Goal: Task Accomplishment & Management: Manage account settings

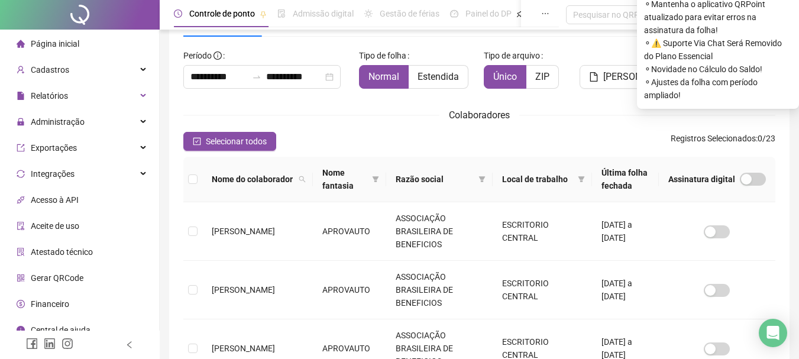
scroll to position [63, 0]
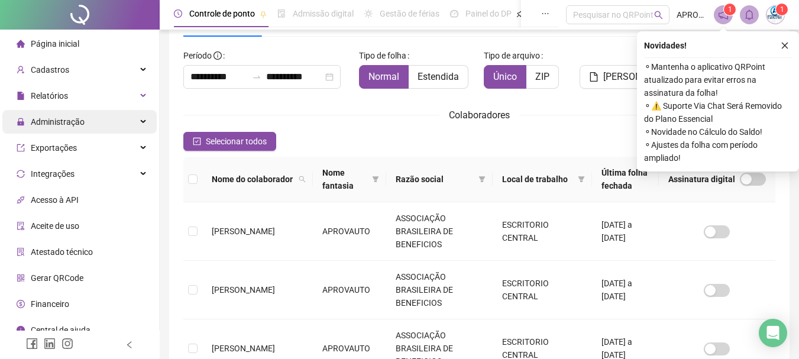
click at [71, 125] on span "Administração" at bounding box center [58, 121] width 54 height 9
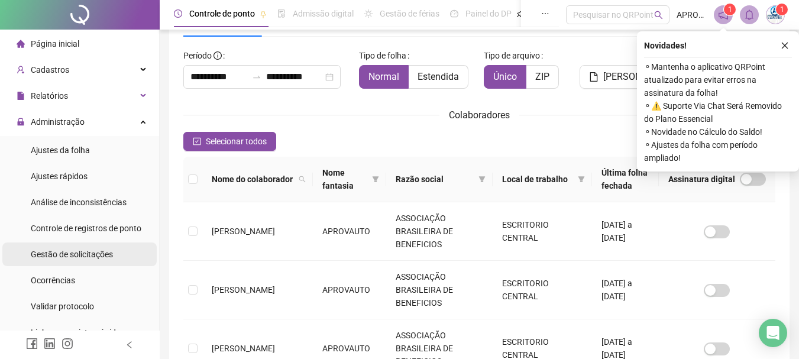
click at [77, 250] on span "Gestão de solicitações" at bounding box center [72, 254] width 82 height 9
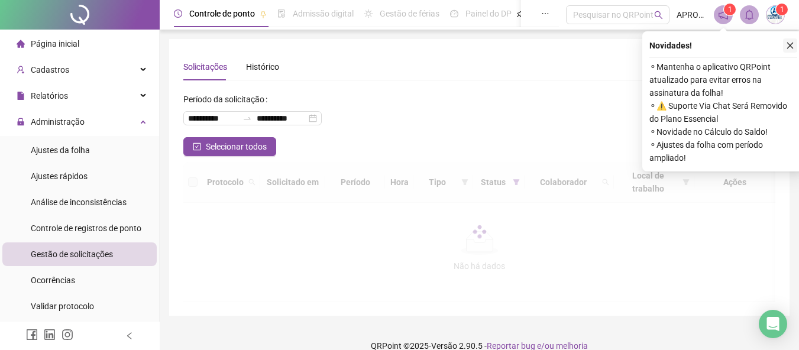
click at [785, 46] on button "button" at bounding box center [790, 45] width 14 height 14
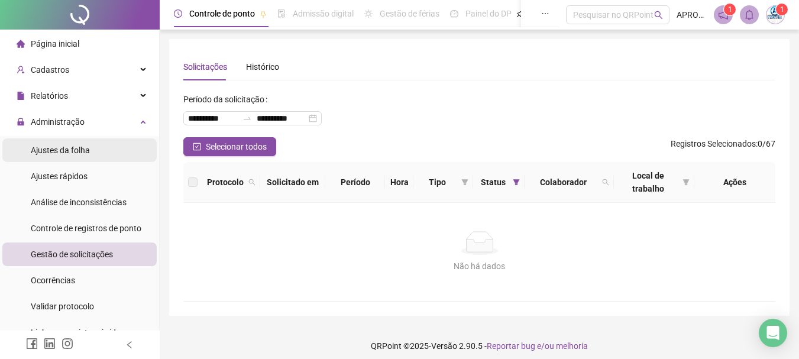
click at [66, 146] on span "Ajustes da folha" at bounding box center [60, 150] width 59 height 9
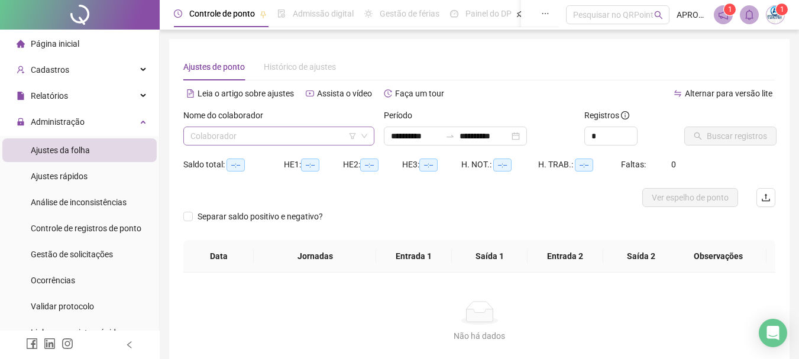
click at [274, 138] on input "search" at bounding box center [273, 136] width 166 height 18
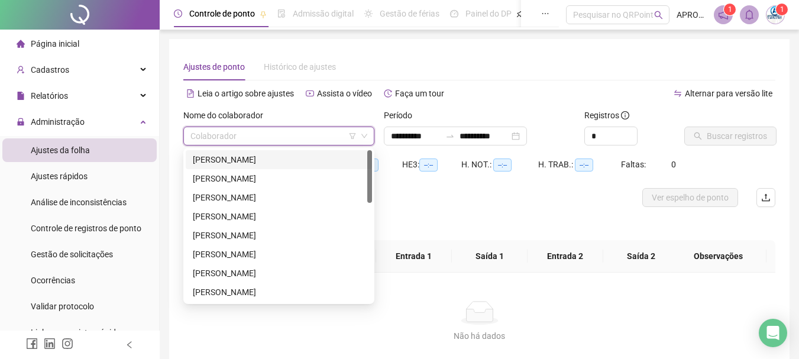
click at [273, 159] on div "[PERSON_NAME]" at bounding box center [279, 159] width 172 height 13
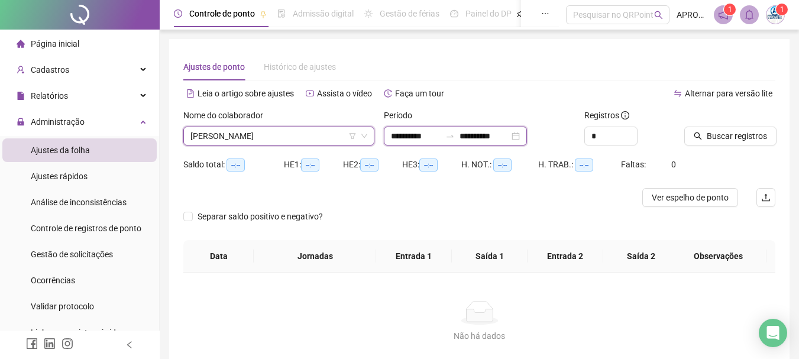
click at [407, 131] on input "**********" at bounding box center [416, 136] width 50 height 13
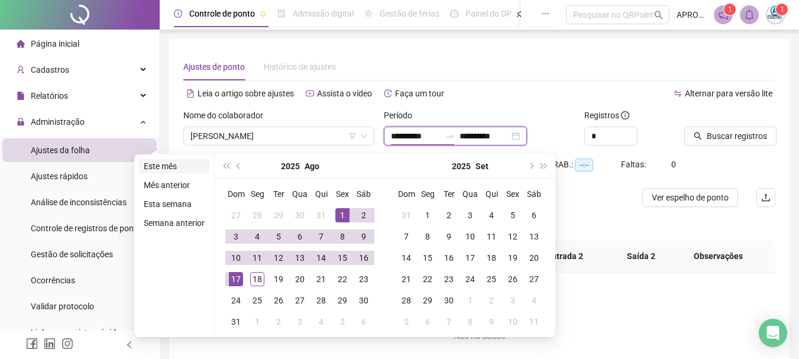
type input "**********"
click at [151, 167] on li "Este mês" at bounding box center [174, 166] width 70 height 14
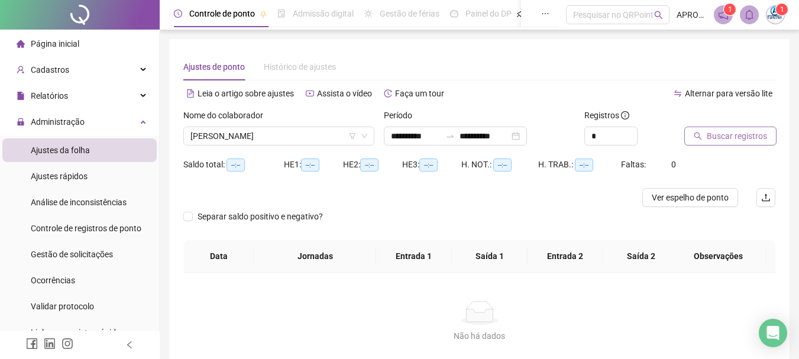
click at [707, 146] on div "Buscar registros" at bounding box center [730, 132] width 101 height 46
click at [703, 136] on button "Buscar registros" at bounding box center [730, 136] width 92 height 19
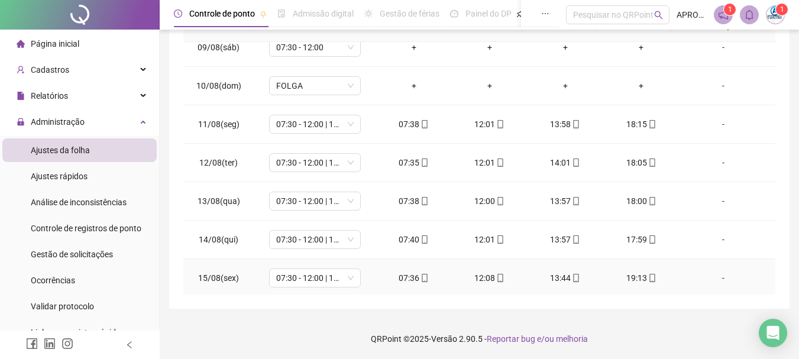
scroll to position [380, 0]
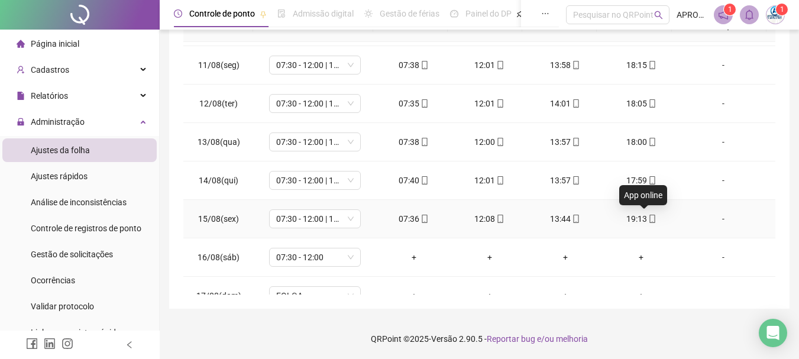
click at [648, 216] on icon "mobile" at bounding box center [652, 219] width 8 height 8
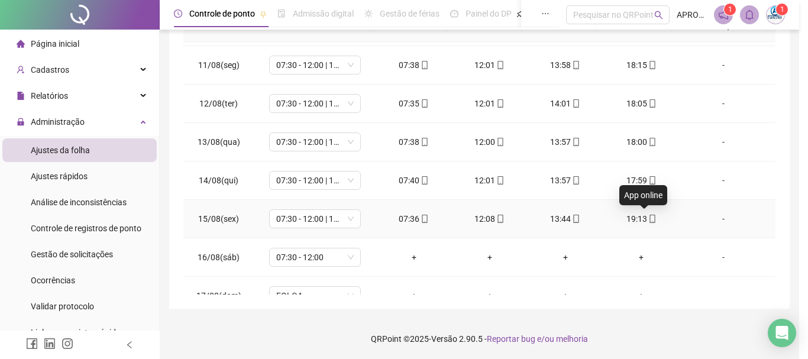
type input "**********"
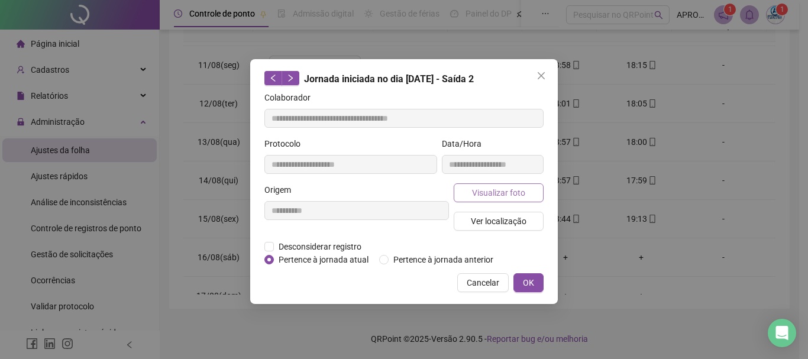
click at [511, 186] on span "Visualizar foto" at bounding box center [498, 192] width 53 height 13
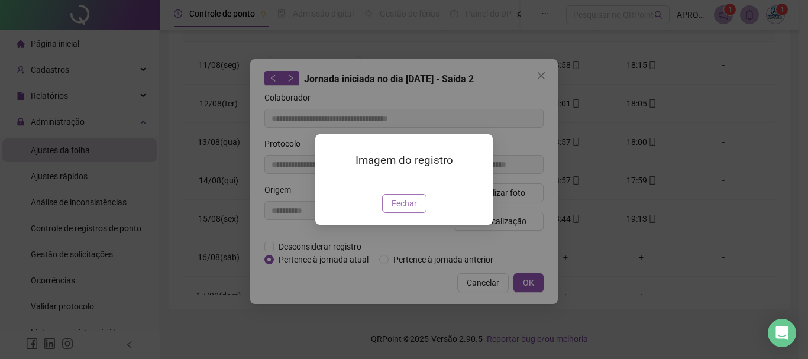
click at [412, 210] on span "Fechar" at bounding box center [404, 203] width 25 height 13
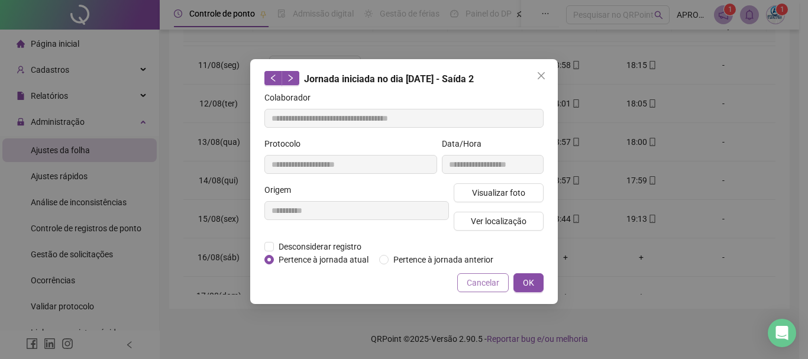
click at [486, 273] on button "Cancelar" at bounding box center [482, 282] width 51 height 19
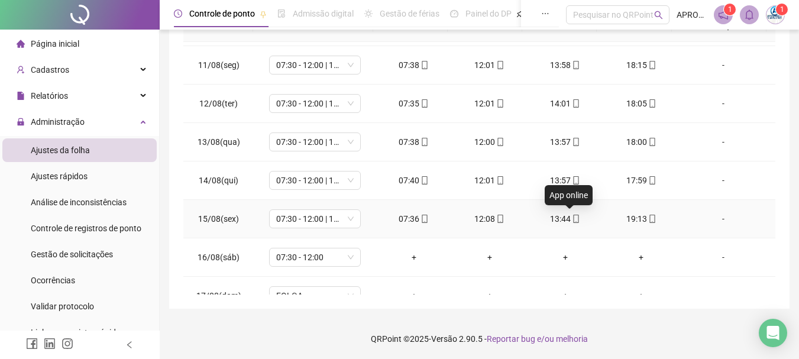
click at [572, 219] on icon "mobile" at bounding box center [576, 219] width 8 height 8
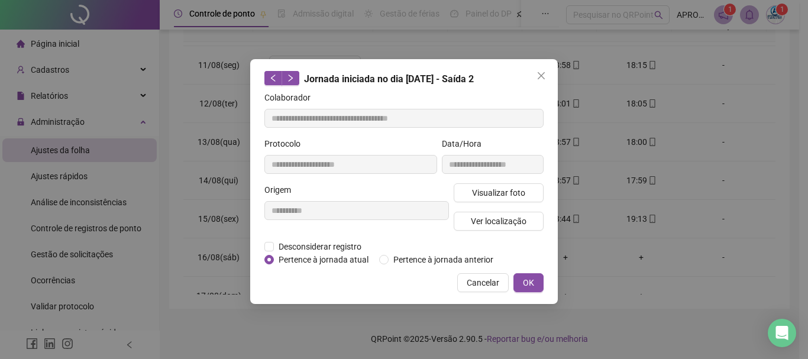
type input "**********"
click at [516, 196] on span "Visualizar foto" at bounding box center [498, 192] width 53 height 13
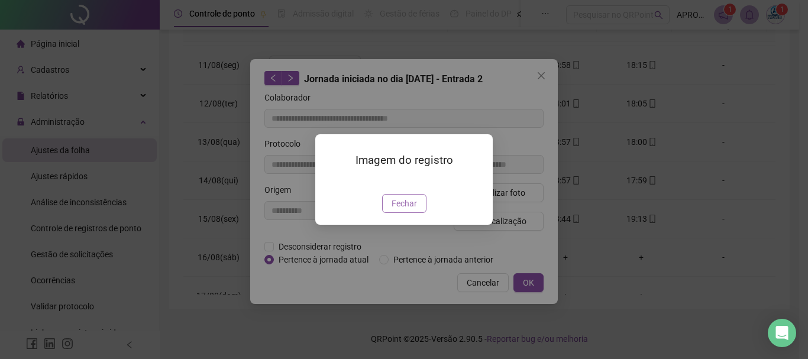
click at [412, 210] on span "Fechar" at bounding box center [404, 203] width 25 height 13
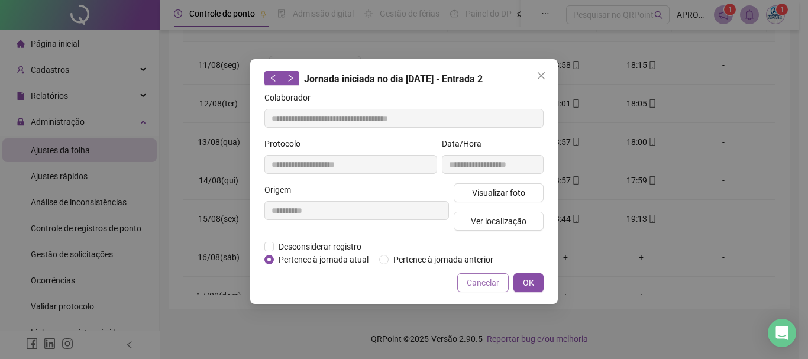
click at [482, 280] on span "Cancelar" at bounding box center [483, 282] width 33 height 13
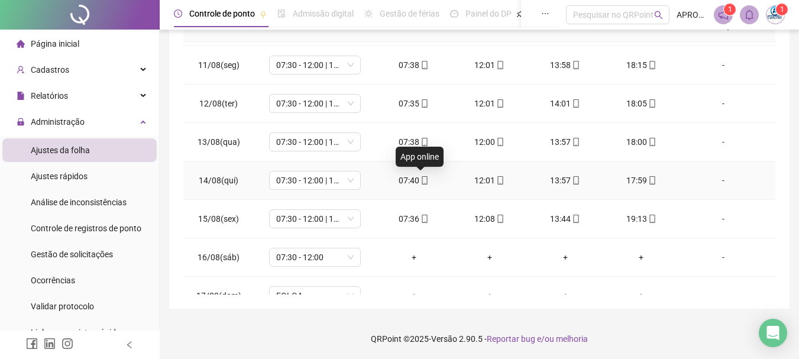
click at [422, 176] on icon "mobile" at bounding box center [424, 180] width 5 height 8
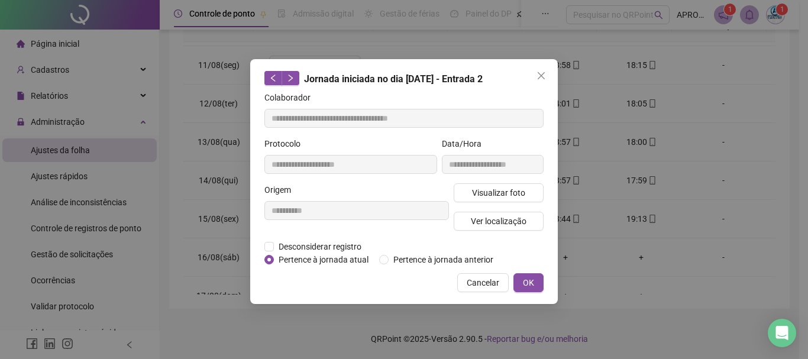
type input "**********"
click at [496, 185] on button "Visualizar foto" at bounding box center [499, 192] width 90 height 19
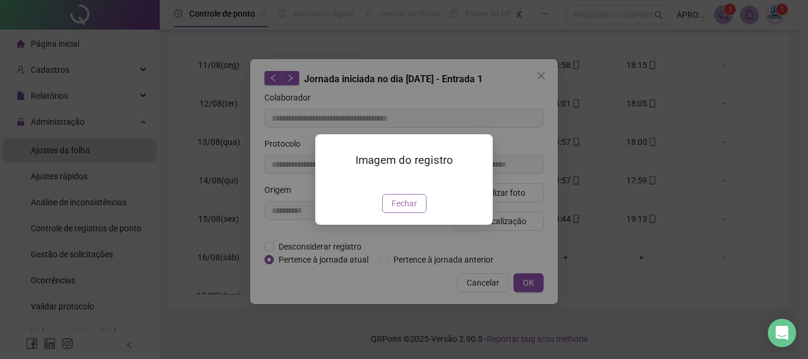
click at [408, 210] on span "Fechar" at bounding box center [404, 203] width 25 height 13
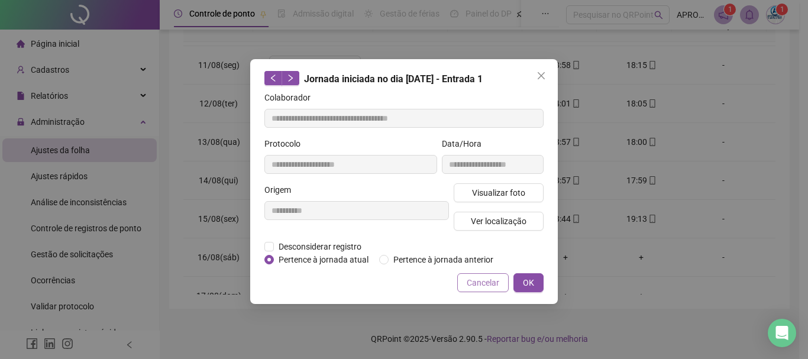
click at [483, 277] on span "Cancelar" at bounding box center [483, 282] width 33 height 13
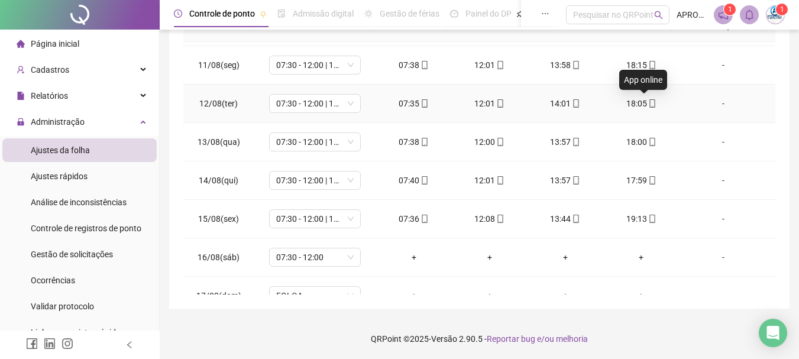
click at [649, 106] on icon "mobile" at bounding box center [651, 103] width 5 height 8
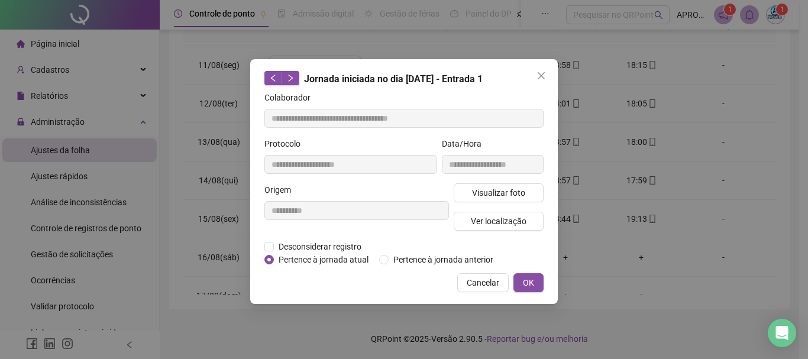
type input "**********"
click at [476, 193] on span "Visualizar foto" at bounding box center [498, 192] width 53 height 13
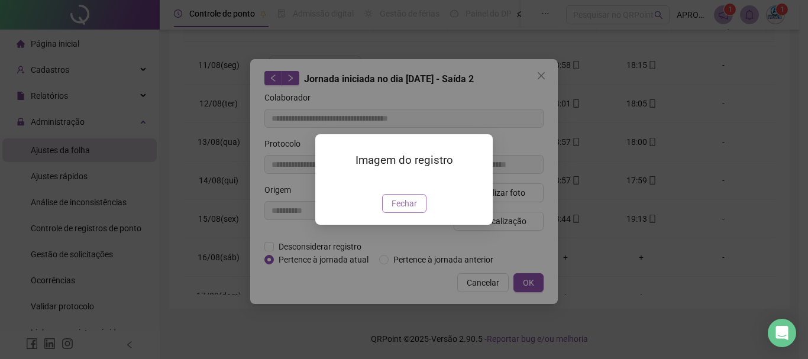
click at [411, 210] on span "Fechar" at bounding box center [404, 203] width 25 height 13
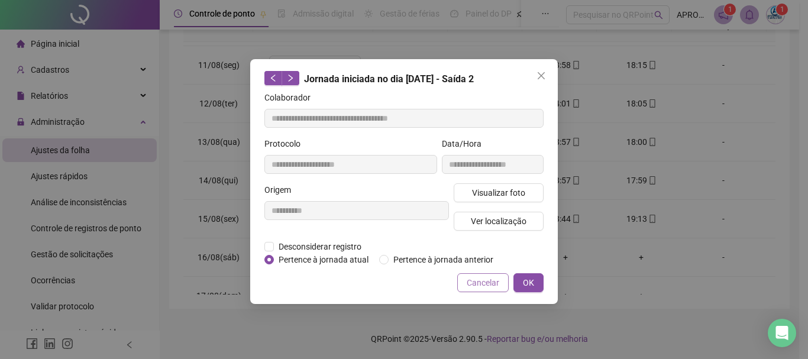
click at [476, 282] on span "Cancelar" at bounding box center [483, 282] width 33 height 13
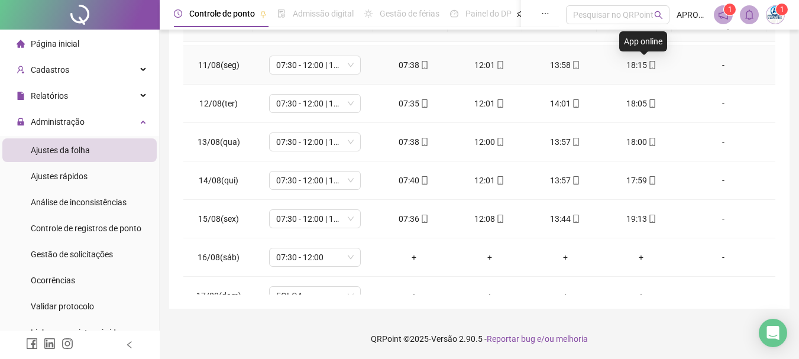
click at [648, 64] on icon "mobile" at bounding box center [652, 65] width 8 height 8
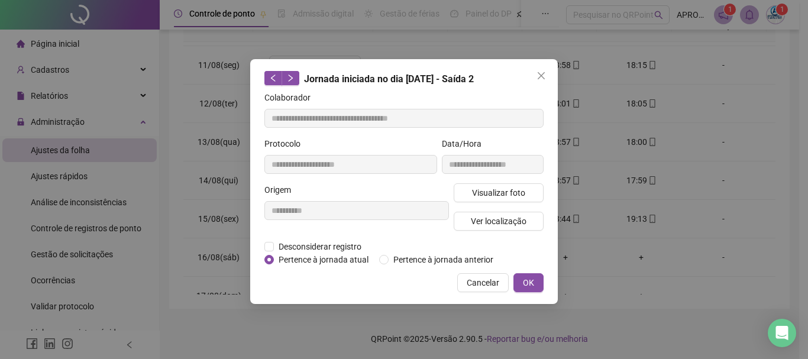
type input "**********"
click at [496, 194] on span "Visualizar foto" at bounding box center [498, 192] width 53 height 13
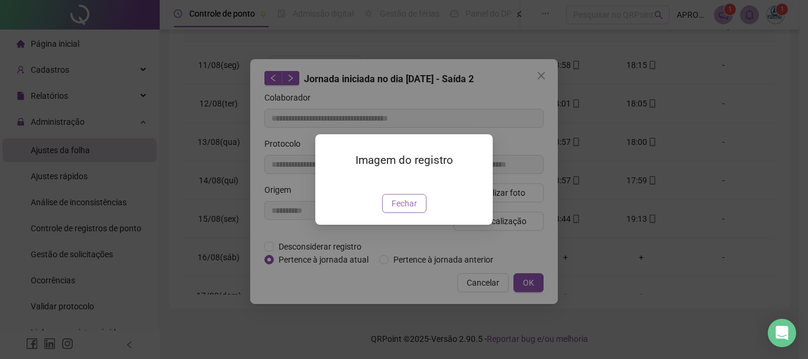
click at [408, 210] on span "Fechar" at bounding box center [404, 203] width 25 height 13
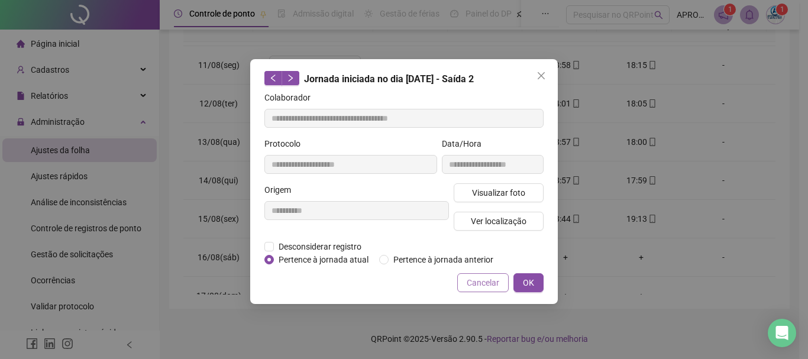
click at [465, 283] on button "Cancelar" at bounding box center [482, 282] width 51 height 19
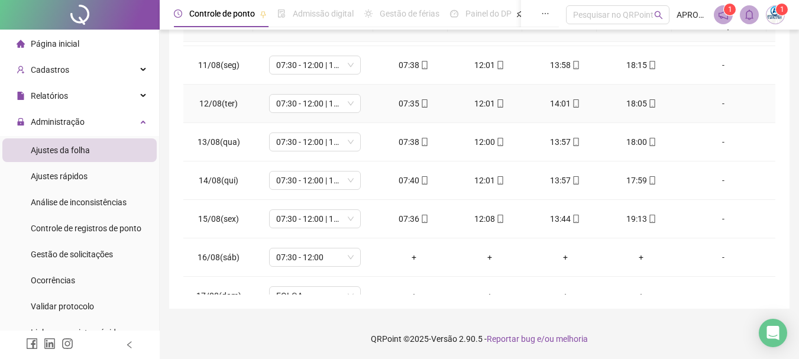
click at [496, 101] on icon "mobile" at bounding box center [500, 103] width 8 height 8
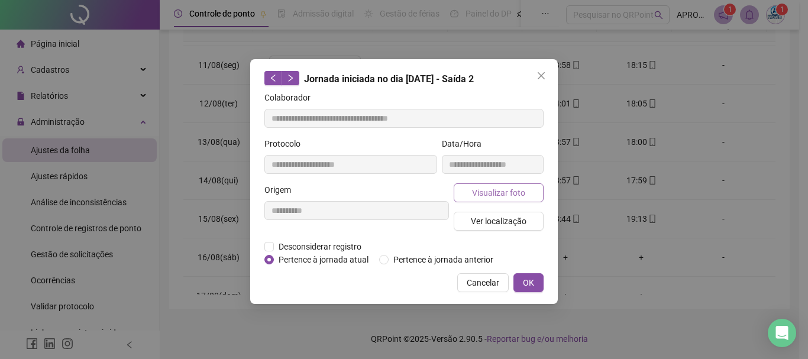
type input "**********"
click at [488, 192] on span "Visualizar foto" at bounding box center [498, 192] width 53 height 13
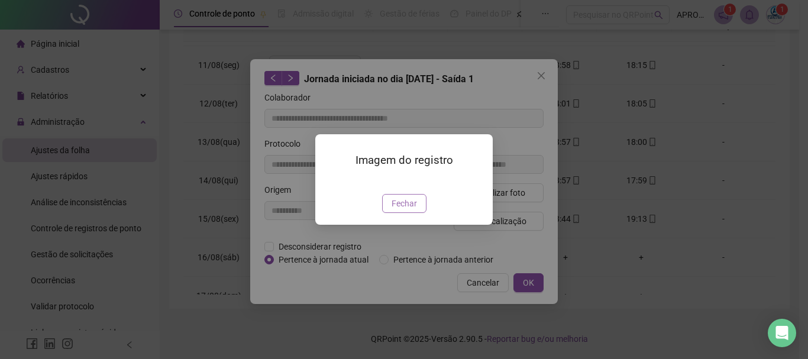
click at [416, 210] on span "Fechar" at bounding box center [404, 203] width 25 height 13
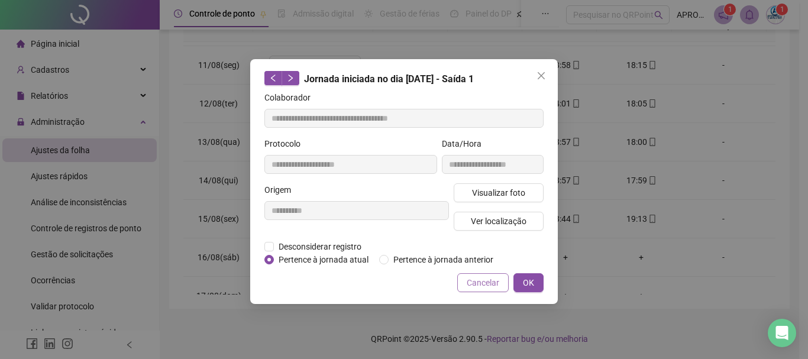
click at [486, 280] on span "Cancelar" at bounding box center [483, 282] width 33 height 13
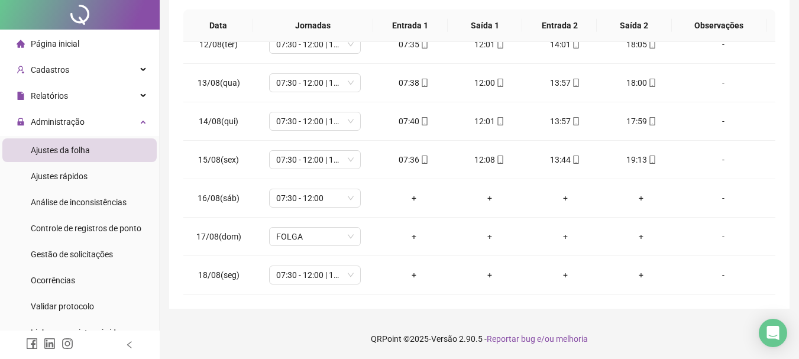
scroll to position [0, 0]
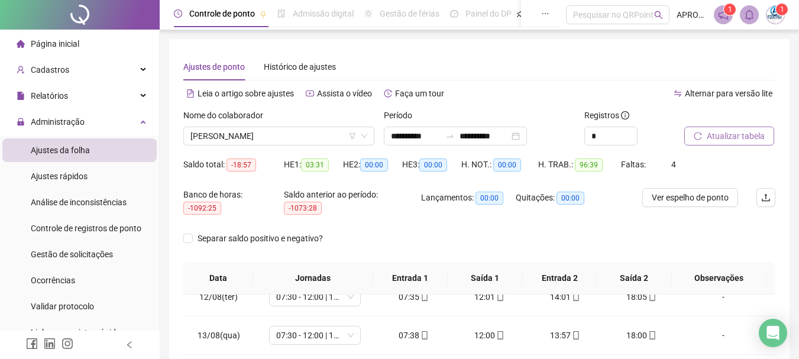
click at [732, 130] on span "Atualizar tabela" at bounding box center [736, 136] width 58 height 13
click at [260, 134] on span "[PERSON_NAME]" at bounding box center [278, 136] width 177 height 18
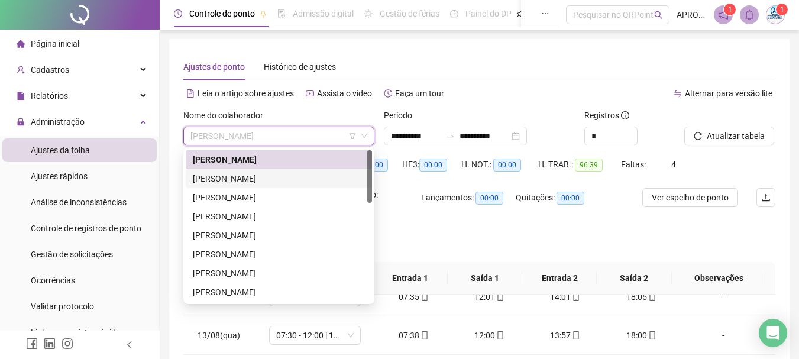
click at [269, 181] on div "[PERSON_NAME]" at bounding box center [279, 178] width 172 height 13
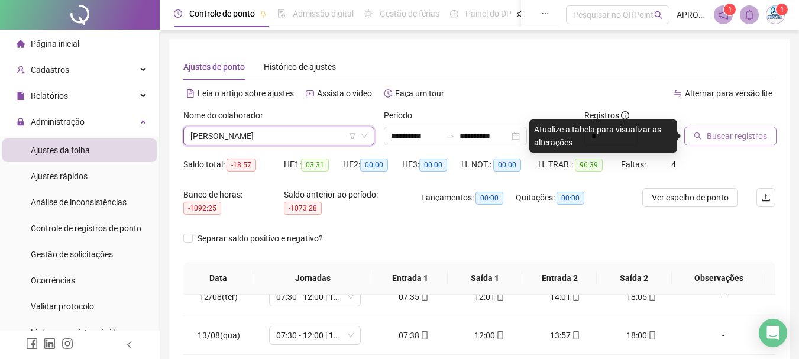
click at [723, 132] on span "Buscar registros" at bounding box center [737, 136] width 60 height 13
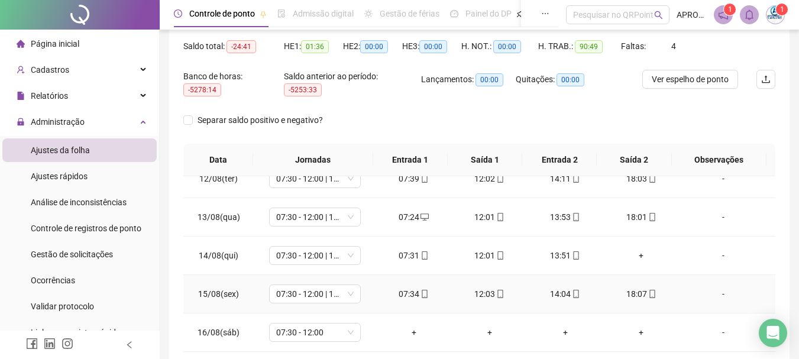
scroll to position [253, 0]
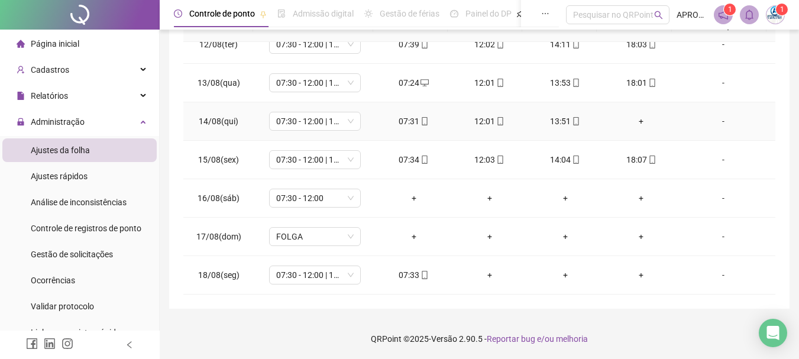
click at [633, 118] on div "+" at bounding box center [641, 121] width 57 height 13
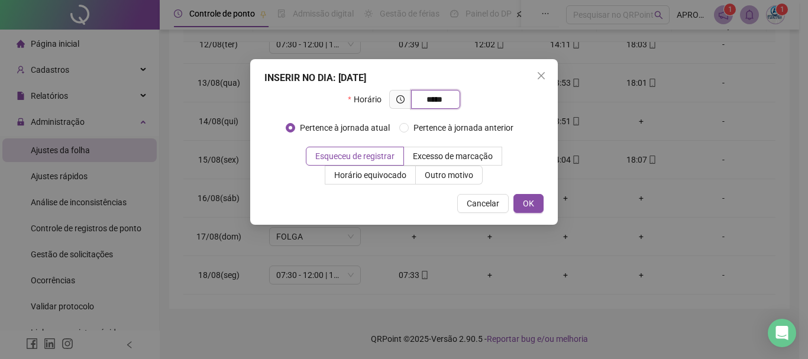
type input "*****"
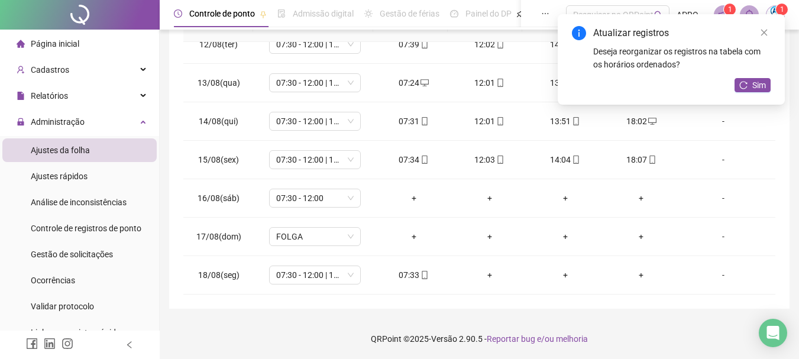
click at [761, 77] on div "Atualizar registros Deseja reorganizar os registros na tabela com os horários o…" at bounding box center [671, 59] width 227 height 91
click at [760, 82] on span "Sim" at bounding box center [759, 85] width 14 height 13
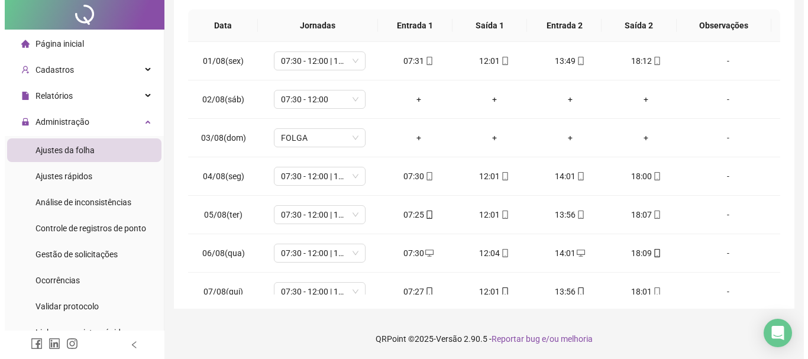
scroll to position [0, 0]
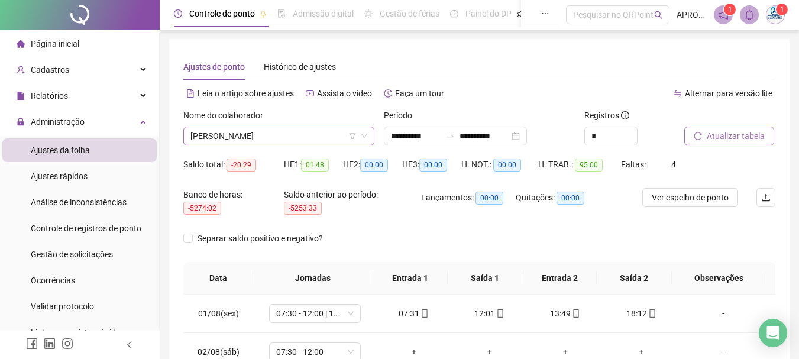
click at [281, 140] on span "[PERSON_NAME]" at bounding box center [278, 136] width 177 height 18
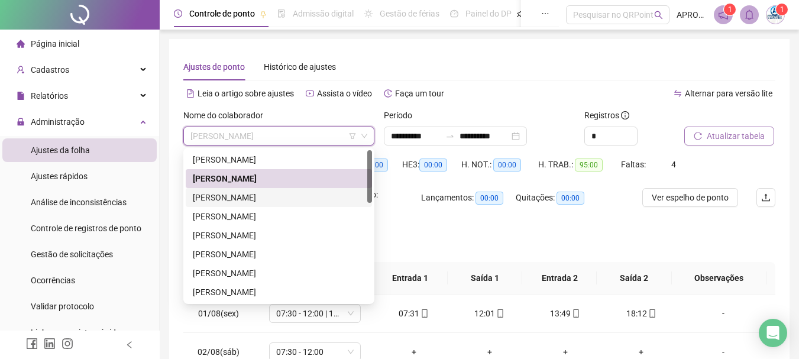
click at [280, 201] on div "[PERSON_NAME]" at bounding box center [279, 197] width 172 height 13
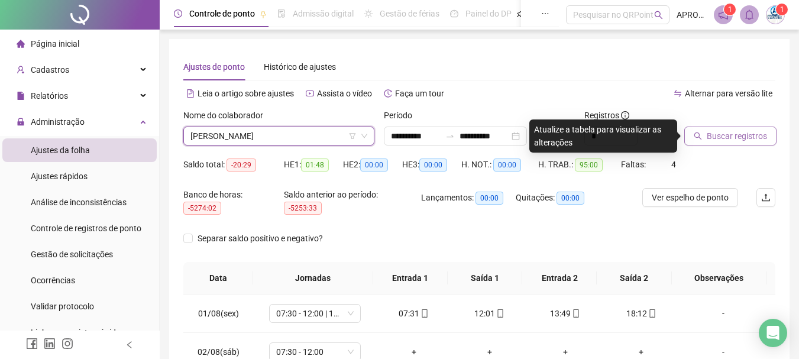
click at [755, 135] on span "Buscar registros" at bounding box center [737, 136] width 60 height 13
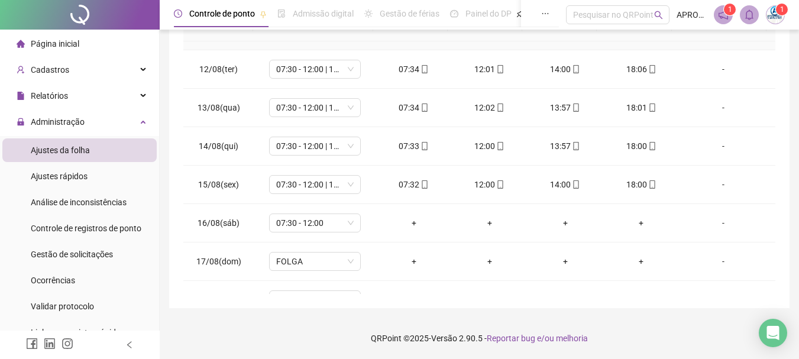
scroll to position [439, 0]
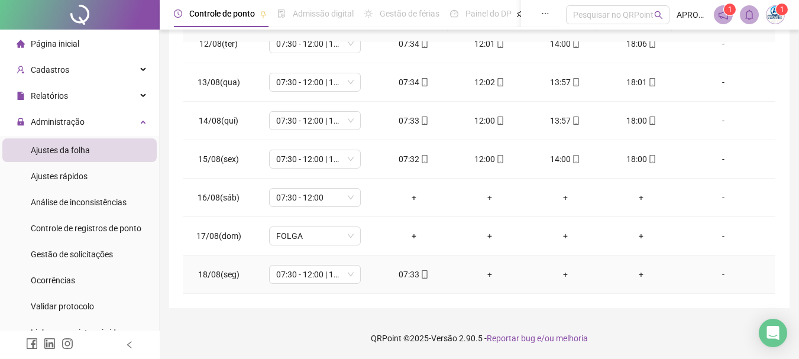
click at [421, 273] on icon "mobile" at bounding box center [425, 274] width 8 height 8
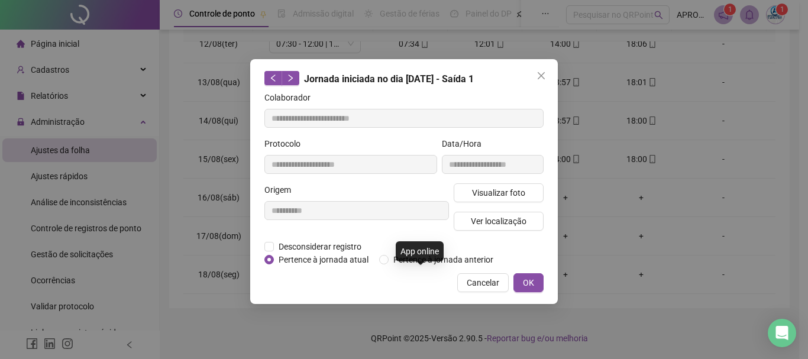
type input "**********"
click at [506, 185] on button "Visualizar foto" at bounding box center [499, 192] width 90 height 19
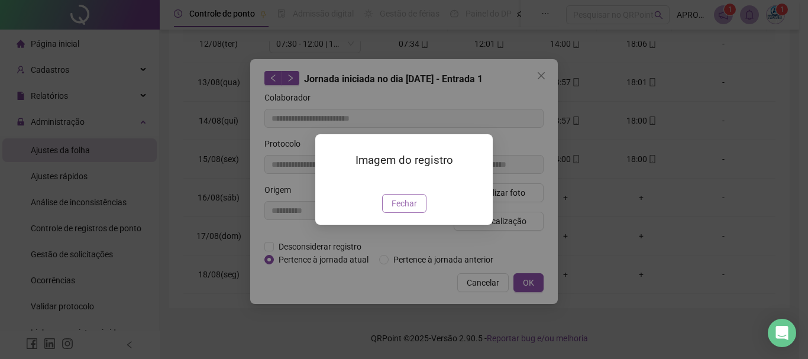
click at [412, 210] on span "Fechar" at bounding box center [404, 203] width 25 height 13
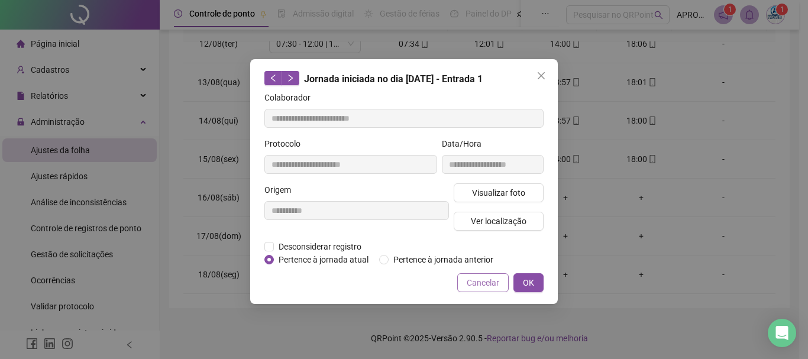
click at [492, 289] on button "Cancelar" at bounding box center [482, 282] width 51 height 19
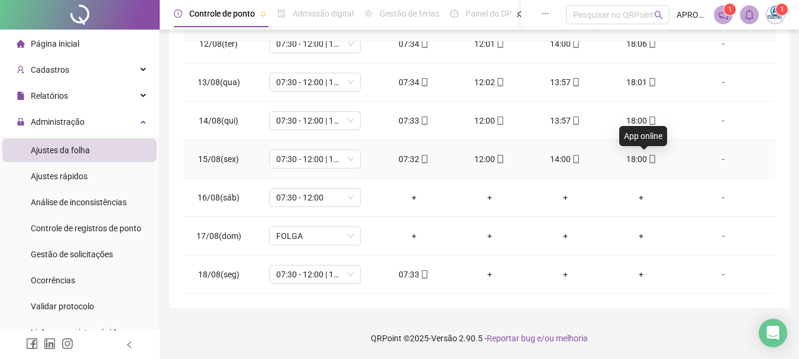
click at [647, 158] on span "mobile" at bounding box center [651, 159] width 9 height 8
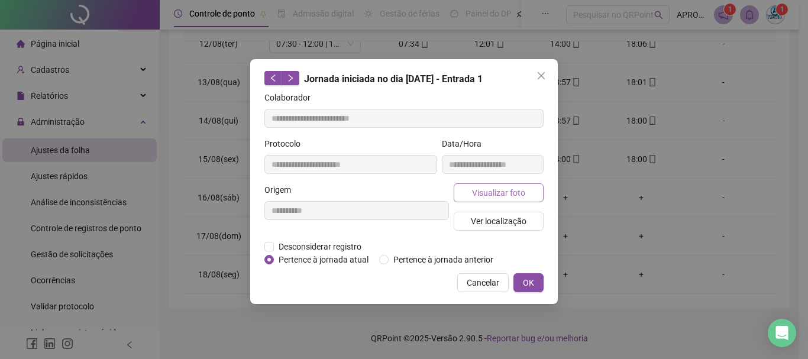
type input "**********"
click at [510, 192] on span "Visualizar foto" at bounding box center [498, 192] width 53 height 13
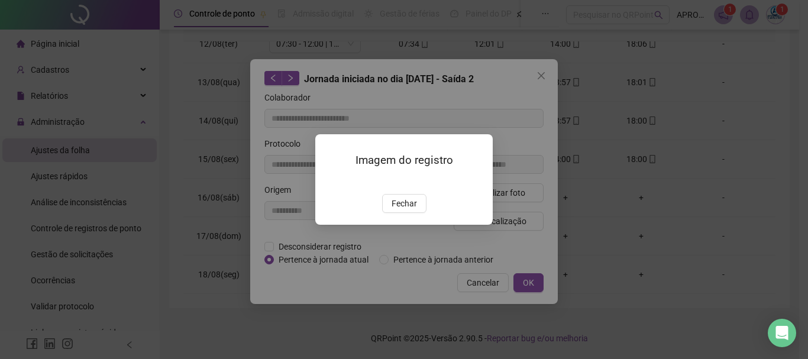
click at [408, 225] on div "Imagem do registro Fechar" at bounding box center [403, 179] width 177 height 91
click at [402, 210] on span "Fechar" at bounding box center [404, 203] width 25 height 13
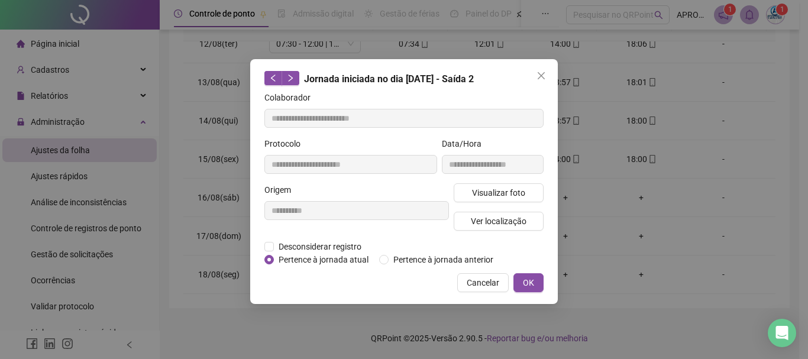
click at [471, 278] on span "Cancelar" at bounding box center [483, 282] width 33 height 13
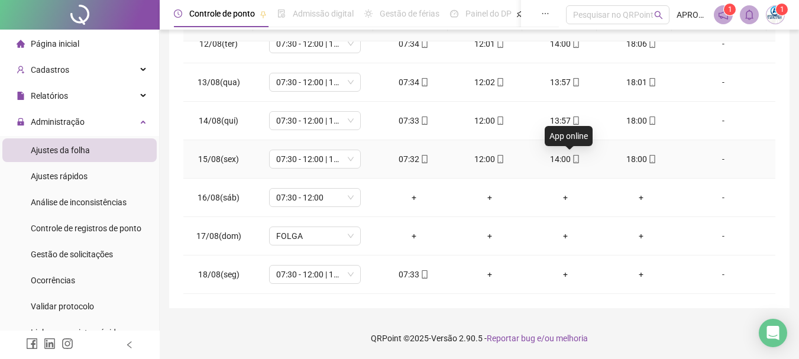
click at [572, 156] on icon "mobile" at bounding box center [576, 159] width 8 height 8
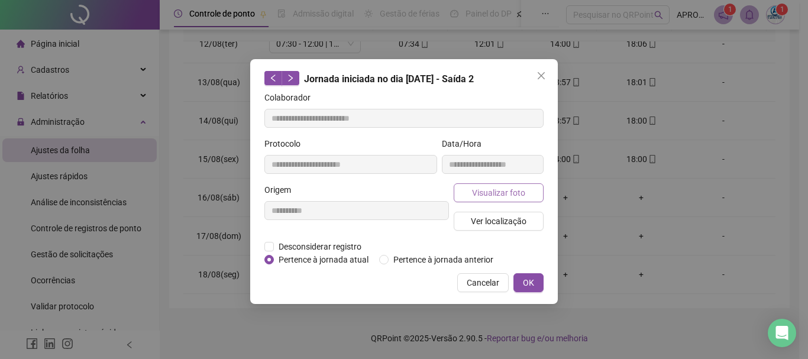
type input "**********"
click at [486, 193] on span "Visualizar foto" at bounding box center [498, 192] width 53 height 13
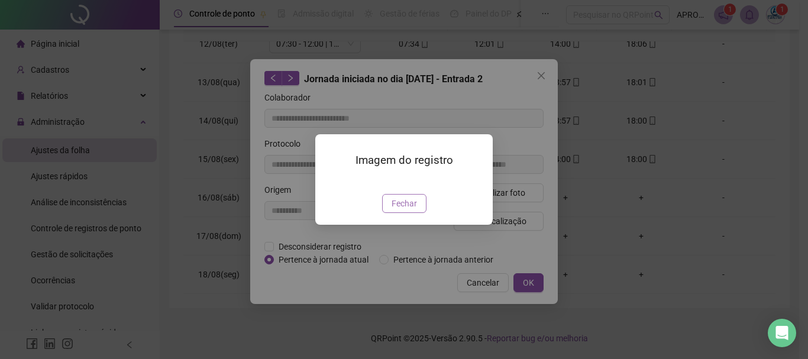
click at [398, 210] on span "Fechar" at bounding box center [404, 203] width 25 height 13
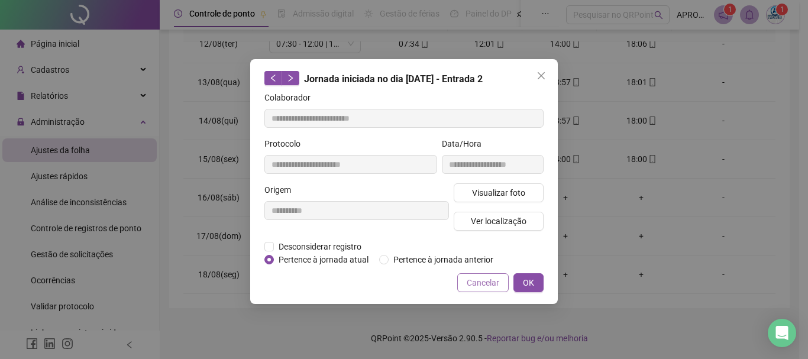
click at [473, 282] on span "Cancelar" at bounding box center [483, 282] width 33 height 13
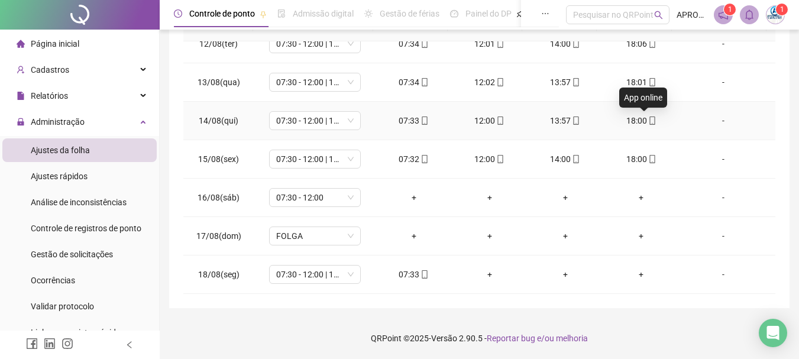
click at [648, 123] on icon "mobile" at bounding box center [652, 121] width 8 height 8
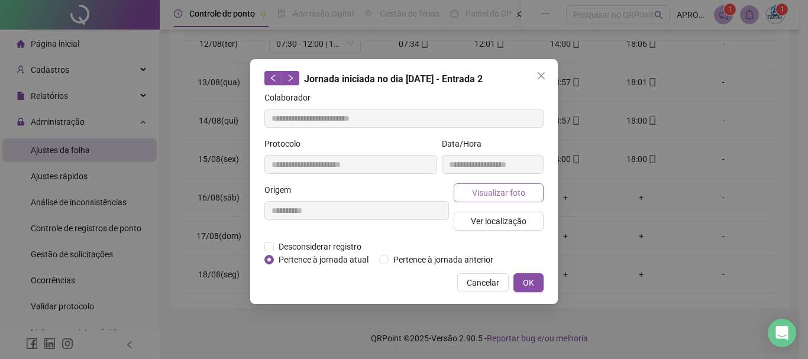
type input "**********"
click at [509, 198] on span "Visualizar foto" at bounding box center [498, 192] width 53 height 13
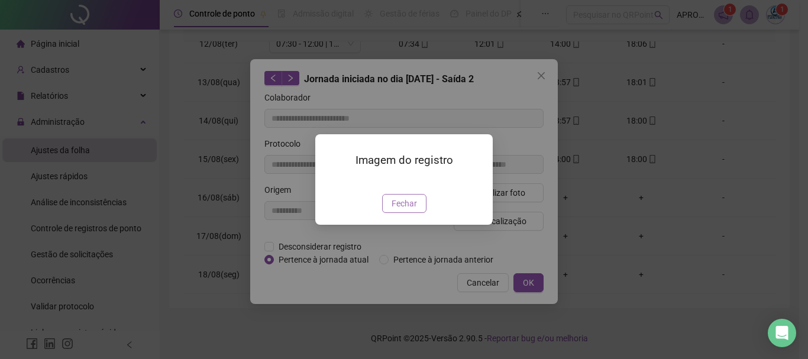
click at [402, 210] on span "Fechar" at bounding box center [404, 203] width 25 height 13
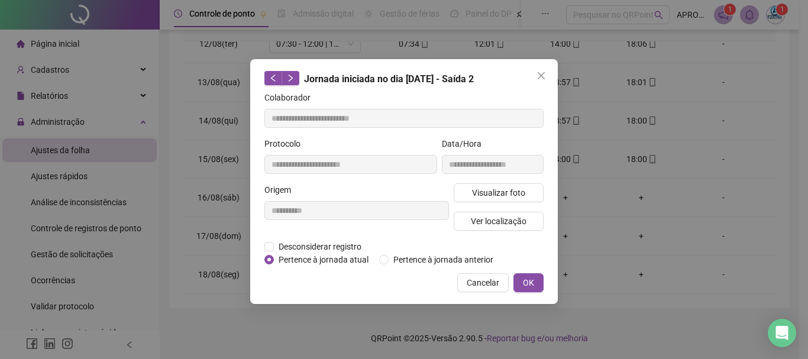
click at [471, 272] on div "**********" at bounding box center [404, 181] width 308 height 245
click at [473, 280] on span "Cancelar" at bounding box center [483, 282] width 33 height 13
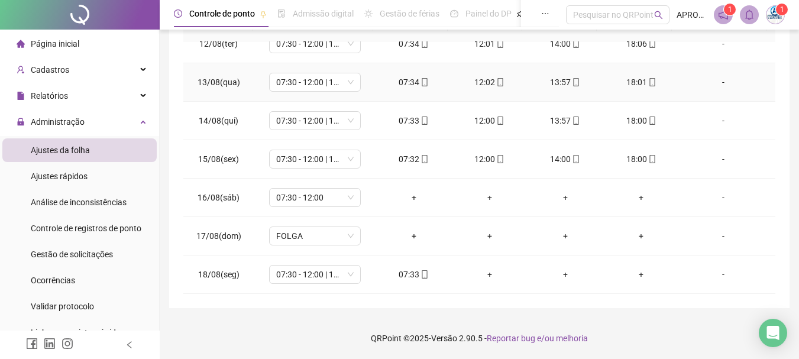
click at [648, 84] on icon "mobile" at bounding box center [652, 82] width 8 height 8
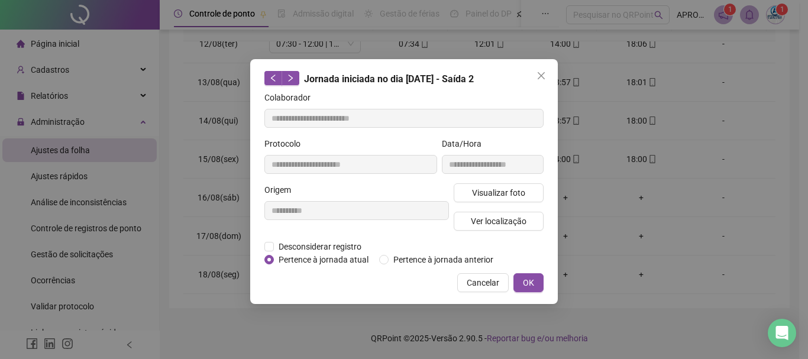
type input "**********"
click at [514, 197] on span "Visualizar foto" at bounding box center [498, 192] width 53 height 13
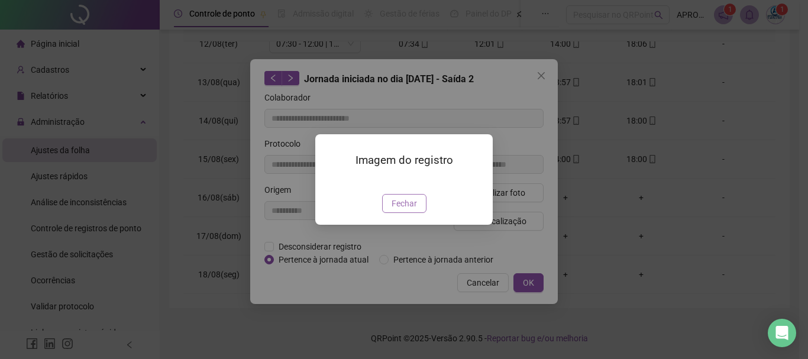
click at [409, 210] on span "Fechar" at bounding box center [404, 203] width 25 height 13
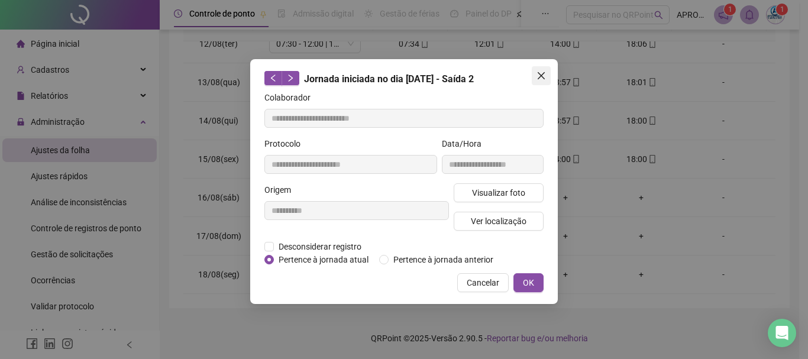
click at [547, 71] on span "Close" at bounding box center [541, 75] width 19 height 9
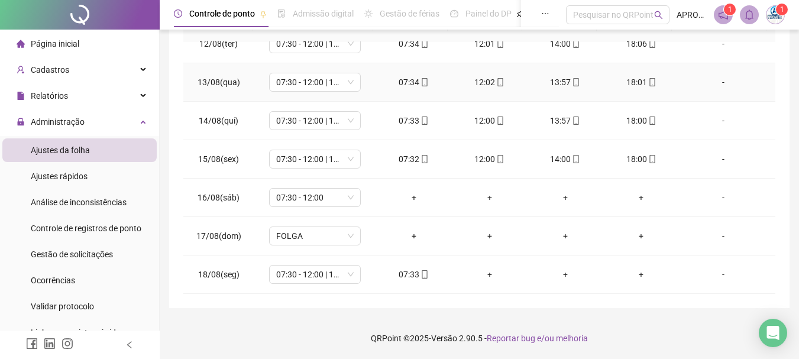
scroll to position [380, 0]
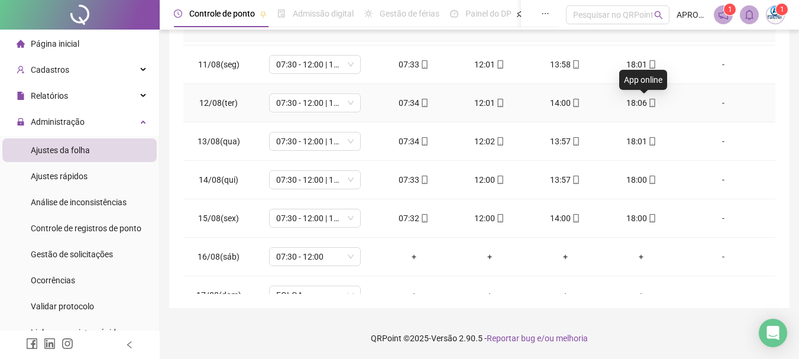
click at [648, 102] on icon "mobile" at bounding box center [652, 103] width 8 height 8
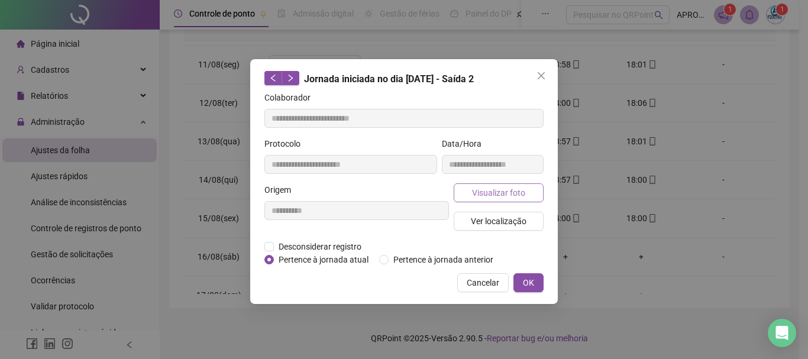
type input "**********"
click at [490, 189] on span "Visualizar foto" at bounding box center [498, 192] width 53 height 13
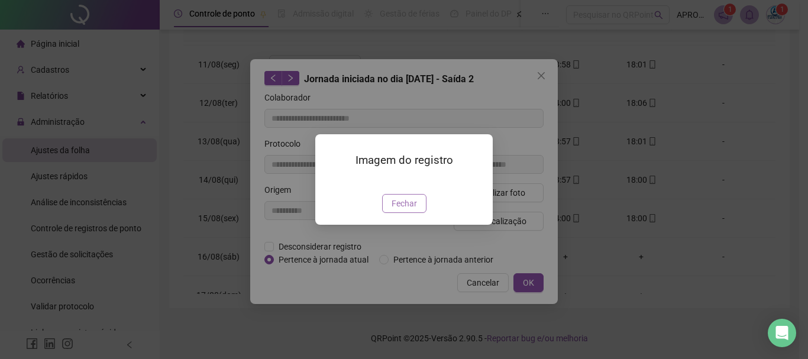
click at [390, 213] on button "Fechar" at bounding box center [404, 203] width 44 height 19
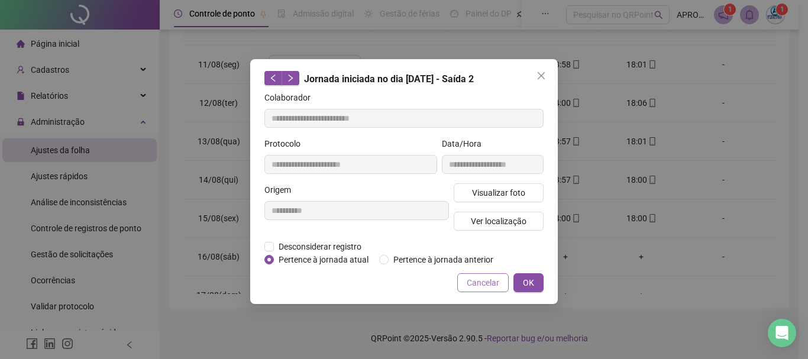
click at [476, 283] on span "Cancelar" at bounding box center [483, 282] width 33 height 13
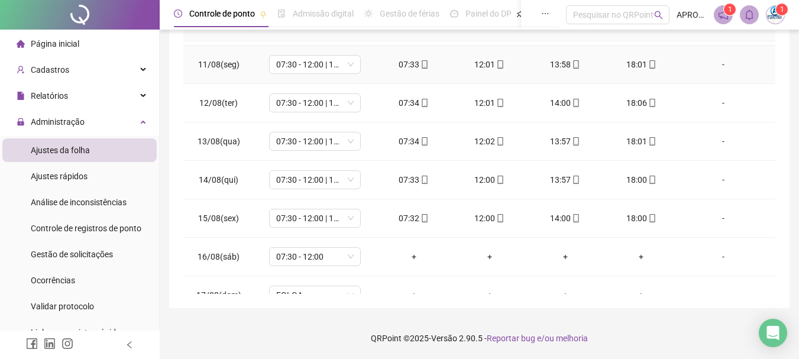
click at [648, 63] on icon "mobile" at bounding box center [652, 64] width 8 height 8
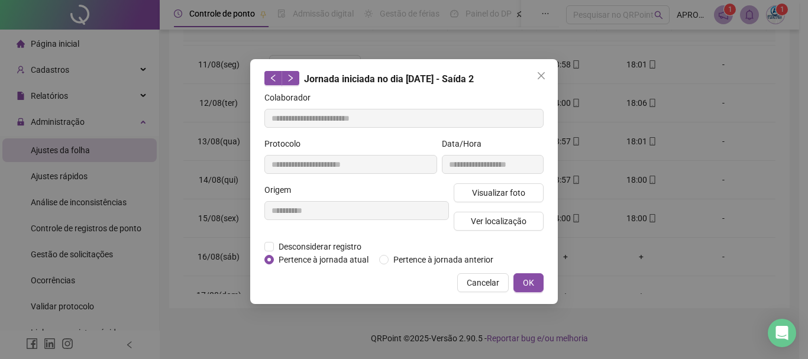
type input "**********"
click at [487, 193] on span "Visualizar foto" at bounding box center [498, 192] width 53 height 13
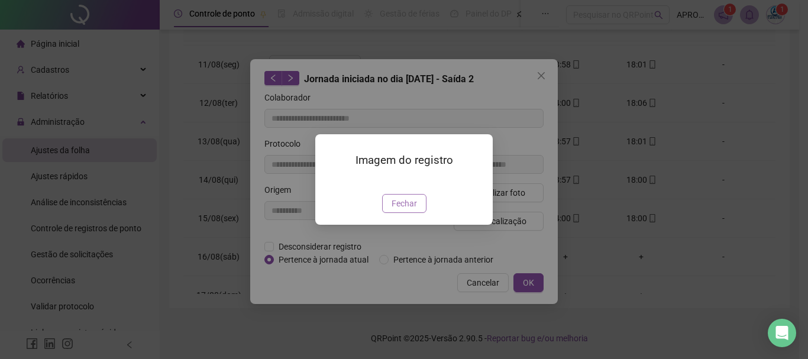
click at [398, 202] on span "Fechar" at bounding box center [404, 203] width 25 height 13
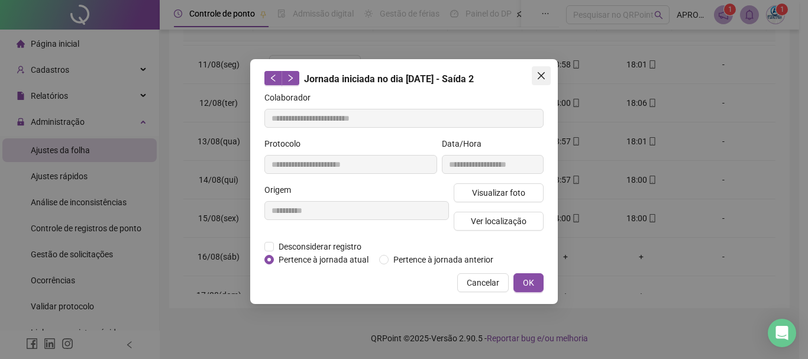
click at [544, 77] on icon "close" at bounding box center [541, 75] width 9 height 9
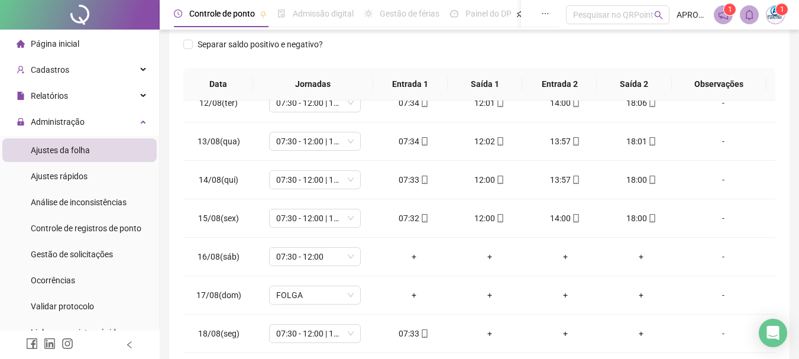
scroll to position [0, 0]
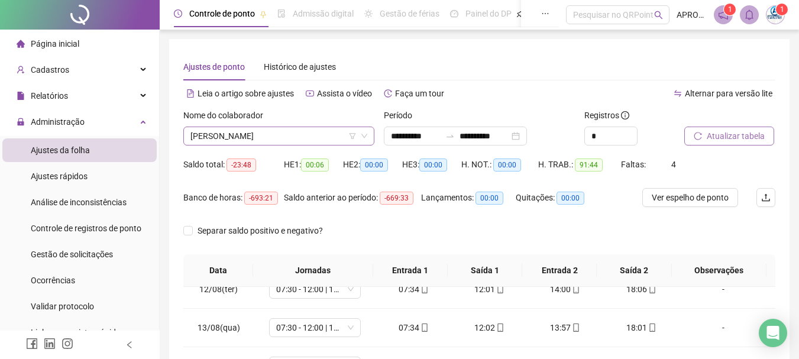
click at [243, 131] on span "[PERSON_NAME]" at bounding box center [278, 136] width 177 height 18
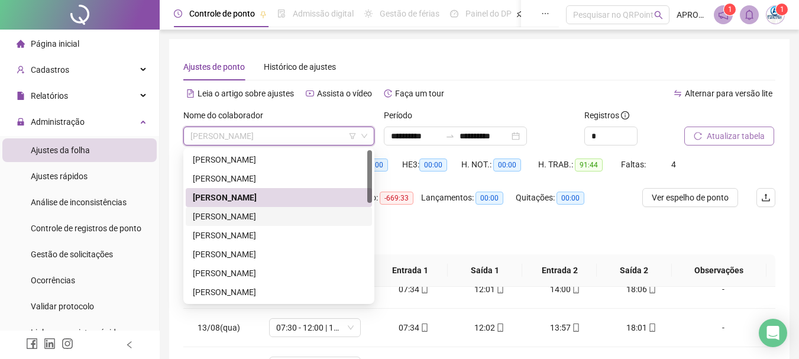
click at [251, 219] on div "[PERSON_NAME]" at bounding box center [279, 216] width 172 height 13
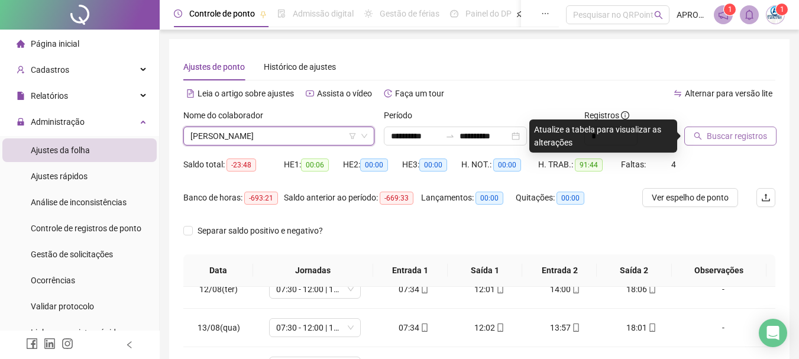
click at [736, 141] on span "Buscar registros" at bounding box center [737, 136] width 60 height 13
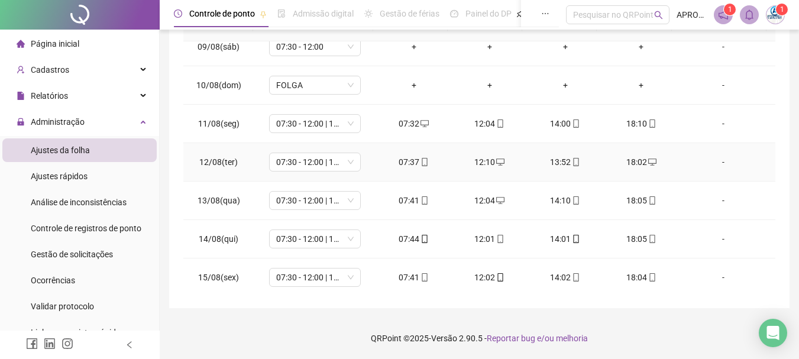
scroll to position [380, 0]
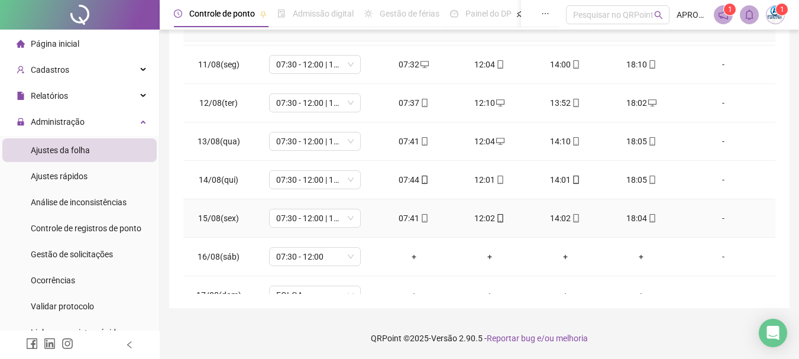
click at [648, 221] on icon "mobile" at bounding box center [652, 218] width 8 height 8
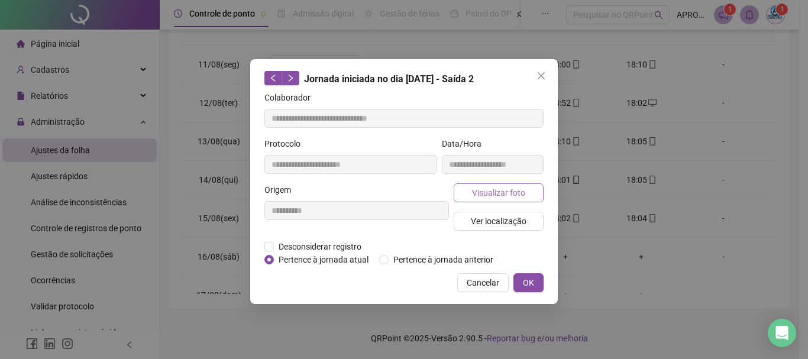
click at [483, 192] on span "Visualizar foto" at bounding box center [498, 192] width 53 height 13
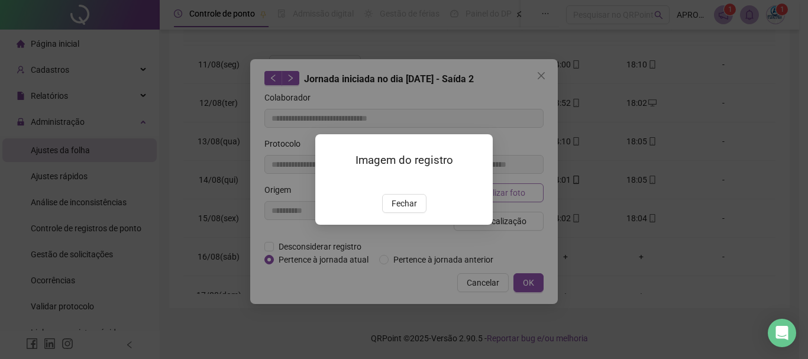
type input "**********"
click at [406, 210] on span "Fechar" at bounding box center [404, 203] width 25 height 13
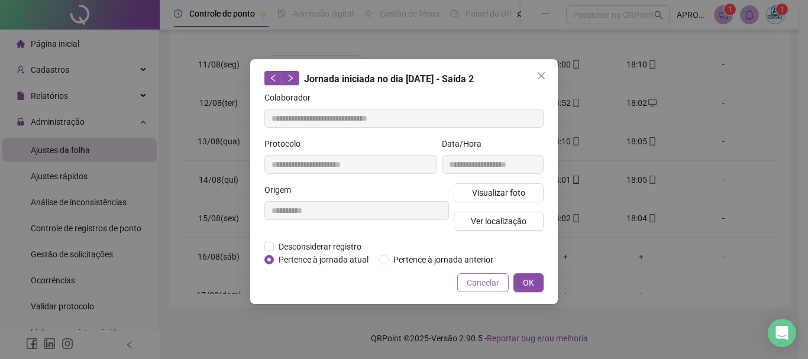
click at [476, 281] on span "Cancelar" at bounding box center [483, 282] width 33 height 13
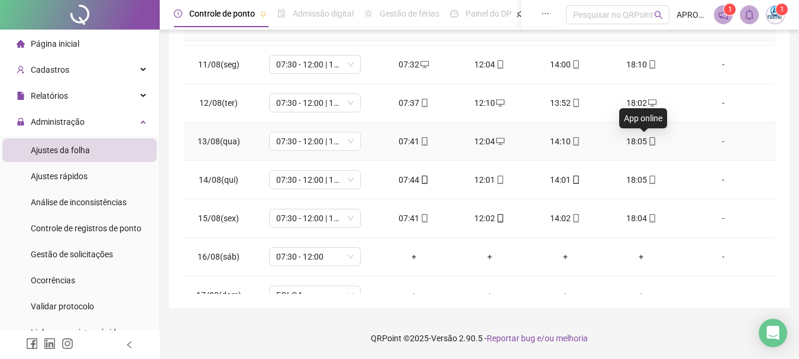
click at [649, 140] on icon "mobile" at bounding box center [651, 141] width 5 height 8
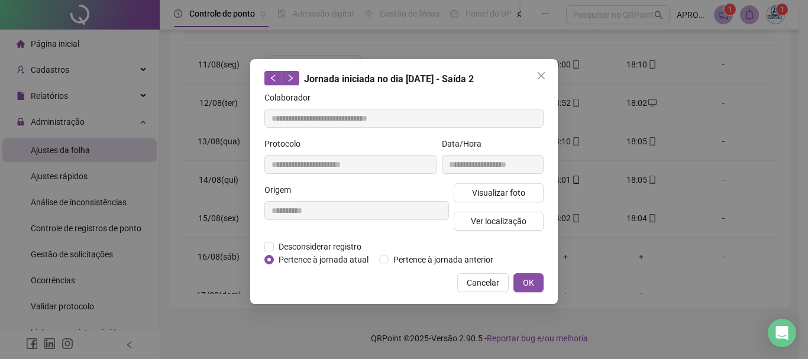
type input "**********"
click at [498, 188] on span "Visualizar foto" at bounding box center [498, 192] width 53 height 13
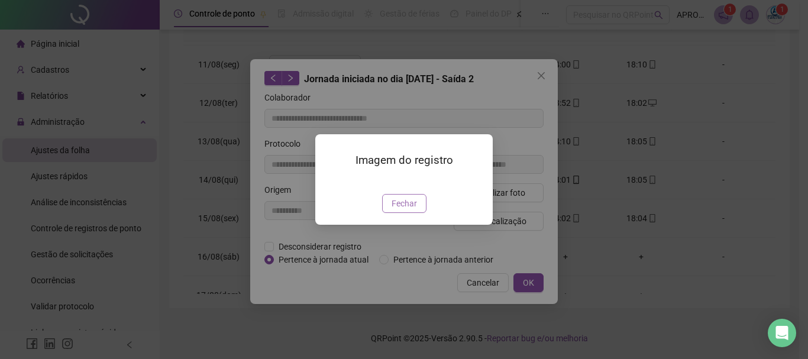
click at [411, 210] on span "Fechar" at bounding box center [404, 203] width 25 height 13
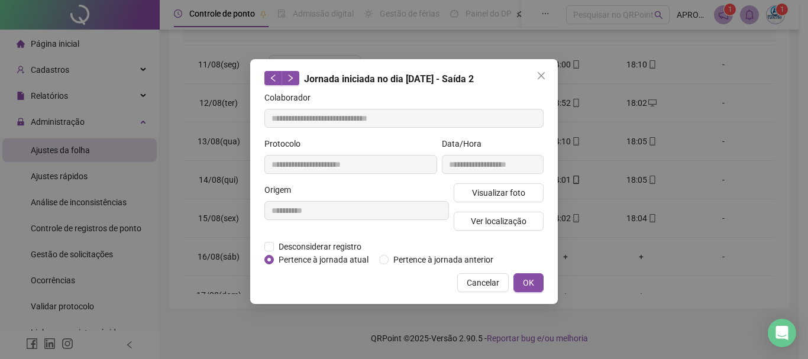
click at [500, 282] on button "Cancelar" at bounding box center [482, 282] width 51 height 19
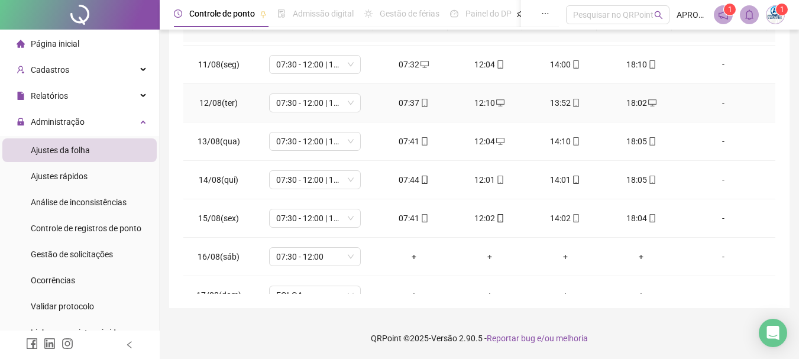
click at [421, 101] on icon "mobile" at bounding box center [425, 103] width 8 height 8
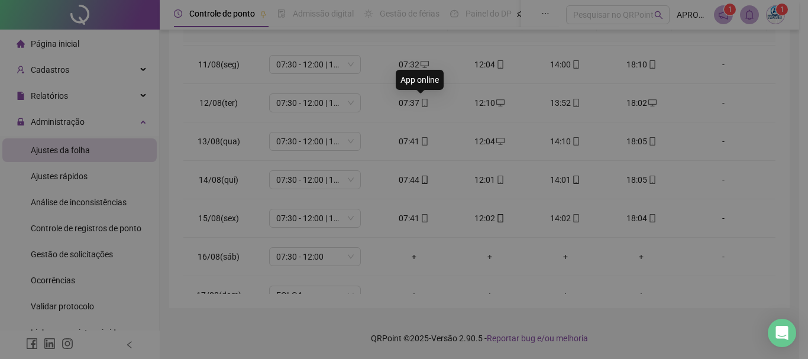
type input "**********"
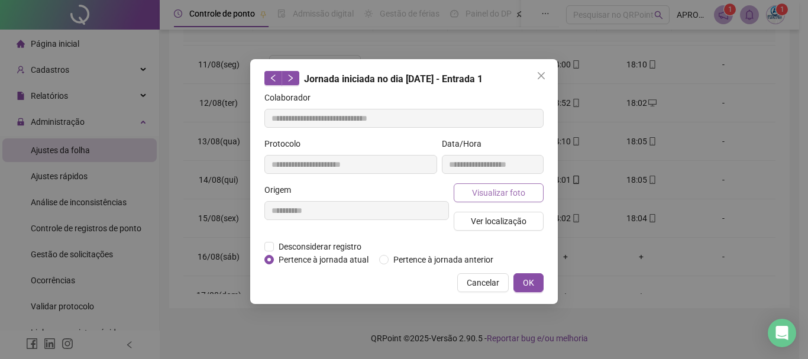
click at [479, 183] on button "Visualizar foto" at bounding box center [499, 192] width 90 height 19
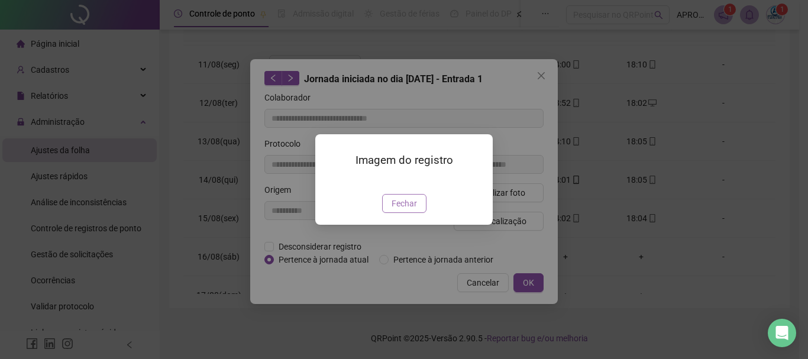
click at [402, 213] on button "Fechar" at bounding box center [404, 203] width 44 height 19
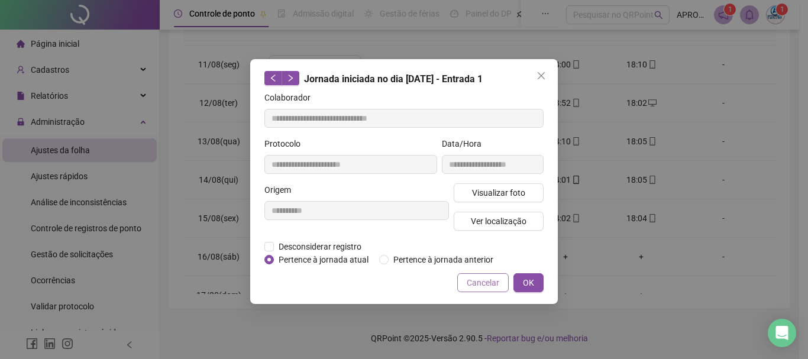
click at [487, 287] on span "Cancelar" at bounding box center [483, 282] width 33 height 13
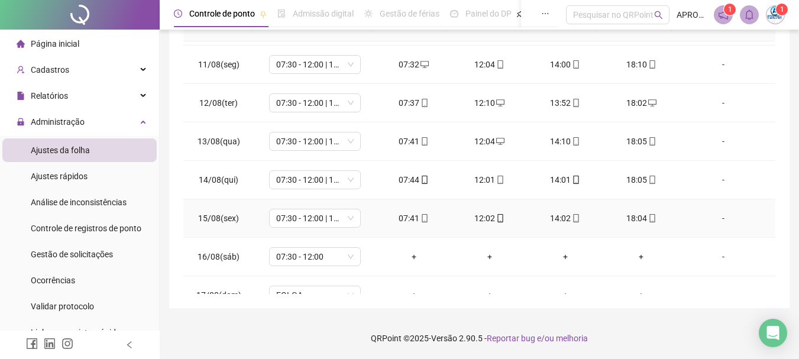
click at [421, 217] on icon "mobile" at bounding box center [425, 218] width 8 height 8
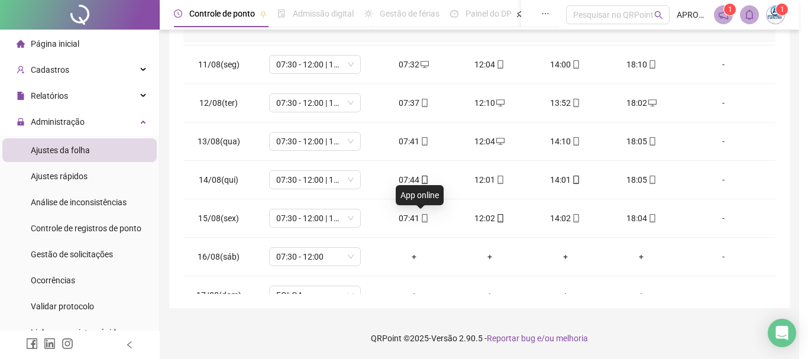
type input "**********"
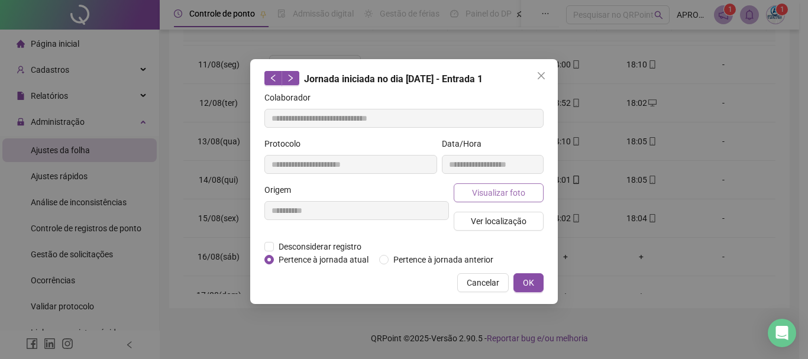
click at [483, 200] on button "Visualizar foto" at bounding box center [499, 192] width 90 height 19
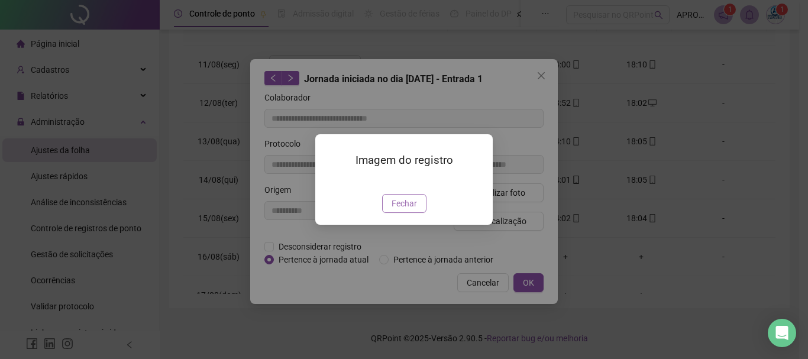
click at [408, 210] on span "Fechar" at bounding box center [404, 203] width 25 height 13
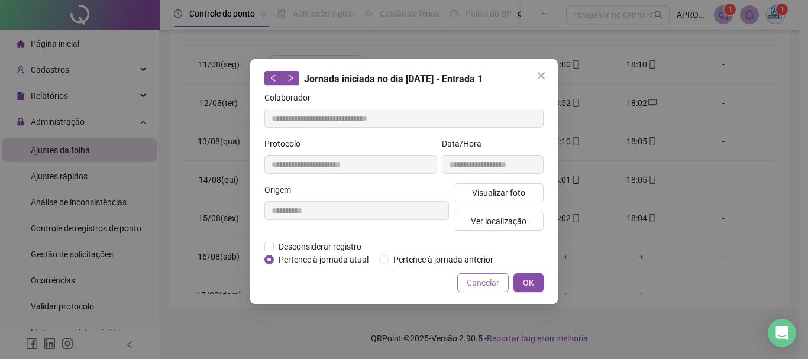
click at [468, 273] on button "Cancelar" at bounding box center [482, 282] width 51 height 19
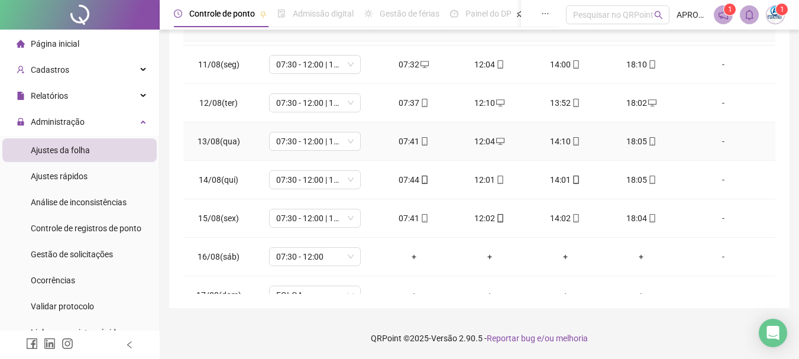
click at [422, 140] on icon "mobile" at bounding box center [424, 141] width 5 height 8
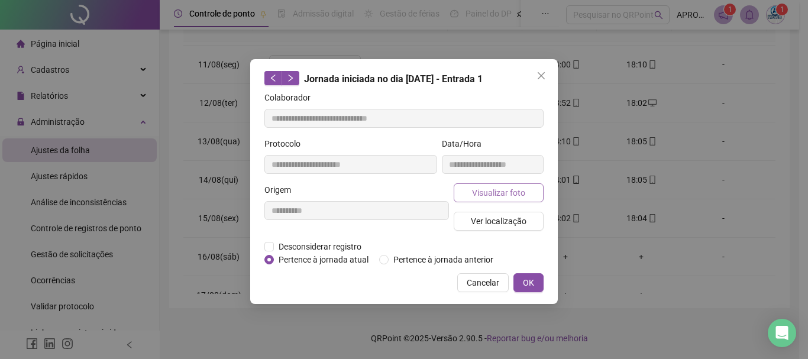
type input "**********"
click at [481, 191] on span "Visualizar foto" at bounding box center [498, 192] width 53 height 13
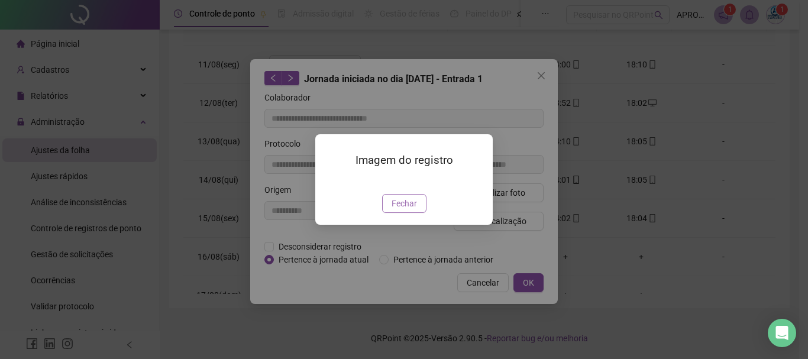
click at [407, 210] on span "Fechar" at bounding box center [404, 203] width 25 height 13
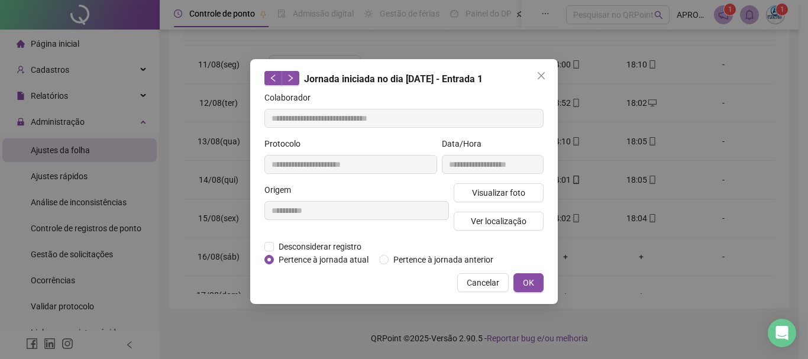
click at [490, 271] on div "**********" at bounding box center [404, 181] width 308 height 245
click at [489, 277] on span "Cancelar" at bounding box center [483, 282] width 33 height 13
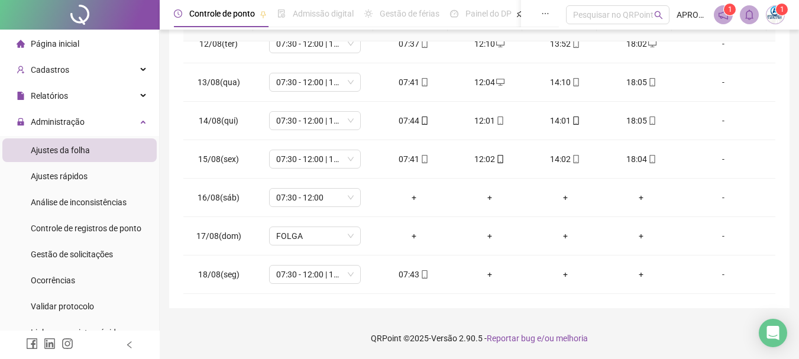
scroll to position [0, 0]
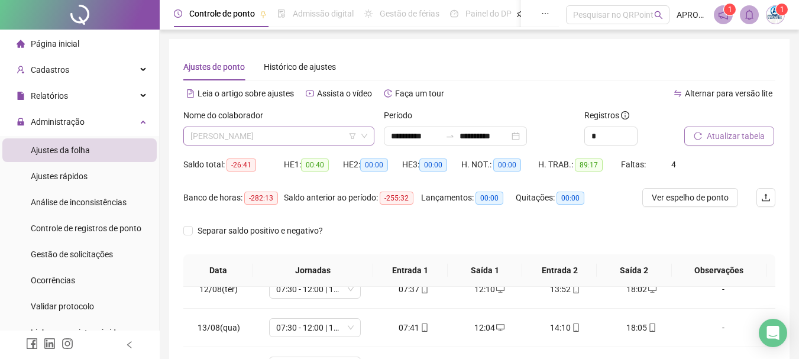
click at [328, 141] on span "[PERSON_NAME]" at bounding box center [278, 136] width 177 height 18
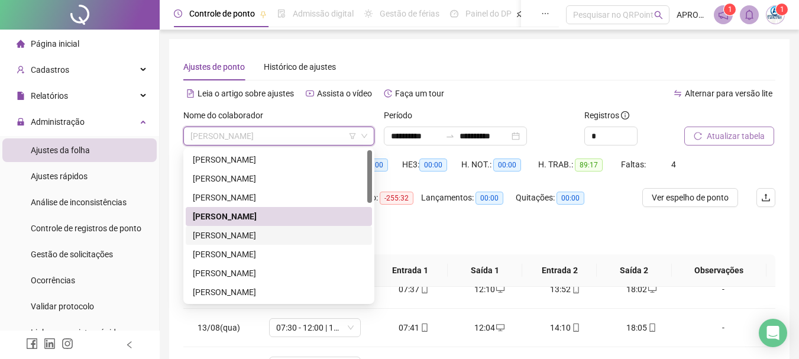
click at [282, 231] on div "[PERSON_NAME]" at bounding box center [279, 235] width 172 height 13
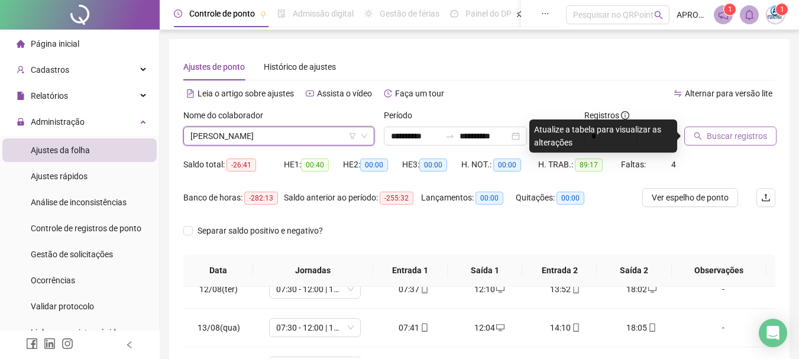
click at [733, 133] on span "Buscar registros" at bounding box center [737, 136] width 60 height 13
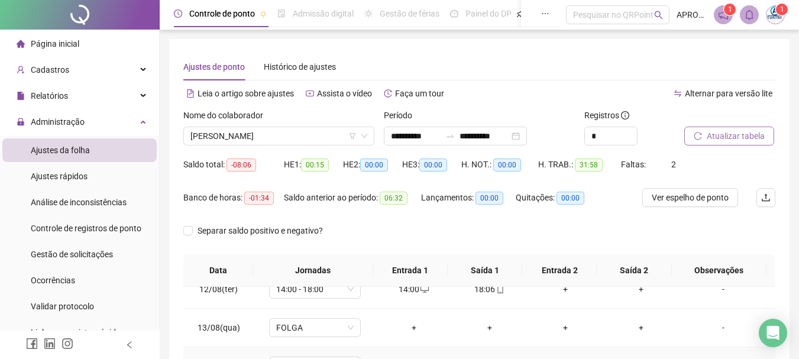
scroll to position [245, 0]
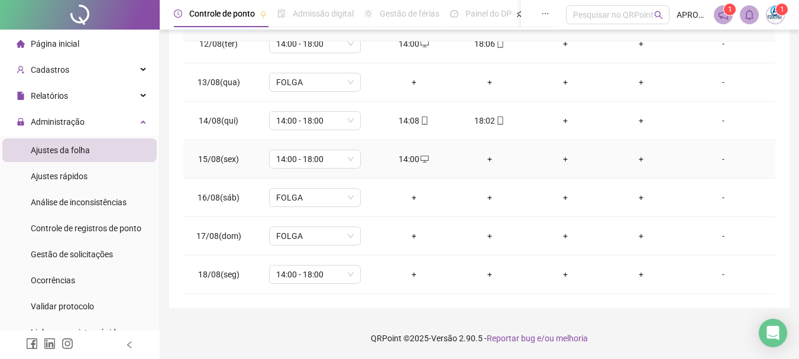
click at [486, 159] on div "+" at bounding box center [489, 159] width 57 height 13
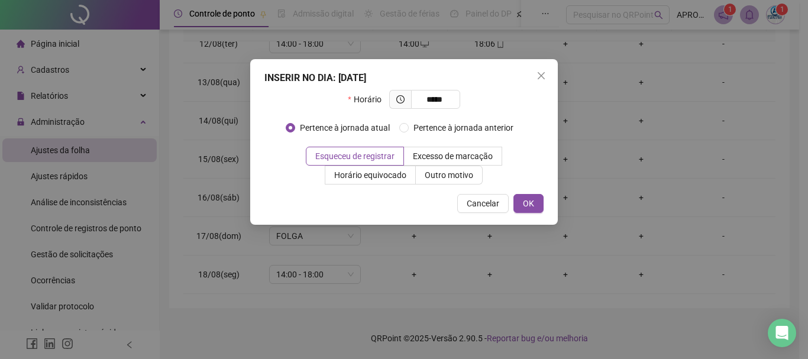
type input "*****"
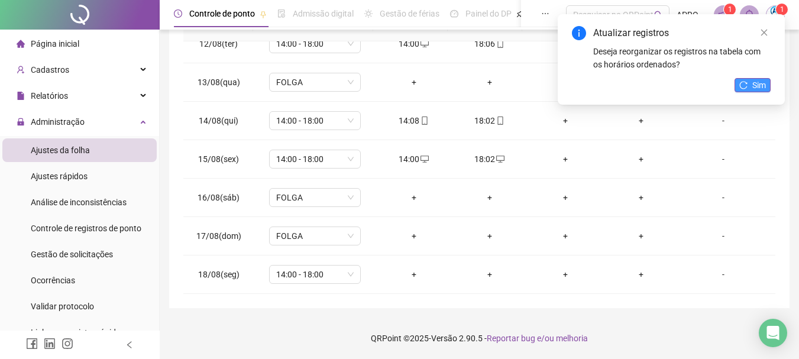
click at [758, 88] on span "Sim" at bounding box center [759, 85] width 14 height 13
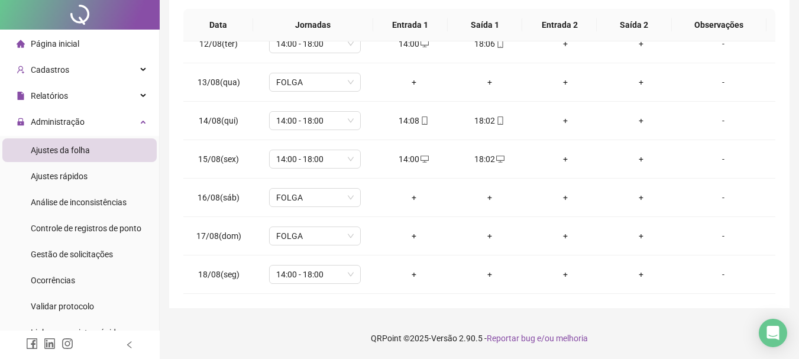
scroll to position [0, 0]
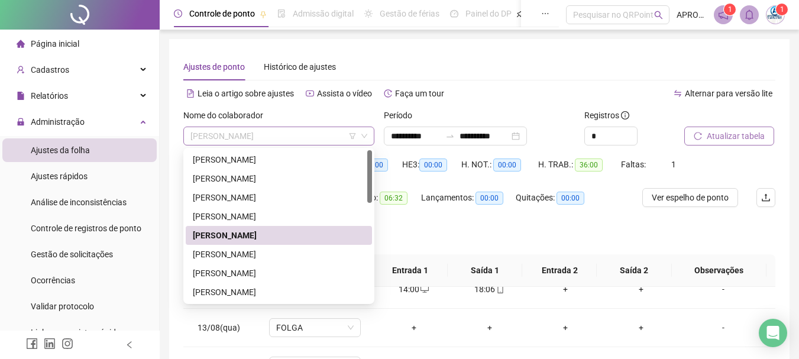
click at [277, 138] on span "[PERSON_NAME]" at bounding box center [278, 136] width 177 height 18
click at [288, 249] on div "[PERSON_NAME]" at bounding box center [279, 254] width 172 height 13
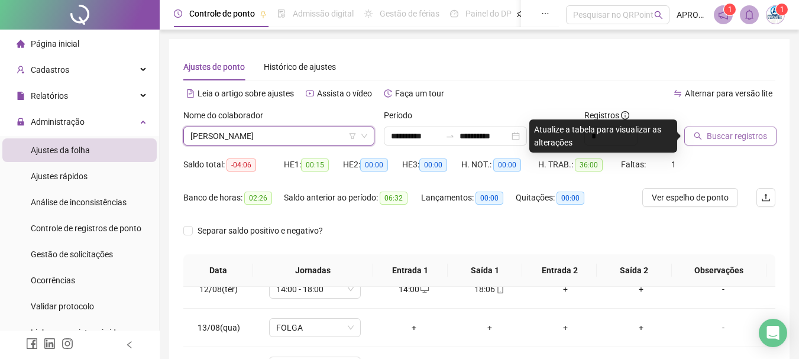
click at [719, 127] on button "Buscar registros" at bounding box center [730, 136] width 92 height 19
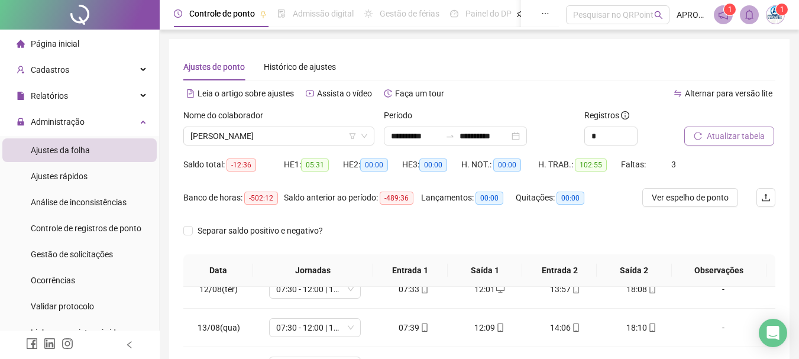
click at [719, 127] on button "Atualizar tabela" at bounding box center [729, 136] width 90 height 19
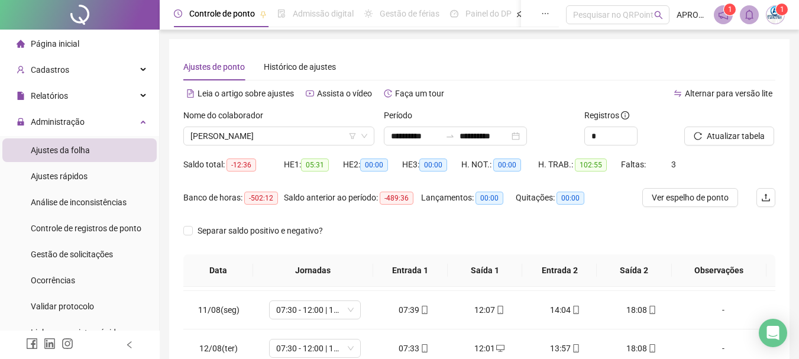
scroll to position [245, 0]
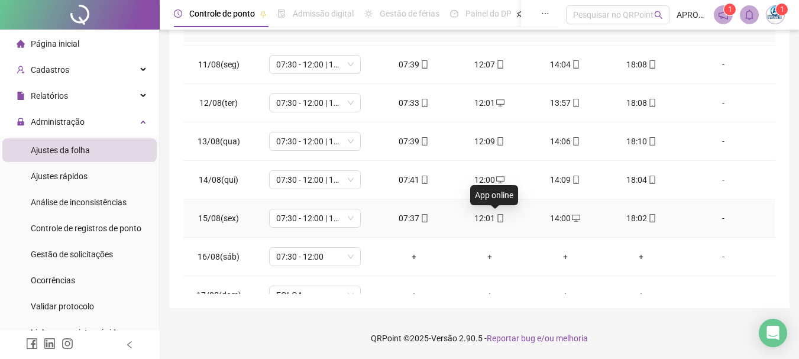
click at [496, 218] on icon "mobile" at bounding box center [500, 218] width 8 height 8
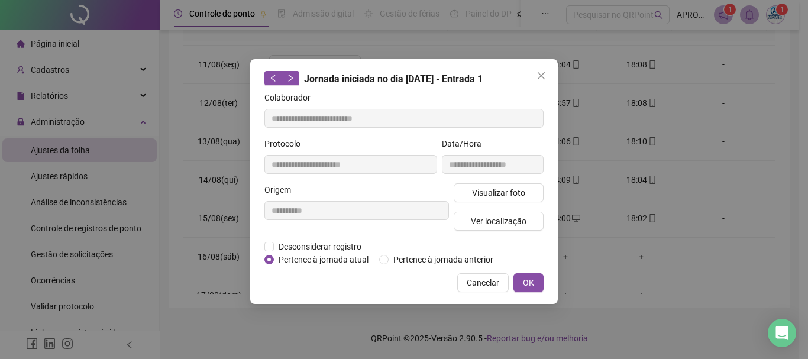
type input "**********"
click at [504, 186] on span "Visualizar foto" at bounding box center [498, 192] width 53 height 13
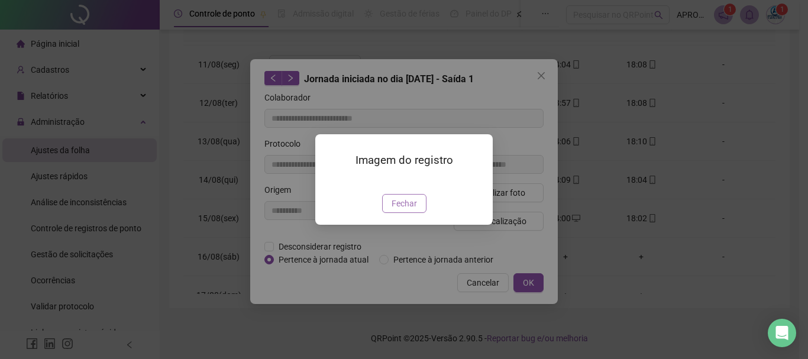
click at [409, 210] on span "Fechar" at bounding box center [404, 203] width 25 height 13
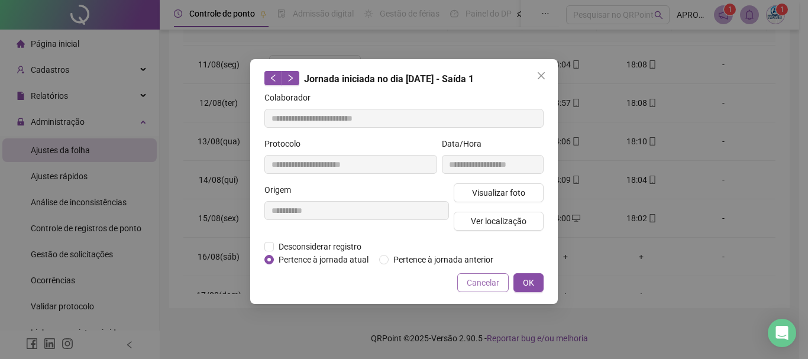
click at [500, 274] on button "Cancelar" at bounding box center [482, 282] width 51 height 19
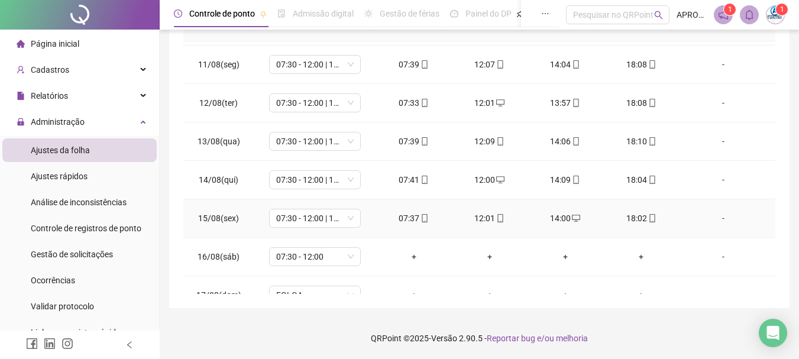
click at [648, 216] on icon "mobile" at bounding box center [652, 218] width 8 height 8
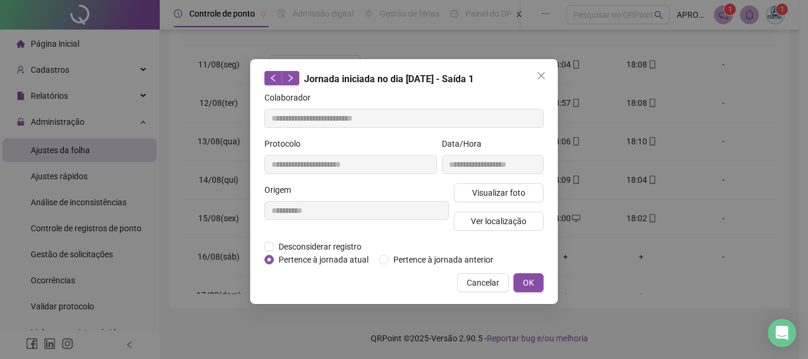
type input "**********"
click at [506, 197] on span "Visualizar foto" at bounding box center [498, 192] width 53 height 13
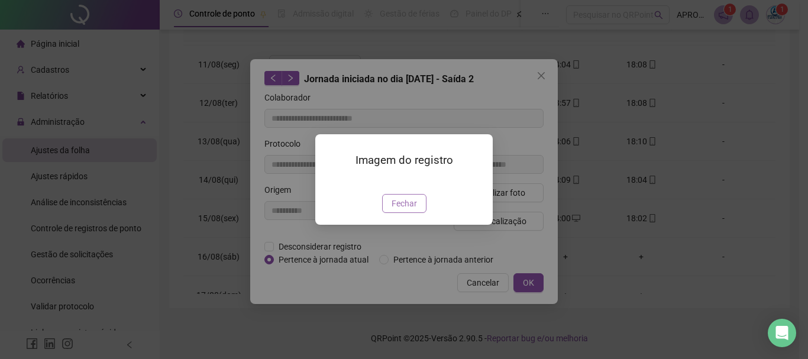
click at [409, 210] on span "Fechar" at bounding box center [404, 203] width 25 height 13
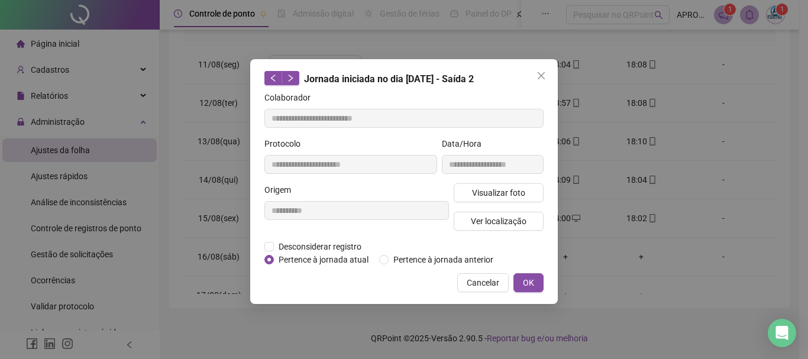
click at [492, 284] on span "Cancelar" at bounding box center [483, 282] width 33 height 13
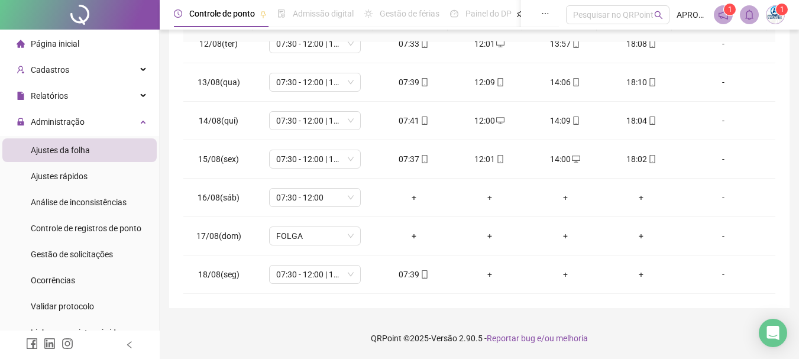
scroll to position [0, 0]
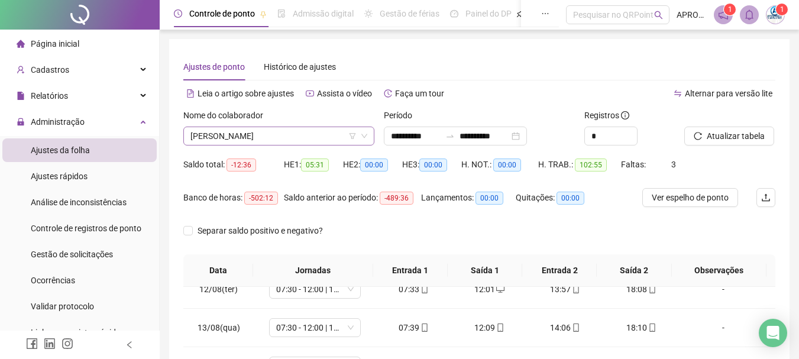
click at [293, 140] on span "[PERSON_NAME]" at bounding box center [278, 136] width 177 height 18
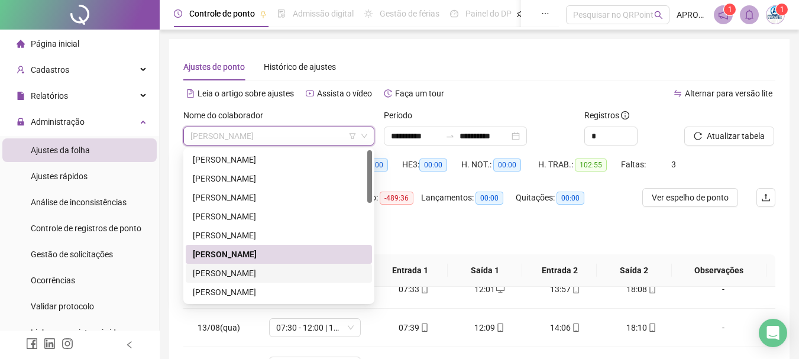
click at [288, 277] on div "[PERSON_NAME]" at bounding box center [279, 273] width 172 height 13
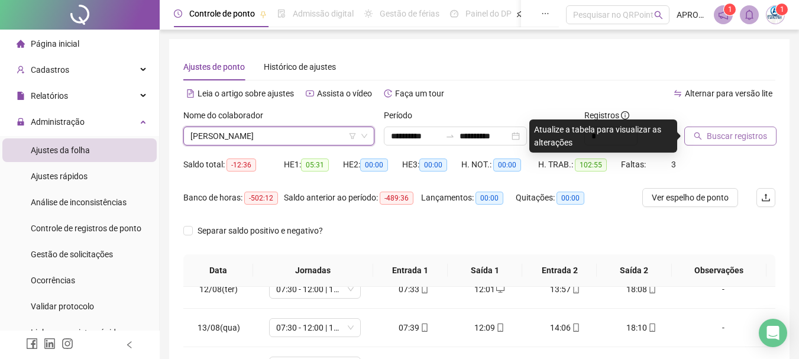
click at [730, 134] on span "Buscar registros" at bounding box center [737, 136] width 60 height 13
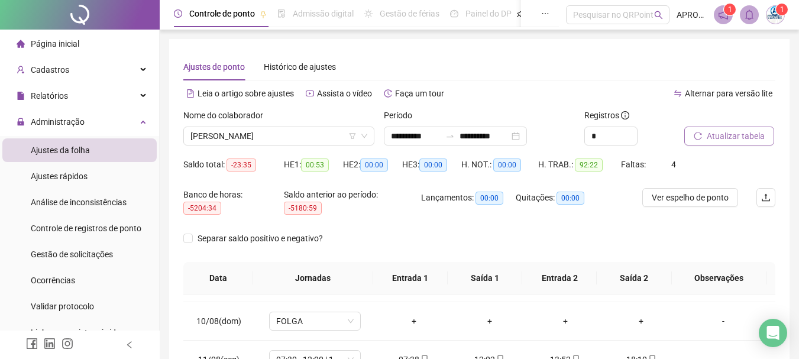
scroll to position [253, 0]
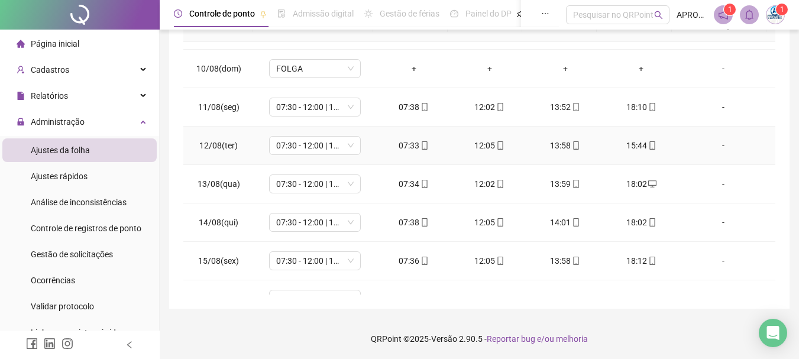
click at [649, 142] on icon "mobile" at bounding box center [651, 145] width 5 height 8
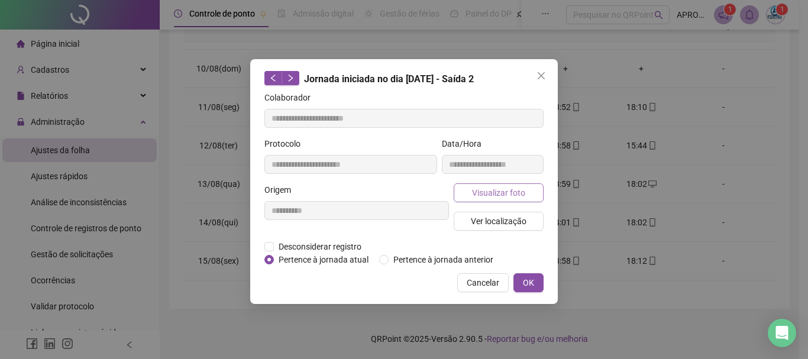
type input "**********"
click at [511, 192] on span "Visualizar foto" at bounding box center [498, 192] width 53 height 13
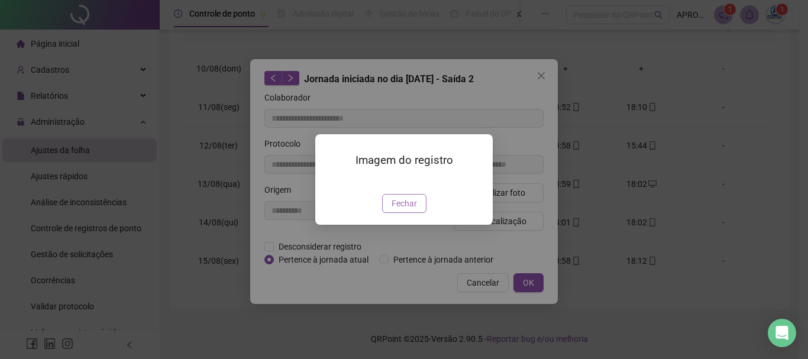
click at [404, 210] on span "Fechar" at bounding box center [404, 203] width 25 height 13
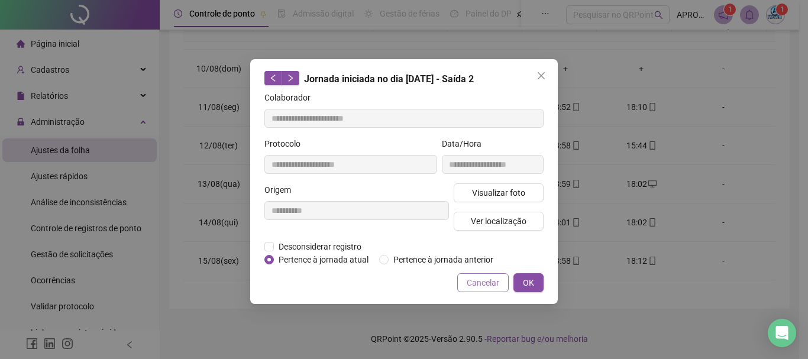
click at [464, 283] on button "Cancelar" at bounding box center [482, 282] width 51 height 19
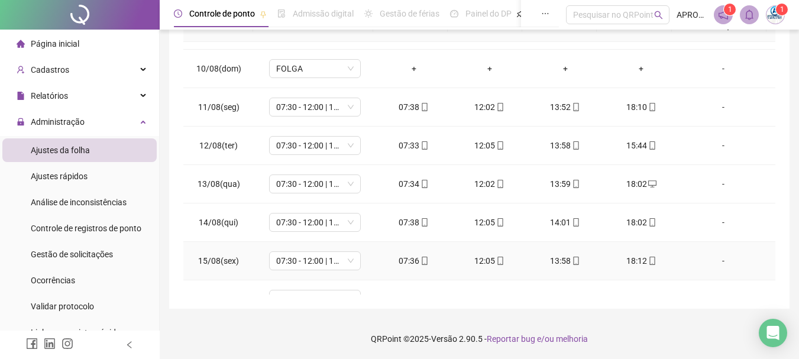
click at [647, 259] on span "mobile" at bounding box center [651, 261] width 9 height 8
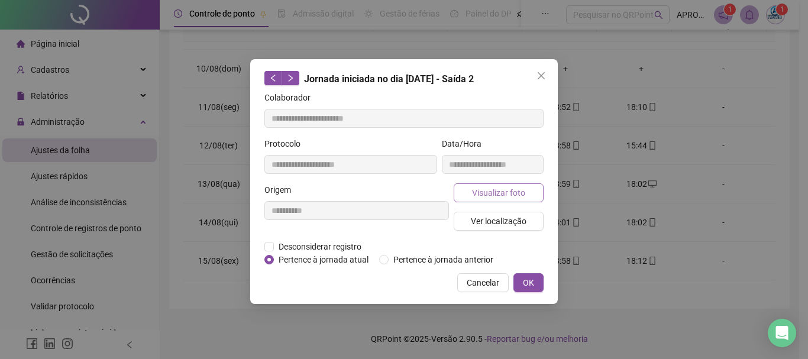
type input "**********"
click at [520, 194] on span "Visualizar foto" at bounding box center [498, 192] width 53 height 13
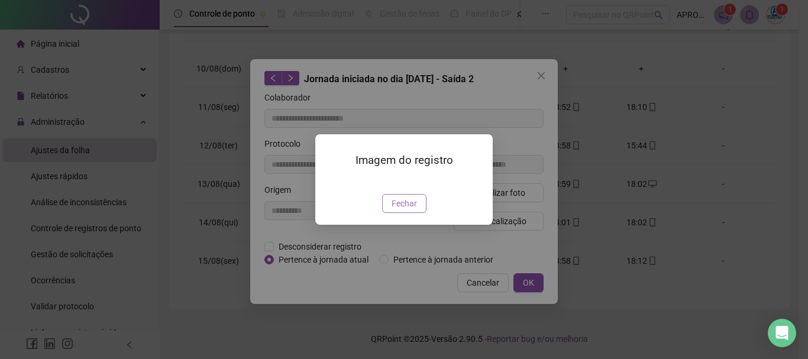
click at [403, 210] on span "Fechar" at bounding box center [404, 203] width 25 height 13
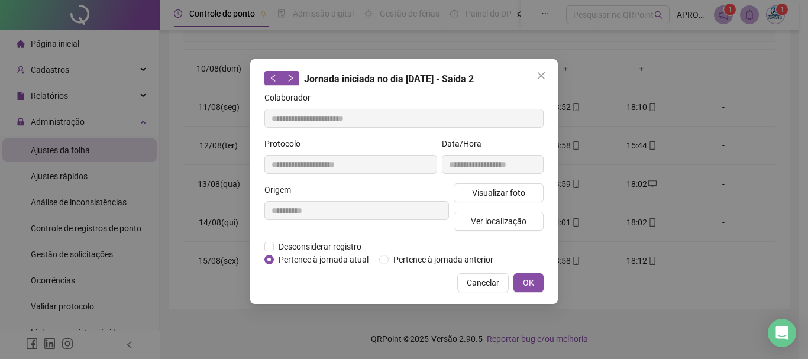
click at [489, 285] on span "Cancelar" at bounding box center [483, 282] width 33 height 13
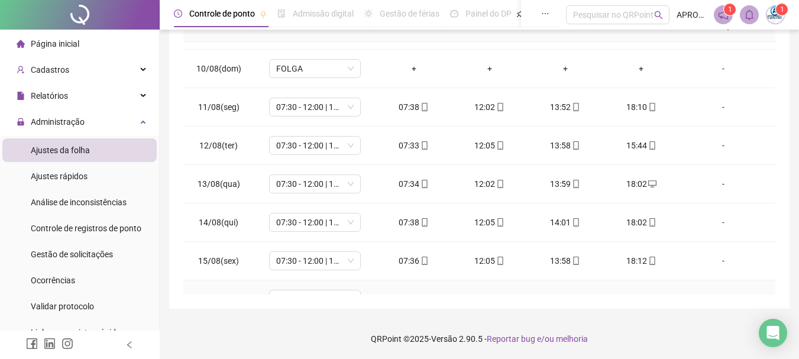
scroll to position [439, 0]
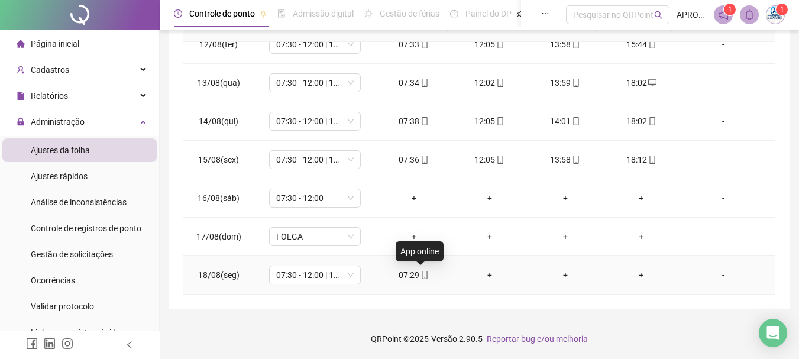
click at [415, 276] on div "07:29" at bounding box center [414, 275] width 57 height 13
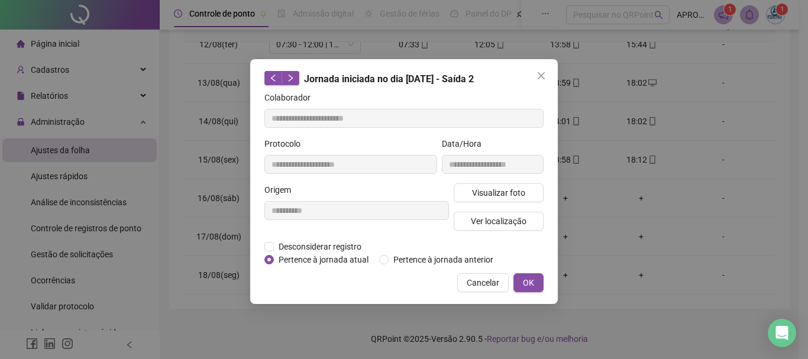
type input "**********"
click at [485, 188] on span "Visualizar foto" at bounding box center [498, 192] width 53 height 13
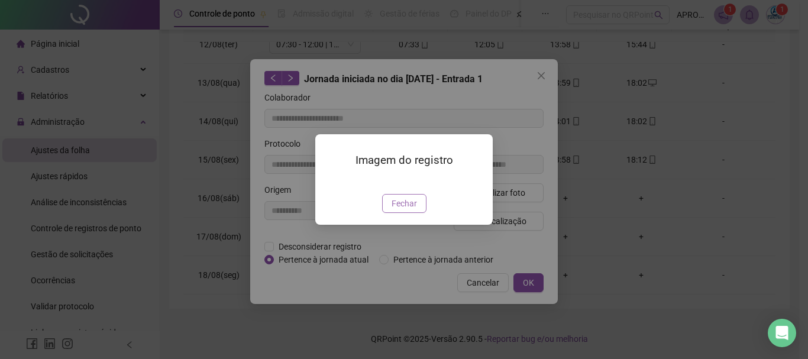
click at [410, 210] on span "Fechar" at bounding box center [404, 203] width 25 height 13
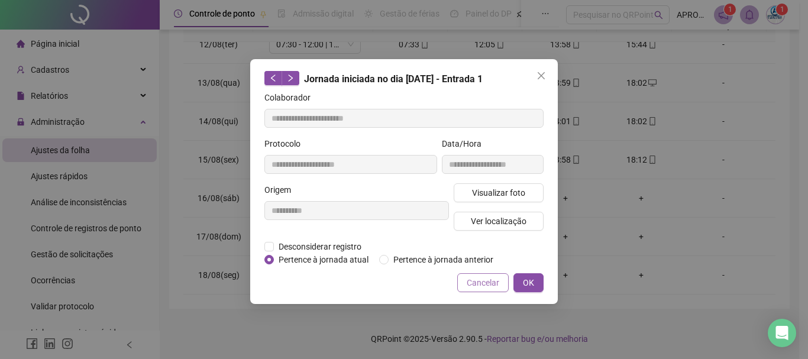
click at [489, 287] on span "Cancelar" at bounding box center [483, 282] width 33 height 13
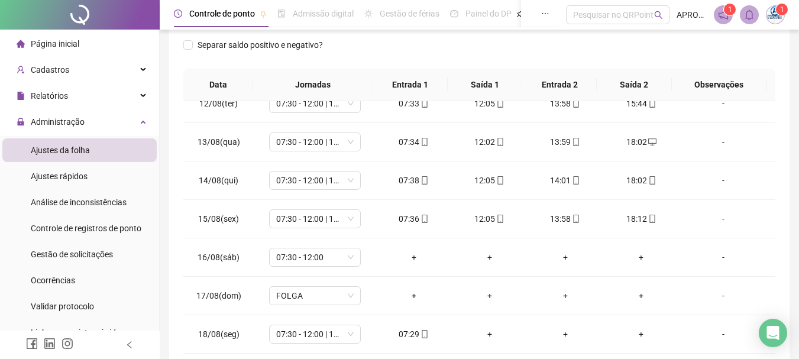
scroll to position [0, 0]
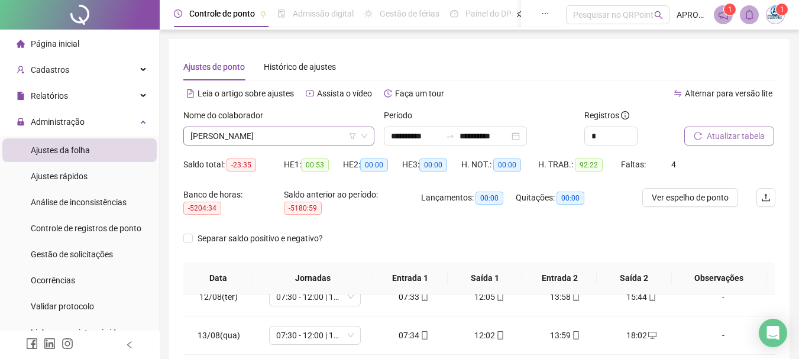
click at [241, 133] on span "[PERSON_NAME]" at bounding box center [278, 136] width 177 height 18
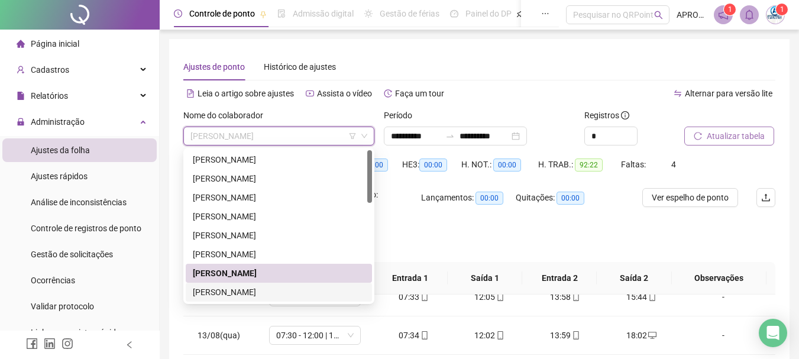
click at [280, 288] on div "[PERSON_NAME]" at bounding box center [279, 292] width 172 height 13
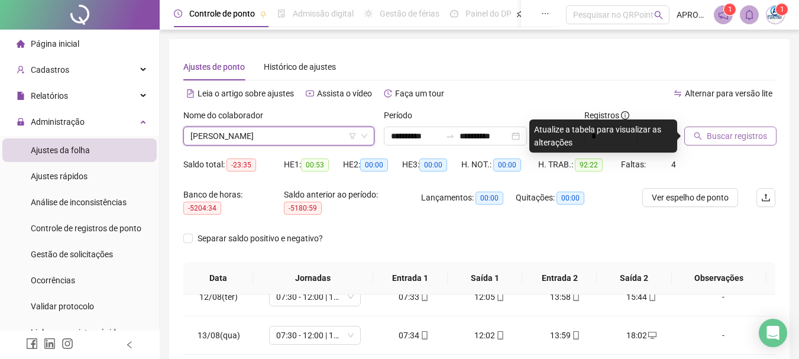
click at [736, 139] on span "Buscar registros" at bounding box center [737, 136] width 60 height 13
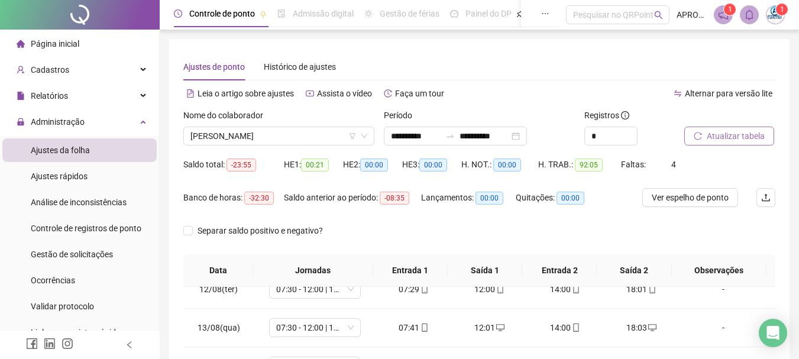
scroll to position [245, 0]
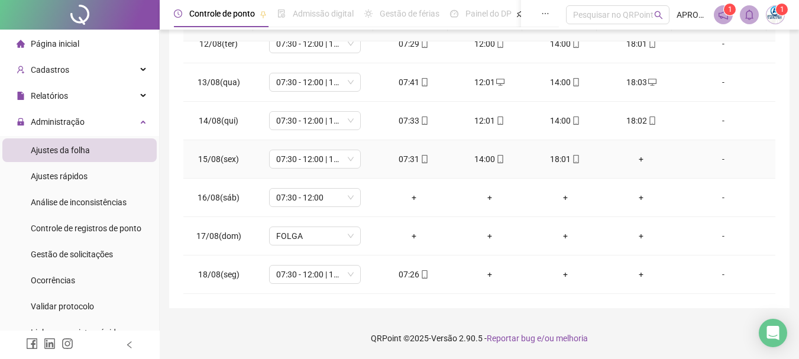
click at [633, 155] on div "+" at bounding box center [641, 159] width 57 height 13
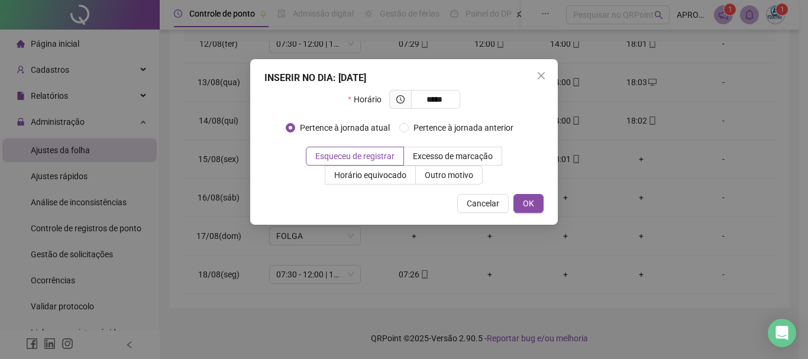
type input "*****"
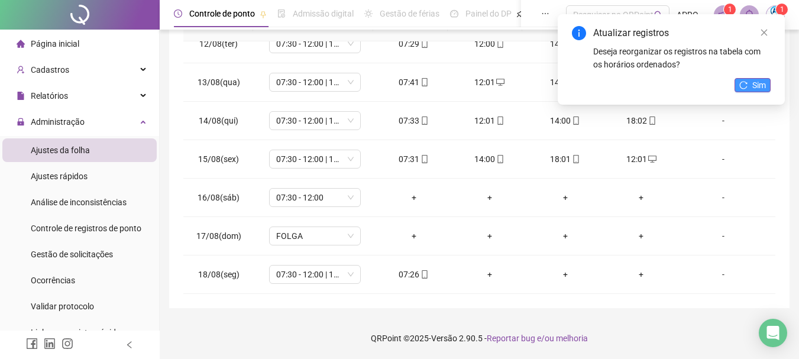
click at [767, 84] on button "Sim" at bounding box center [753, 85] width 36 height 14
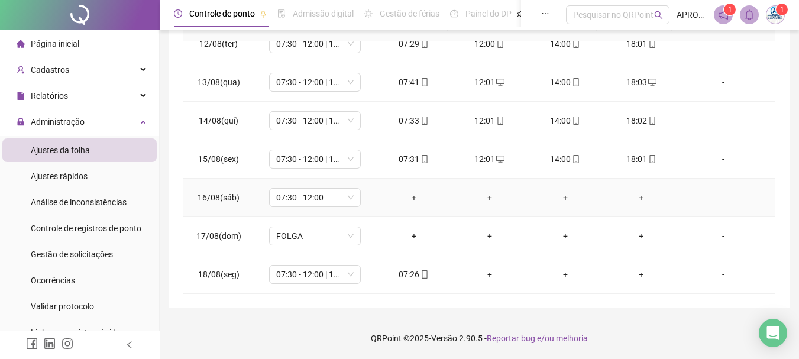
scroll to position [321, 0]
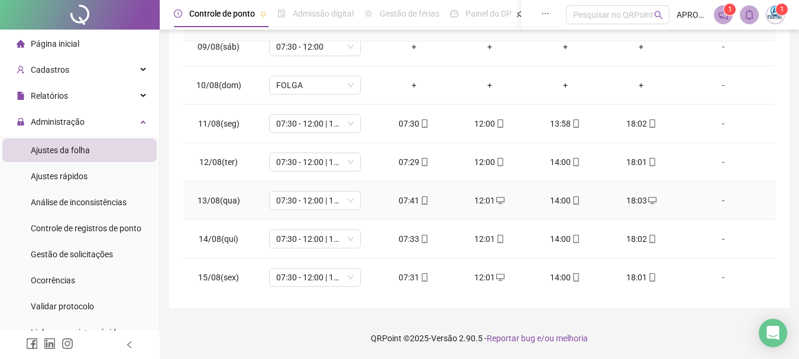
click at [422, 200] on icon "mobile" at bounding box center [425, 200] width 8 height 8
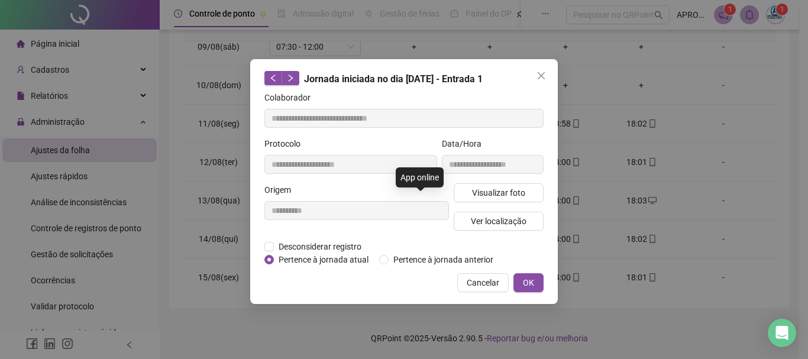
type input "**********"
click at [489, 181] on div "**********" at bounding box center [492, 160] width 106 height 46
click at [485, 196] on span "Visualizar foto" at bounding box center [498, 192] width 53 height 13
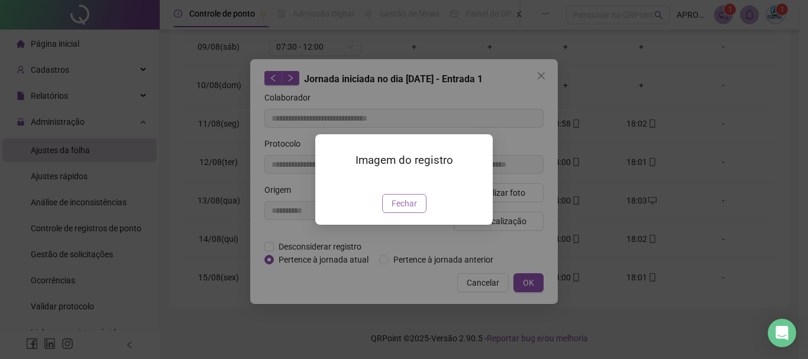
click at [413, 210] on span "Fechar" at bounding box center [404, 203] width 25 height 13
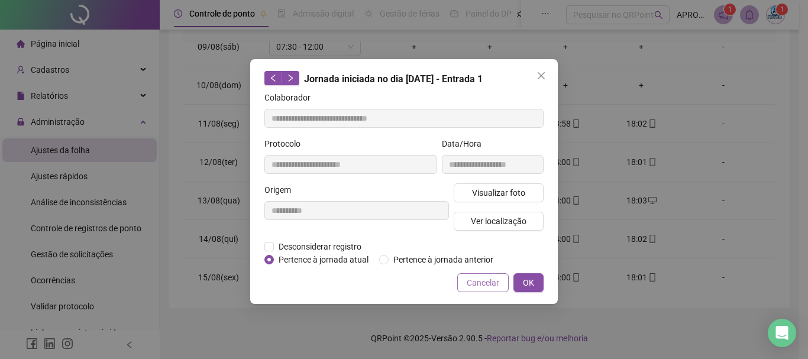
click at [480, 281] on span "Cancelar" at bounding box center [483, 282] width 33 height 13
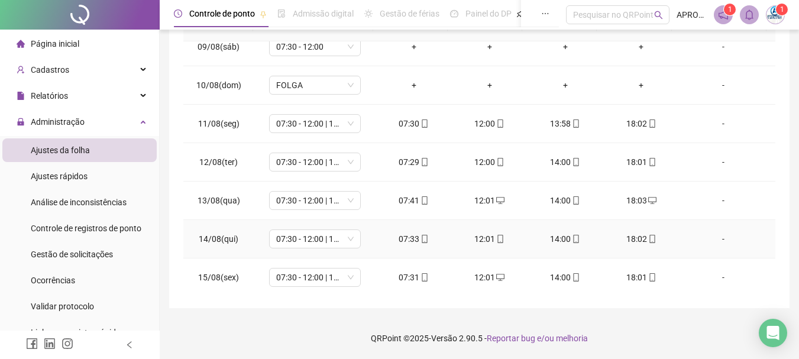
click at [424, 238] on icon "mobile" at bounding box center [424, 239] width 5 height 8
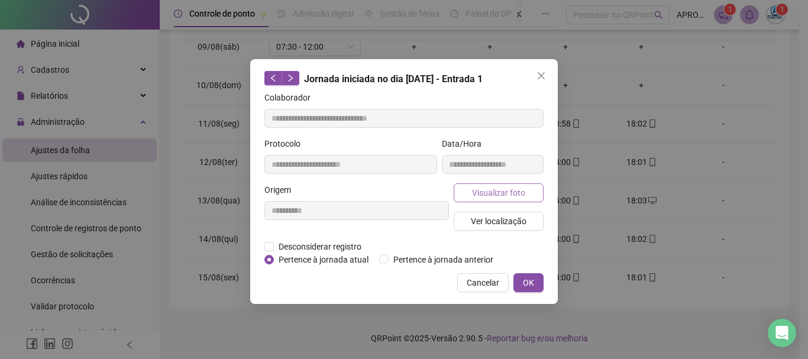
click at [503, 193] on span "Visualizar foto" at bounding box center [498, 192] width 53 height 13
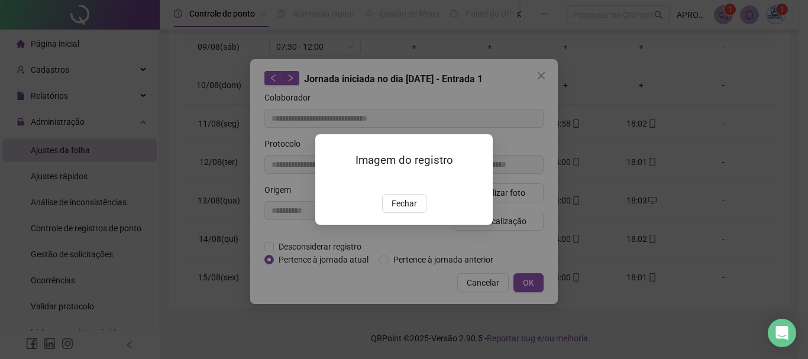
type input "**********"
click at [413, 210] on span "Fechar" at bounding box center [404, 203] width 25 height 13
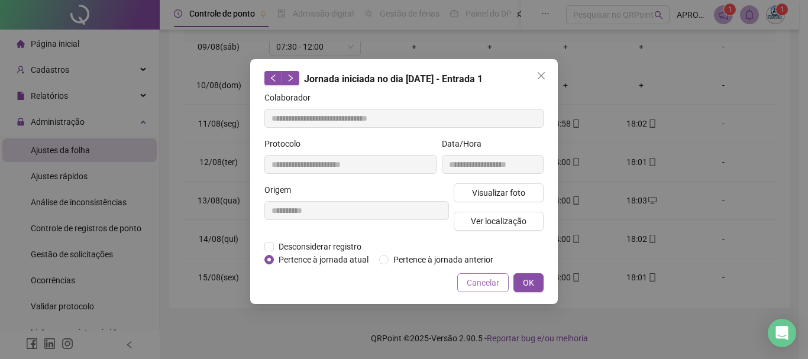
click at [478, 274] on button "Cancelar" at bounding box center [482, 282] width 51 height 19
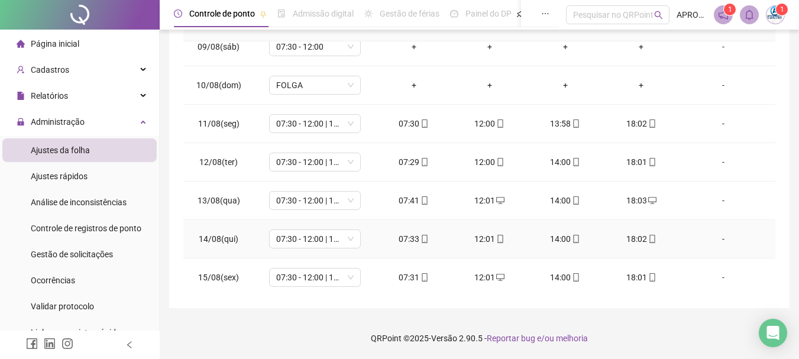
click at [424, 237] on icon "mobile" at bounding box center [425, 239] width 8 height 8
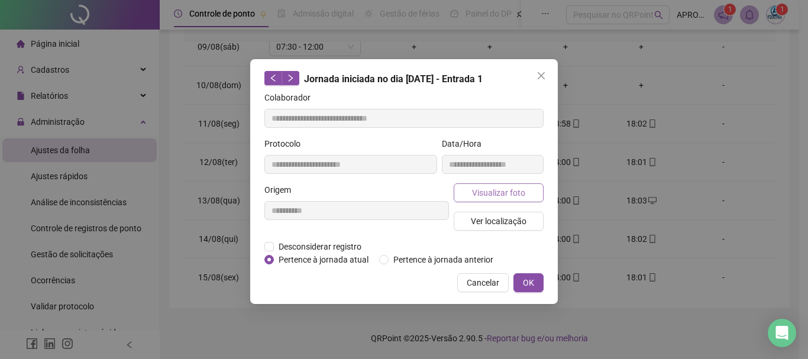
click at [487, 190] on span "Visualizar foto" at bounding box center [498, 192] width 53 height 13
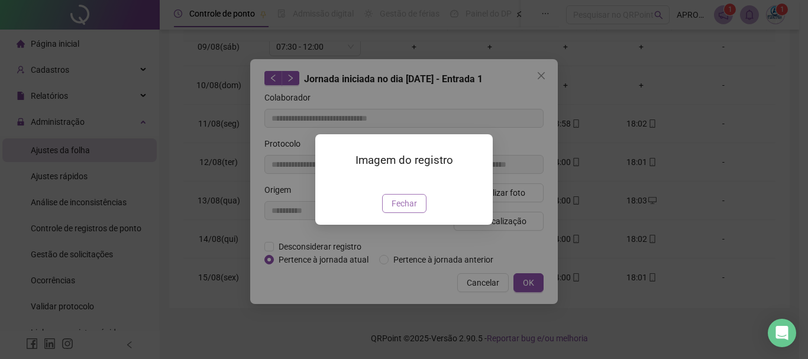
click at [415, 210] on span "Fechar" at bounding box center [404, 203] width 25 height 13
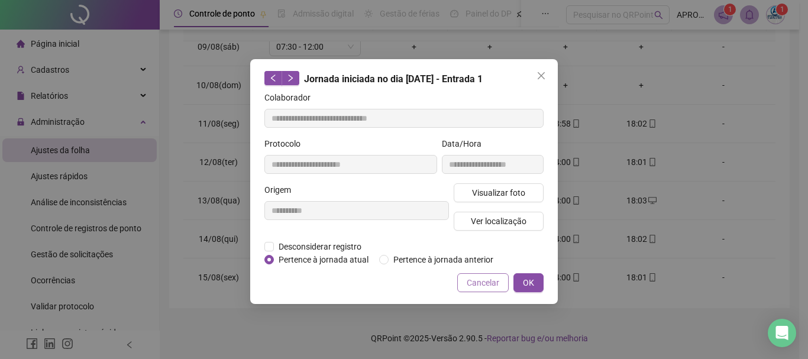
click at [474, 283] on span "Cancelar" at bounding box center [483, 282] width 33 height 13
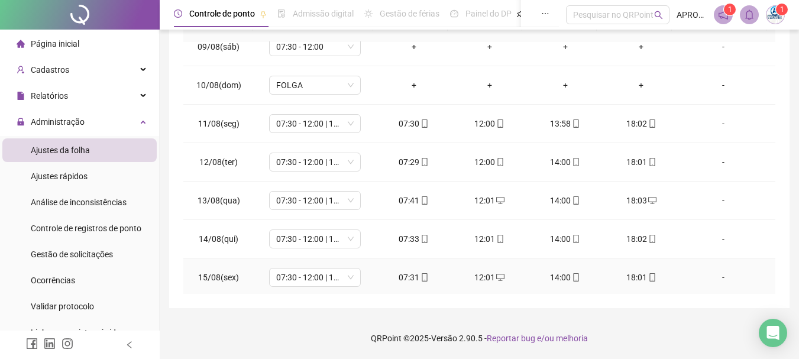
click at [422, 279] on icon "mobile" at bounding box center [424, 277] width 5 height 8
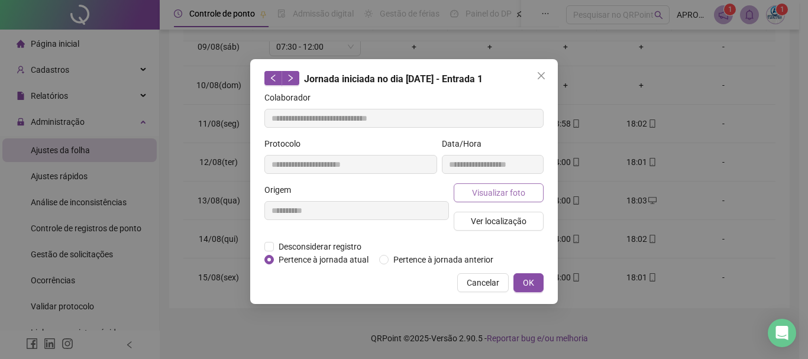
click at [470, 199] on button "Visualizar foto" at bounding box center [499, 192] width 90 height 19
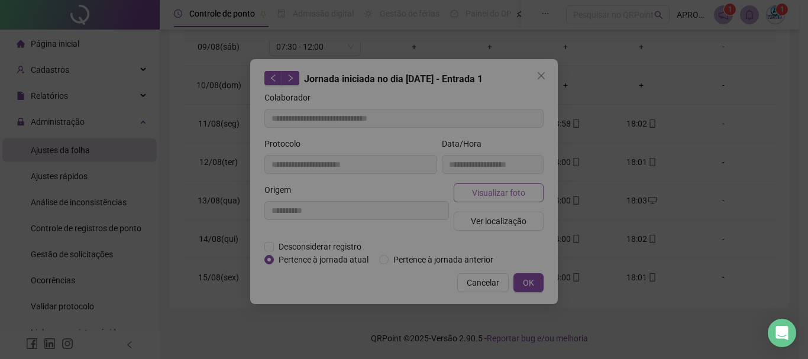
type input "**********"
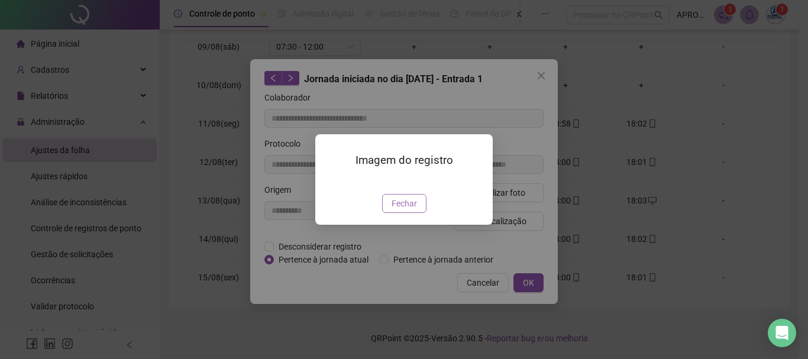
click at [408, 210] on span "Fechar" at bounding box center [404, 203] width 25 height 13
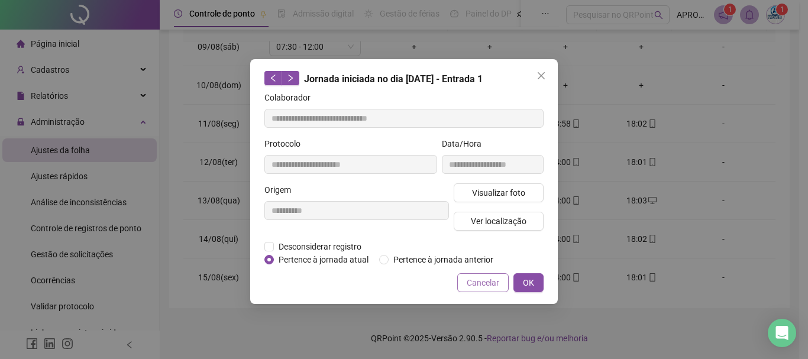
click at [471, 279] on span "Cancelar" at bounding box center [483, 282] width 33 height 13
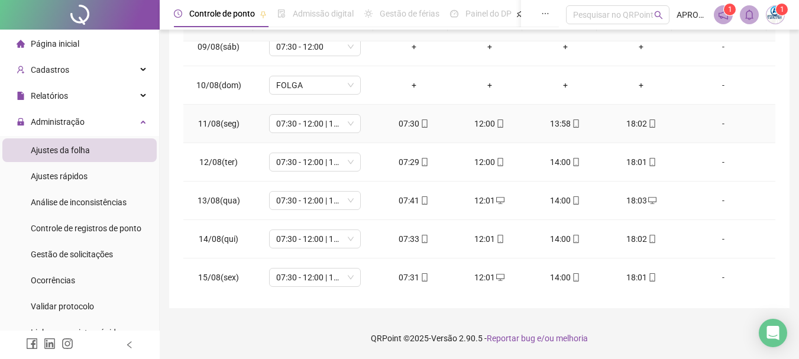
click at [421, 122] on icon "mobile" at bounding box center [425, 123] width 8 height 8
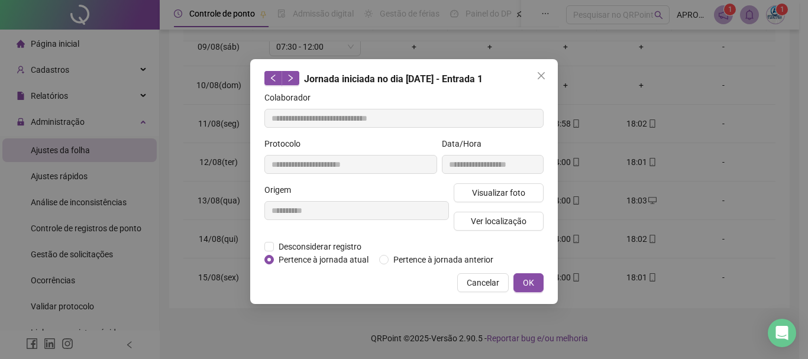
type input "**********"
click at [485, 196] on span "Visualizar foto" at bounding box center [498, 192] width 53 height 13
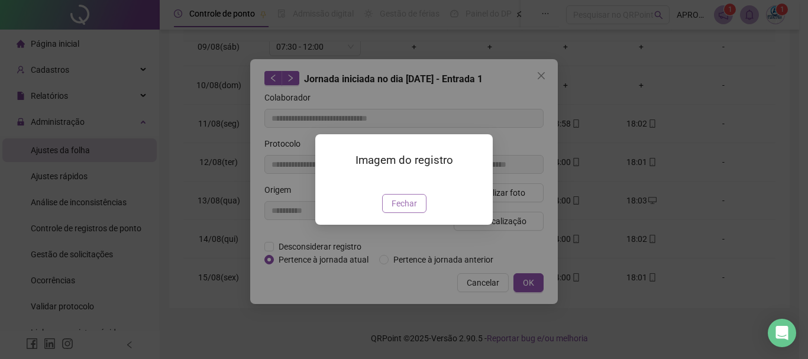
click at [403, 210] on span "Fechar" at bounding box center [404, 203] width 25 height 13
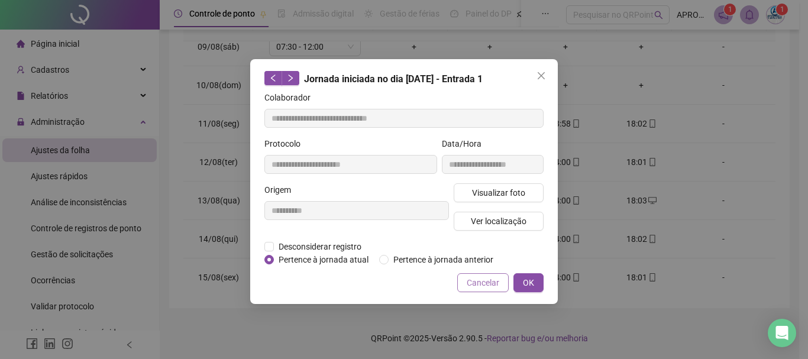
click at [468, 274] on button "Cancelar" at bounding box center [482, 282] width 51 height 19
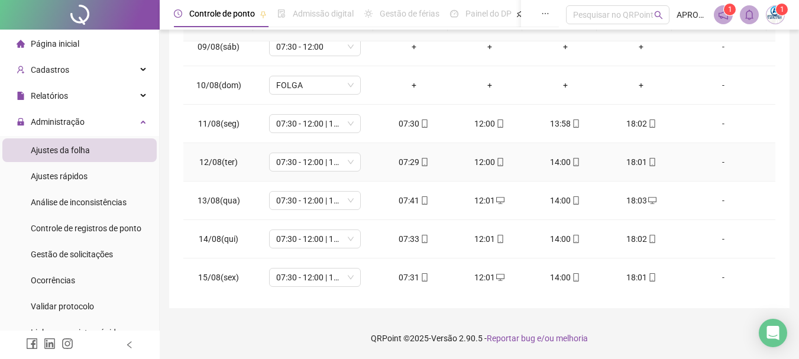
click at [574, 159] on icon "mobile" at bounding box center [576, 162] width 5 height 8
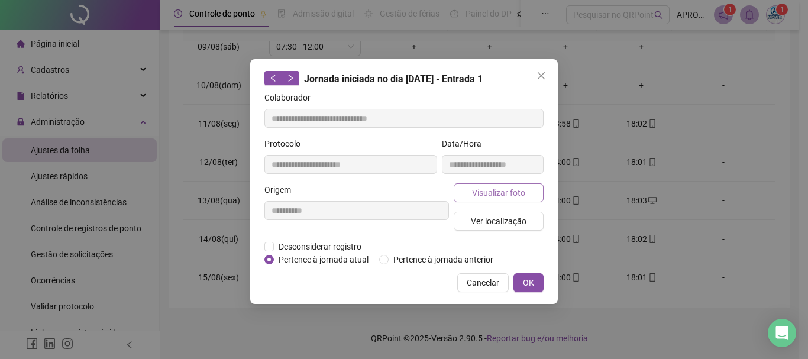
type input "**********"
click at [505, 186] on span "Visualizar foto" at bounding box center [498, 192] width 53 height 13
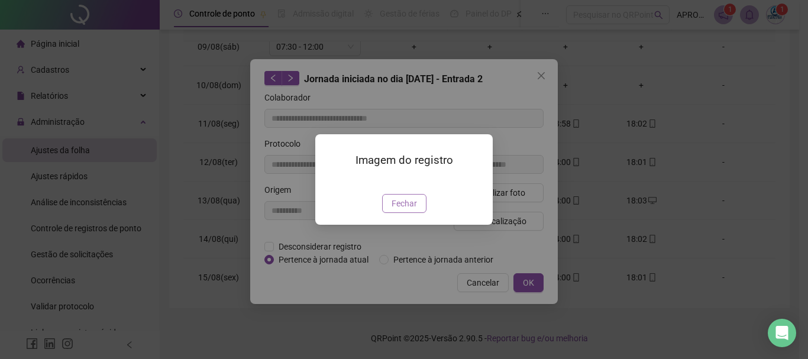
click at [412, 210] on span "Fechar" at bounding box center [404, 203] width 25 height 13
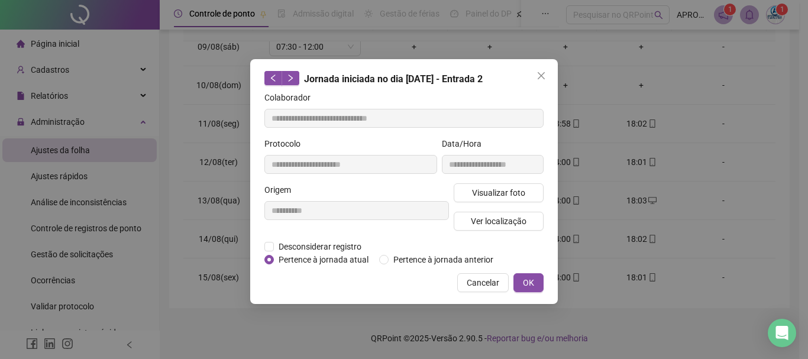
click at [468, 277] on span "Cancelar" at bounding box center [483, 282] width 33 height 13
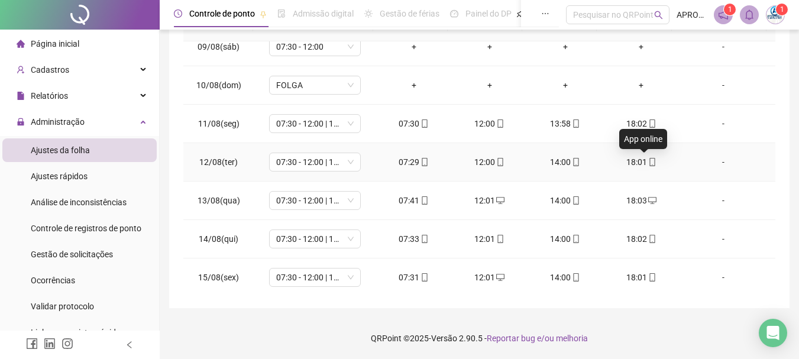
click at [648, 160] on icon "mobile" at bounding box center [652, 162] width 8 height 8
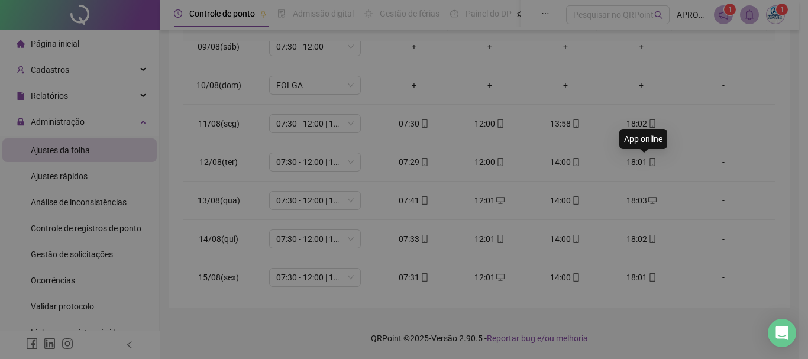
type input "**********"
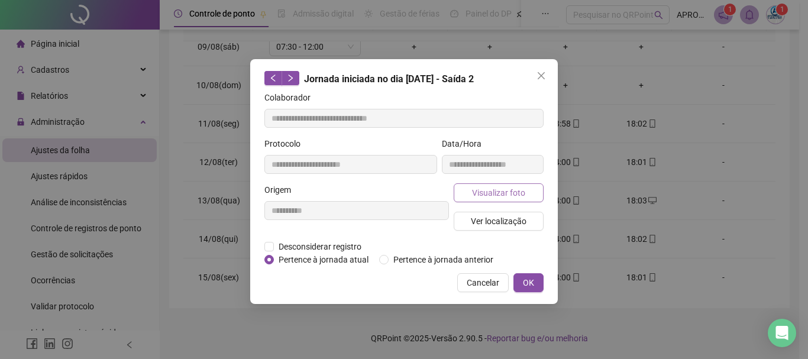
click at [483, 192] on span "Visualizar foto" at bounding box center [498, 192] width 53 height 13
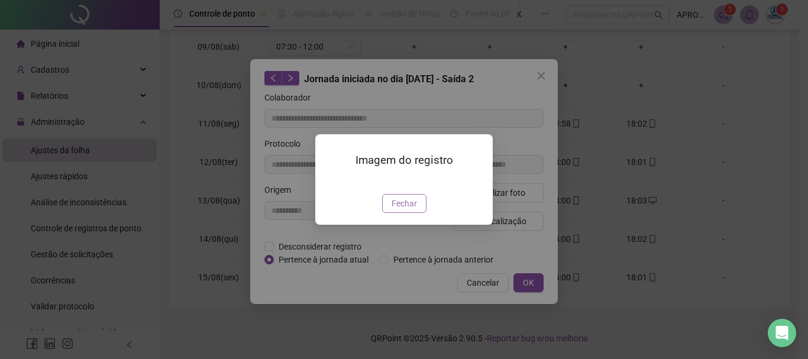
click at [408, 210] on span "Fechar" at bounding box center [404, 203] width 25 height 13
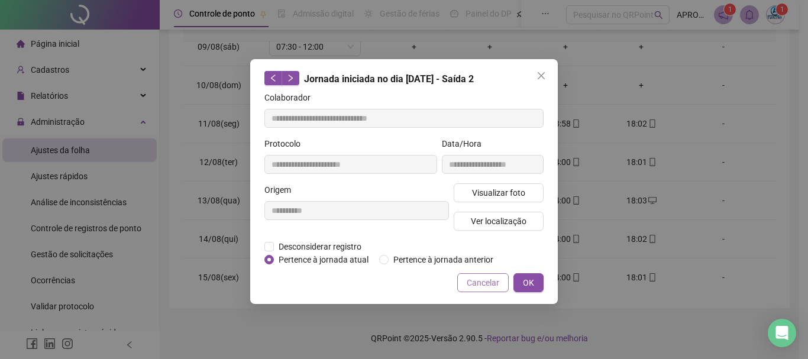
click at [481, 282] on span "Cancelar" at bounding box center [483, 282] width 33 height 13
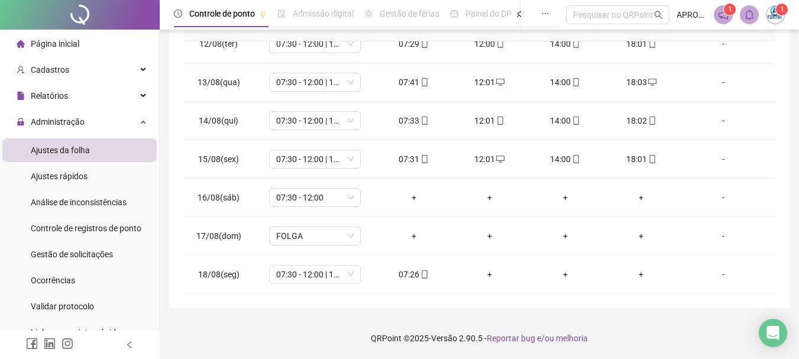
scroll to position [0, 0]
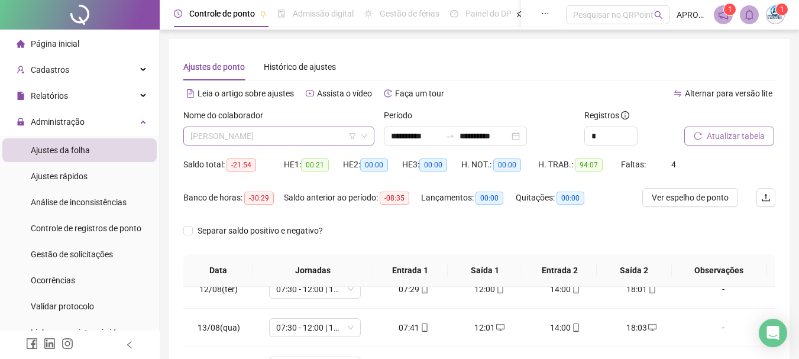
click at [290, 134] on span "[PERSON_NAME]" at bounding box center [278, 136] width 177 height 18
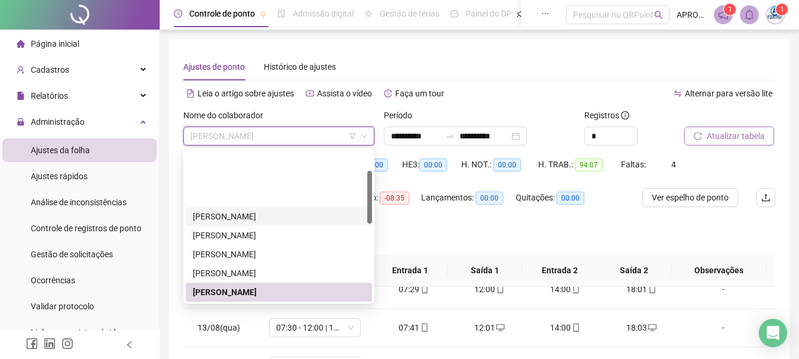
scroll to position [59, 0]
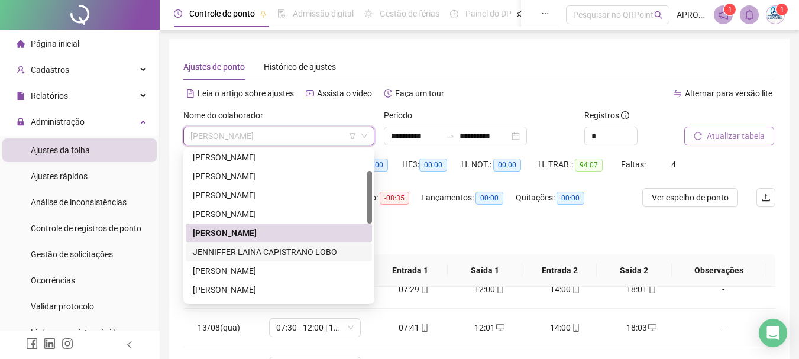
click at [314, 249] on div "JENNIFFER LAINA CAPISTRANO LOBO" at bounding box center [279, 251] width 172 height 13
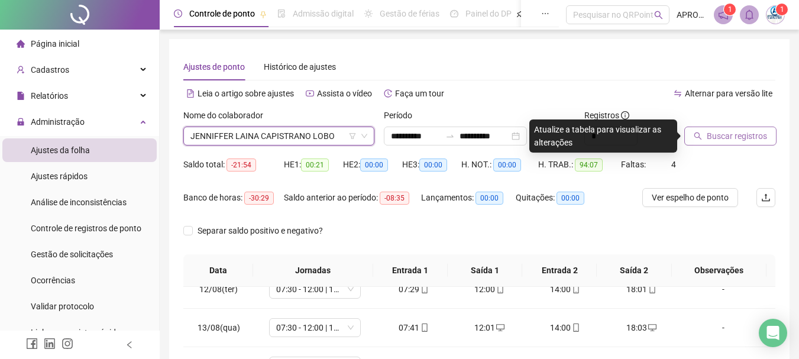
click at [713, 128] on button "Buscar registros" at bounding box center [730, 136] width 92 height 19
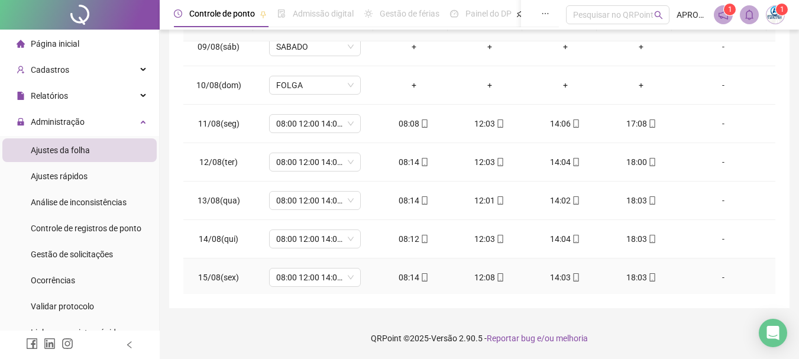
scroll to position [380, 0]
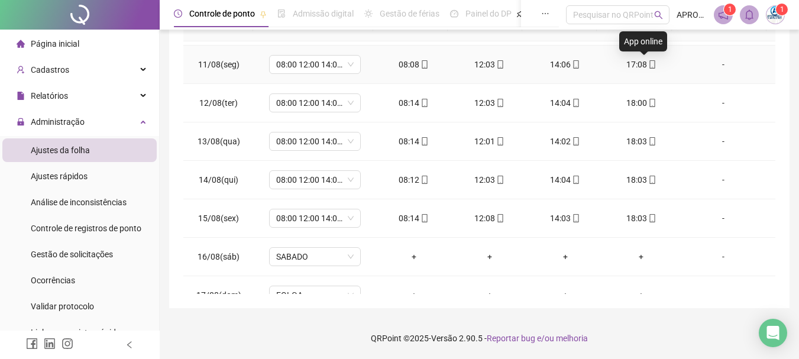
click at [648, 61] on icon "mobile" at bounding box center [652, 64] width 8 height 8
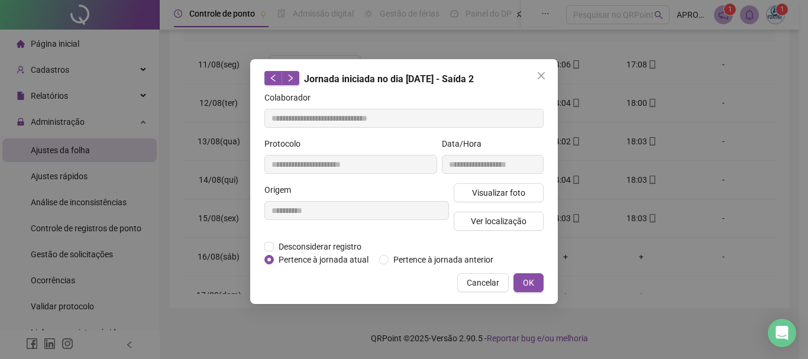
type input "**********"
click at [499, 192] on span "Visualizar foto" at bounding box center [498, 192] width 53 height 13
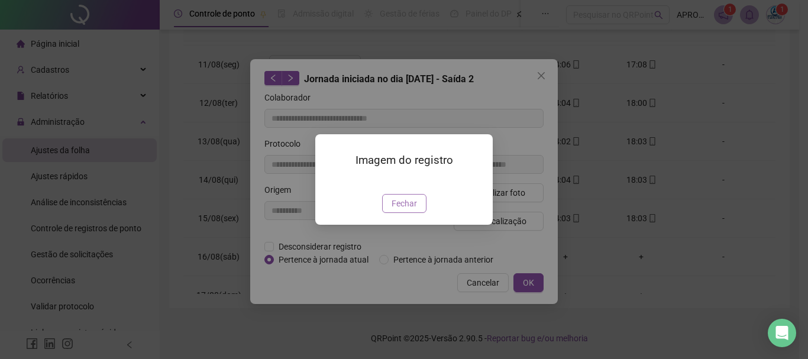
click at [402, 210] on span "Fechar" at bounding box center [404, 203] width 25 height 13
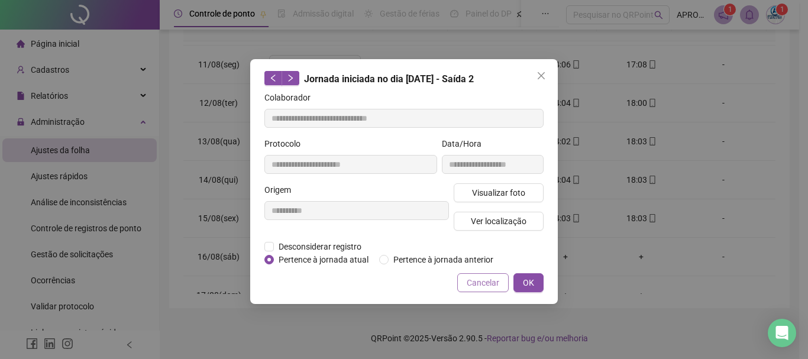
click at [479, 281] on span "Cancelar" at bounding box center [483, 282] width 33 height 13
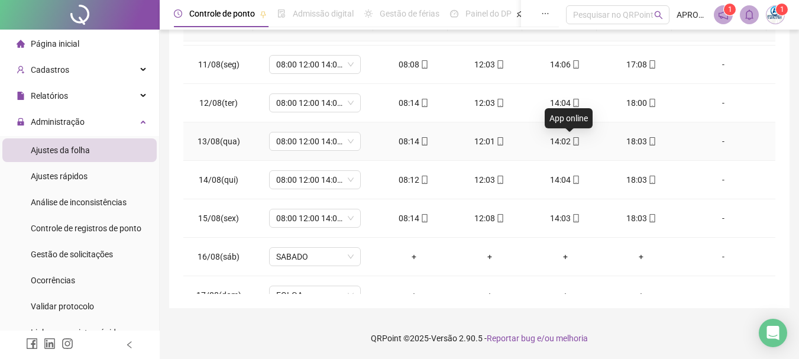
click at [574, 138] on icon "mobile" at bounding box center [576, 141] width 5 height 8
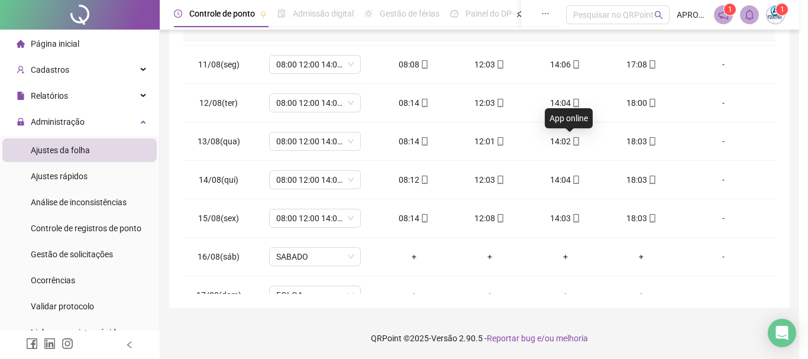
type input "**********"
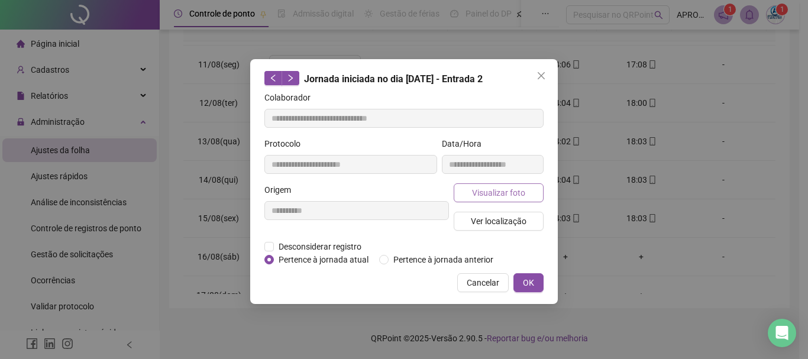
click at [514, 195] on span "Visualizar foto" at bounding box center [498, 192] width 53 height 13
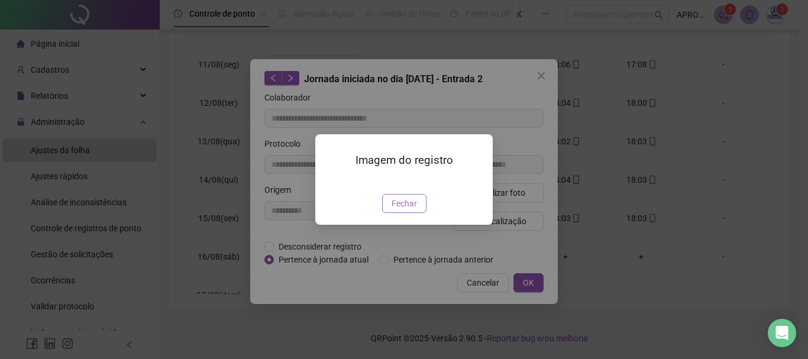
click at [403, 210] on span "Fechar" at bounding box center [404, 203] width 25 height 13
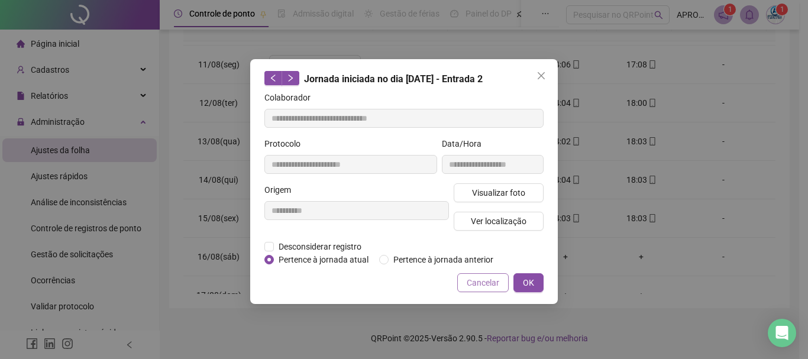
click at [458, 280] on button "Cancelar" at bounding box center [482, 282] width 51 height 19
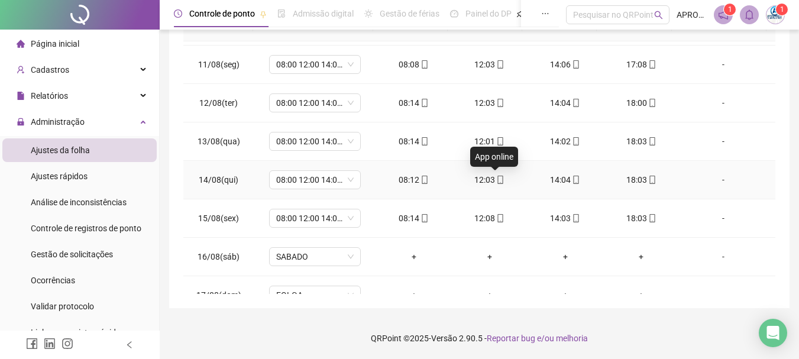
click at [496, 180] on icon "mobile" at bounding box center [500, 180] width 8 height 8
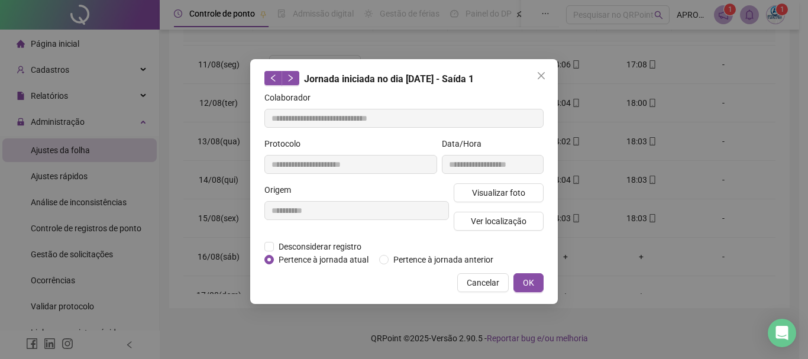
type input "**********"
click at [493, 196] on span "Visualizar foto" at bounding box center [498, 192] width 53 height 13
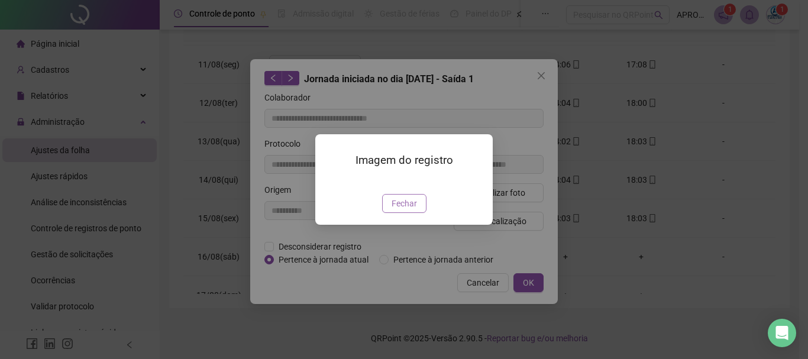
click at [404, 210] on span "Fechar" at bounding box center [404, 203] width 25 height 13
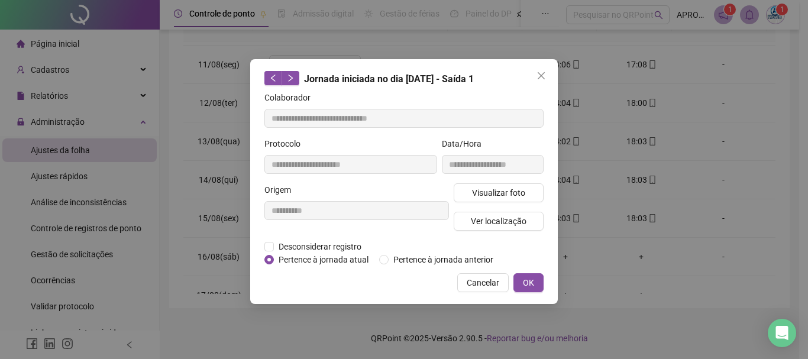
click at [481, 282] on span "Cancelar" at bounding box center [483, 282] width 33 height 13
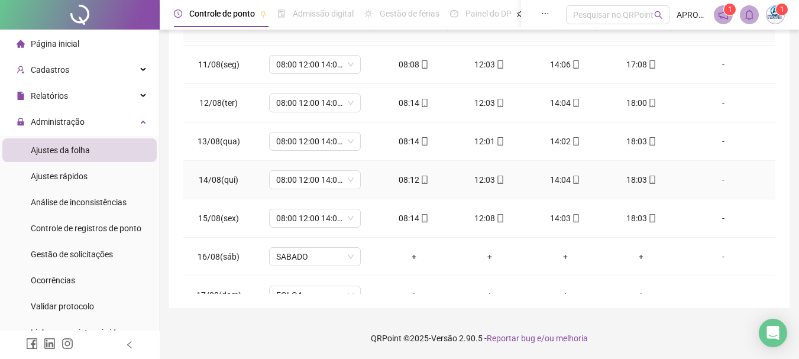
click at [422, 180] on icon "mobile" at bounding box center [424, 180] width 5 height 8
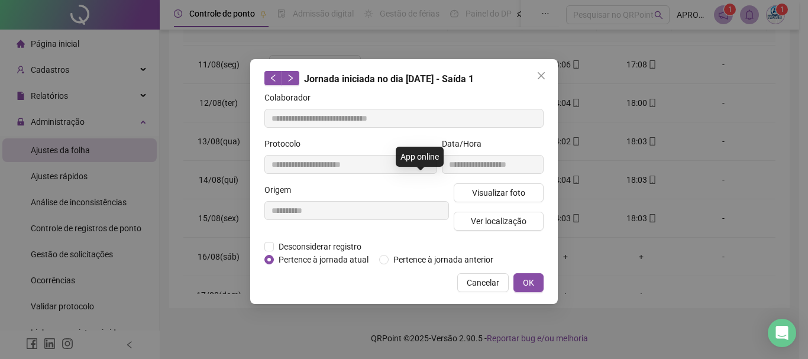
type input "**********"
click at [509, 190] on span "Visualizar foto" at bounding box center [498, 192] width 53 height 13
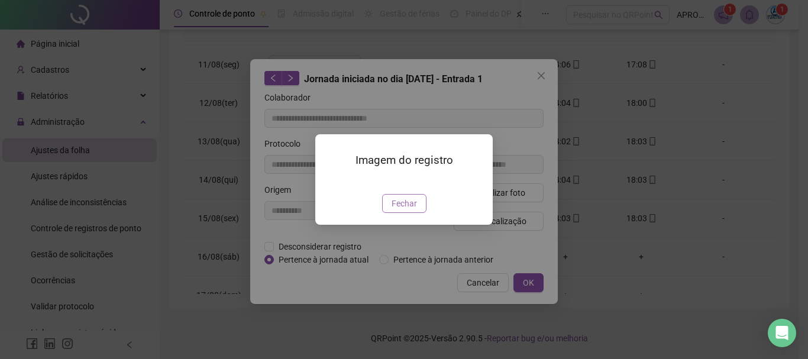
click at [404, 210] on span "Fechar" at bounding box center [404, 203] width 25 height 13
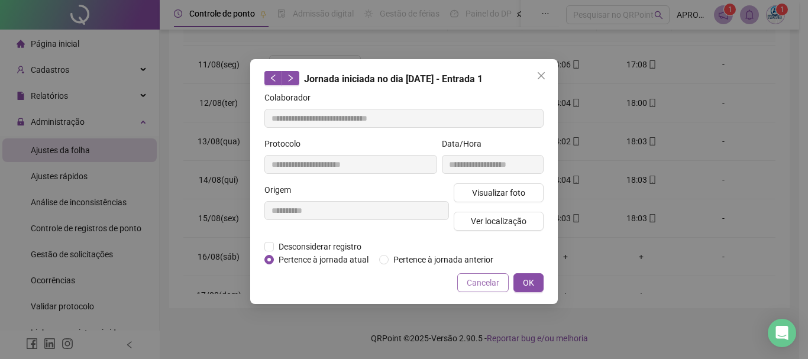
click at [481, 283] on span "Cancelar" at bounding box center [483, 282] width 33 height 13
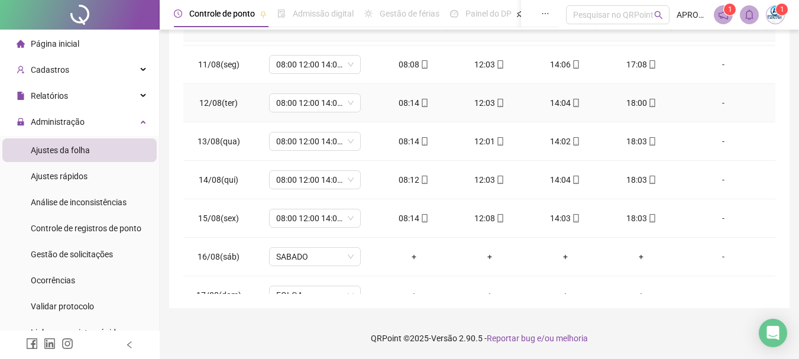
click at [572, 103] on icon "mobile" at bounding box center [576, 103] width 8 height 8
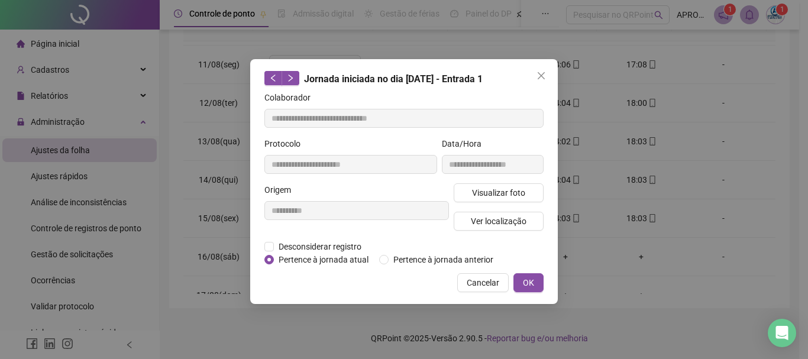
type input "**********"
click at [484, 193] on span "Visualizar foto" at bounding box center [498, 192] width 53 height 13
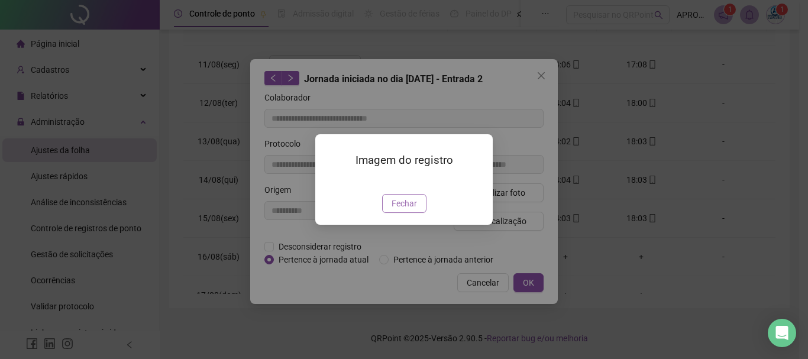
click at [399, 210] on span "Fechar" at bounding box center [404, 203] width 25 height 13
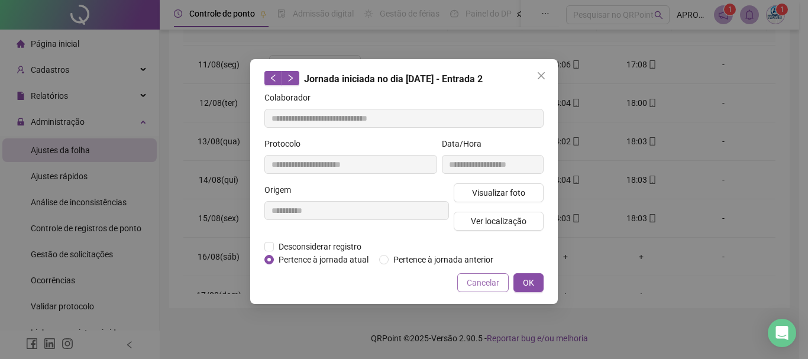
click at [477, 282] on span "Cancelar" at bounding box center [483, 282] width 33 height 13
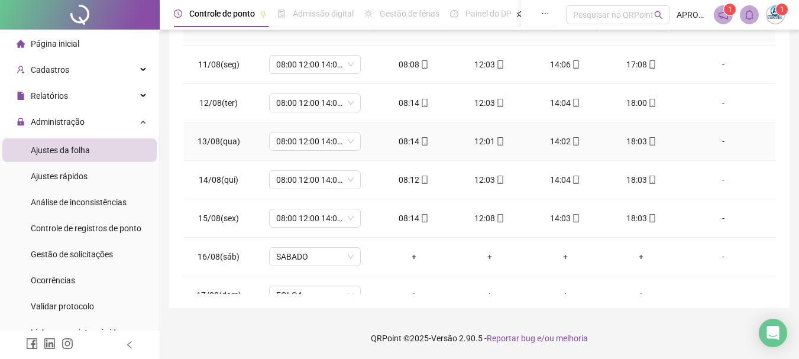
click at [423, 139] on icon "mobile" at bounding box center [425, 141] width 8 height 8
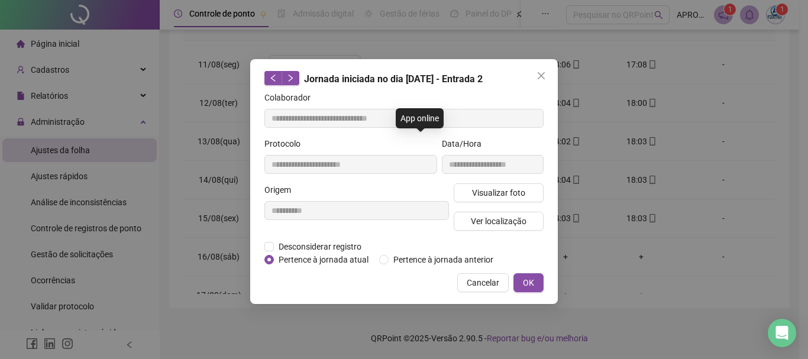
type input "**********"
click at [479, 193] on span "Visualizar foto" at bounding box center [498, 192] width 53 height 13
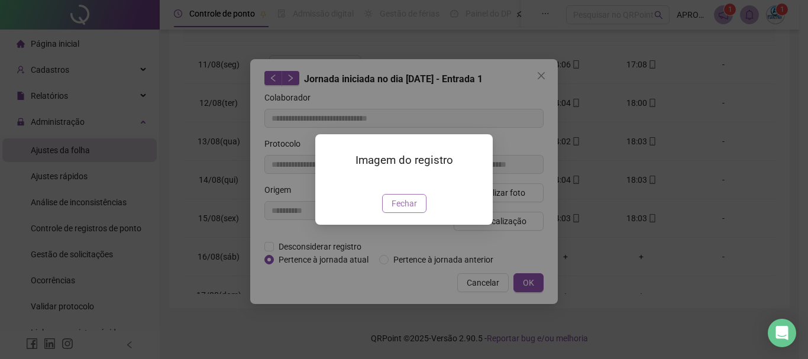
click at [406, 210] on span "Fechar" at bounding box center [404, 203] width 25 height 13
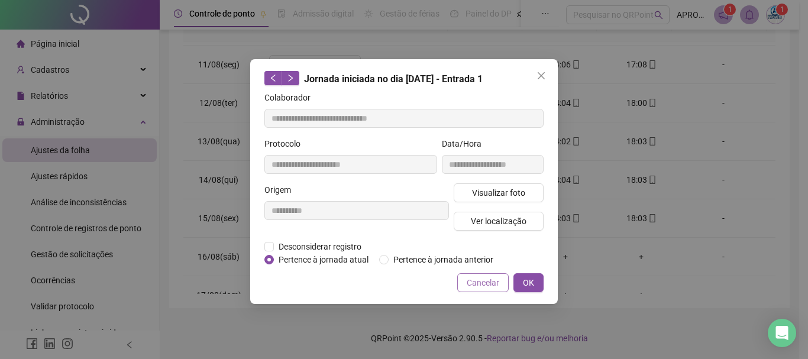
click at [485, 277] on span "Cancelar" at bounding box center [483, 282] width 33 height 13
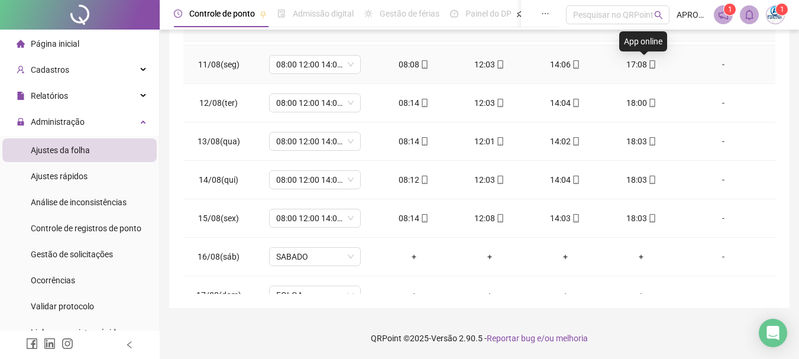
click at [648, 63] on icon "mobile" at bounding box center [652, 64] width 8 height 8
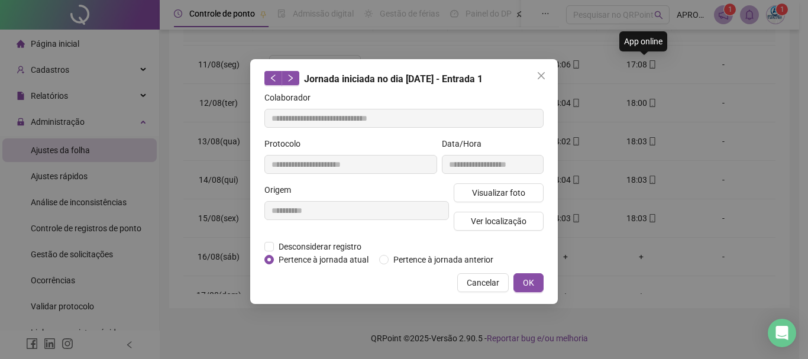
type input "**********"
click at [490, 192] on span "Visualizar foto" at bounding box center [498, 192] width 53 height 13
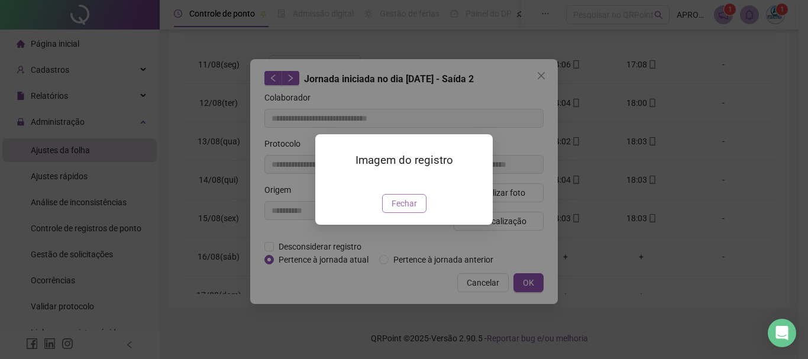
click at [409, 210] on span "Fechar" at bounding box center [404, 203] width 25 height 13
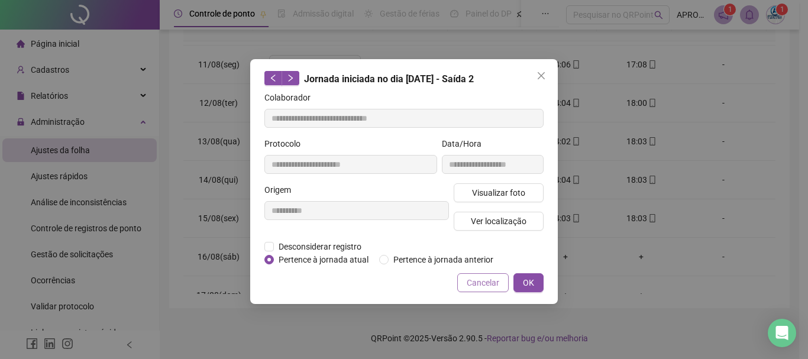
click at [481, 287] on span "Cancelar" at bounding box center [483, 282] width 33 height 13
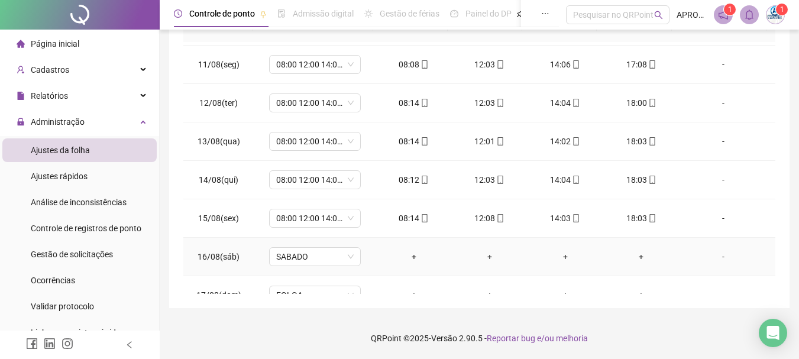
scroll to position [439, 0]
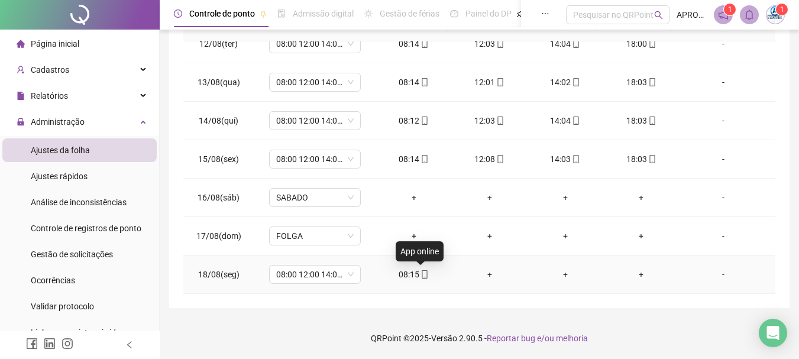
click at [422, 277] on icon "mobile" at bounding box center [424, 274] width 5 height 8
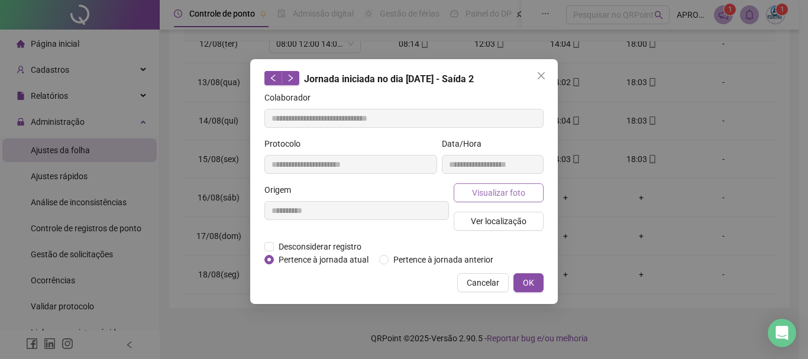
type input "**********"
click at [509, 189] on span "Visualizar foto" at bounding box center [498, 192] width 53 height 13
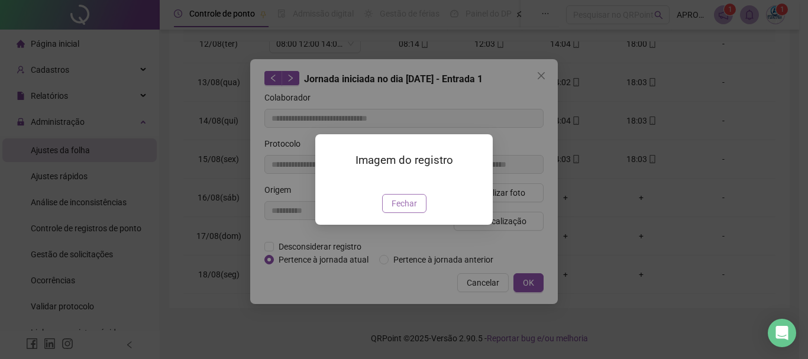
click at [415, 210] on span "Fechar" at bounding box center [404, 203] width 25 height 13
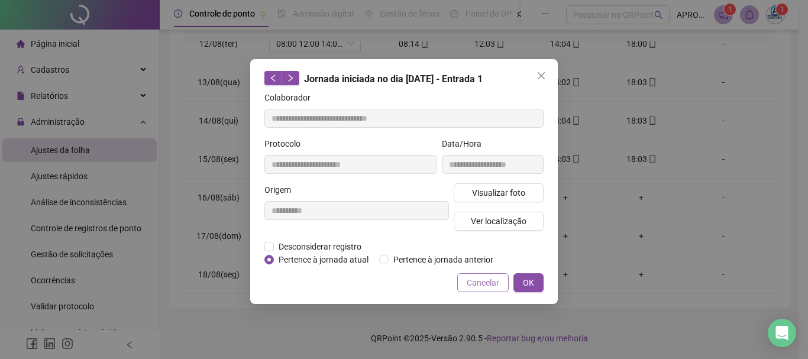
click at [474, 276] on span "Cancelar" at bounding box center [483, 282] width 33 height 13
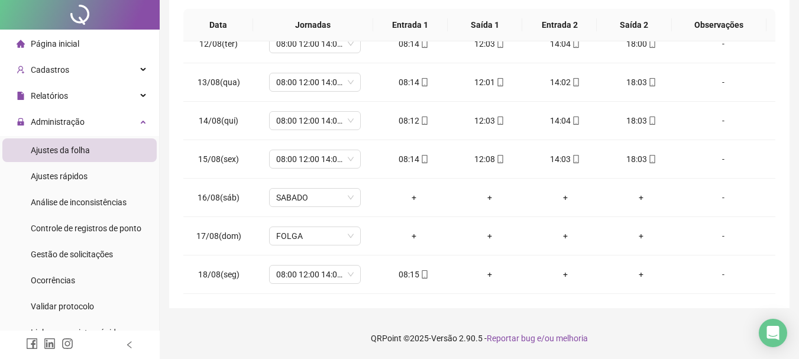
scroll to position [0, 0]
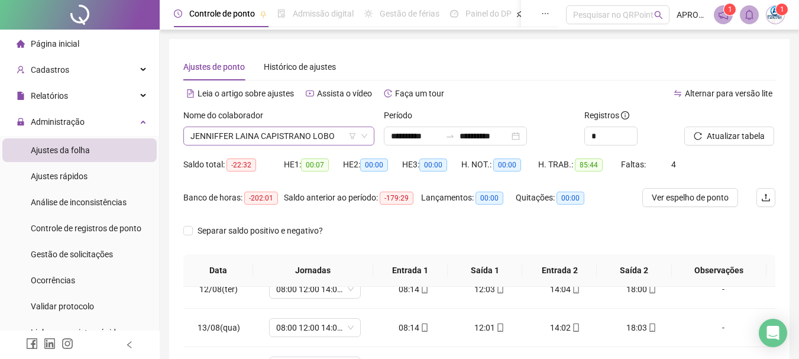
click at [242, 131] on span "JENNIFFER LAINA CAPISTRANO LOBO" at bounding box center [278, 136] width 177 height 18
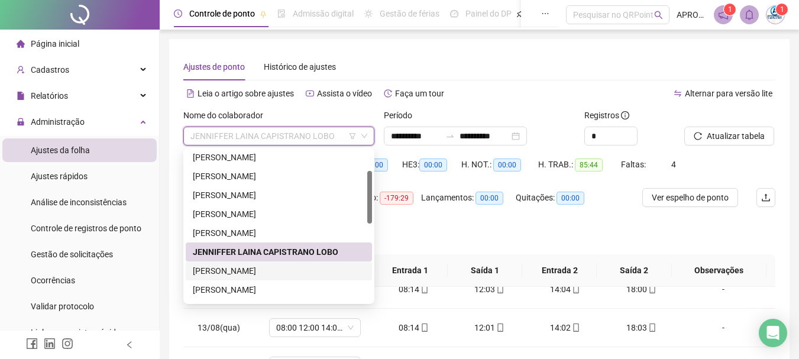
click at [279, 272] on div "[PERSON_NAME]" at bounding box center [279, 270] width 172 height 13
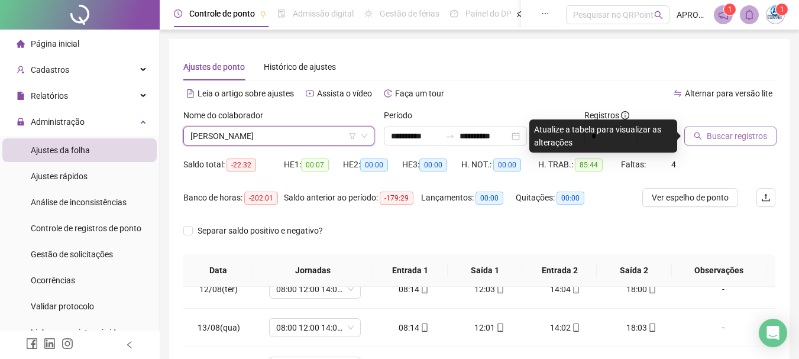
click at [749, 144] on button "Buscar registros" at bounding box center [730, 136] width 92 height 19
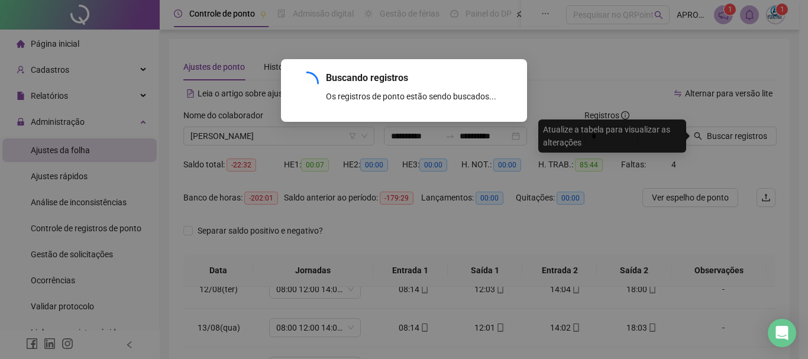
click at [746, 136] on div "Buscando registros Os registros de ponto estão sendo buscados... OK" at bounding box center [404, 179] width 808 height 359
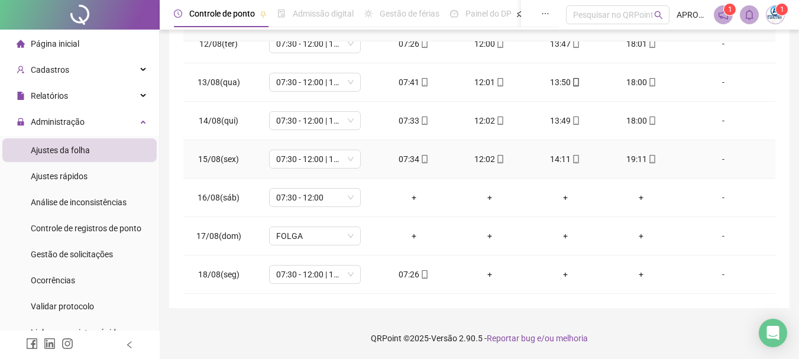
scroll to position [380, 0]
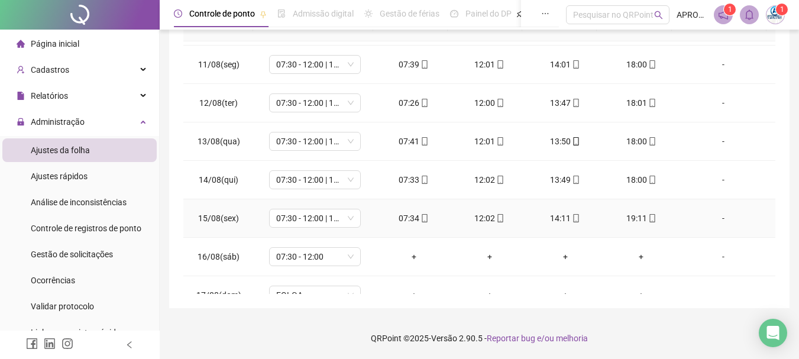
click at [648, 221] on icon "mobile" at bounding box center [652, 218] width 8 height 8
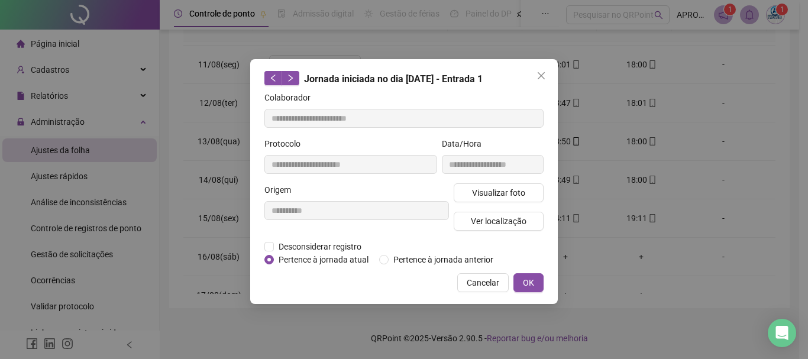
type input "**********"
click at [500, 194] on span "Visualizar foto" at bounding box center [498, 192] width 53 height 13
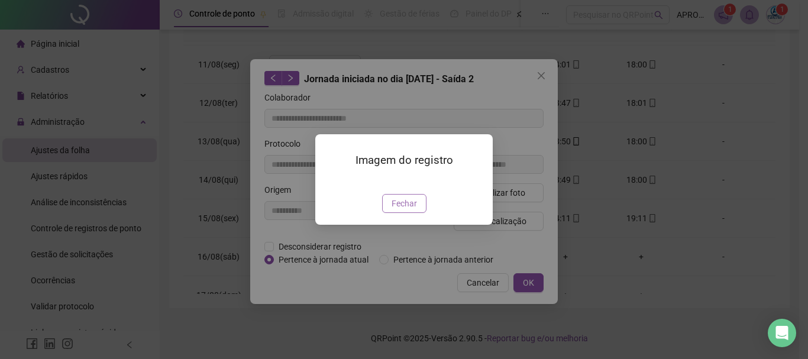
click at [413, 210] on span "Fechar" at bounding box center [404, 203] width 25 height 13
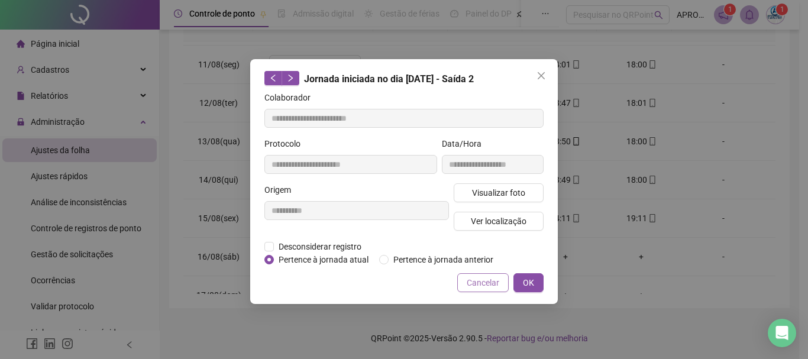
click at [482, 285] on span "Cancelar" at bounding box center [483, 282] width 33 height 13
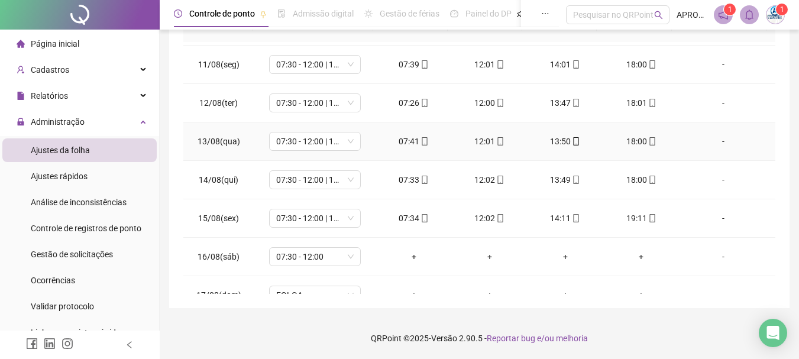
click at [648, 142] on icon "mobile" at bounding box center [652, 141] width 8 height 8
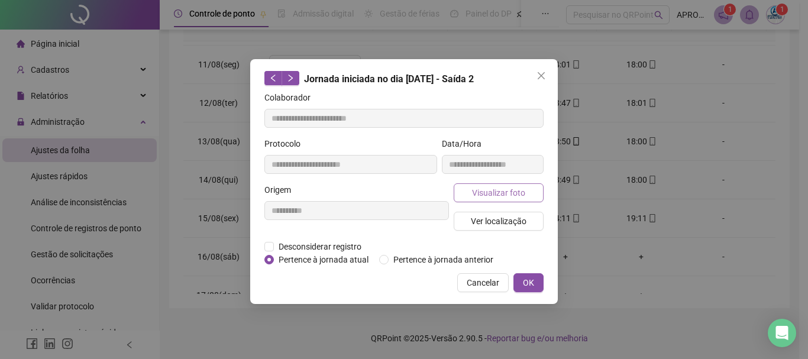
type input "**********"
click at [515, 194] on span "Visualizar foto" at bounding box center [498, 192] width 53 height 13
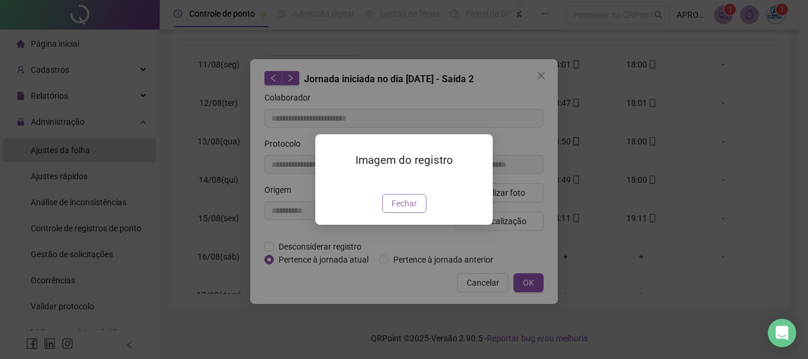
click at [395, 210] on span "Fechar" at bounding box center [404, 203] width 25 height 13
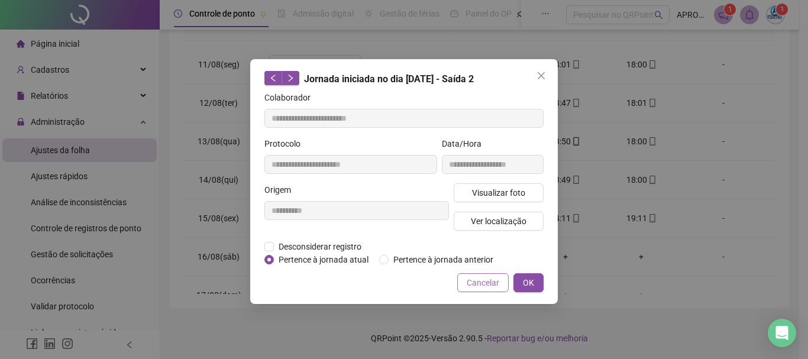
click at [484, 282] on span "Cancelar" at bounding box center [483, 282] width 33 height 13
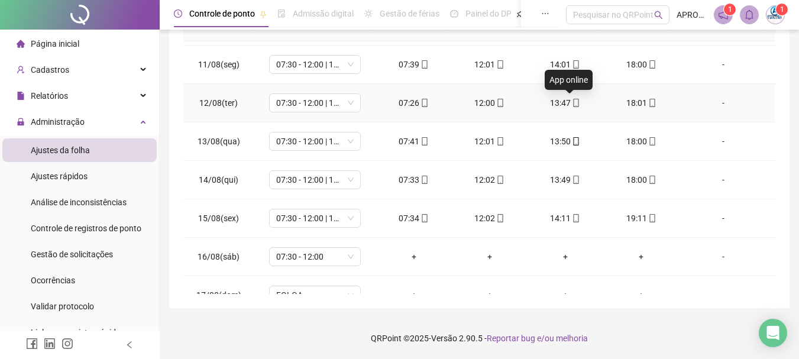
click at [572, 102] on icon "mobile" at bounding box center [576, 103] width 8 height 8
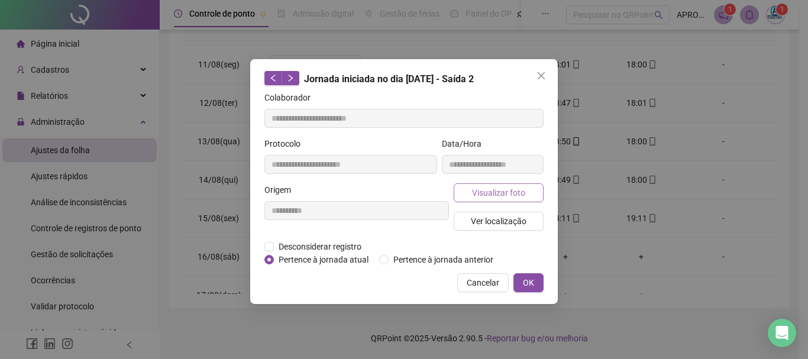
click at [469, 193] on button "Visualizar foto" at bounding box center [499, 192] width 90 height 19
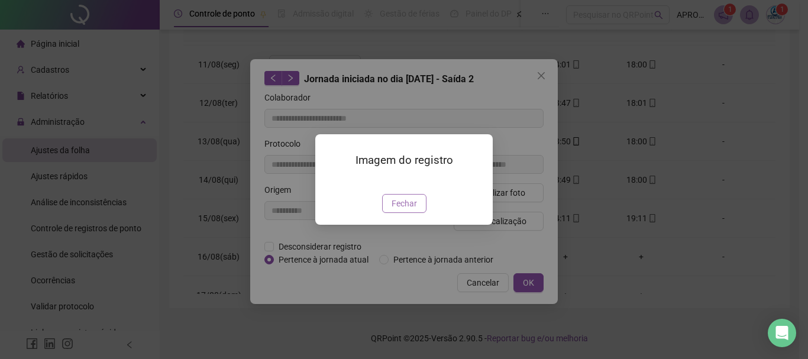
click at [412, 210] on span "Fechar" at bounding box center [404, 203] width 25 height 13
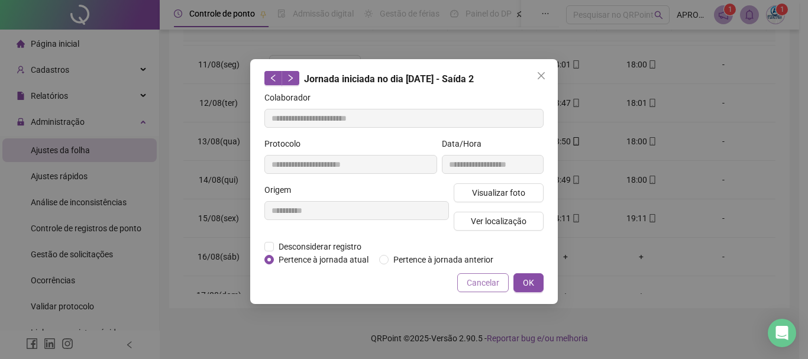
type input "**********"
click at [469, 278] on span "Cancelar" at bounding box center [483, 282] width 33 height 13
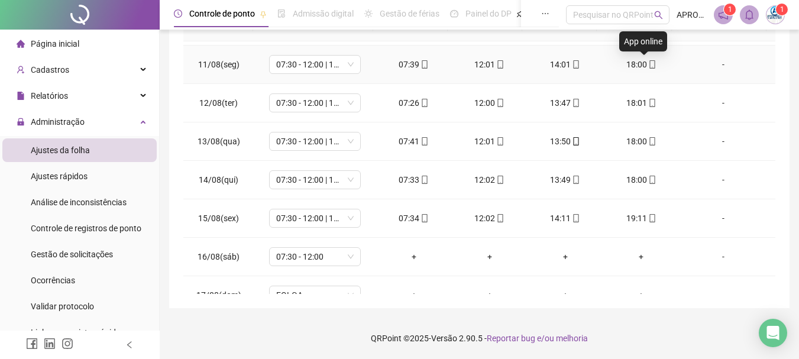
click at [648, 60] on icon "mobile" at bounding box center [652, 64] width 8 height 8
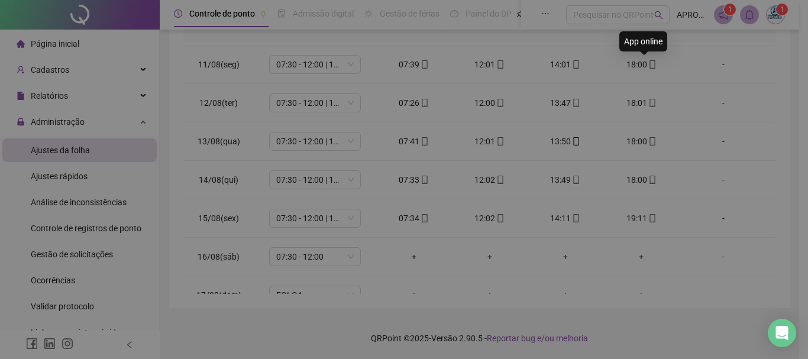
type input "**********"
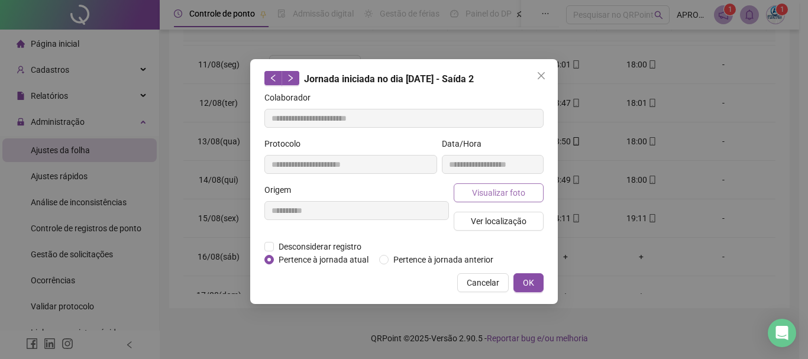
click at [518, 189] on span "Visualizar foto" at bounding box center [498, 192] width 53 height 13
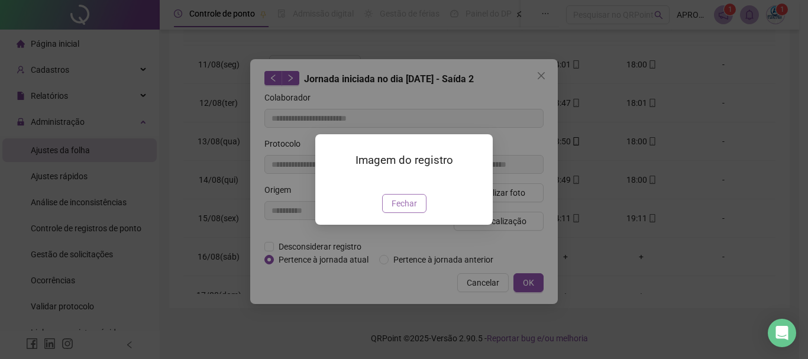
click at [414, 210] on span "Fechar" at bounding box center [404, 203] width 25 height 13
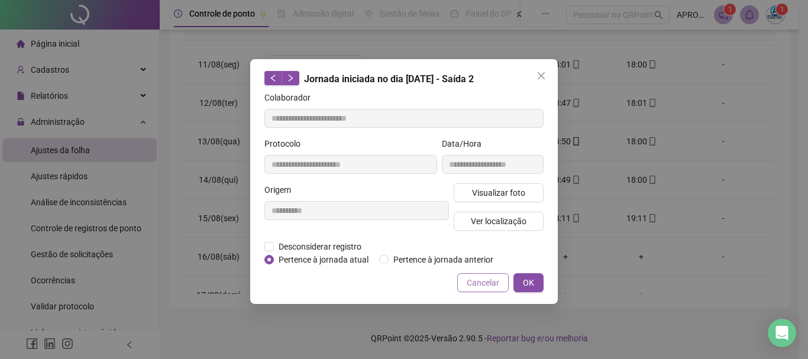
click at [476, 286] on span "Cancelar" at bounding box center [483, 282] width 33 height 13
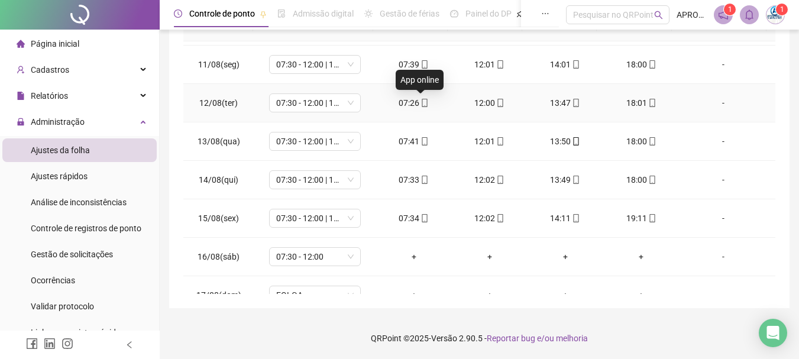
click at [421, 101] on icon "mobile" at bounding box center [425, 103] width 8 height 8
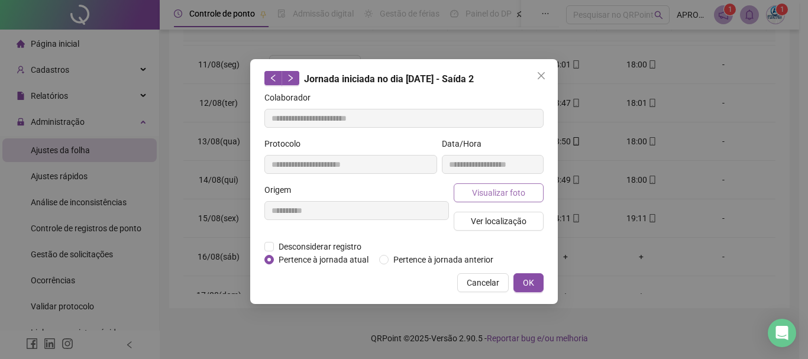
click at [505, 185] on button "Visualizar foto" at bounding box center [499, 192] width 90 height 19
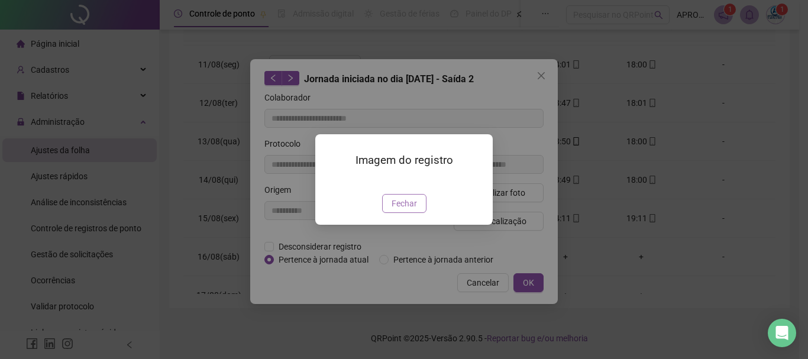
click at [415, 210] on span "Fechar" at bounding box center [404, 203] width 25 height 13
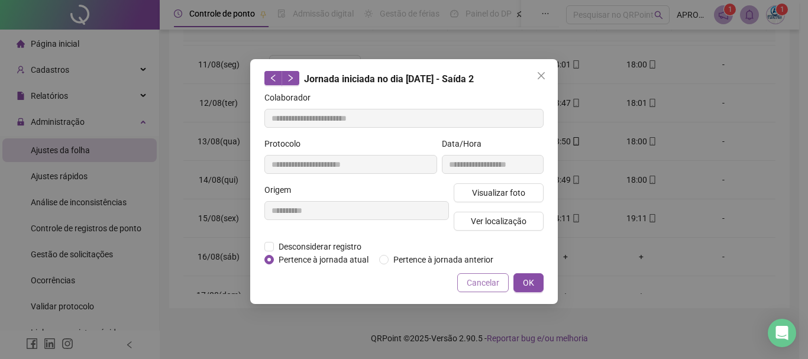
click at [473, 283] on span "Cancelar" at bounding box center [483, 282] width 33 height 13
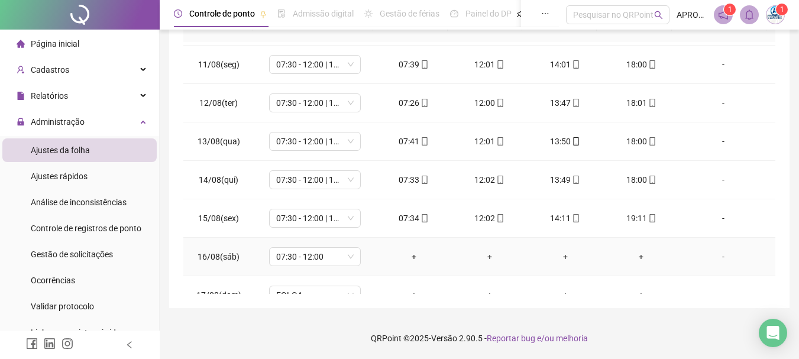
scroll to position [439, 0]
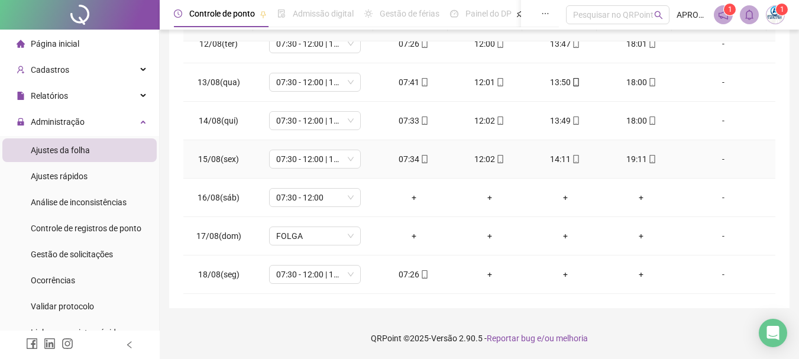
click at [422, 154] on span at bounding box center [423, 158] width 9 height 9
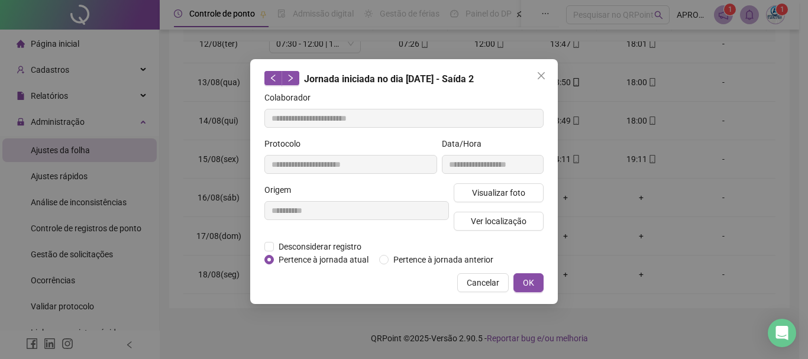
type input "**********"
click at [478, 192] on span "Visualizar foto" at bounding box center [498, 192] width 53 height 13
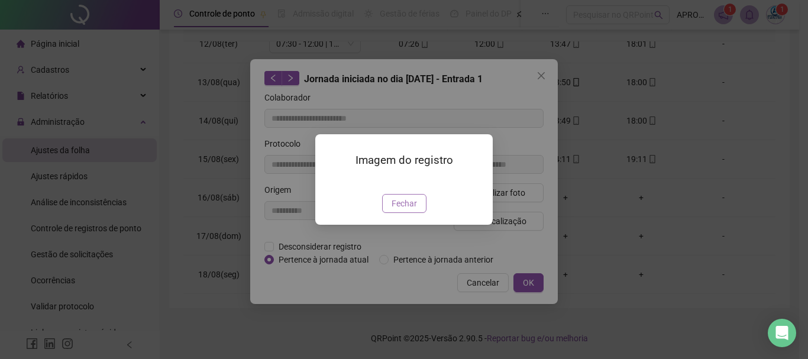
click at [408, 210] on span "Fechar" at bounding box center [404, 203] width 25 height 13
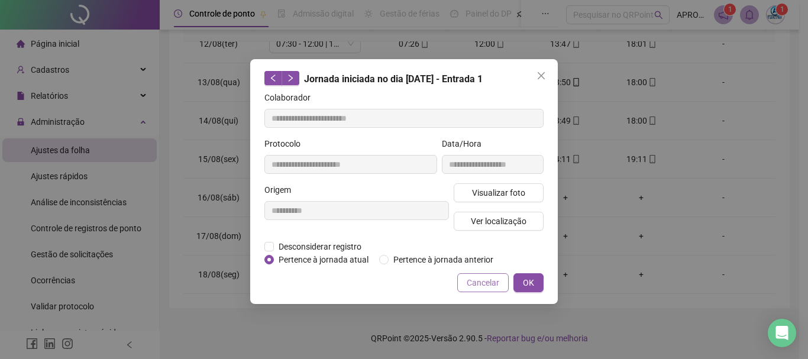
click at [490, 277] on span "Cancelar" at bounding box center [483, 282] width 33 height 13
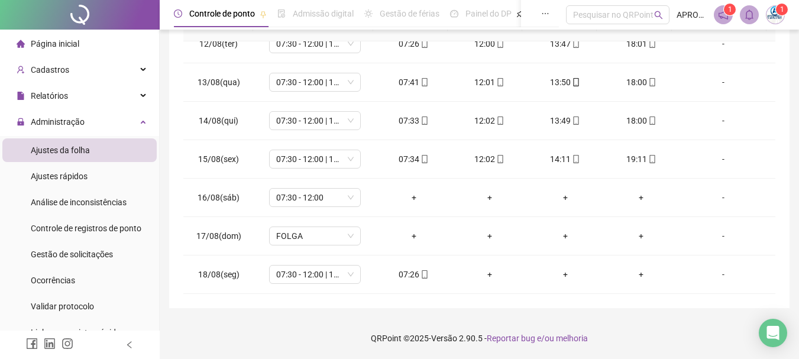
scroll to position [0, 0]
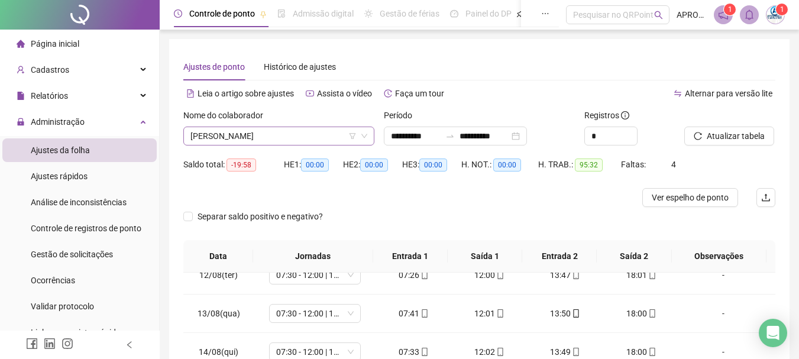
click at [274, 129] on span "[PERSON_NAME]" at bounding box center [278, 136] width 177 height 18
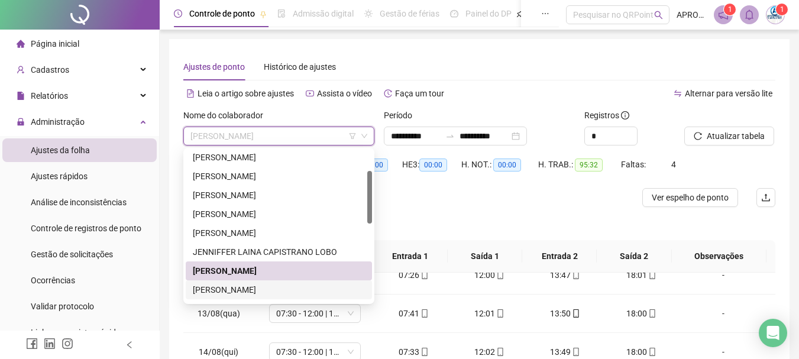
click at [296, 287] on div "[PERSON_NAME]" at bounding box center [279, 289] width 172 height 13
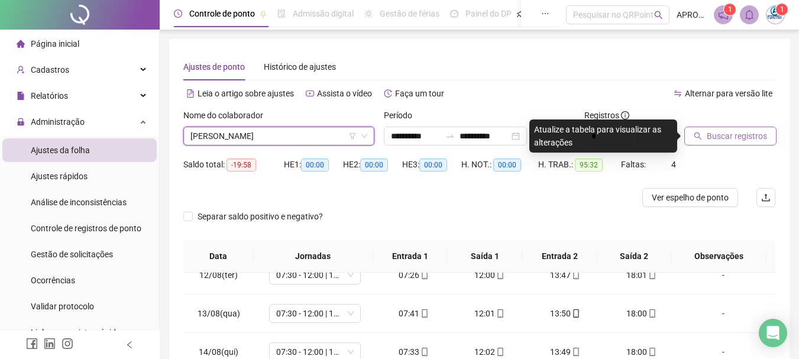
click at [741, 134] on span "Buscar registros" at bounding box center [737, 136] width 60 height 13
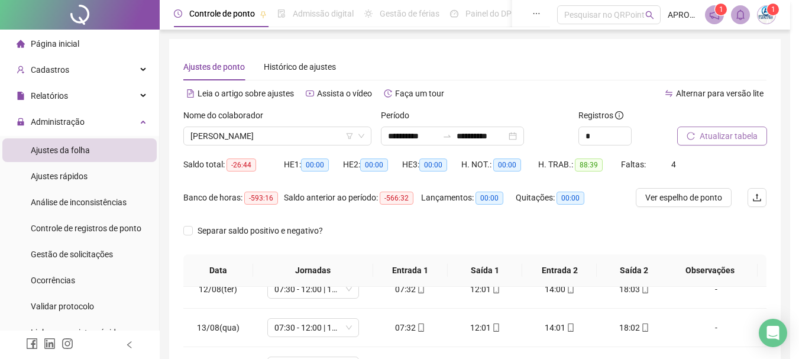
scroll to position [245, 0]
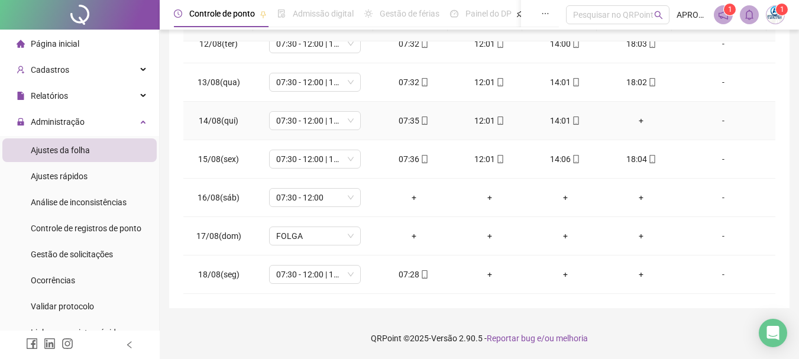
click at [634, 115] on div "+" at bounding box center [641, 120] width 57 height 13
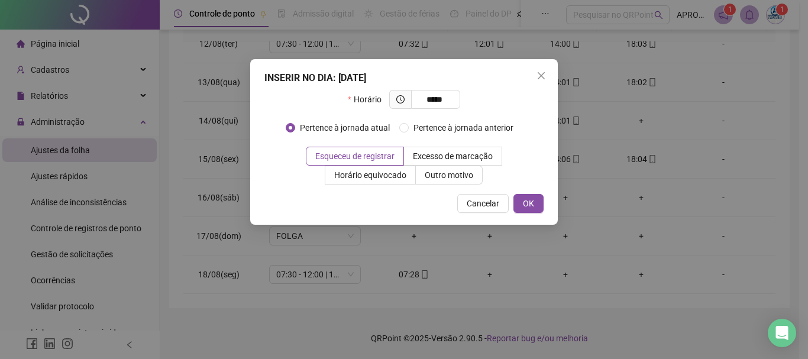
type input "*****"
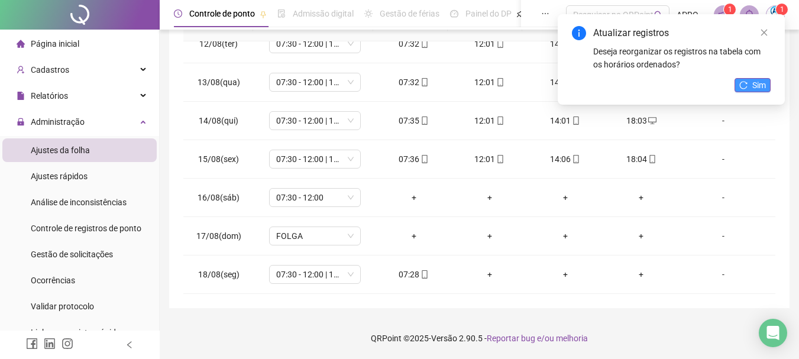
click at [743, 92] on button "Sim" at bounding box center [753, 85] width 36 height 14
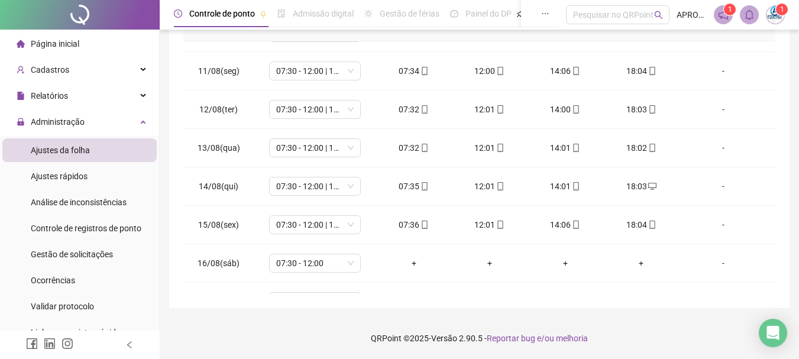
scroll to position [354, 0]
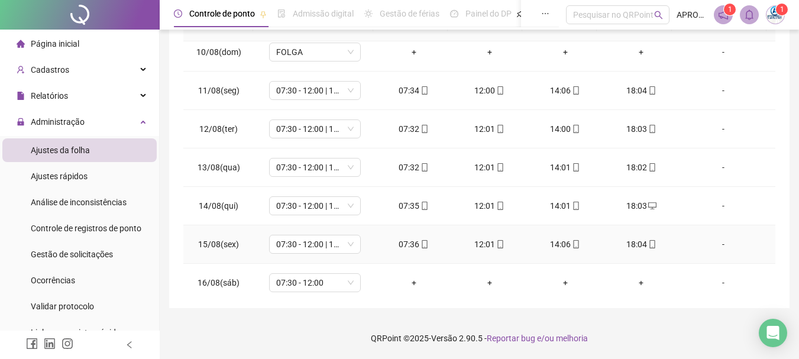
click at [649, 243] on icon "mobile" at bounding box center [651, 244] width 5 height 8
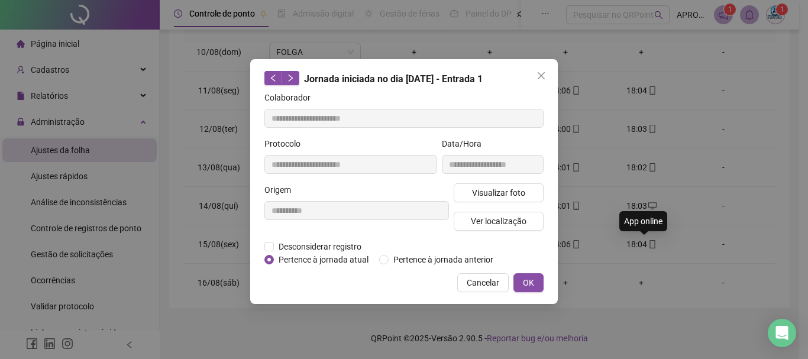
type input "**********"
click at [499, 195] on span "Visualizar foto" at bounding box center [498, 192] width 53 height 13
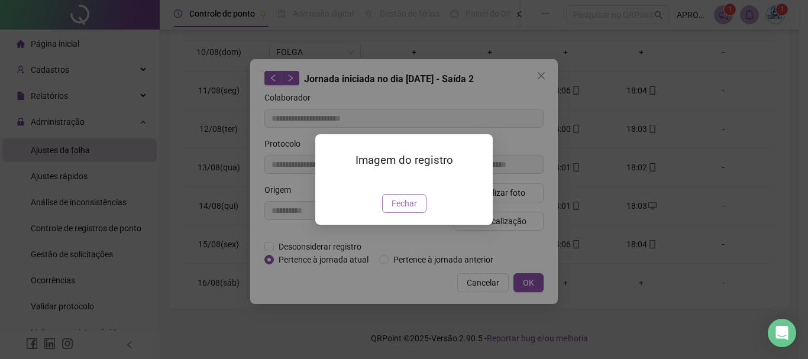
click at [397, 210] on span "Fechar" at bounding box center [404, 203] width 25 height 13
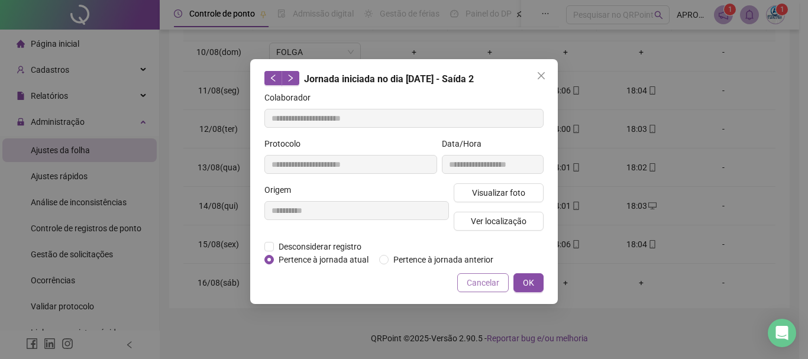
click at [474, 280] on span "Cancelar" at bounding box center [483, 282] width 33 height 13
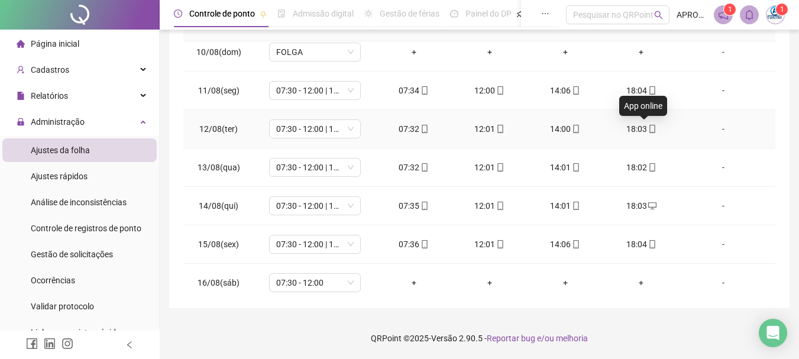
click at [648, 130] on icon "mobile" at bounding box center [652, 129] width 8 height 8
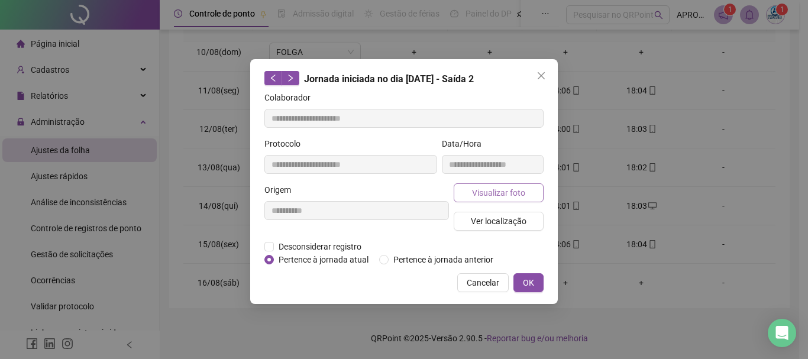
type input "**********"
click at [502, 189] on span "Visualizar foto" at bounding box center [498, 192] width 53 height 13
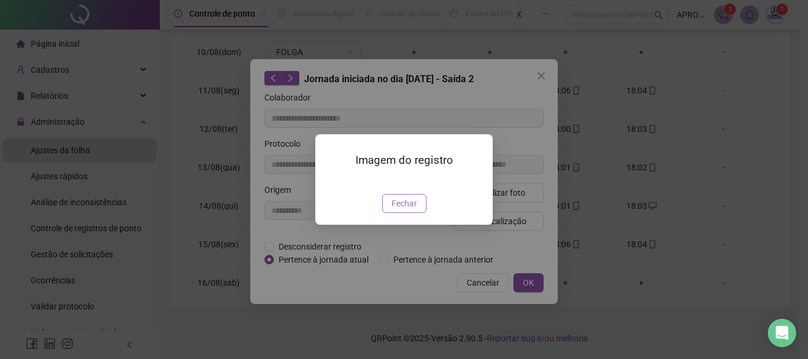
click at [413, 210] on span "Fechar" at bounding box center [404, 203] width 25 height 13
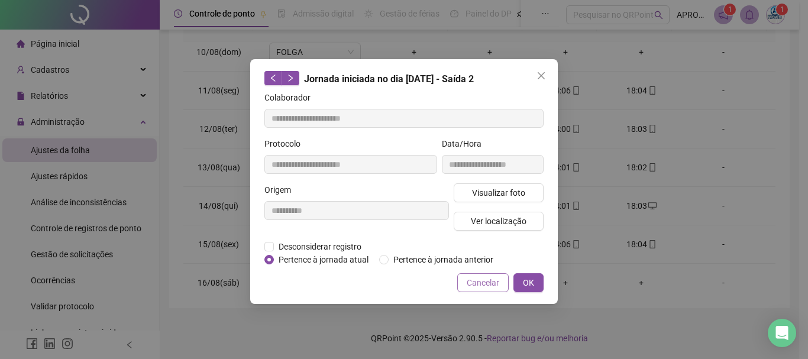
click at [473, 280] on span "Cancelar" at bounding box center [483, 282] width 33 height 13
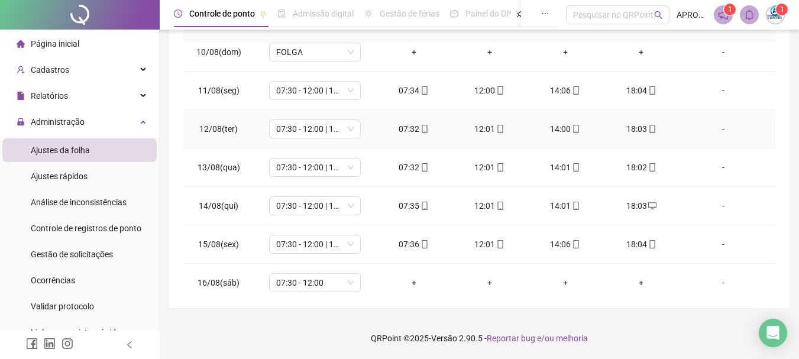
click at [648, 127] on icon "mobile" at bounding box center [652, 129] width 8 height 8
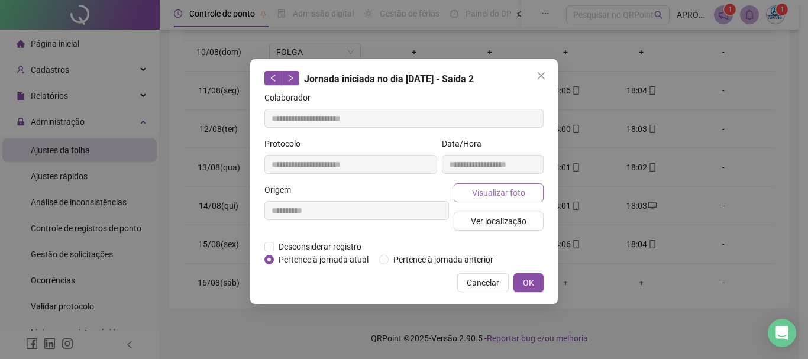
click at [477, 199] on button "Visualizar foto" at bounding box center [499, 192] width 90 height 19
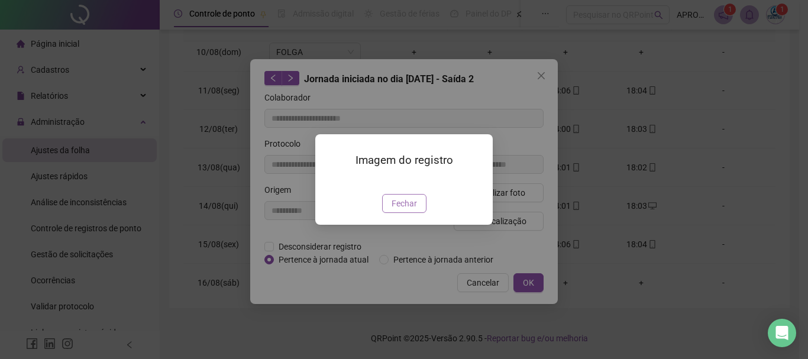
click at [393, 210] on span "Fechar" at bounding box center [404, 203] width 25 height 13
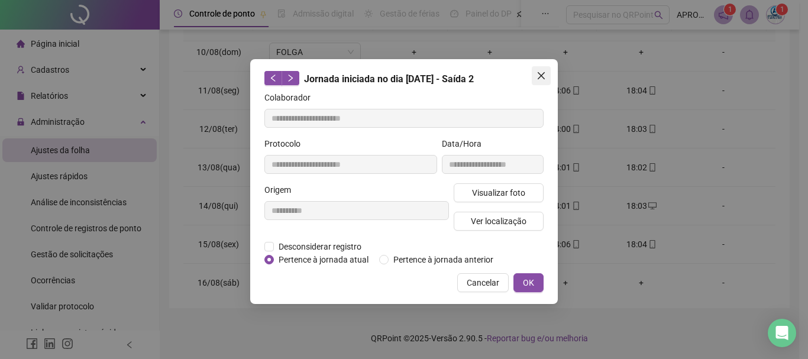
click at [541, 76] on icon "close" at bounding box center [541, 75] width 7 height 7
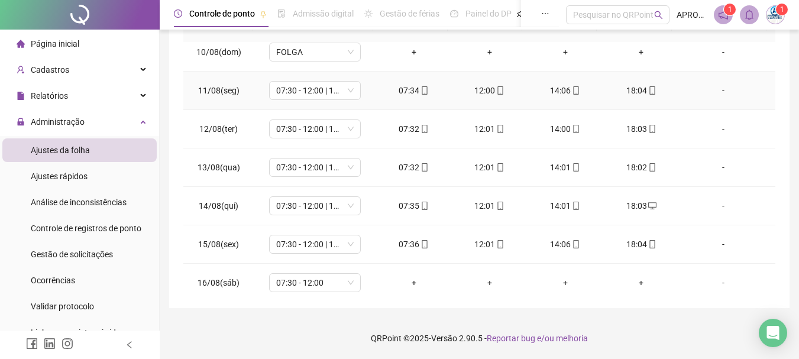
click at [648, 89] on icon "mobile" at bounding box center [652, 90] width 8 height 8
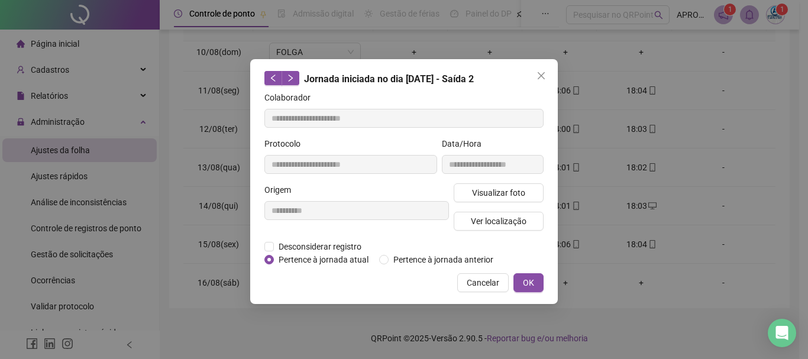
type input "**********"
click at [505, 197] on span "Visualizar foto" at bounding box center [498, 192] width 53 height 13
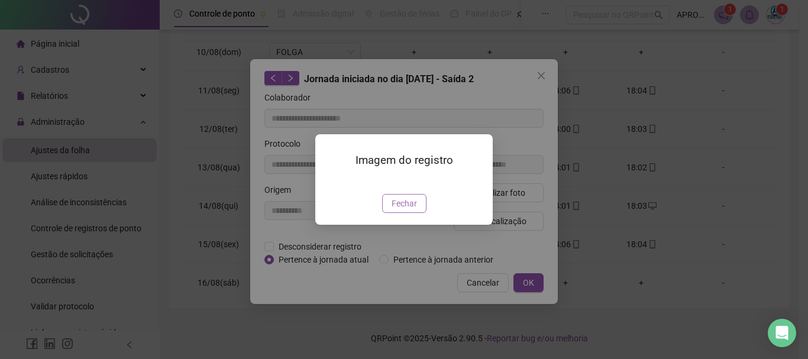
click at [402, 210] on span "Fechar" at bounding box center [404, 203] width 25 height 13
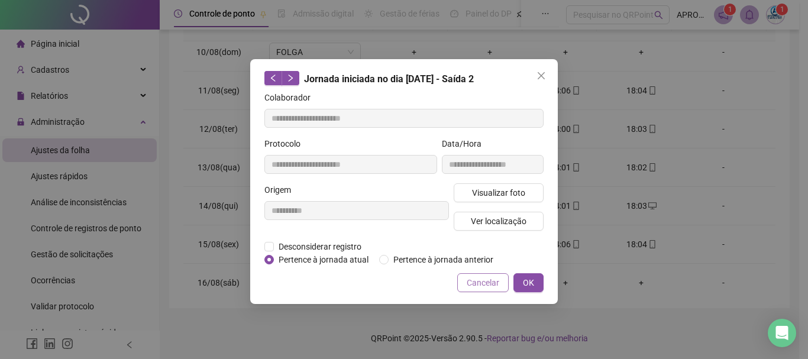
click at [476, 283] on span "Cancelar" at bounding box center [483, 282] width 33 height 13
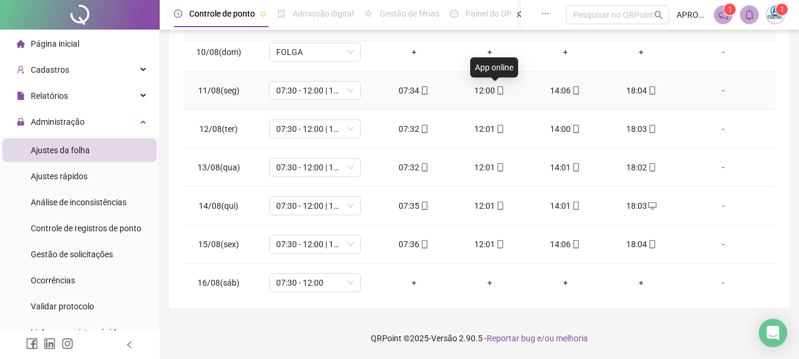
click at [496, 91] on icon "mobile" at bounding box center [500, 90] width 8 height 8
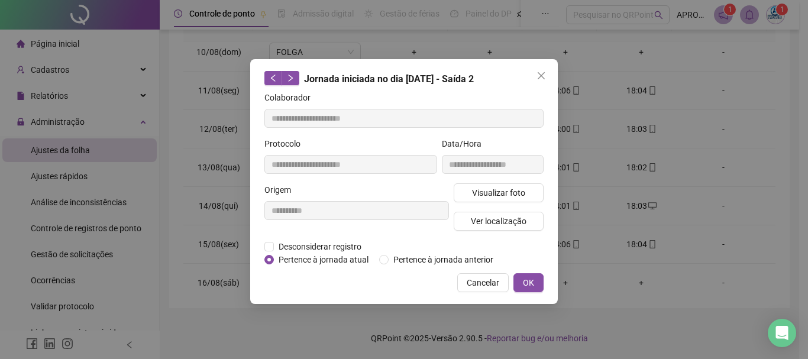
type input "**********"
click at [483, 189] on span "Visualizar foto" at bounding box center [498, 192] width 53 height 13
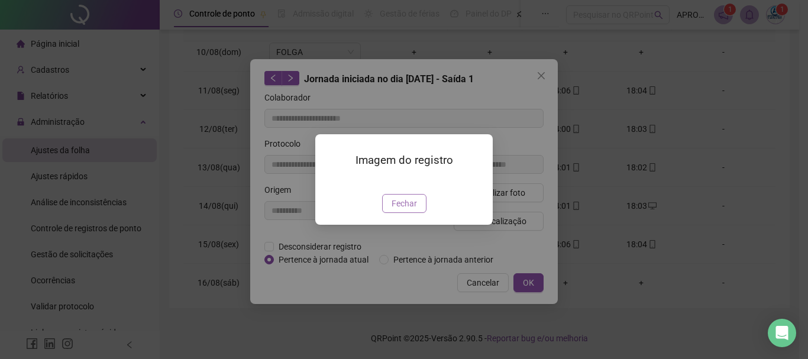
click at [408, 210] on span "Fechar" at bounding box center [404, 203] width 25 height 13
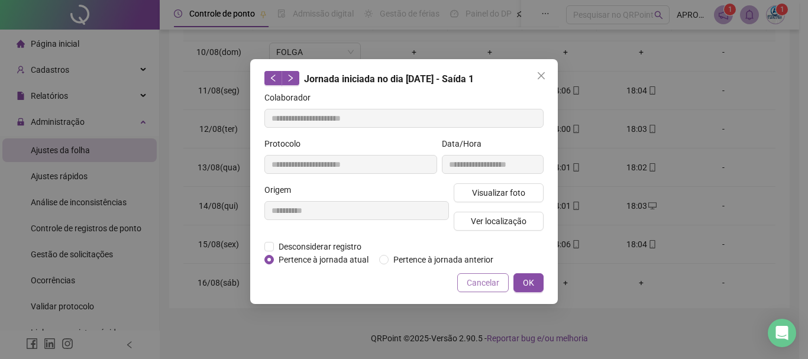
click at [480, 280] on span "Cancelar" at bounding box center [483, 282] width 33 height 13
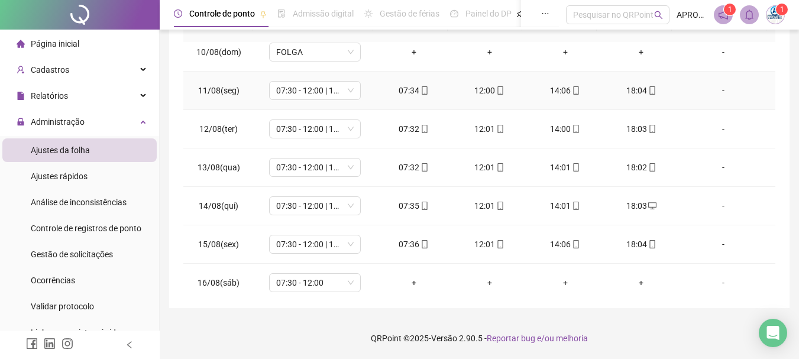
click at [424, 88] on icon "mobile" at bounding box center [425, 90] width 8 height 8
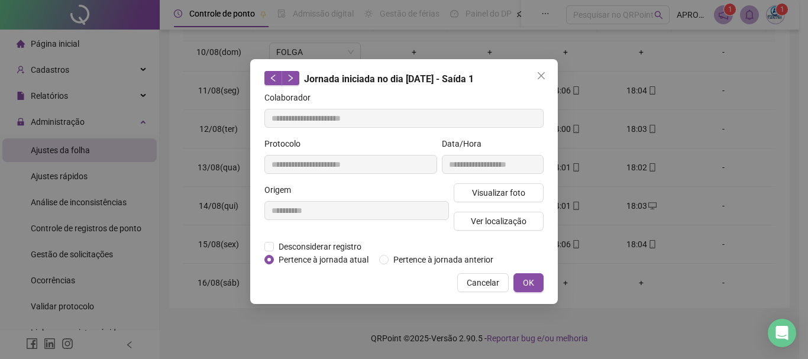
type input "**********"
click at [509, 192] on span "Visualizar foto" at bounding box center [498, 192] width 53 height 13
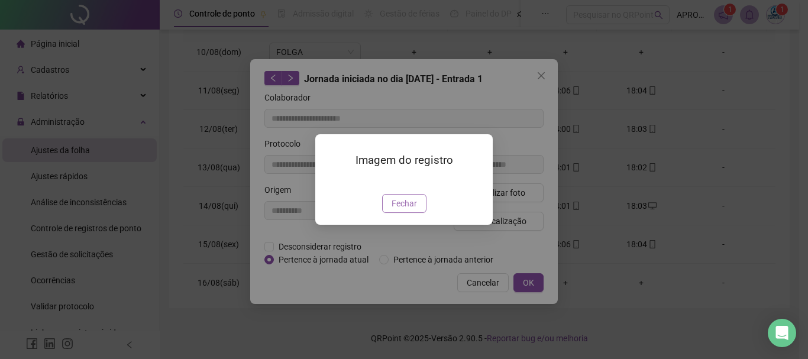
click at [405, 210] on span "Fechar" at bounding box center [404, 203] width 25 height 13
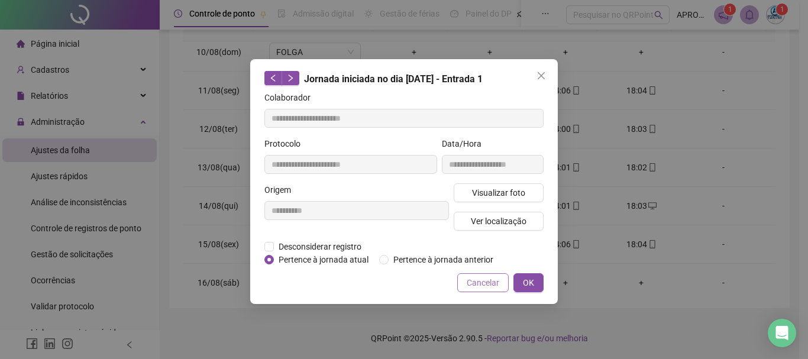
click at [487, 277] on span "Cancelar" at bounding box center [483, 282] width 33 height 13
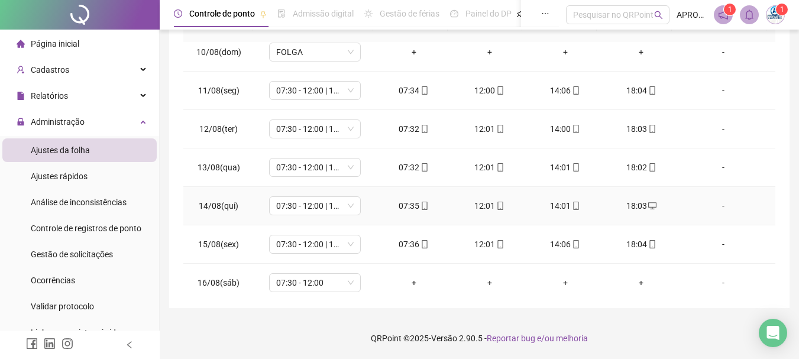
click at [422, 203] on icon "mobile" at bounding box center [424, 206] width 5 height 8
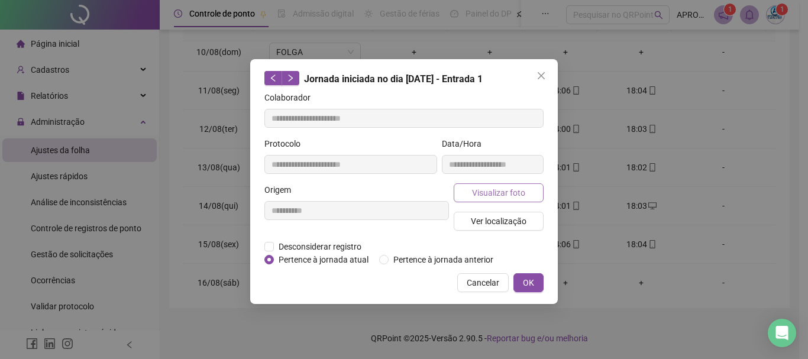
type input "**********"
click at [493, 196] on span "Visualizar foto" at bounding box center [498, 192] width 53 height 13
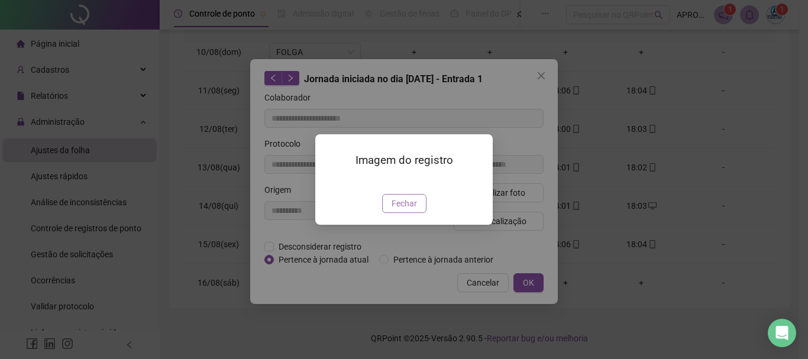
click at [410, 210] on span "Fechar" at bounding box center [404, 203] width 25 height 13
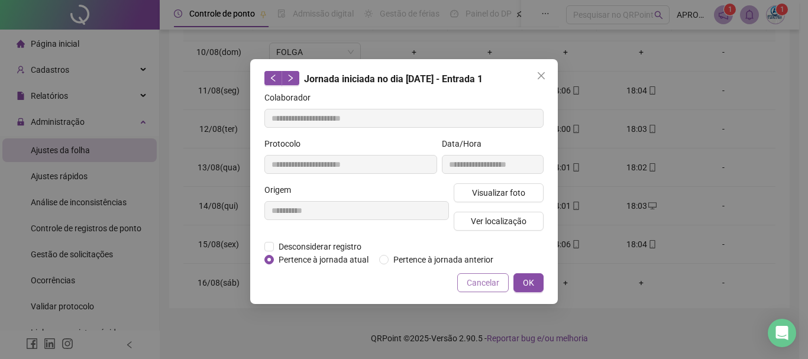
click at [479, 286] on span "Cancelar" at bounding box center [483, 282] width 33 height 13
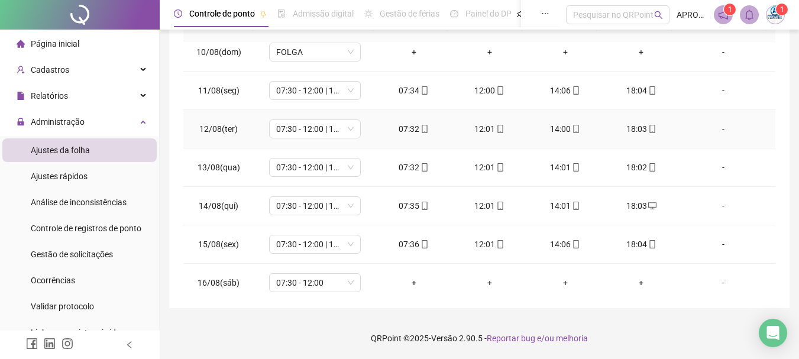
click at [574, 132] on icon "mobile" at bounding box center [576, 129] width 5 height 8
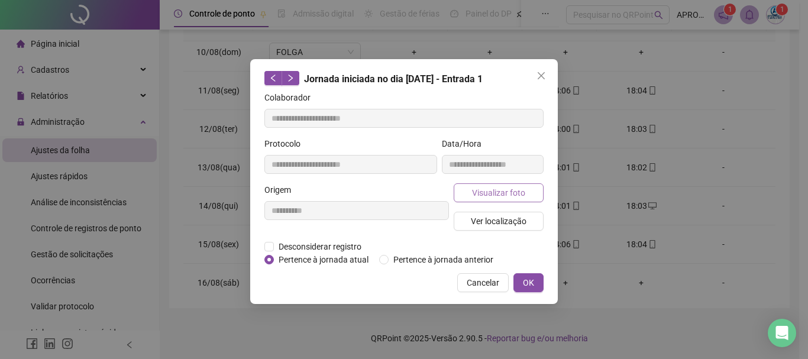
type input "**********"
click at [476, 187] on span "Visualizar foto" at bounding box center [498, 192] width 53 height 13
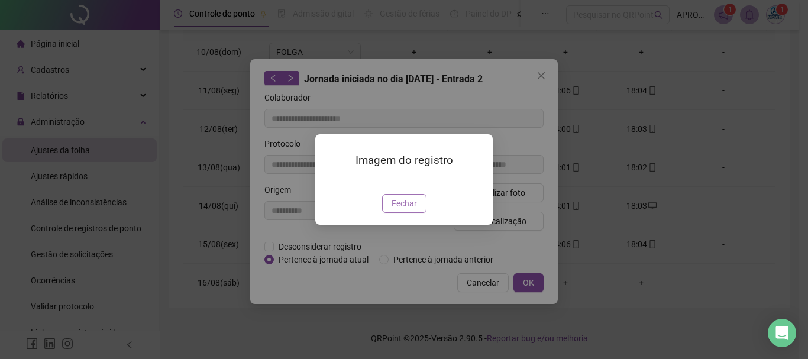
click at [408, 210] on span "Fechar" at bounding box center [404, 203] width 25 height 13
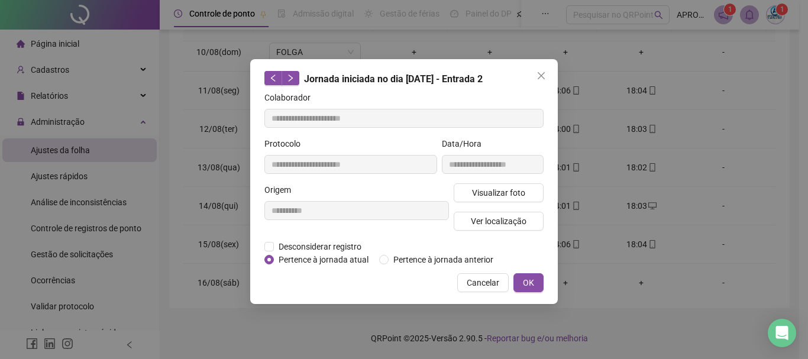
click at [486, 283] on span "Cancelar" at bounding box center [483, 282] width 33 height 13
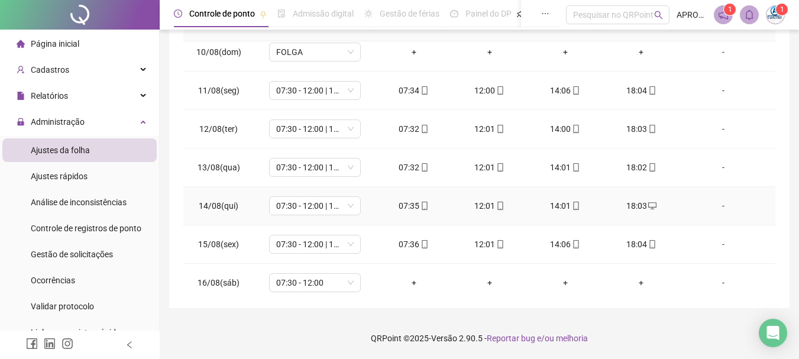
click at [572, 203] on icon "mobile" at bounding box center [576, 206] width 8 height 8
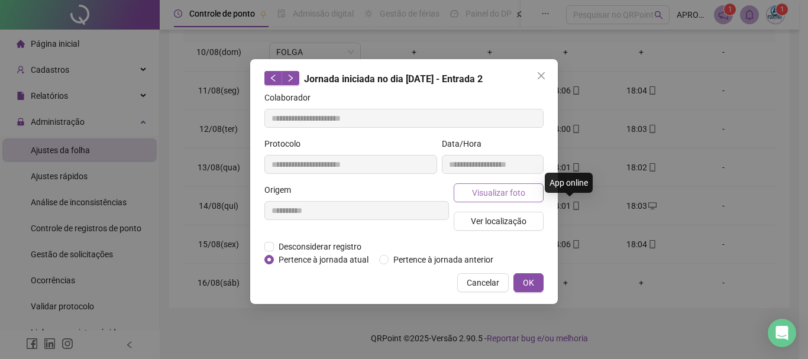
type input "**********"
click at [499, 191] on span "Visualizar foto" at bounding box center [498, 192] width 53 height 13
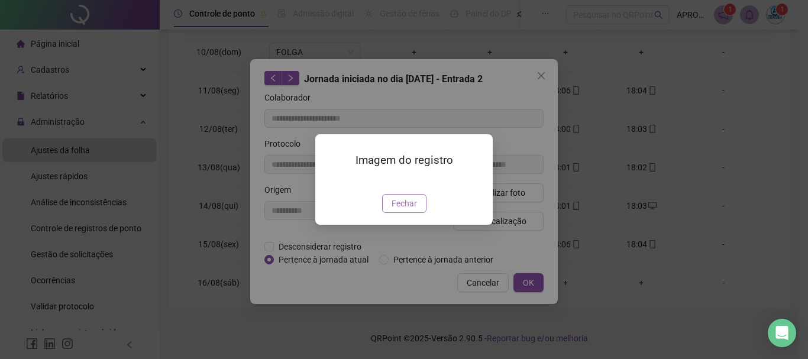
click at [412, 210] on span "Fechar" at bounding box center [404, 203] width 25 height 13
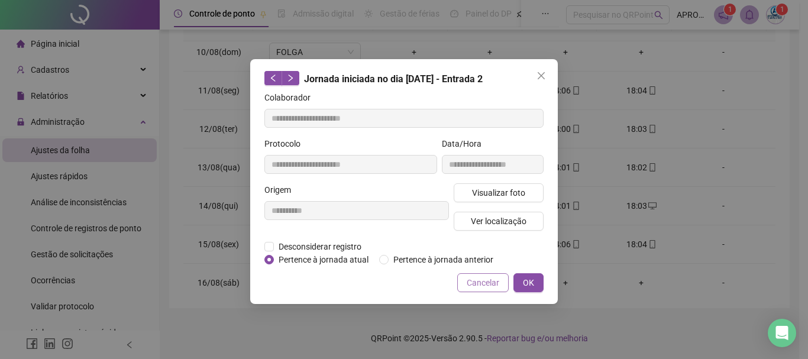
click at [489, 282] on span "Cancelar" at bounding box center [483, 282] width 33 height 13
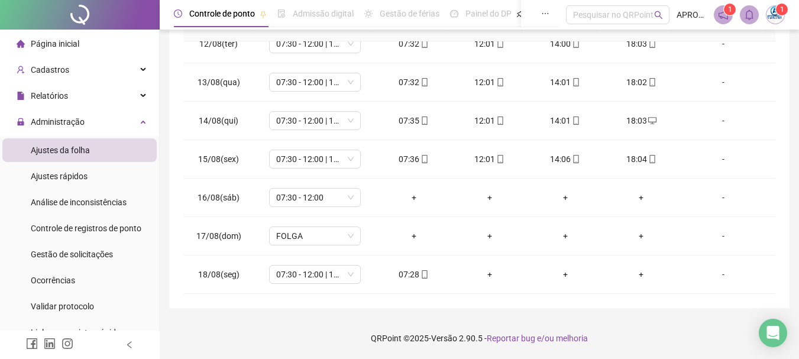
scroll to position [0, 0]
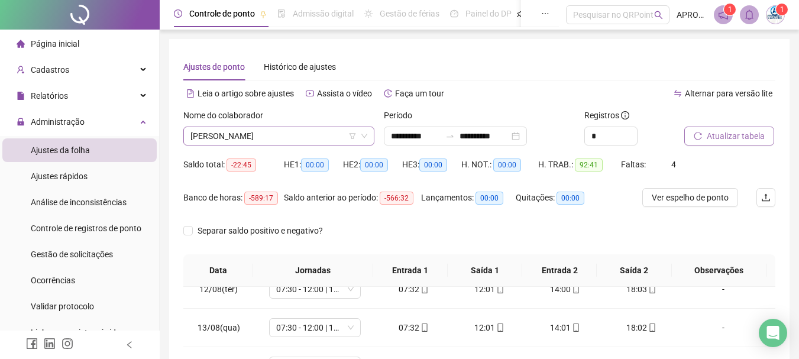
click at [280, 127] on span "[PERSON_NAME]" at bounding box center [278, 136] width 177 height 18
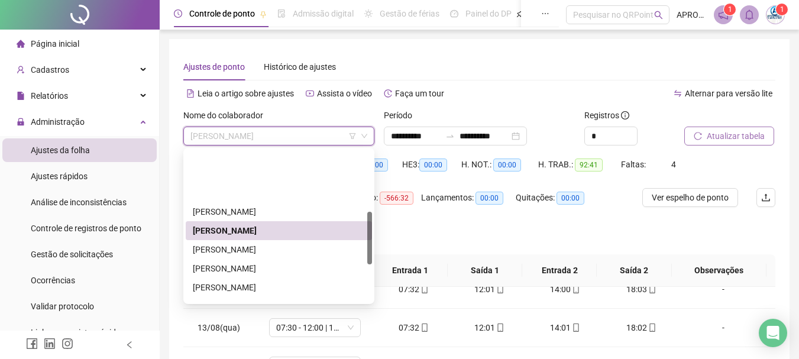
scroll to position [177, 0]
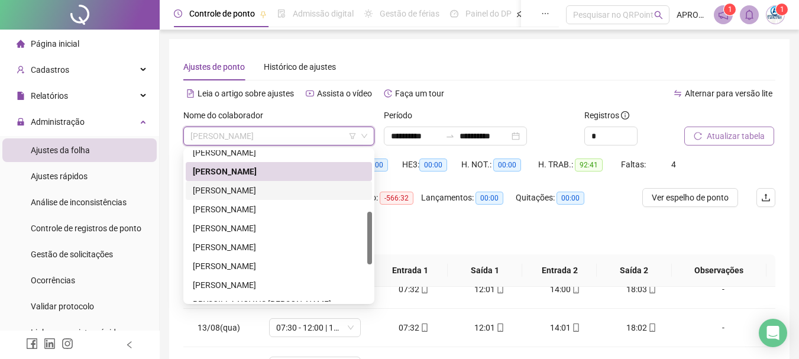
click at [315, 192] on div "[PERSON_NAME]" at bounding box center [279, 190] width 172 height 13
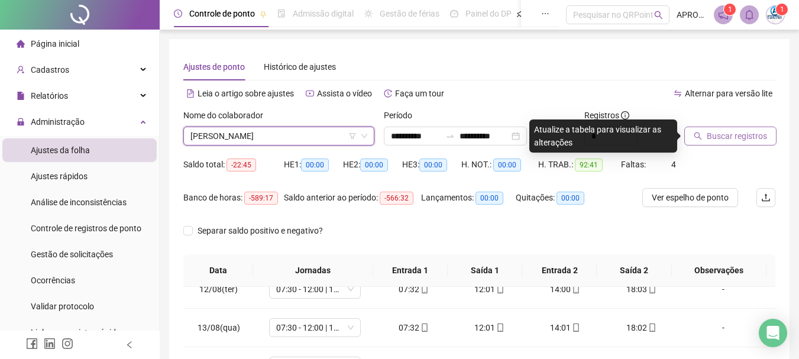
click at [746, 133] on span "Buscar registros" at bounding box center [737, 136] width 60 height 13
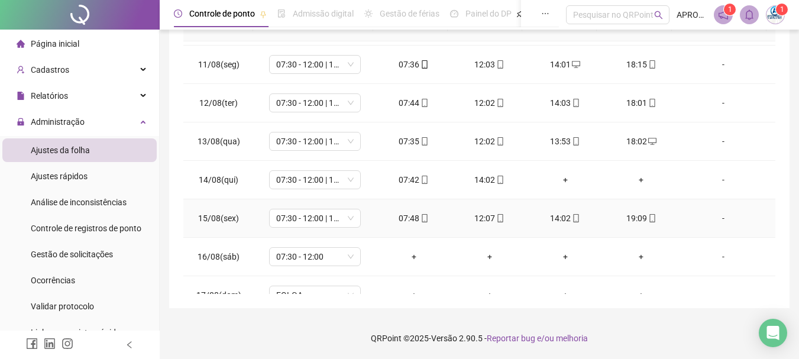
scroll to position [321, 0]
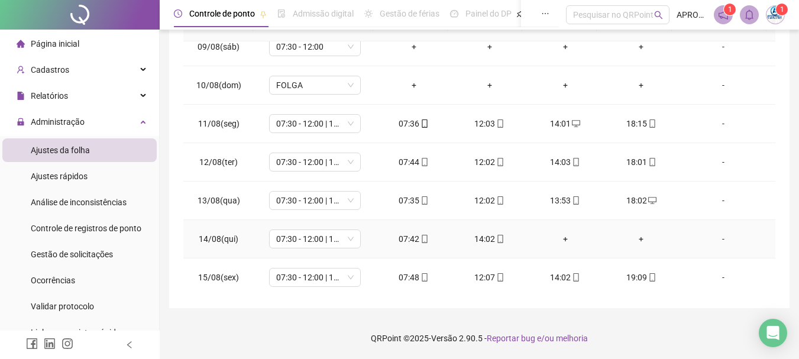
click at [562, 237] on div "+" at bounding box center [565, 238] width 57 height 13
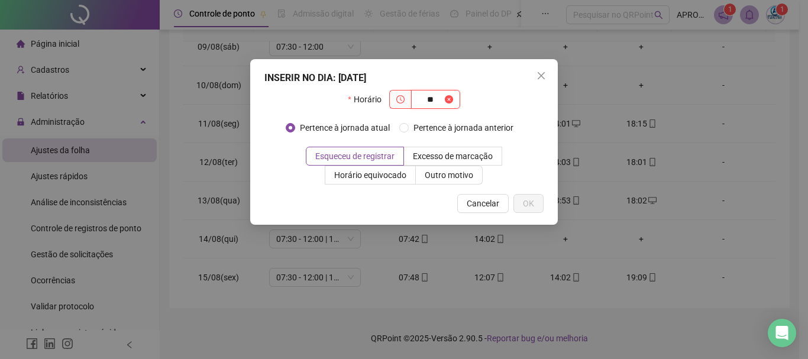
type input "*"
click at [758, 167] on div "INSERIR NO DIA : [DATE] Horário Pertence à jornada atual Pertence à jornada ant…" at bounding box center [404, 179] width 808 height 359
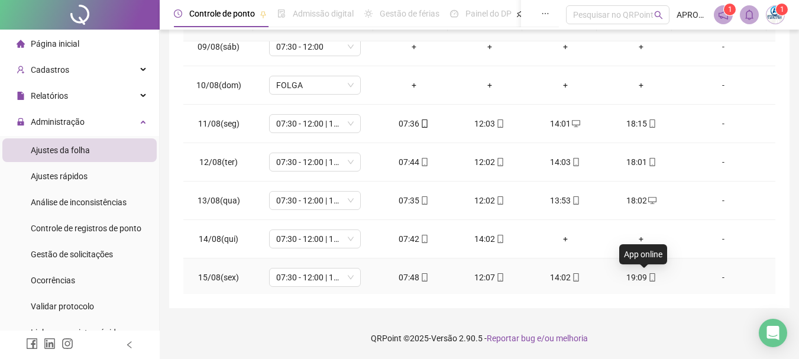
click at [648, 274] on icon "mobile" at bounding box center [652, 277] width 8 height 8
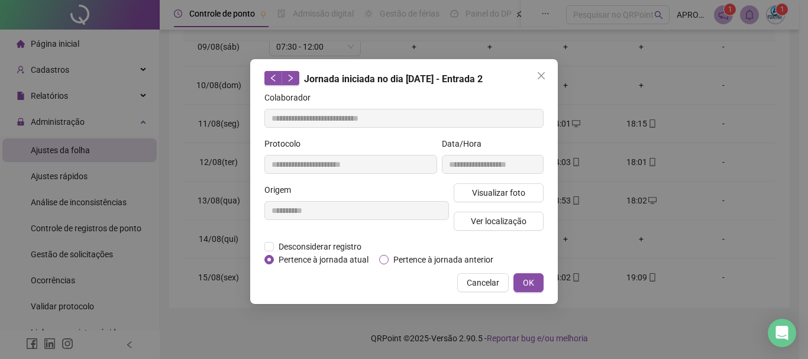
type input "**********"
click at [487, 200] on button "Visualizar foto" at bounding box center [499, 192] width 90 height 19
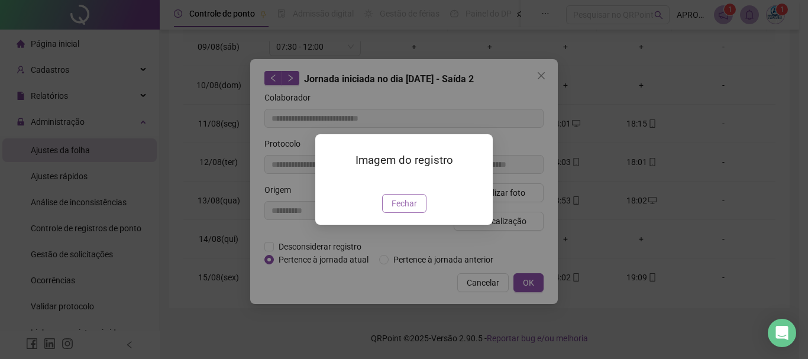
click at [406, 213] on button "Fechar" at bounding box center [404, 203] width 44 height 19
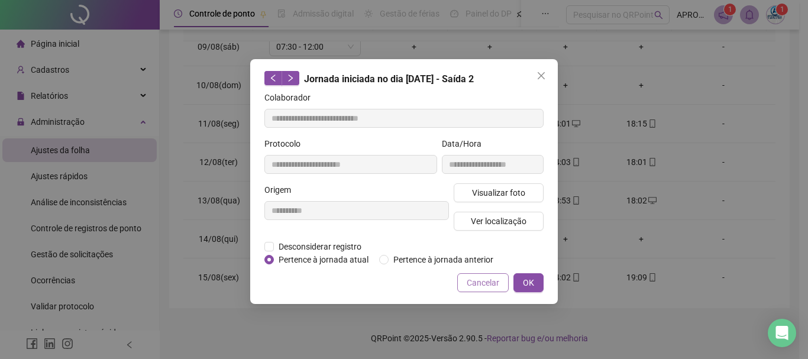
click at [479, 281] on span "Cancelar" at bounding box center [483, 282] width 33 height 13
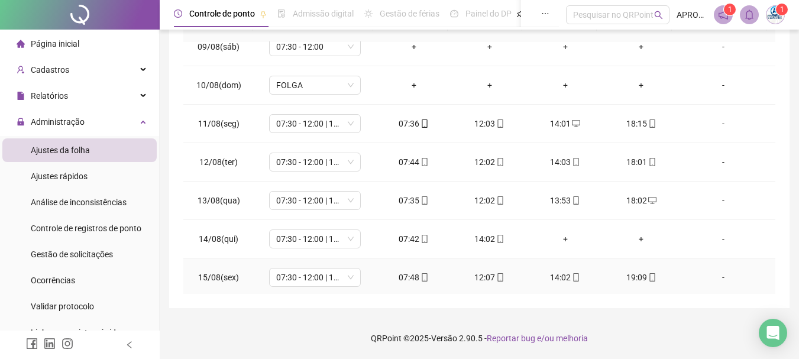
click at [572, 277] on icon "mobile" at bounding box center [576, 277] width 8 height 8
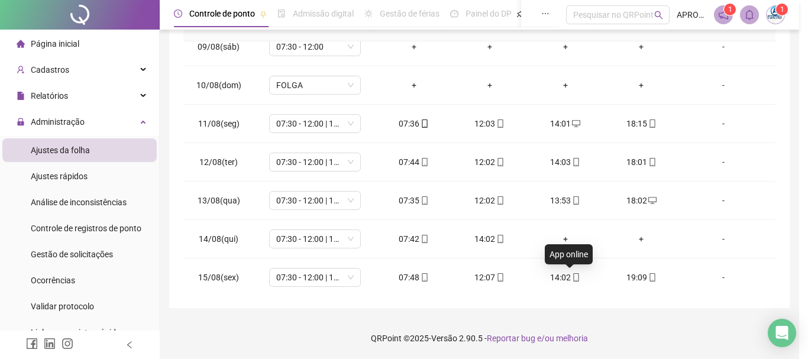
type input "**********"
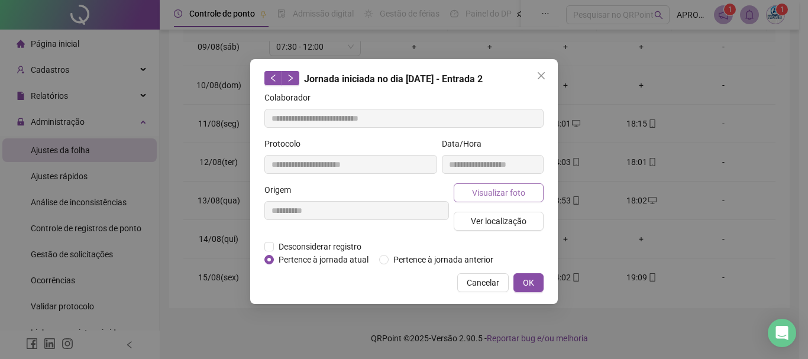
click at [503, 198] on span "Visualizar foto" at bounding box center [498, 192] width 53 height 13
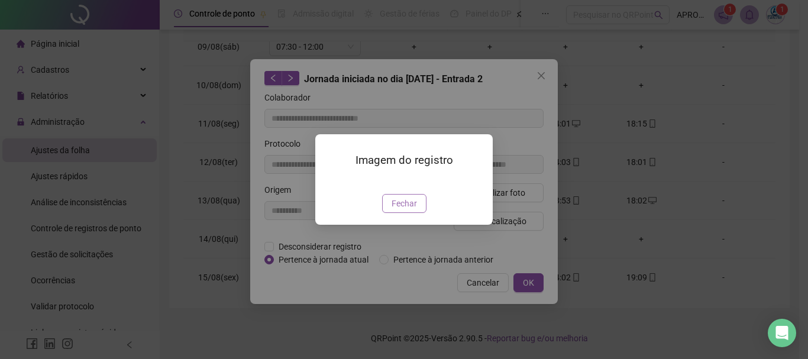
click at [407, 210] on span "Fechar" at bounding box center [404, 203] width 25 height 13
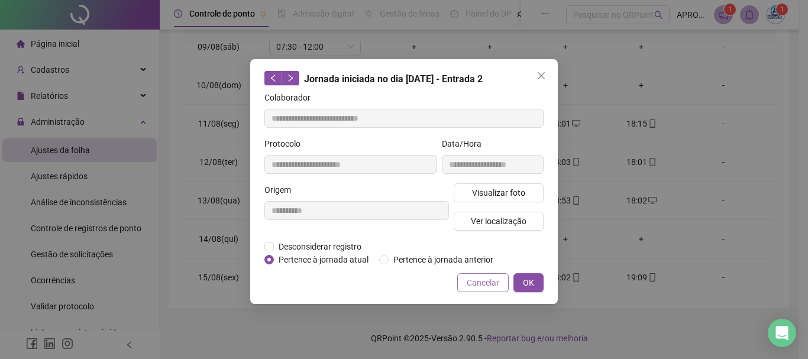
click at [468, 287] on span "Cancelar" at bounding box center [483, 282] width 33 height 13
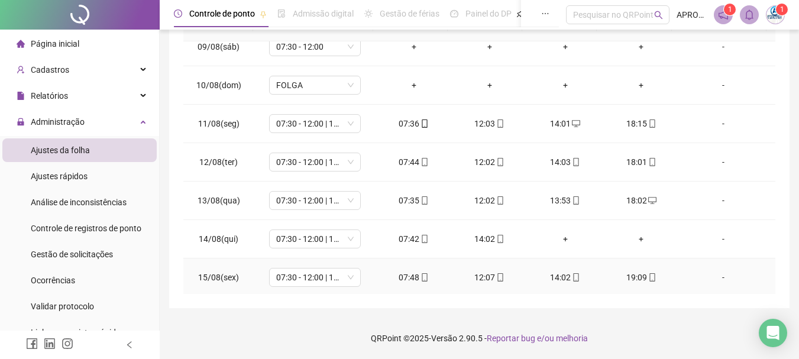
click at [497, 279] on icon "mobile" at bounding box center [500, 277] width 8 height 8
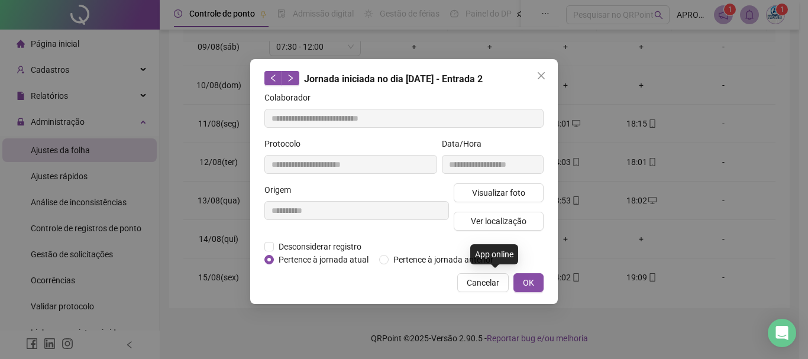
type input "**********"
click at [496, 195] on span "Visualizar foto" at bounding box center [498, 192] width 53 height 13
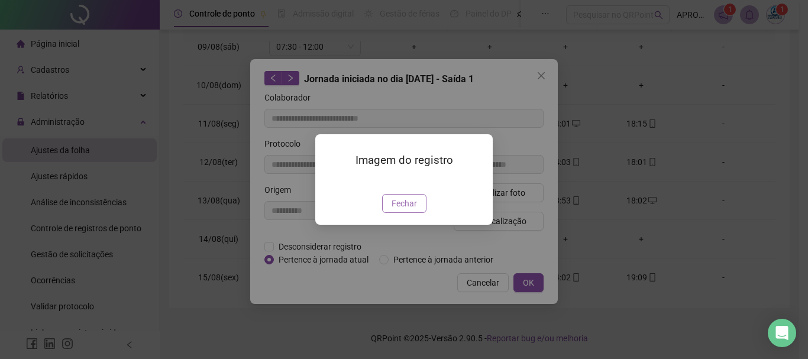
click at [410, 210] on span "Fechar" at bounding box center [404, 203] width 25 height 13
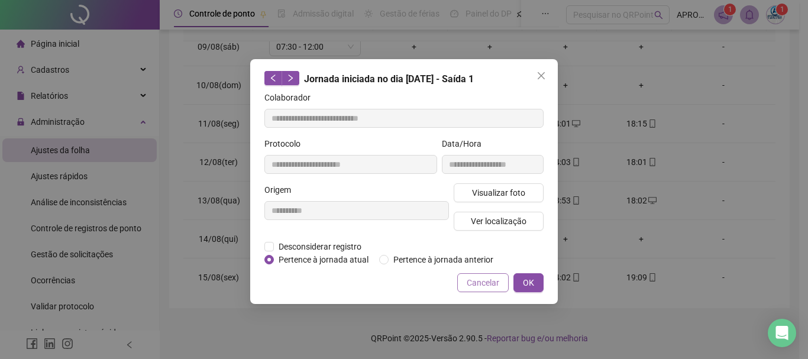
click at [483, 280] on span "Cancelar" at bounding box center [483, 282] width 33 height 13
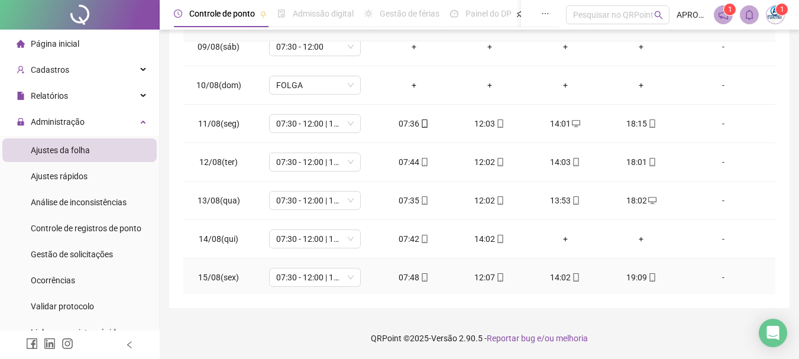
click at [422, 276] on icon "mobile" at bounding box center [425, 277] width 8 height 8
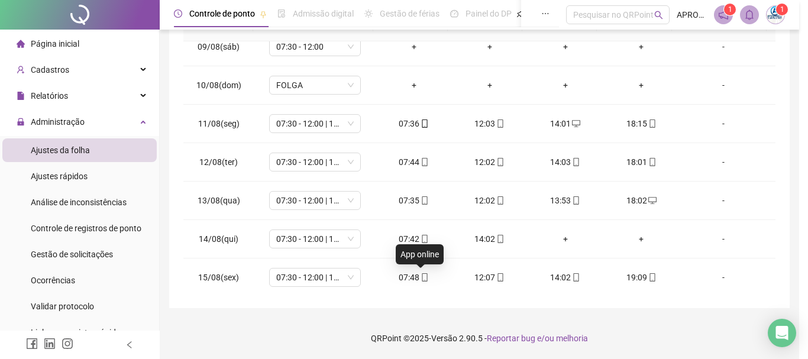
type input "**********"
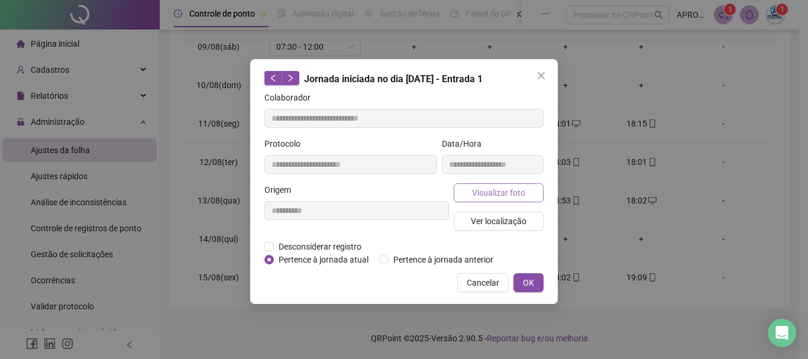
click at [492, 196] on span "Visualizar foto" at bounding box center [498, 192] width 53 height 13
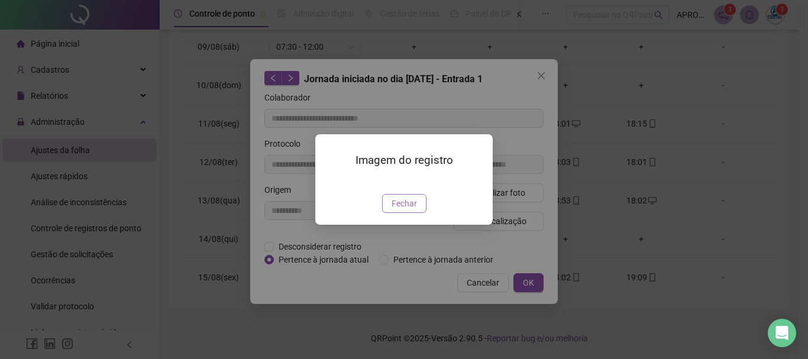
click at [404, 210] on span "Fechar" at bounding box center [404, 203] width 25 height 13
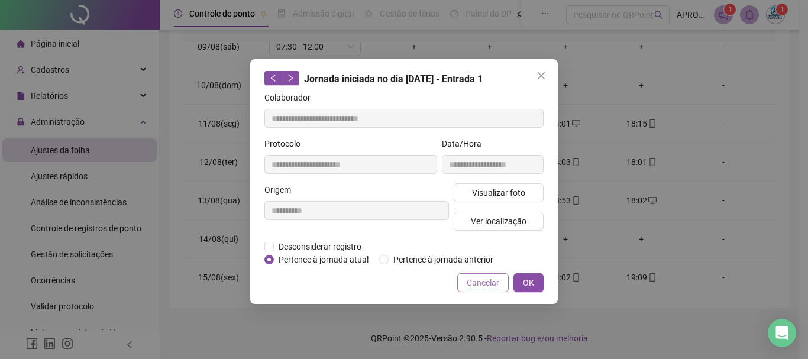
click at [480, 285] on span "Cancelar" at bounding box center [483, 282] width 33 height 13
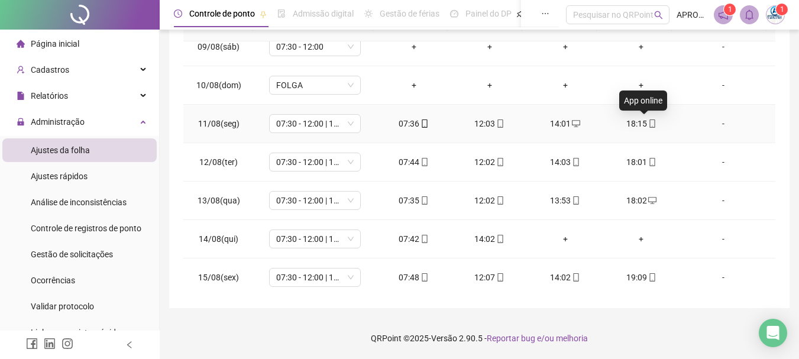
click at [648, 124] on icon "mobile" at bounding box center [652, 123] width 8 height 8
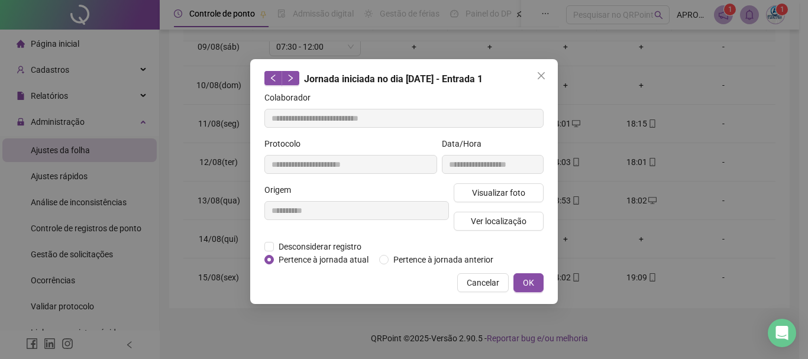
type input "**********"
click at [516, 189] on span "Visualizar foto" at bounding box center [498, 192] width 53 height 13
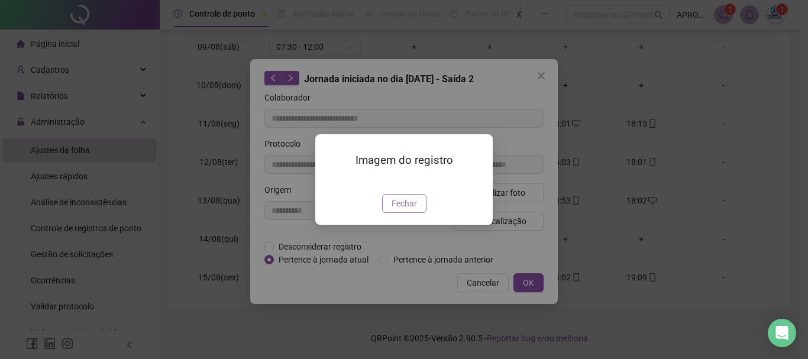
click at [399, 210] on span "Fechar" at bounding box center [404, 203] width 25 height 13
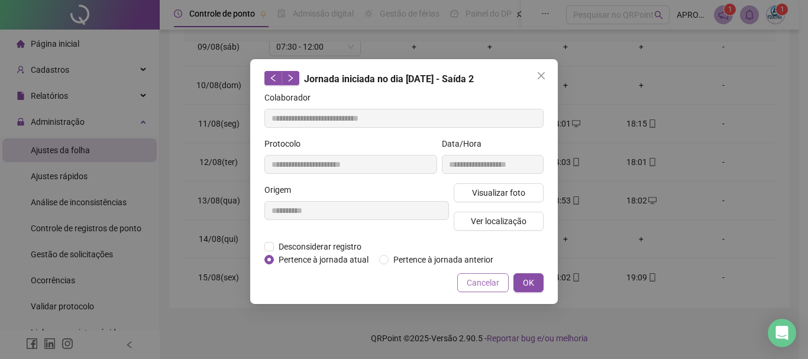
click at [484, 288] on span "Cancelar" at bounding box center [483, 282] width 33 height 13
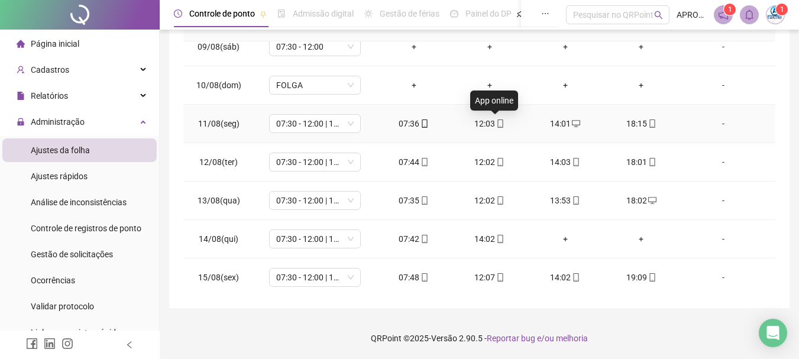
click at [496, 125] on icon "mobile" at bounding box center [500, 123] width 8 height 8
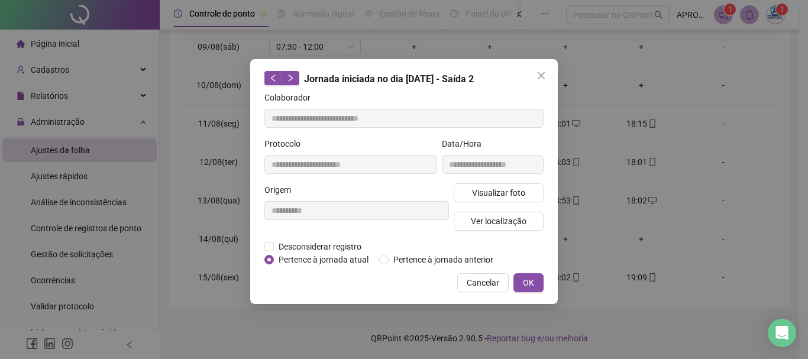
type input "**********"
click at [502, 185] on button "Visualizar foto" at bounding box center [499, 192] width 90 height 19
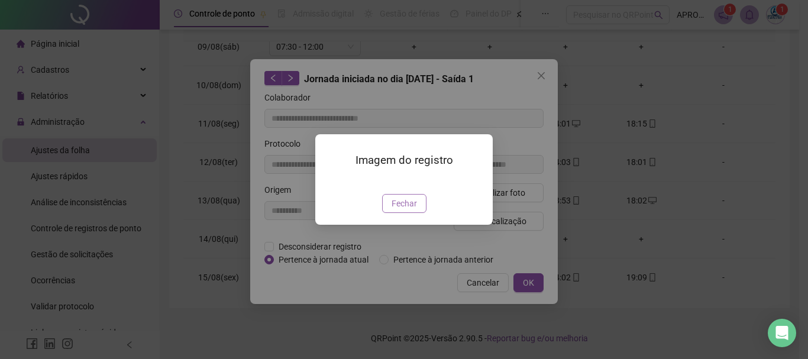
click at [409, 210] on span "Fechar" at bounding box center [404, 203] width 25 height 13
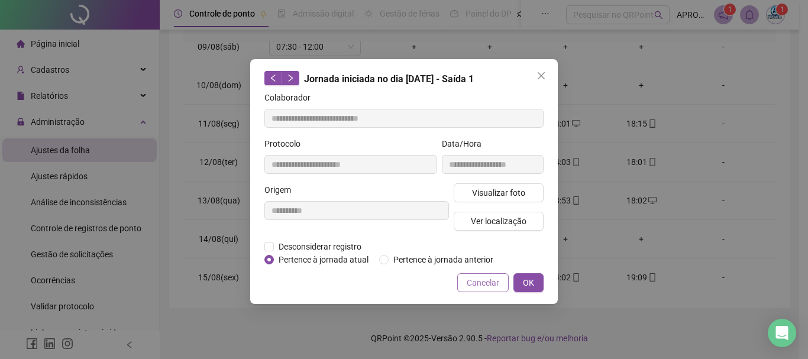
click at [496, 285] on span "Cancelar" at bounding box center [483, 282] width 33 height 13
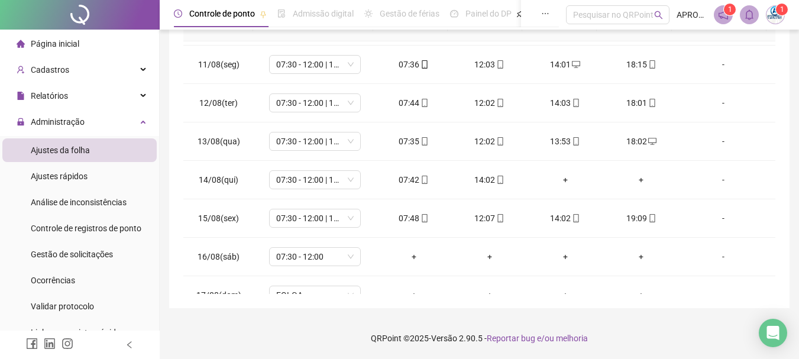
scroll to position [439, 0]
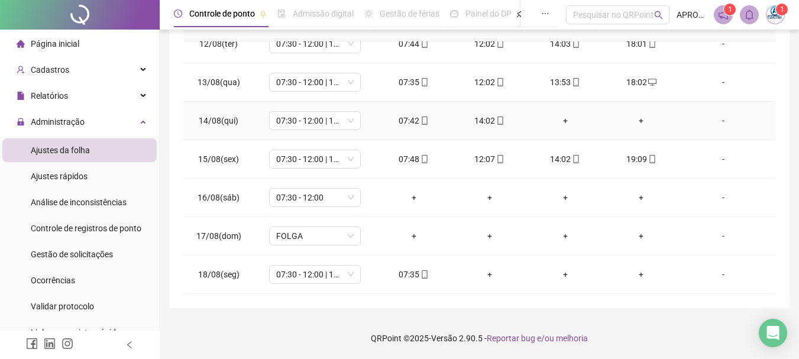
click at [560, 119] on div "+" at bounding box center [565, 120] width 57 height 13
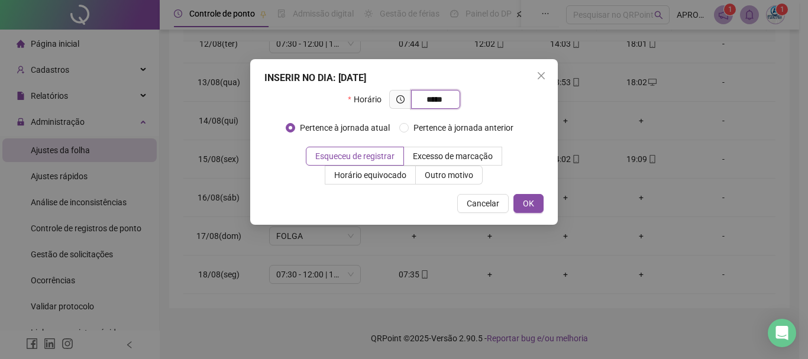
type input "*****"
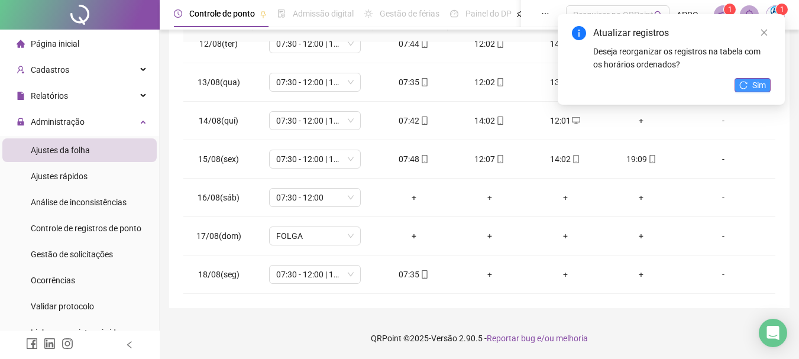
click at [754, 82] on span "Sim" at bounding box center [759, 85] width 14 height 13
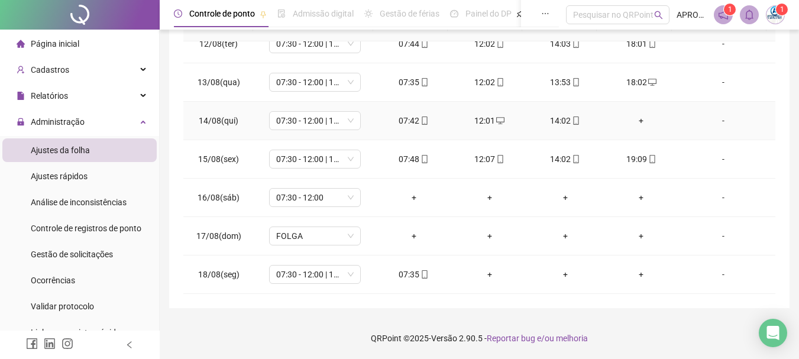
click at [635, 122] on div "+" at bounding box center [641, 120] width 57 height 13
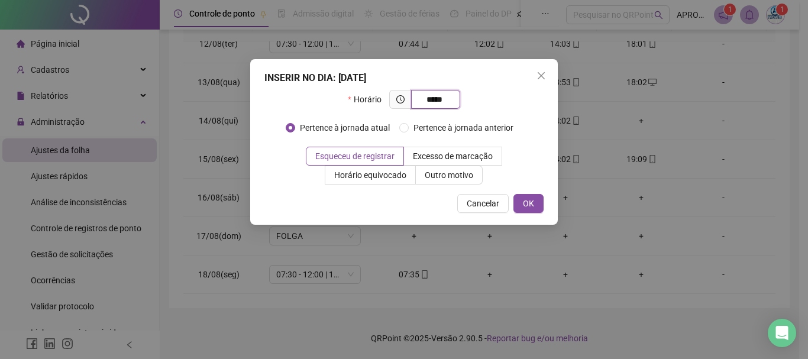
type input "*****"
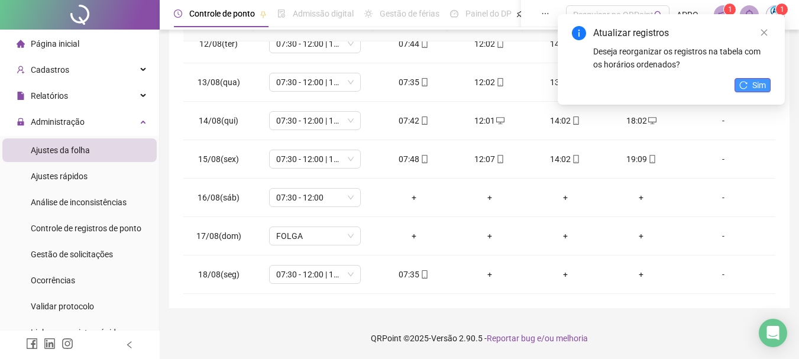
click at [757, 86] on span "Sim" at bounding box center [759, 85] width 14 height 13
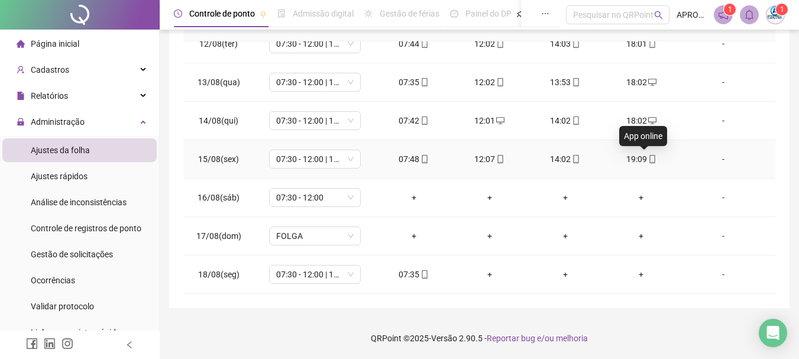
click at [648, 156] on icon "mobile" at bounding box center [652, 159] width 8 height 8
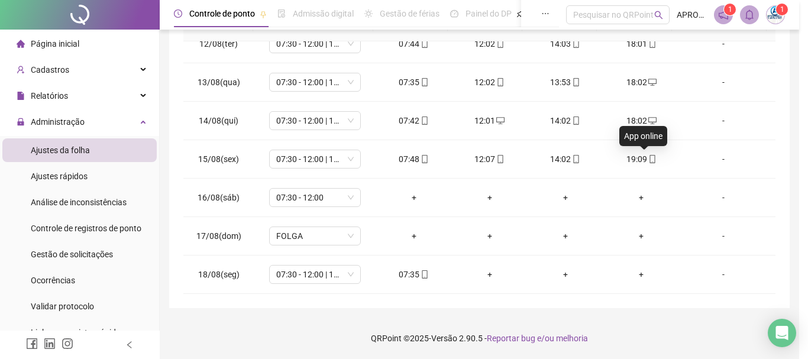
type input "**********"
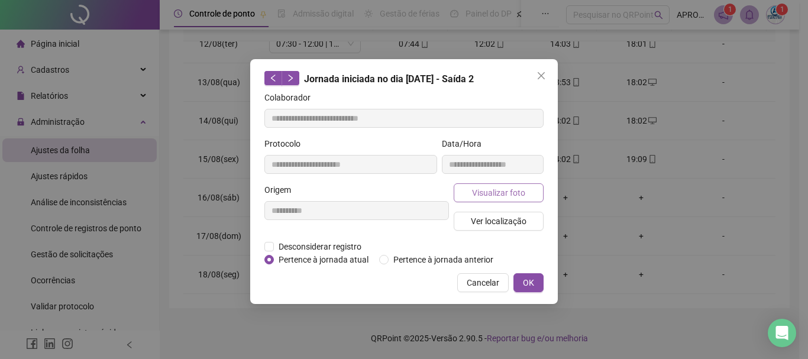
click at [509, 188] on span "Visualizar foto" at bounding box center [498, 192] width 53 height 13
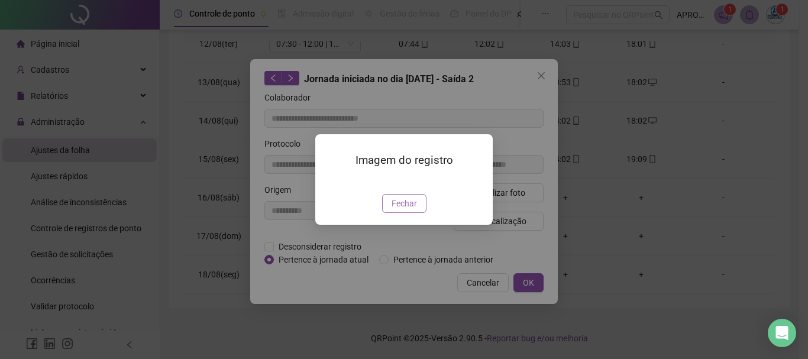
click at [406, 210] on span "Fechar" at bounding box center [404, 203] width 25 height 13
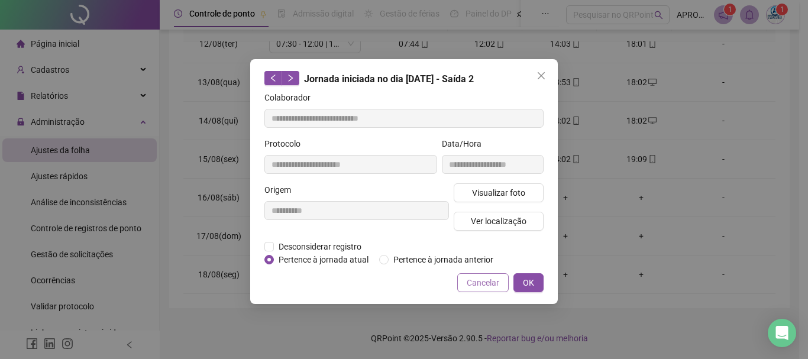
click at [482, 285] on span "Cancelar" at bounding box center [483, 282] width 33 height 13
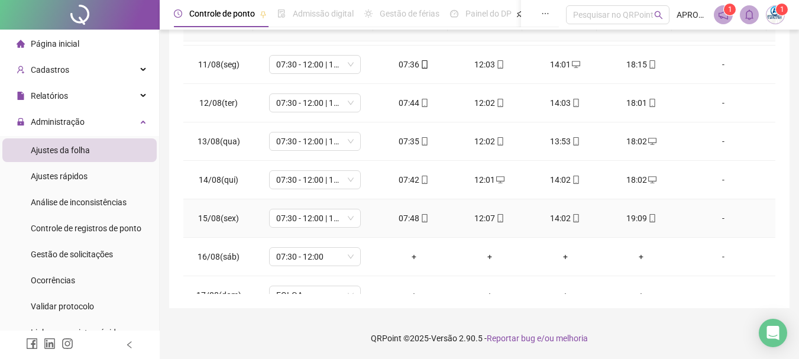
scroll to position [321, 0]
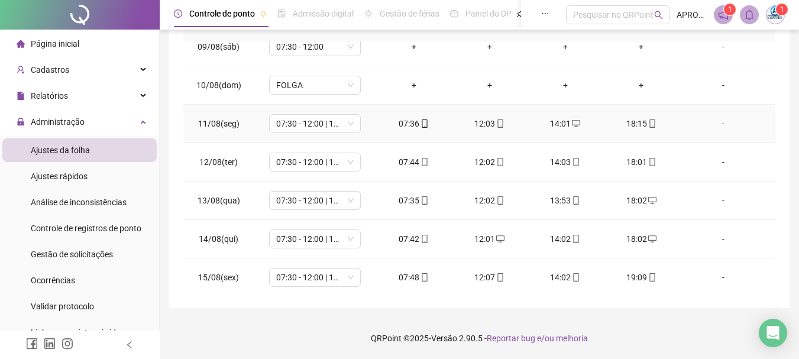
click at [648, 122] on icon "mobile" at bounding box center [652, 123] width 8 height 8
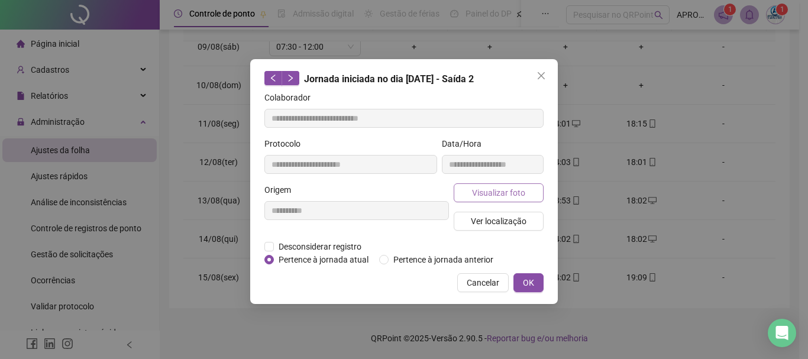
type input "**********"
click at [483, 195] on span "Visualizar foto" at bounding box center [498, 192] width 53 height 13
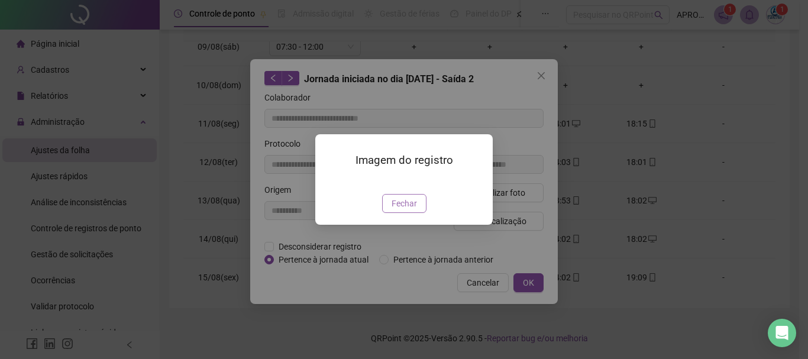
click at [406, 210] on span "Fechar" at bounding box center [404, 203] width 25 height 13
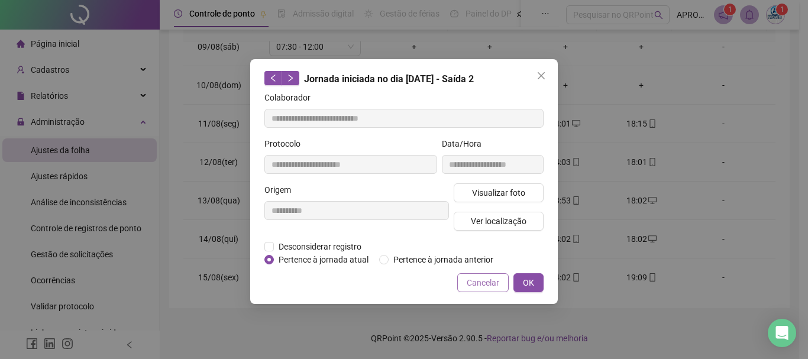
click at [487, 282] on span "Cancelar" at bounding box center [483, 282] width 33 height 13
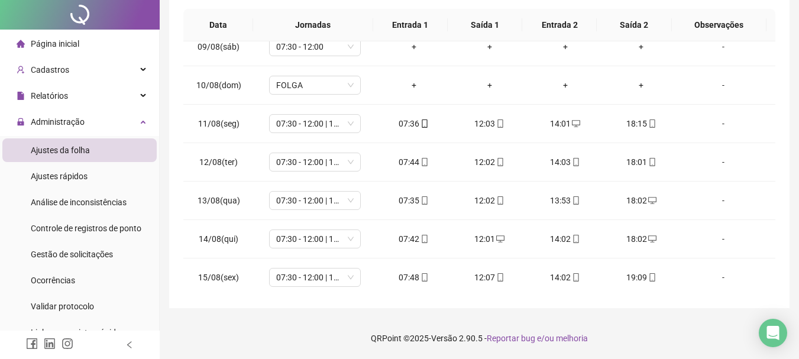
scroll to position [0, 0]
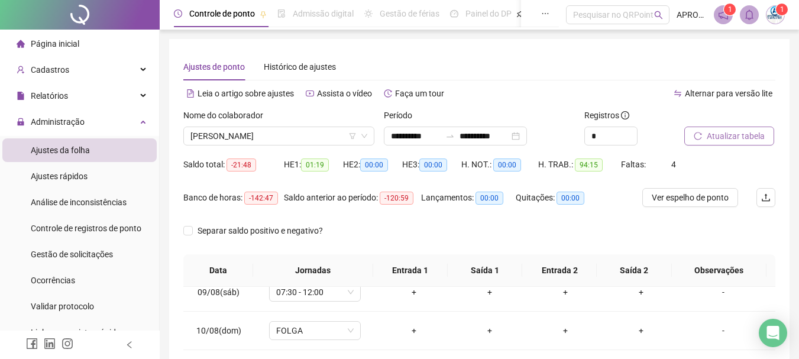
click at [728, 137] on span "Atualizar tabela" at bounding box center [736, 136] width 58 height 13
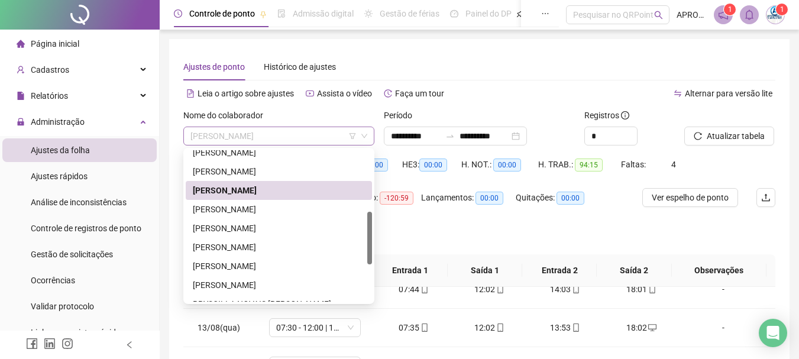
click at [276, 135] on span "[PERSON_NAME]" at bounding box center [278, 136] width 177 height 18
click at [277, 209] on div "[PERSON_NAME]" at bounding box center [279, 209] width 172 height 13
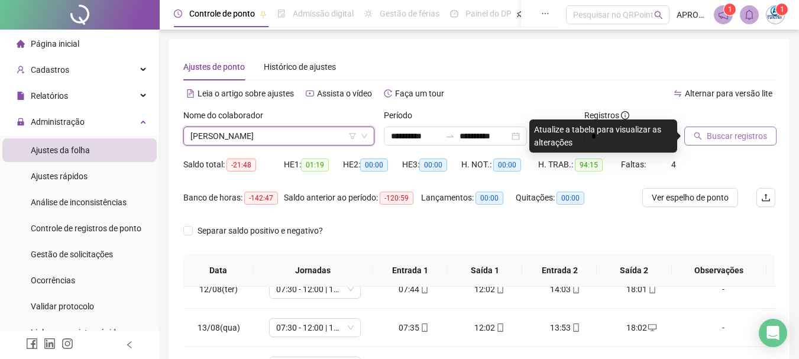
click at [739, 134] on span "Buscar registros" at bounding box center [737, 136] width 60 height 13
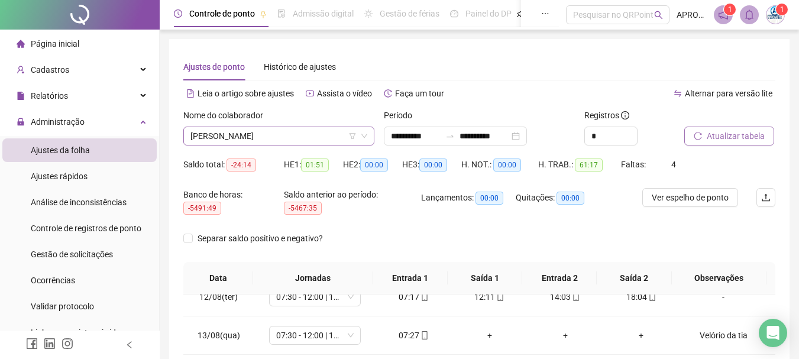
click at [254, 136] on span "[PERSON_NAME]" at bounding box center [278, 136] width 177 height 18
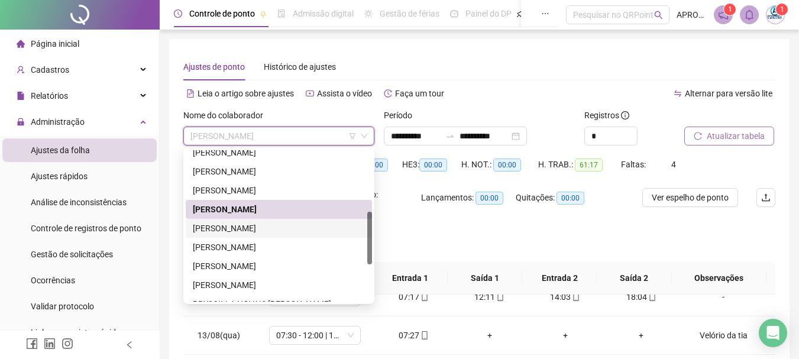
click at [329, 222] on div "[PERSON_NAME]" at bounding box center [279, 228] width 172 height 13
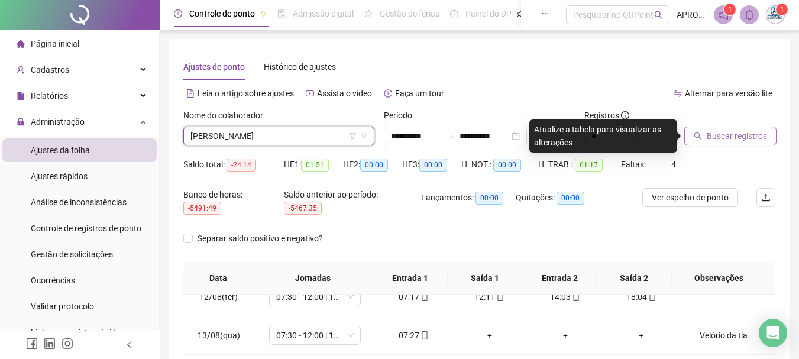
click at [727, 137] on span "Buscar registros" at bounding box center [737, 136] width 60 height 13
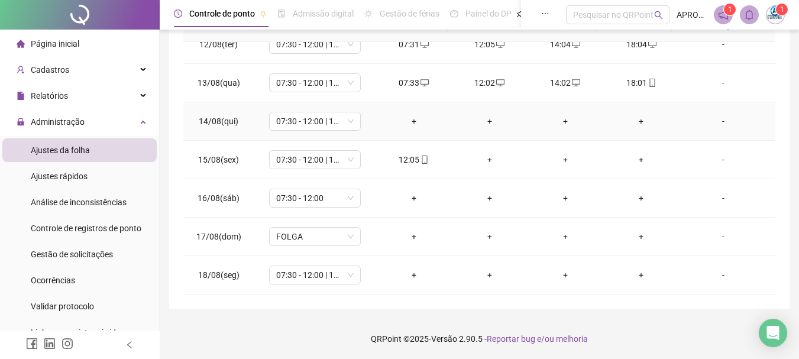
scroll to position [380, 0]
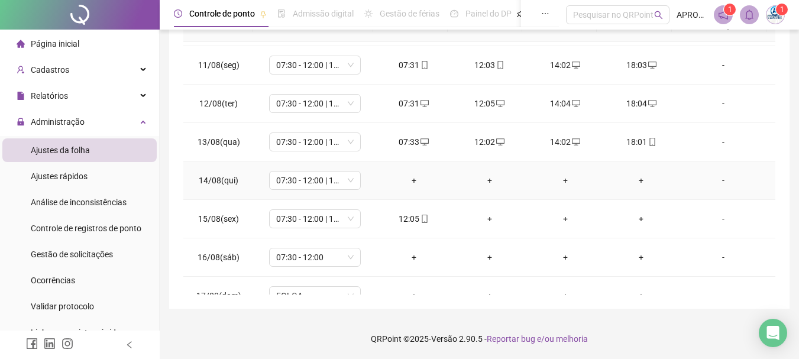
click at [407, 180] on div "+" at bounding box center [414, 180] width 57 height 13
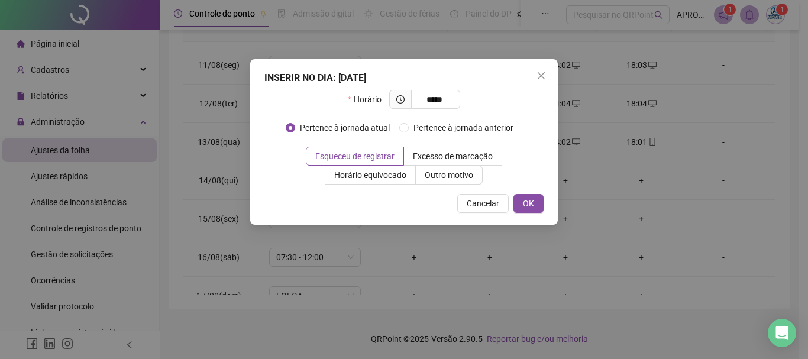
type input "*****"
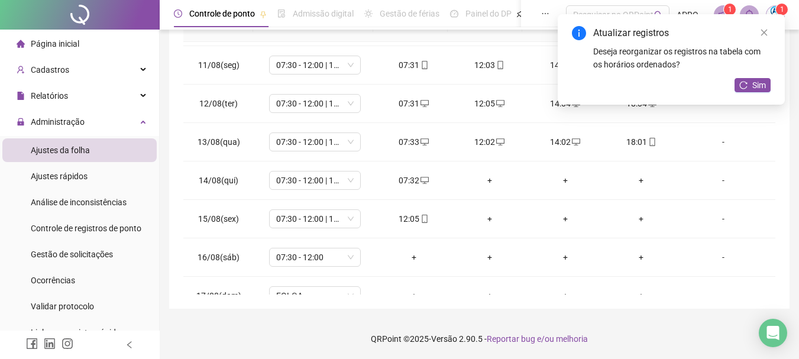
click at [734, 84] on div "Atualizar registros Deseja reorganizar os registros na tabela com os horários o…" at bounding box center [671, 59] width 227 height 91
click at [754, 84] on span "Sim" at bounding box center [759, 85] width 14 height 13
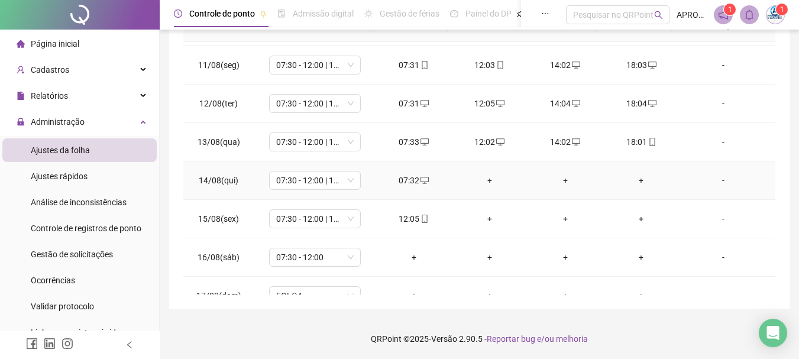
click at [485, 180] on div "+" at bounding box center [489, 180] width 57 height 13
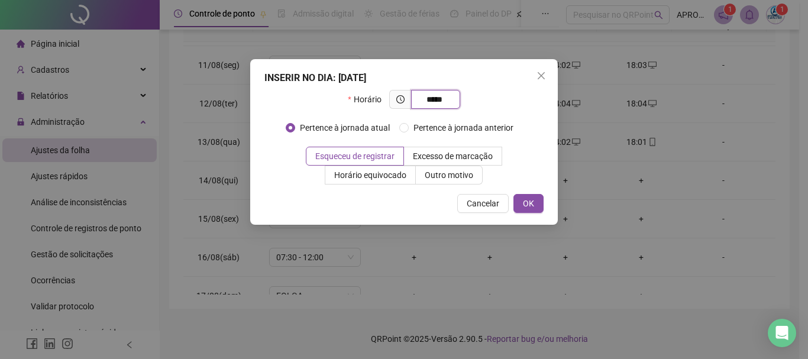
type input "*****"
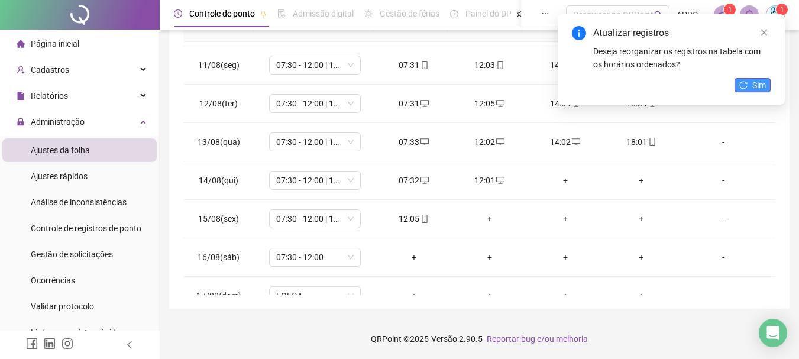
click at [762, 88] on span "Sim" at bounding box center [759, 85] width 14 height 13
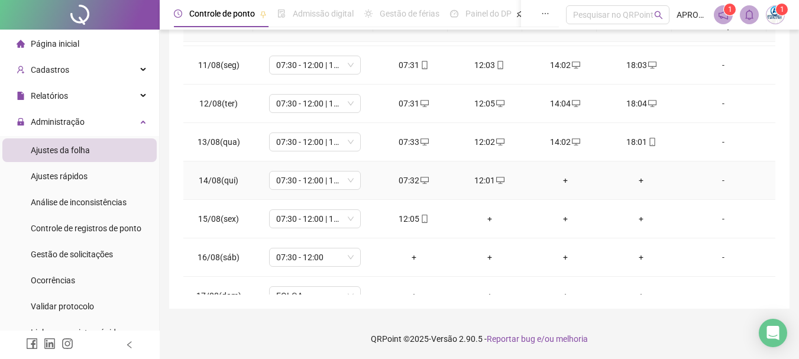
click at [557, 176] on div "+" at bounding box center [565, 180] width 57 height 13
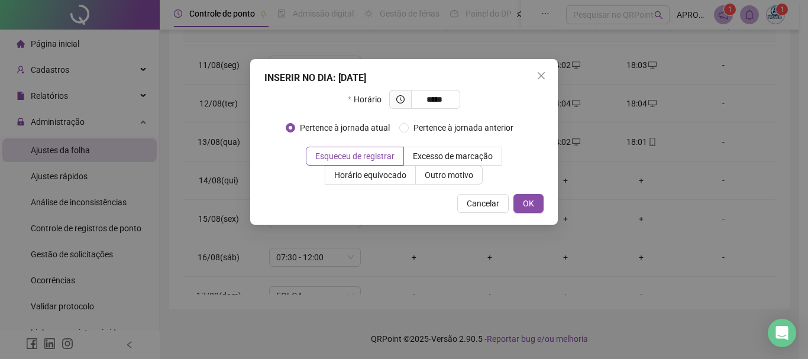
type input "*****"
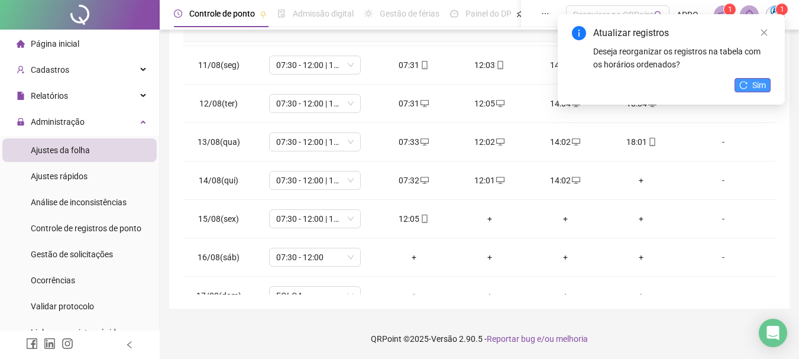
click at [760, 82] on span "Sim" at bounding box center [759, 85] width 14 height 13
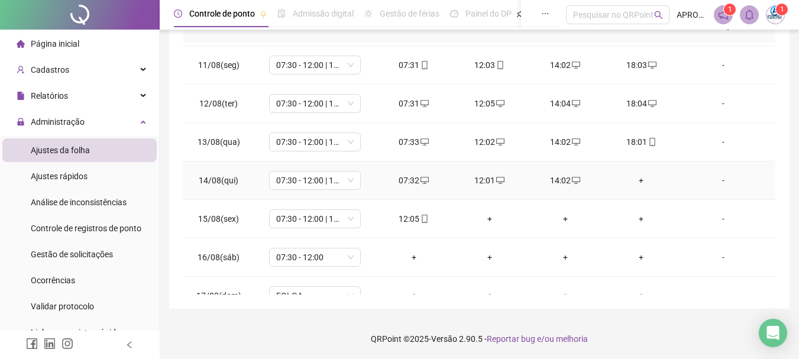
click at [635, 178] on div "+" at bounding box center [641, 180] width 57 height 13
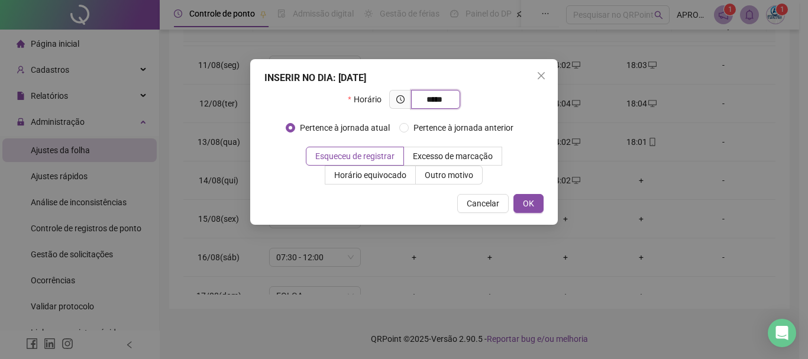
type input "*****"
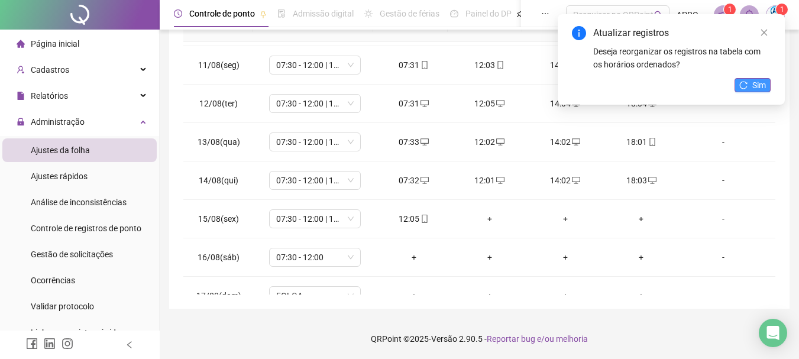
click at [754, 81] on span "Sim" at bounding box center [759, 85] width 14 height 13
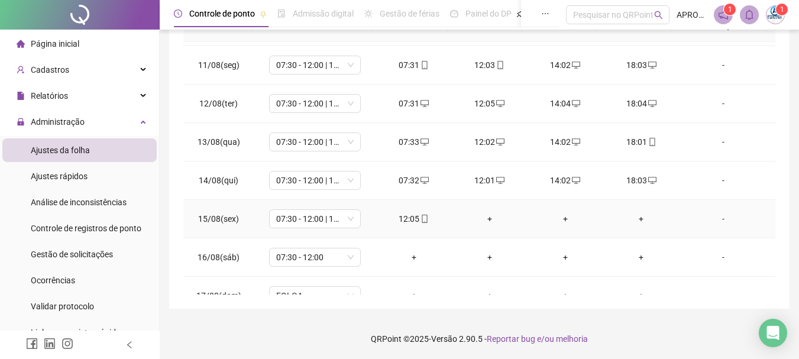
click at [484, 212] on div "+" at bounding box center [489, 218] width 57 height 13
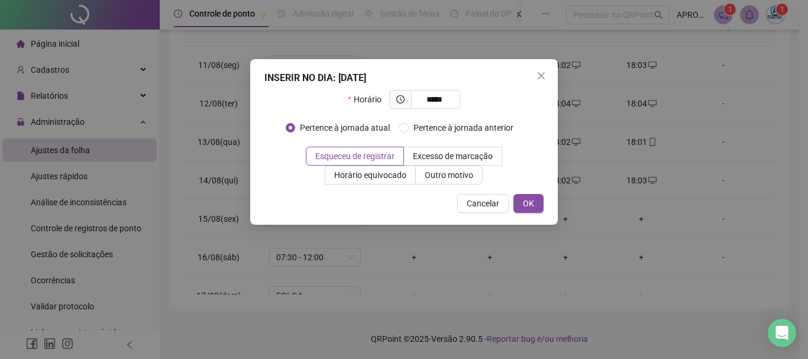
type input "*****"
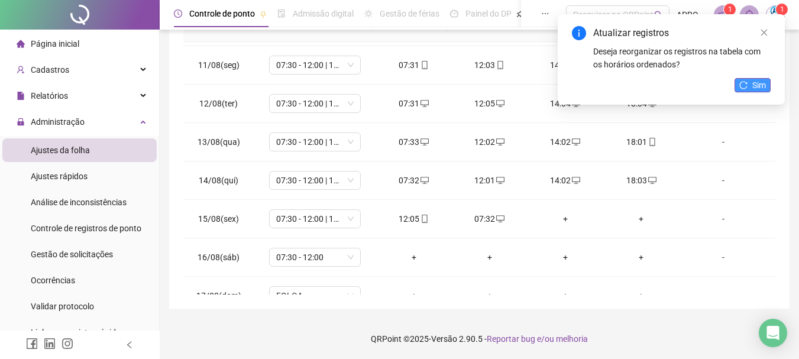
click at [754, 82] on span "Sim" at bounding box center [759, 85] width 14 height 13
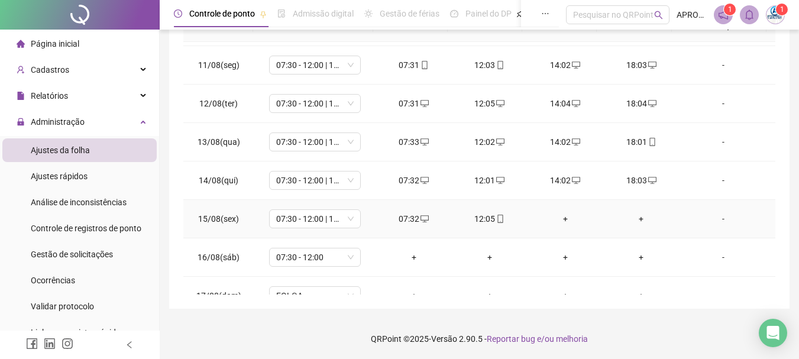
click at [559, 218] on div "+" at bounding box center [565, 218] width 57 height 13
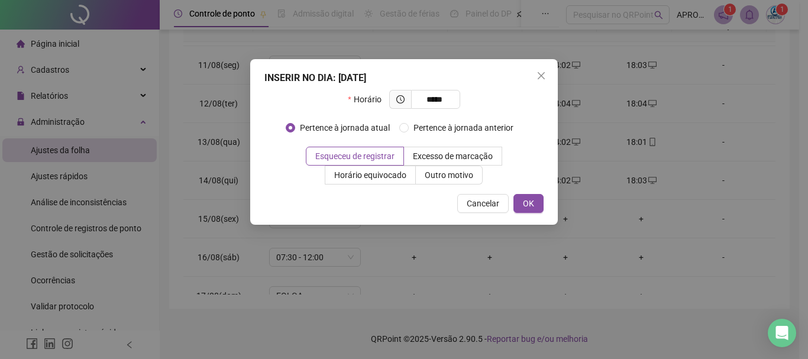
type input "*****"
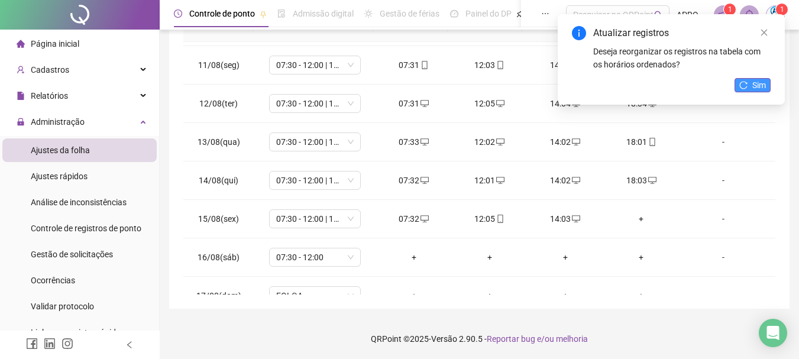
click at [744, 83] on icon "reload" at bounding box center [743, 85] width 8 height 8
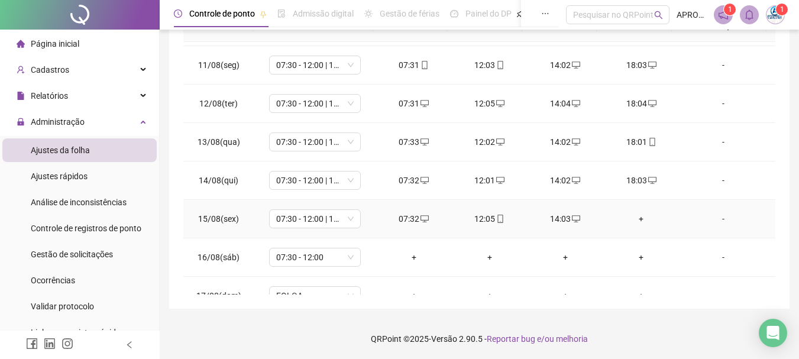
click at [630, 218] on div "+" at bounding box center [641, 218] width 57 height 13
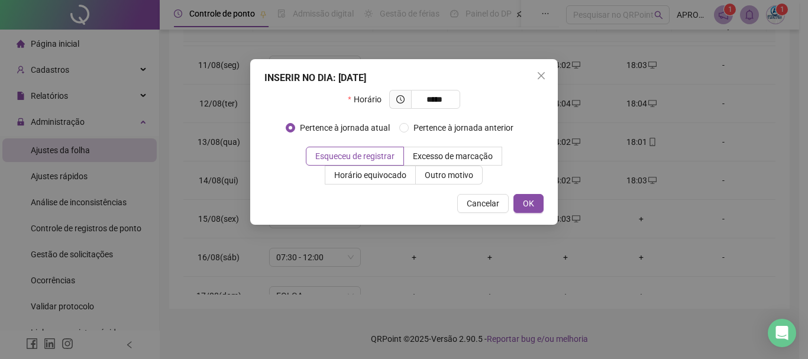
type input "*****"
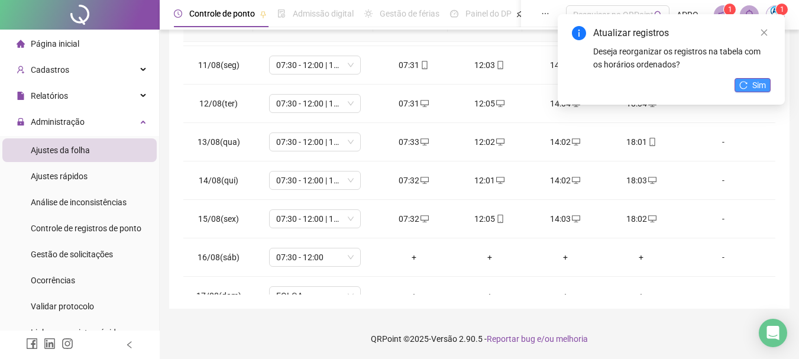
click at [754, 82] on span "Sim" at bounding box center [759, 85] width 14 height 13
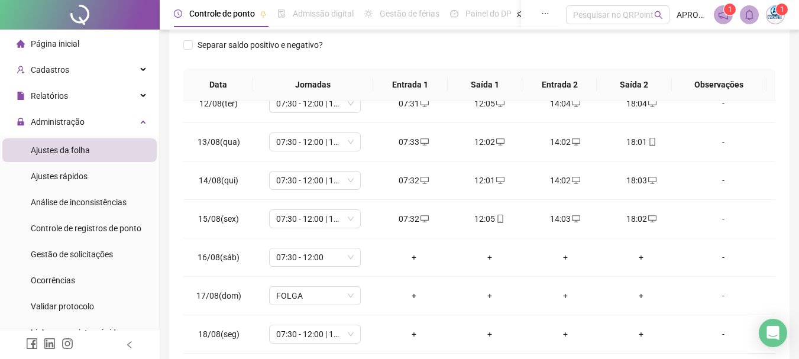
scroll to position [0, 0]
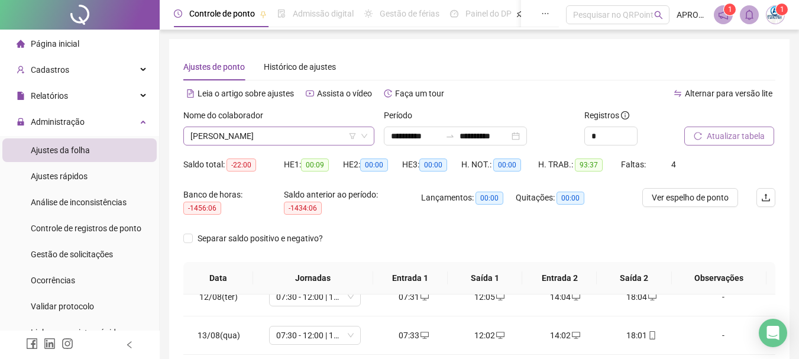
click at [273, 131] on span "[PERSON_NAME]" at bounding box center [278, 136] width 177 height 18
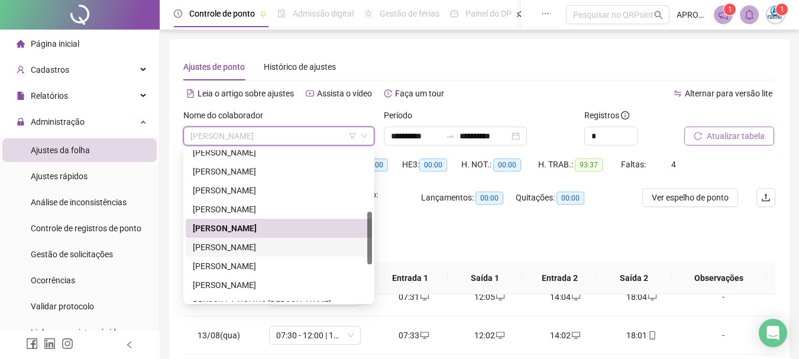
click at [314, 247] on div "[PERSON_NAME]" at bounding box center [279, 247] width 172 height 13
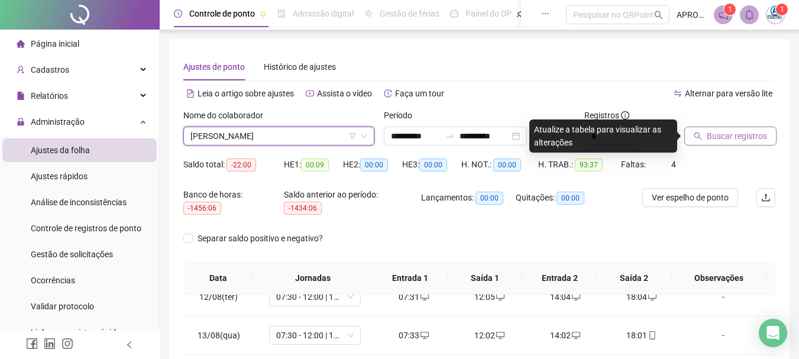
click at [714, 140] on span "Buscar registros" at bounding box center [737, 136] width 60 height 13
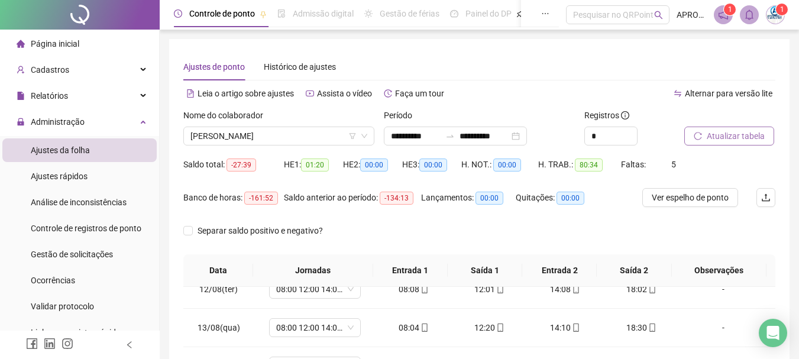
click at [714, 140] on span "Atualizar tabela" at bounding box center [736, 136] width 58 height 13
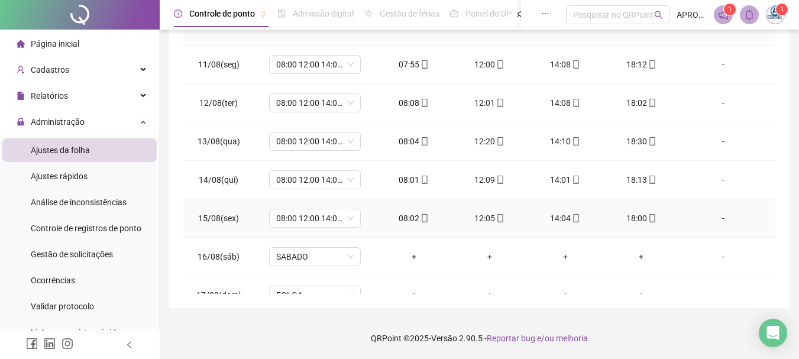
scroll to position [321, 0]
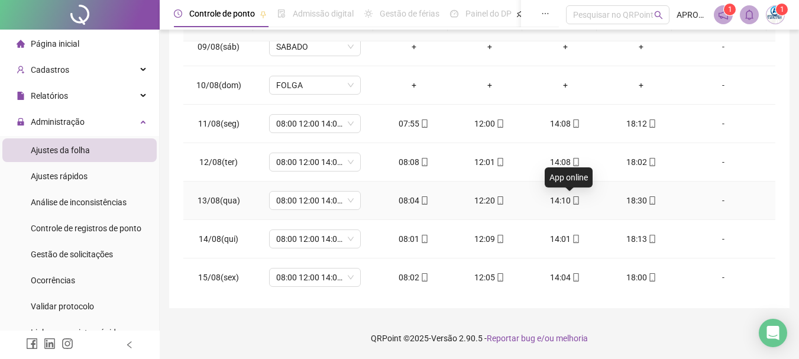
click at [572, 199] on icon "mobile" at bounding box center [576, 200] width 8 height 8
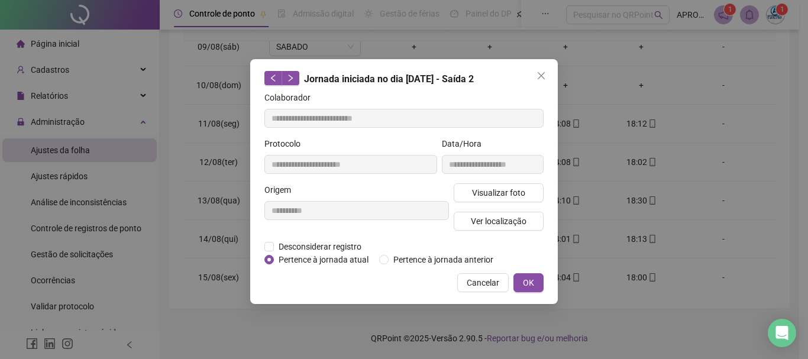
type input "**********"
click at [519, 188] on span "Visualizar foto" at bounding box center [498, 192] width 53 height 13
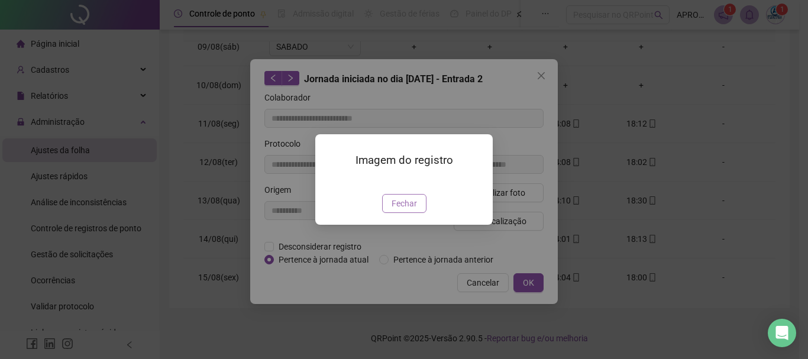
click at [415, 210] on span "Fechar" at bounding box center [404, 203] width 25 height 13
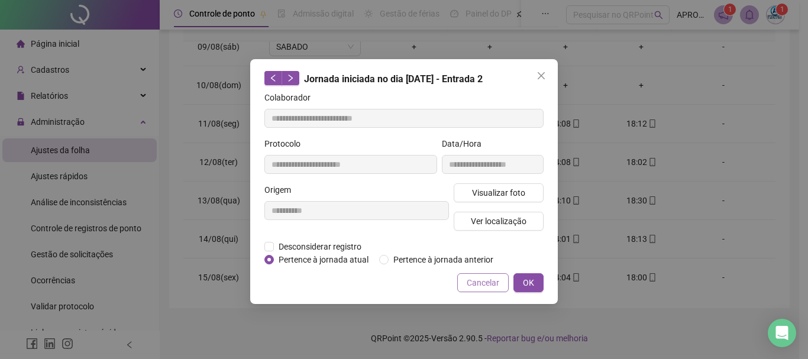
click at [483, 285] on span "Cancelar" at bounding box center [483, 282] width 33 height 13
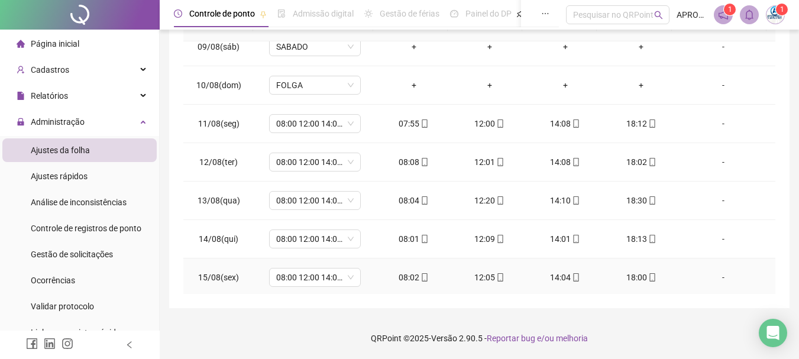
click at [648, 274] on icon "mobile" at bounding box center [652, 277] width 8 height 8
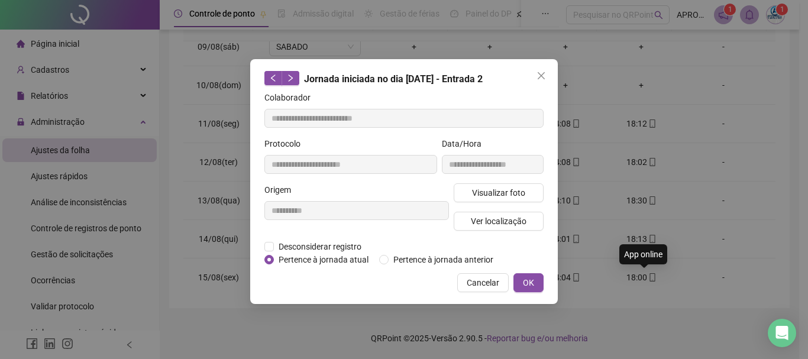
type input "**********"
click at [505, 189] on span "Visualizar foto" at bounding box center [498, 192] width 53 height 13
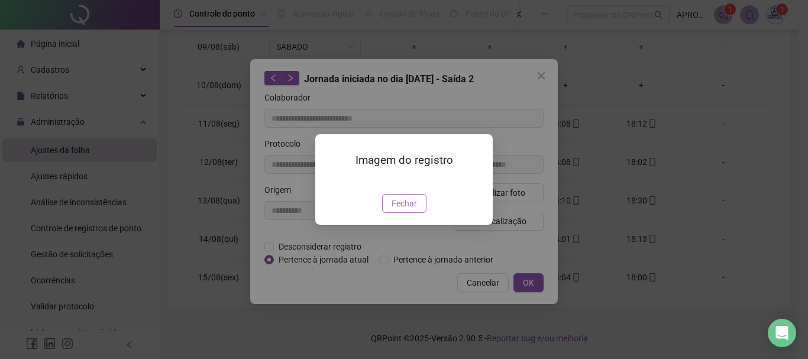
click at [414, 210] on span "Fechar" at bounding box center [404, 203] width 25 height 13
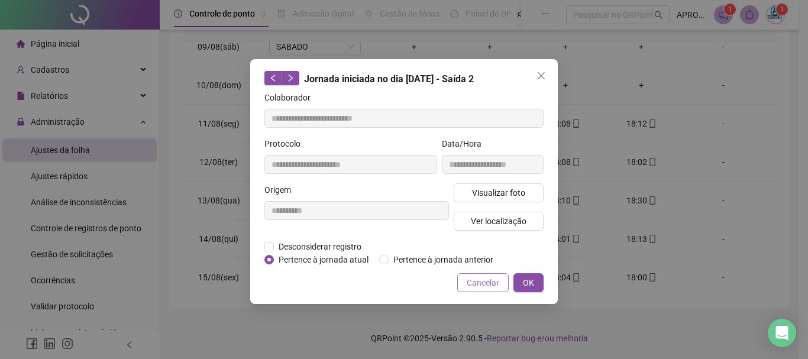
click at [482, 283] on span "Cancelar" at bounding box center [483, 282] width 33 height 13
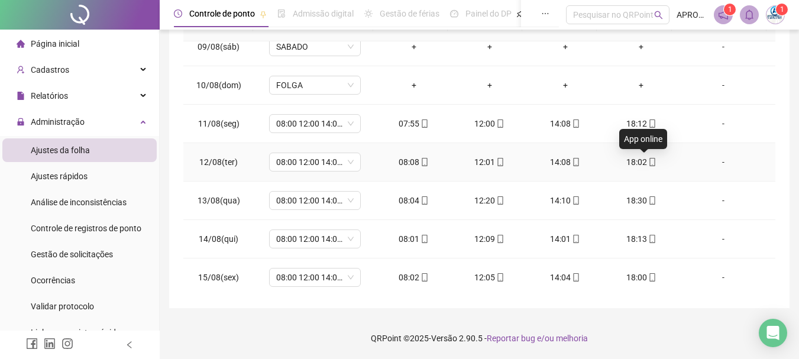
click at [648, 162] on icon "mobile" at bounding box center [652, 162] width 8 height 8
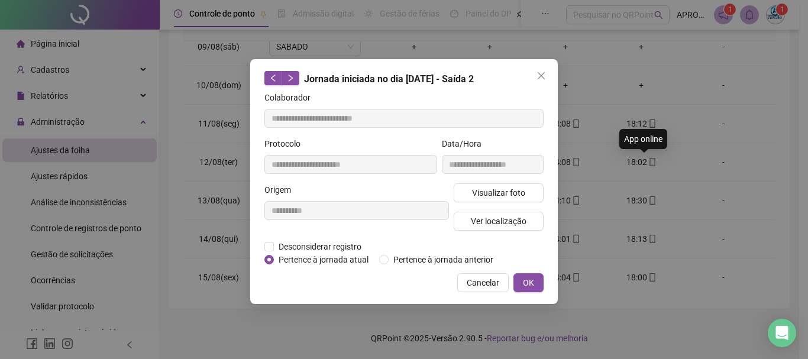
type input "**********"
click at [487, 195] on span "Visualizar foto" at bounding box center [498, 192] width 53 height 13
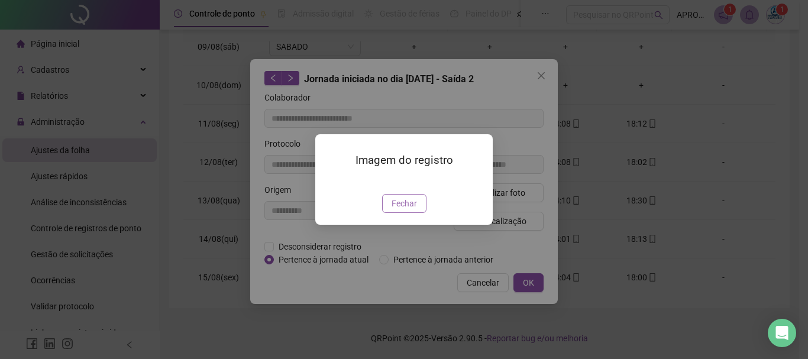
click at [400, 210] on span "Fechar" at bounding box center [404, 203] width 25 height 13
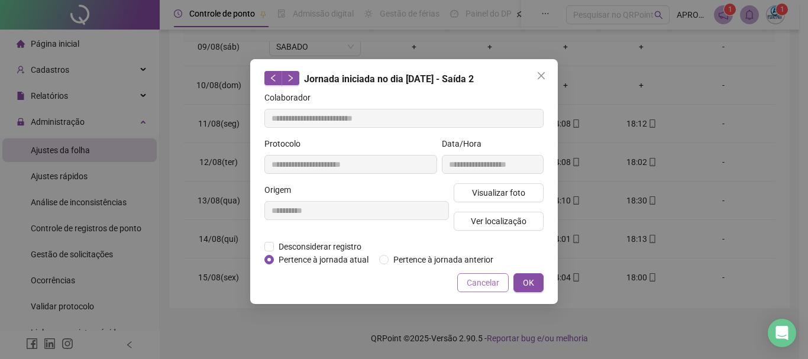
click at [489, 282] on span "Cancelar" at bounding box center [483, 282] width 33 height 13
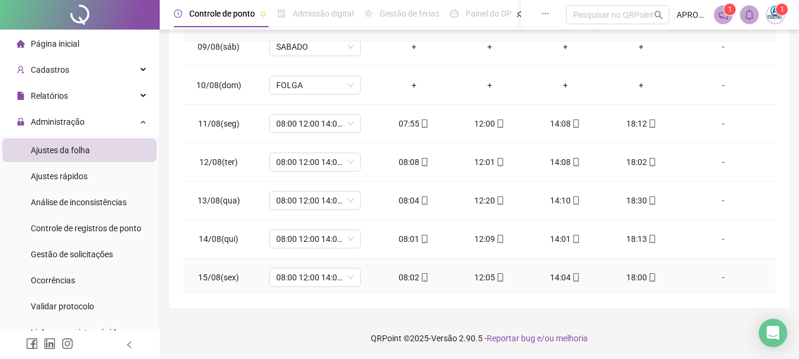
click at [421, 276] on icon "mobile" at bounding box center [425, 277] width 8 height 8
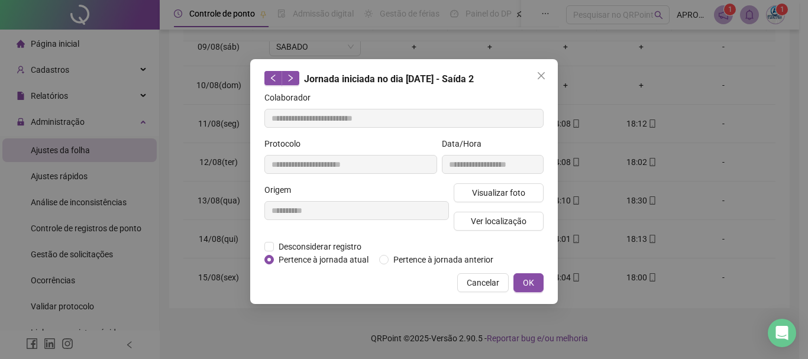
type input "**********"
click at [492, 182] on div "**********" at bounding box center [492, 160] width 106 height 46
click at [490, 189] on span "Visualizar foto" at bounding box center [498, 192] width 53 height 13
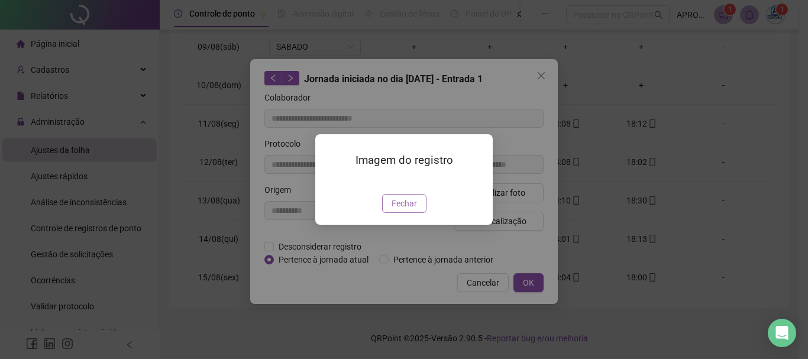
click at [407, 210] on span "Fechar" at bounding box center [404, 203] width 25 height 13
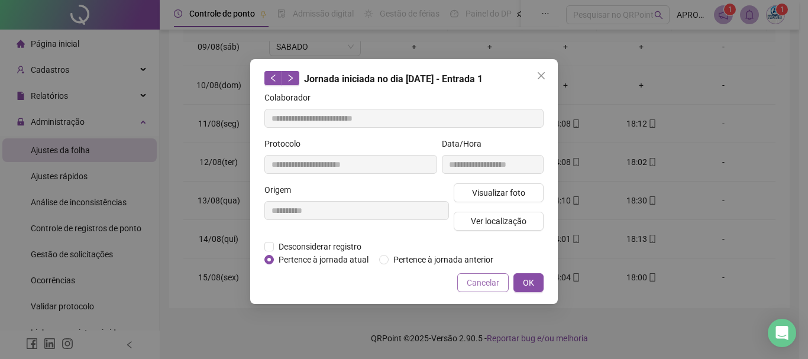
click at [492, 279] on span "Cancelar" at bounding box center [483, 282] width 33 height 13
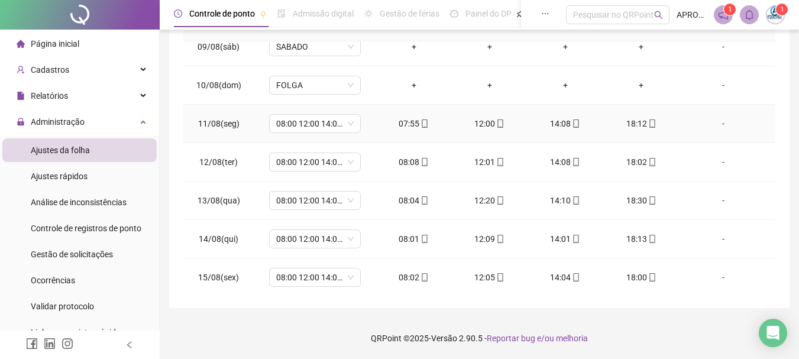
click at [422, 123] on icon "mobile" at bounding box center [425, 123] width 8 height 8
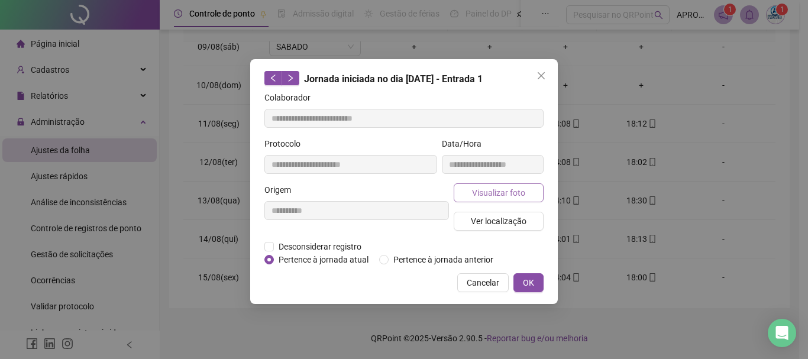
type input "**********"
click at [481, 189] on span "Visualizar foto" at bounding box center [498, 192] width 53 height 13
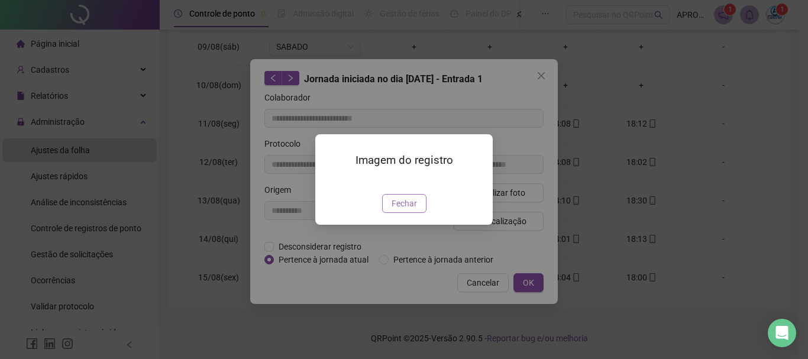
click at [413, 210] on span "Fechar" at bounding box center [404, 203] width 25 height 13
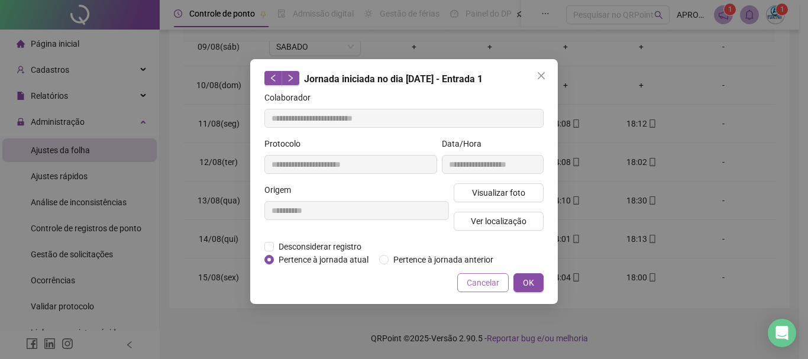
click at [487, 285] on span "Cancelar" at bounding box center [483, 282] width 33 height 13
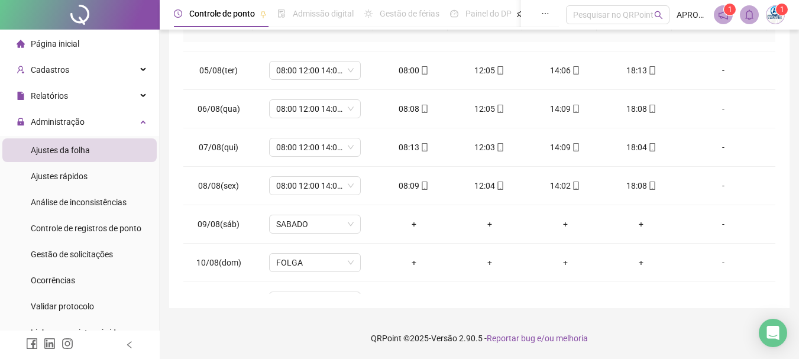
scroll to position [85, 0]
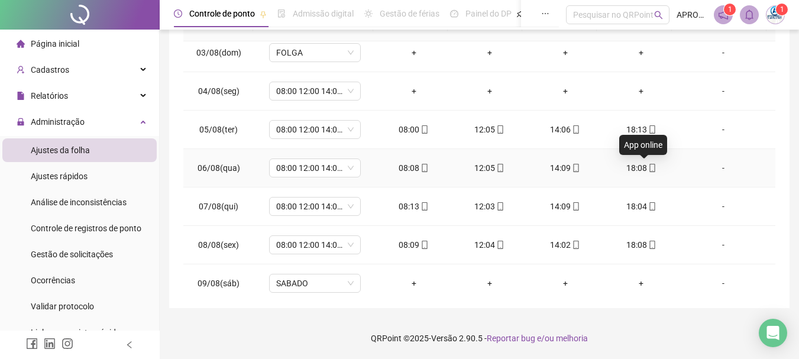
click at [648, 169] on icon "mobile" at bounding box center [652, 168] width 8 height 8
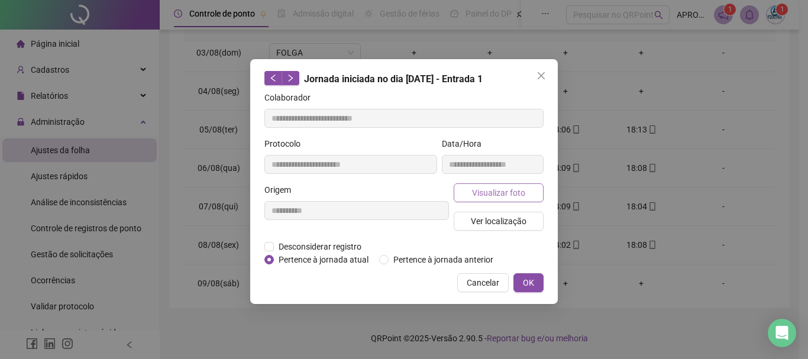
type input "**********"
click at [493, 192] on span "Visualizar foto" at bounding box center [498, 192] width 53 height 13
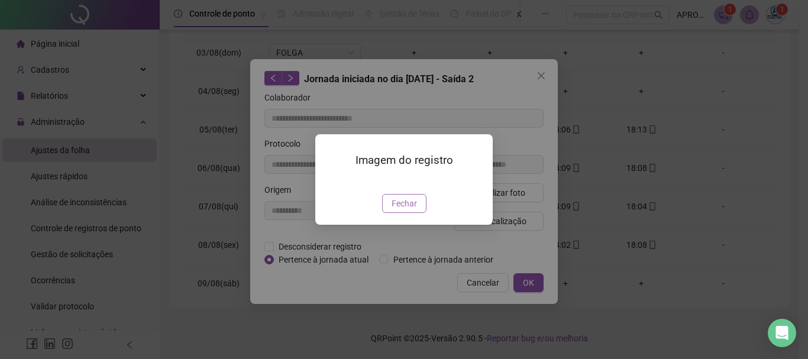
click at [415, 210] on span "Fechar" at bounding box center [404, 203] width 25 height 13
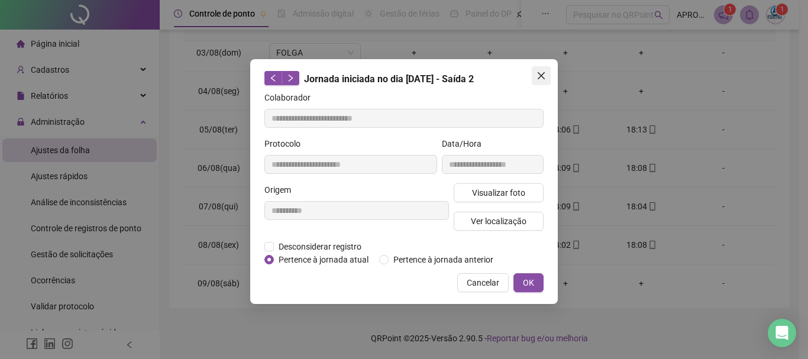
click at [538, 72] on icon "close" at bounding box center [541, 75] width 9 height 9
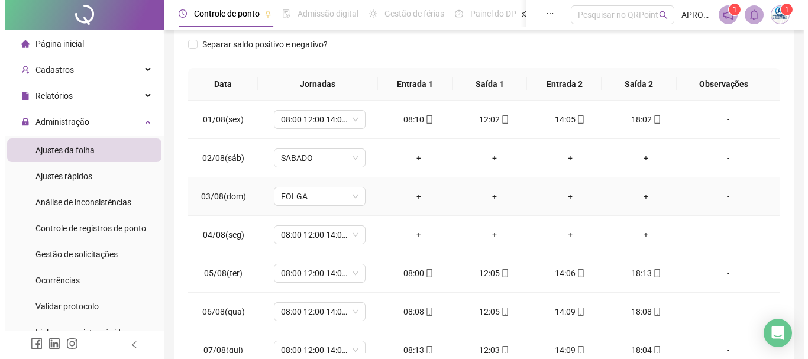
scroll to position [127, 0]
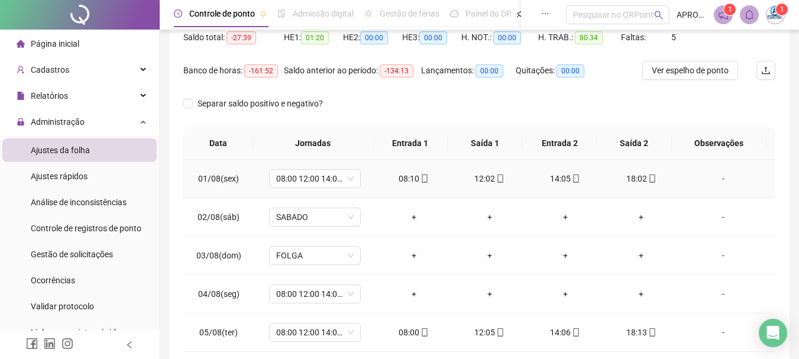
click at [499, 177] on icon "mobile" at bounding box center [500, 178] width 8 height 8
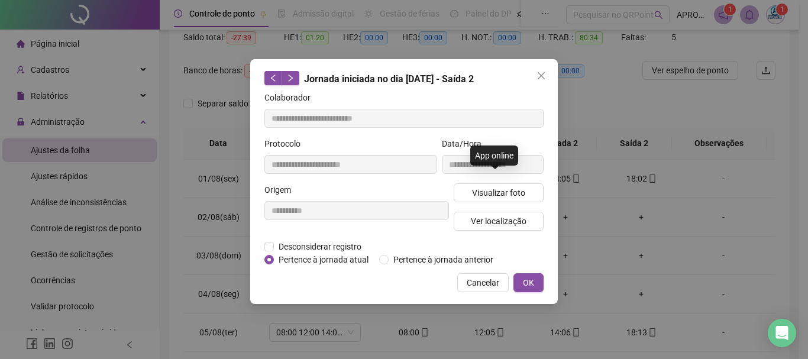
type input "**********"
click at [512, 185] on button "Visualizar foto" at bounding box center [499, 192] width 90 height 19
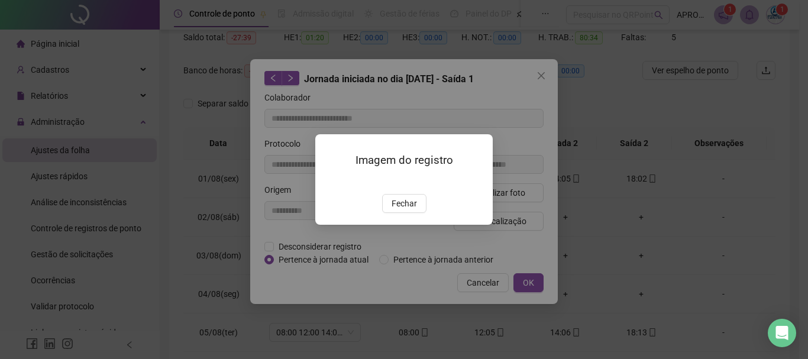
click at [329, 182] on img at bounding box center [329, 182] width 0 height 0
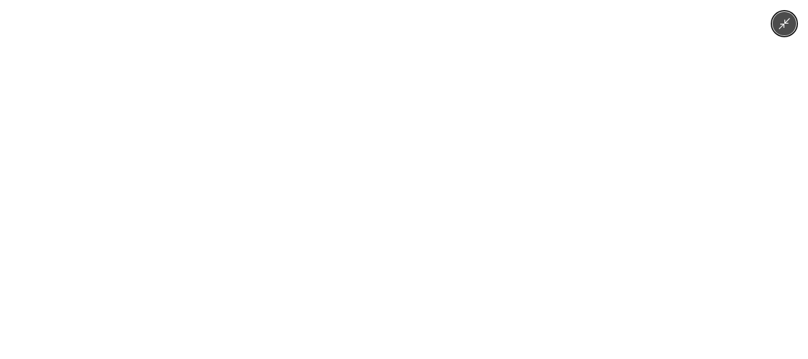
click at [393, 134] on img at bounding box center [404, 179] width 166 height 359
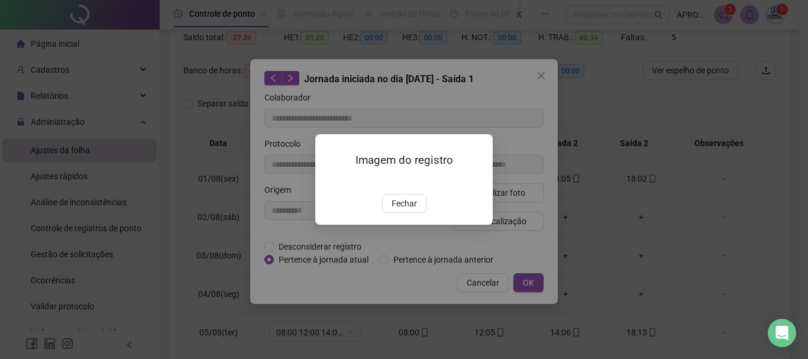
click at [545, 75] on div "Imagem do registro Fechar" at bounding box center [404, 179] width 808 height 359
click at [540, 75] on div "Imagem do registro Fechar" at bounding box center [404, 179] width 808 height 359
click at [395, 210] on span "Fechar" at bounding box center [404, 203] width 25 height 13
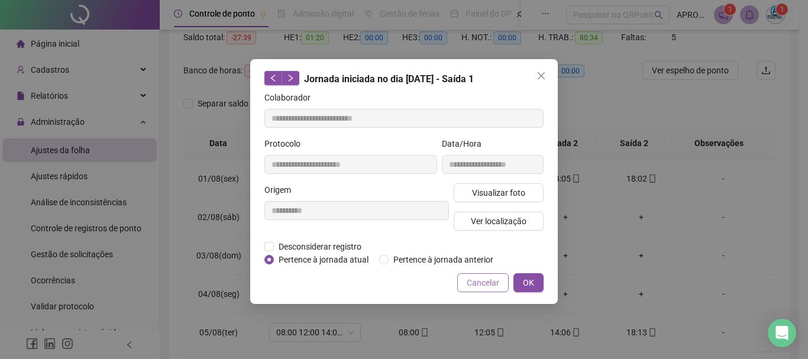
click at [502, 285] on button "Cancelar" at bounding box center [482, 282] width 51 height 19
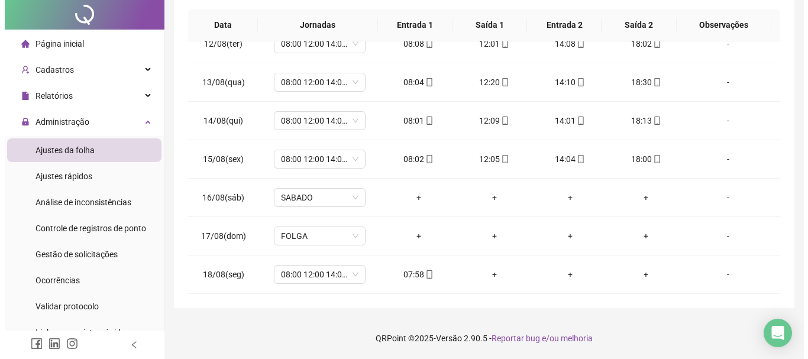
scroll to position [0, 0]
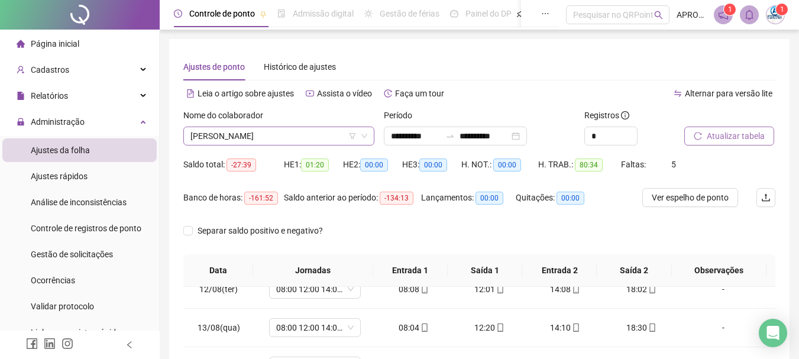
click at [288, 138] on span "[PERSON_NAME]" at bounding box center [278, 136] width 177 height 18
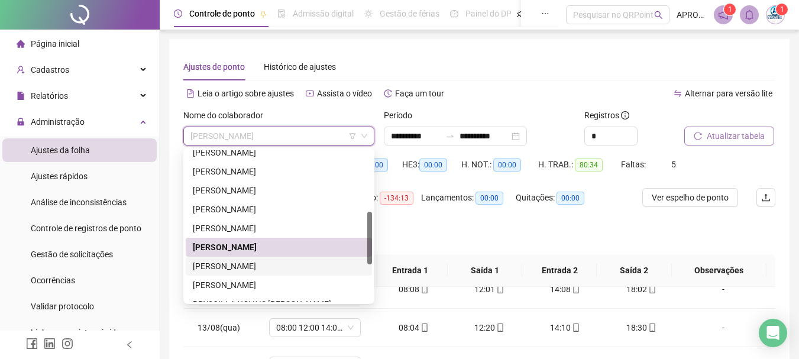
click at [295, 265] on div "[PERSON_NAME]" at bounding box center [279, 266] width 172 height 13
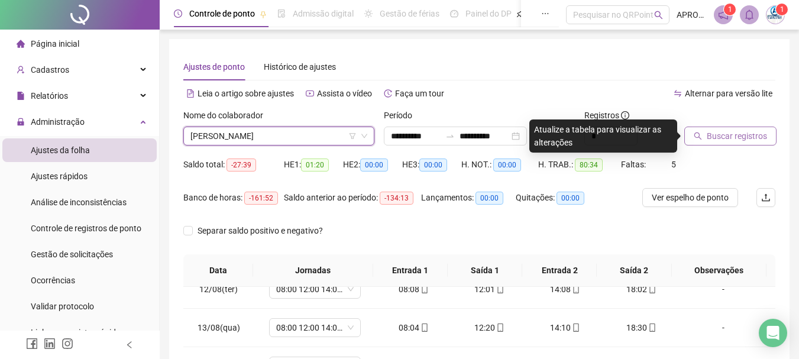
click at [705, 131] on button "Buscar registros" at bounding box center [730, 136] width 92 height 19
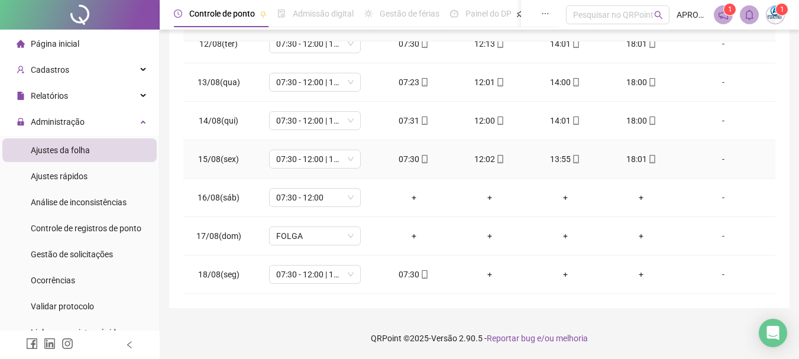
scroll to position [150, 0]
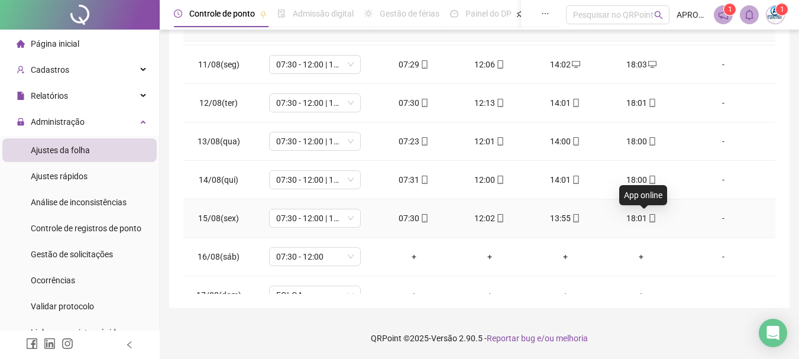
click at [648, 219] on icon "mobile" at bounding box center [652, 218] width 8 height 8
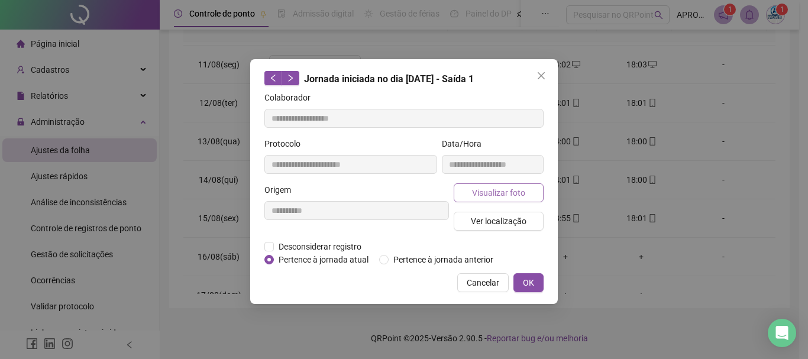
click at [487, 185] on button "Visualizar foto" at bounding box center [499, 192] width 90 height 19
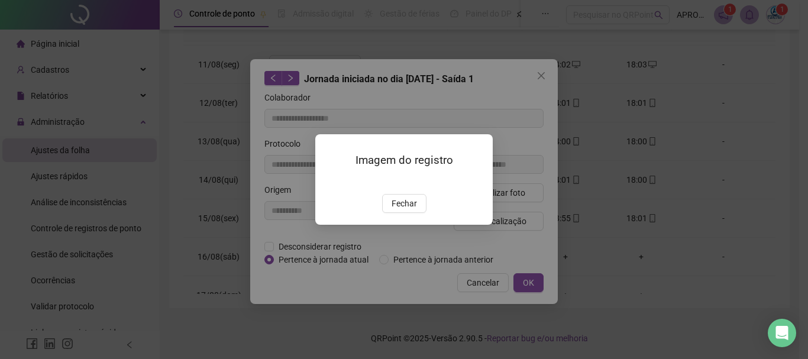
type input "**********"
click at [403, 210] on span "Fechar" at bounding box center [404, 203] width 25 height 13
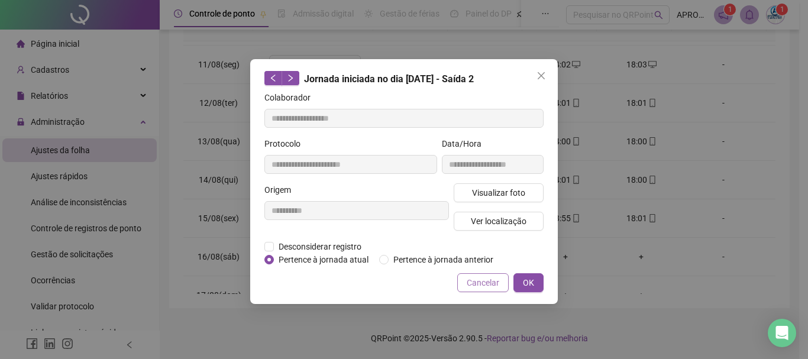
click at [475, 277] on span "Cancelar" at bounding box center [483, 282] width 33 height 13
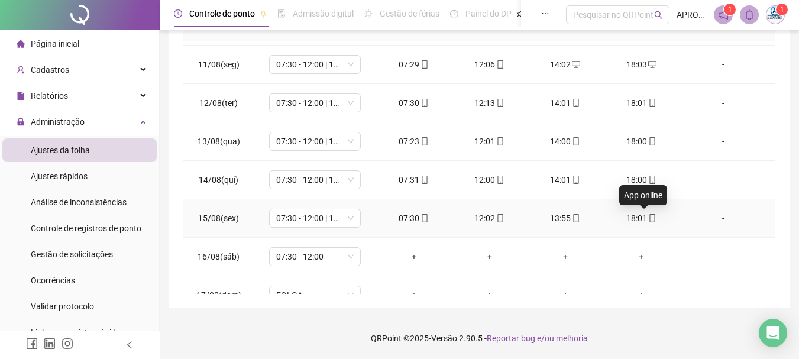
click at [648, 221] on icon "mobile" at bounding box center [652, 218] width 8 height 8
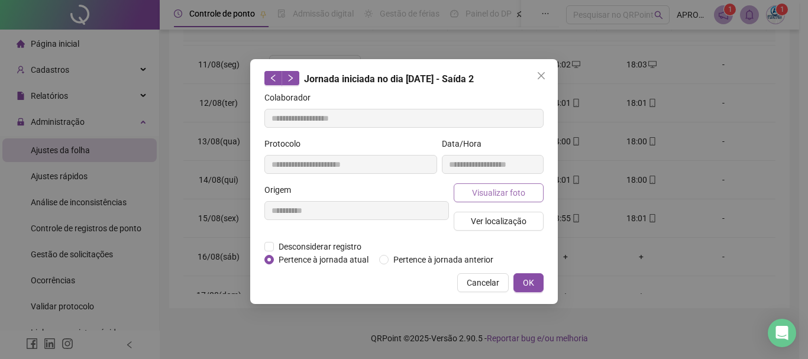
click at [490, 196] on span "Visualizar foto" at bounding box center [498, 192] width 53 height 13
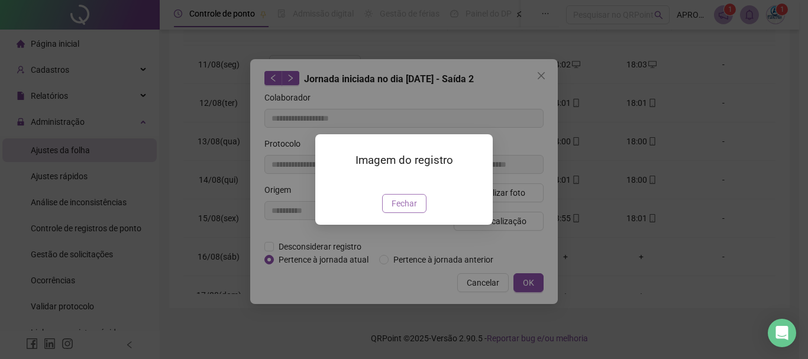
click at [402, 210] on span "Fechar" at bounding box center [404, 203] width 25 height 13
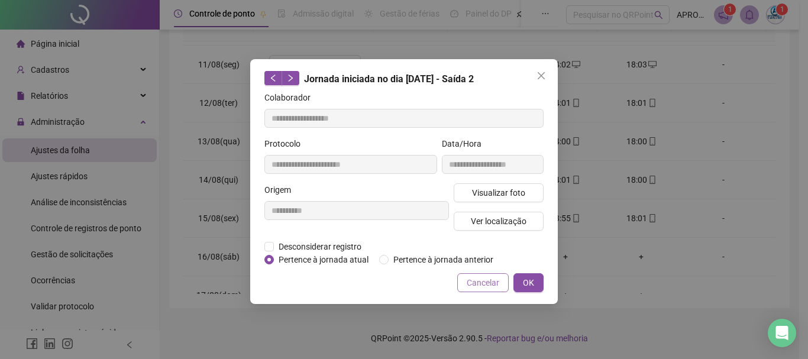
click at [477, 282] on span "Cancelar" at bounding box center [483, 282] width 33 height 13
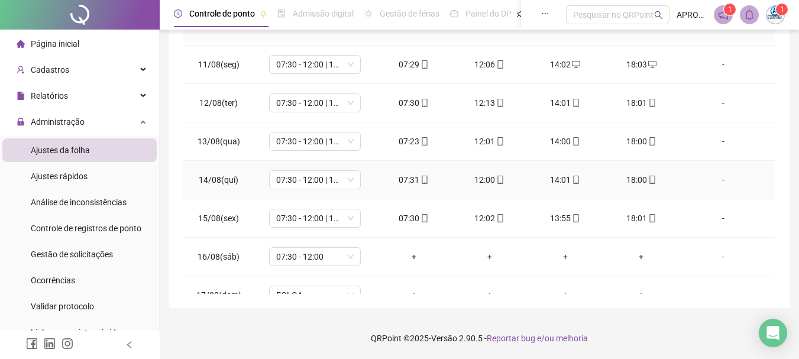
click at [496, 177] on icon "mobile" at bounding box center [500, 180] width 8 height 8
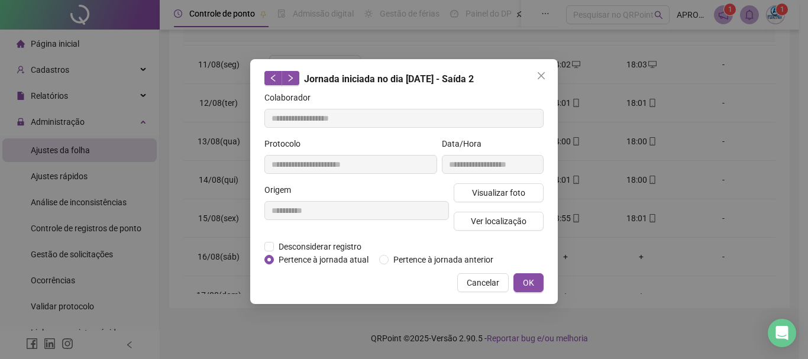
type input "**********"
click at [495, 194] on span "Visualizar foto" at bounding box center [498, 192] width 53 height 13
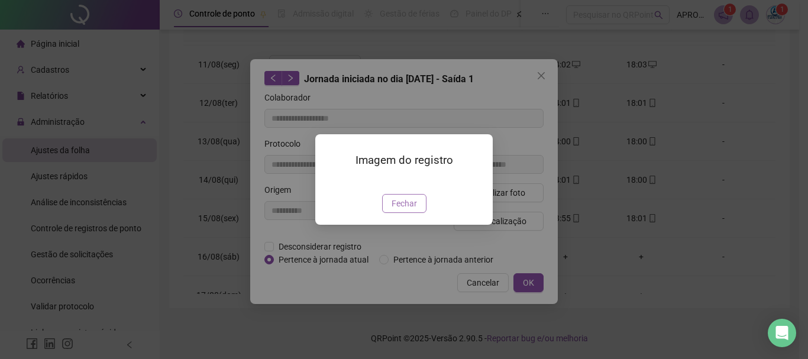
click at [406, 210] on span "Fechar" at bounding box center [404, 203] width 25 height 13
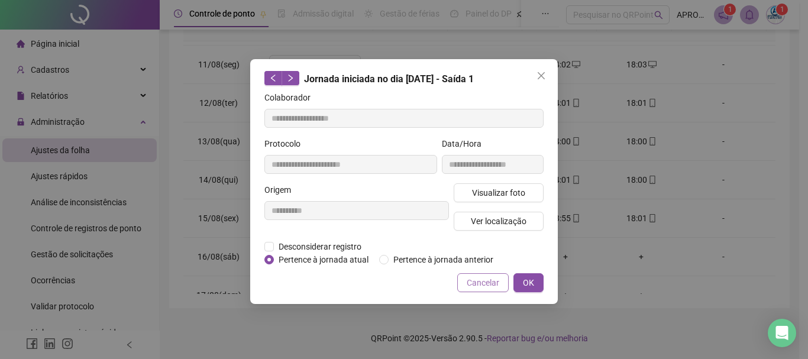
click at [486, 283] on span "Cancelar" at bounding box center [483, 282] width 33 height 13
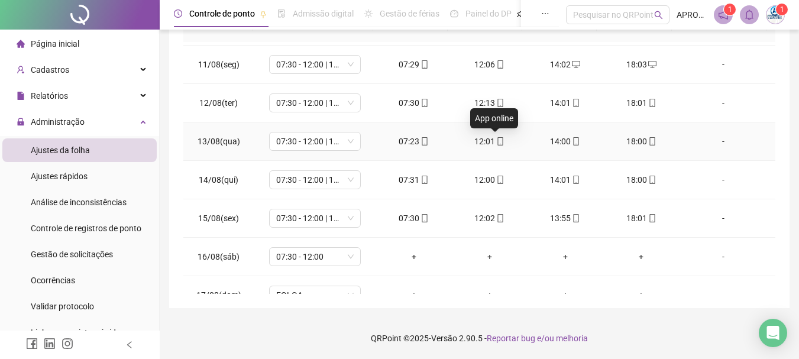
click at [496, 139] on icon "mobile" at bounding box center [500, 141] width 8 height 8
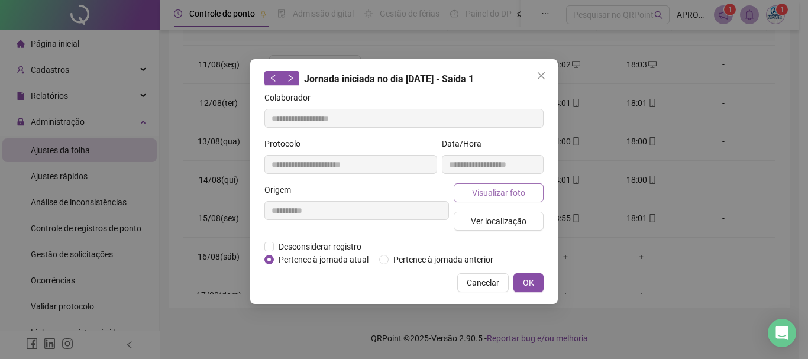
click at [504, 187] on span "Visualizar foto" at bounding box center [498, 192] width 53 height 13
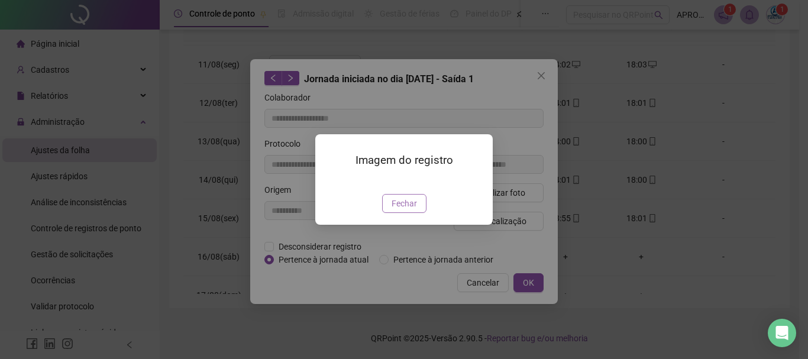
click at [421, 213] on button "Fechar" at bounding box center [404, 203] width 44 height 19
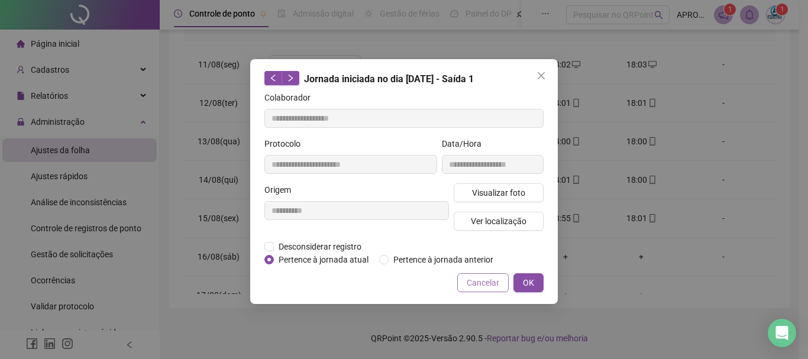
click at [486, 281] on span "Cancelar" at bounding box center [483, 282] width 33 height 13
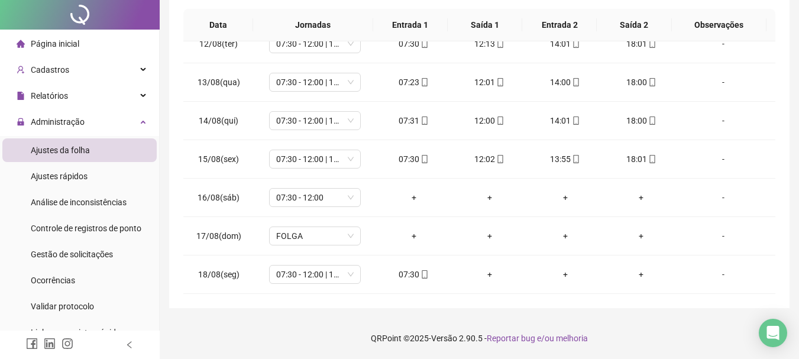
scroll to position [0, 0]
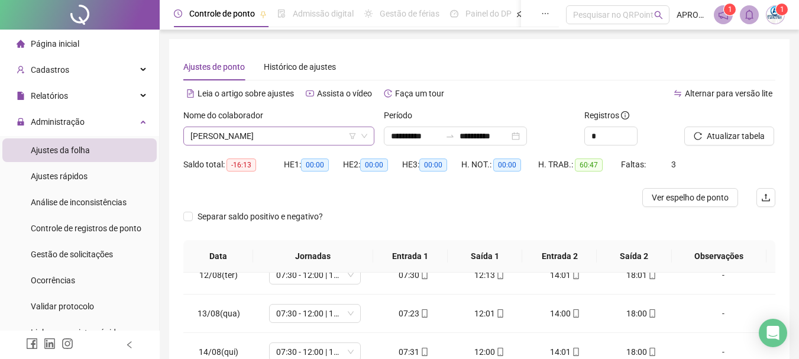
click at [305, 133] on span "[PERSON_NAME]" at bounding box center [278, 136] width 177 height 18
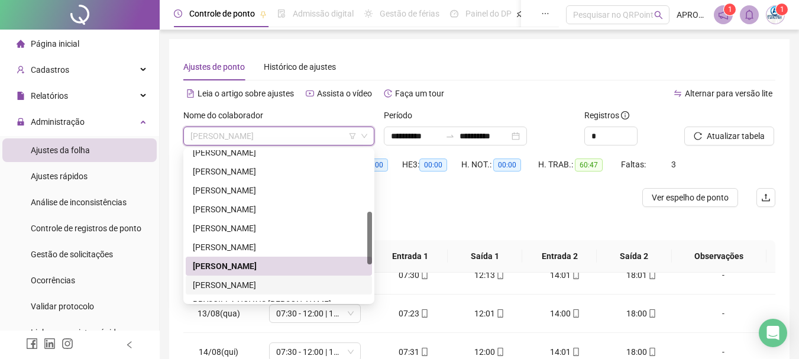
click at [273, 283] on div "[PERSON_NAME]" at bounding box center [279, 285] width 172 height 13
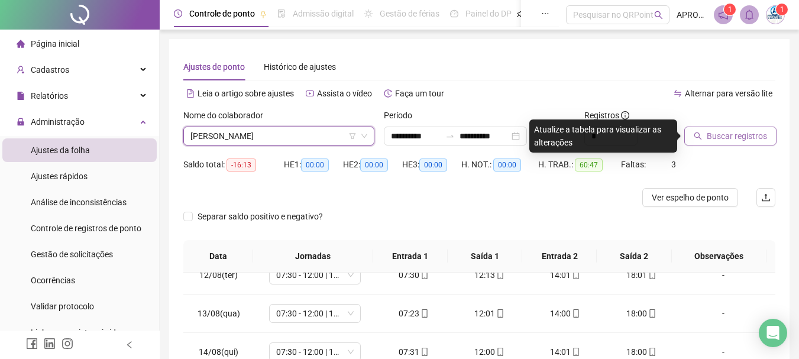
click at [736, 137] on span "Buscar registros" at bounding box center [737, 136] width 60 height 13
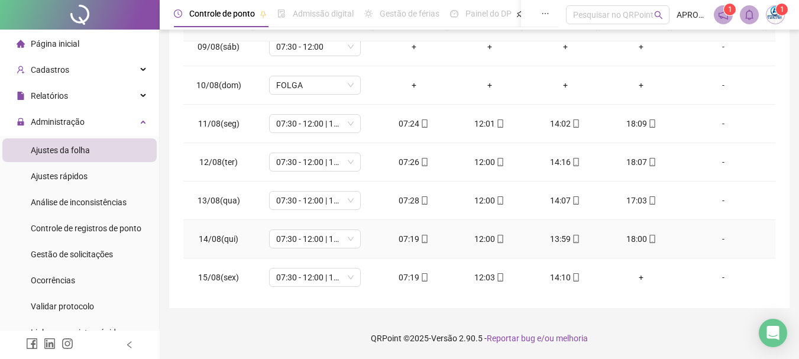
scroll to position [439, 0]
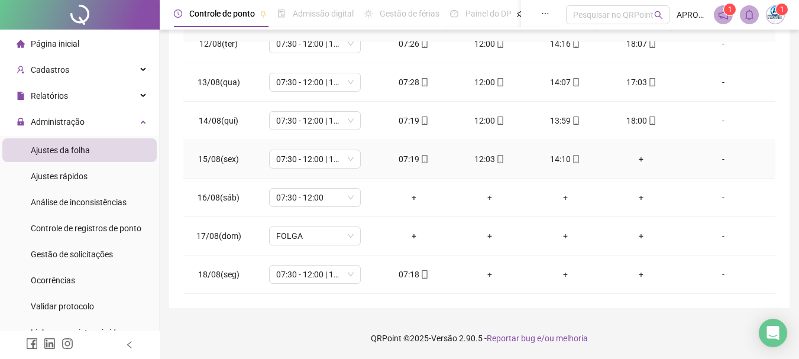
click at [572, 158] on icon "mobile" at bounding box center [576, 159] width 8 height 8
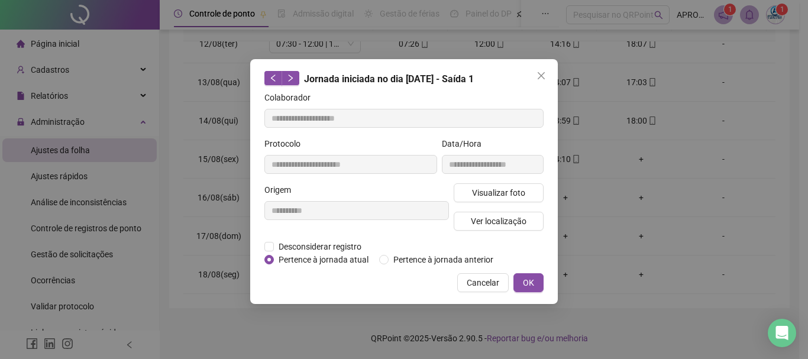
type input "**********"
click at [493, 189] on span "Visualizar foto" at bounding box center [498, 192] width 53 height 13
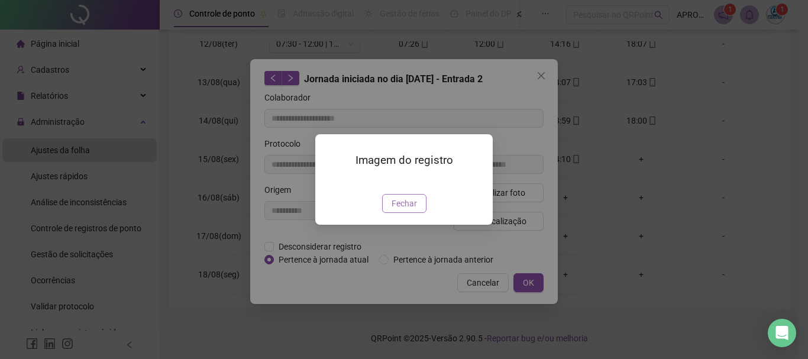
click at [399, 210] on span "Fechar" at bounding box center [404, 203] width 25 height 13
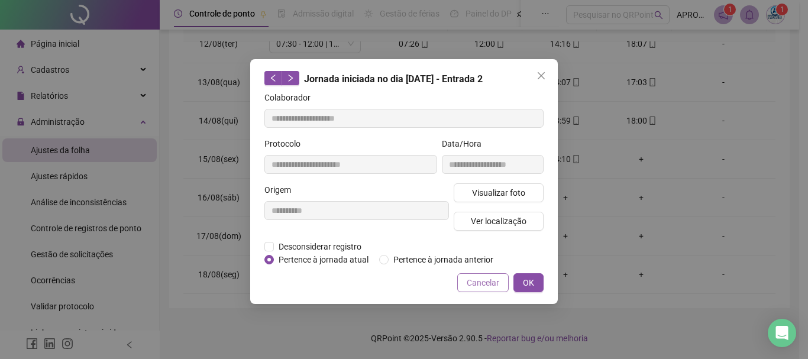
click at [486, 286] on span "Cancelar" at bounding box center [483, 282] width 33 height 13
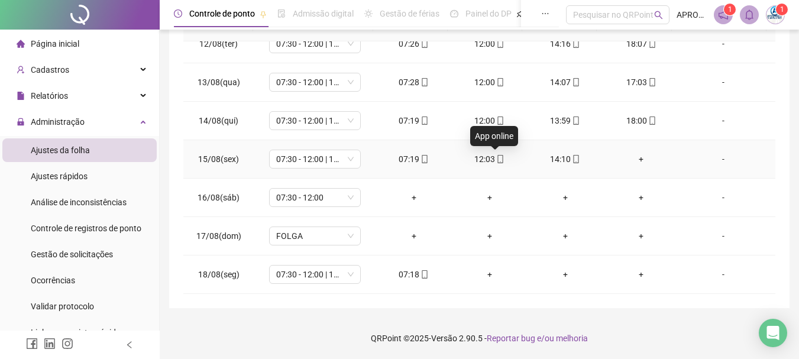
click at [498, 159] on icon "mobile" at bounding box center [500, 159] width 5 height 8
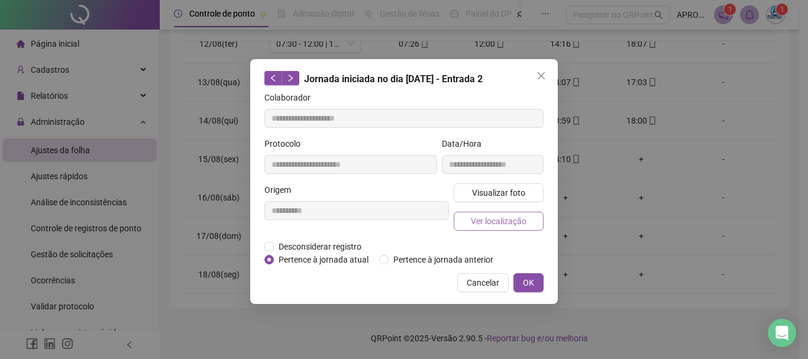
type input "**********"
click at [492, 195] on span "Visualizar foto" at bounding box center [498, 192] width 53 height 13
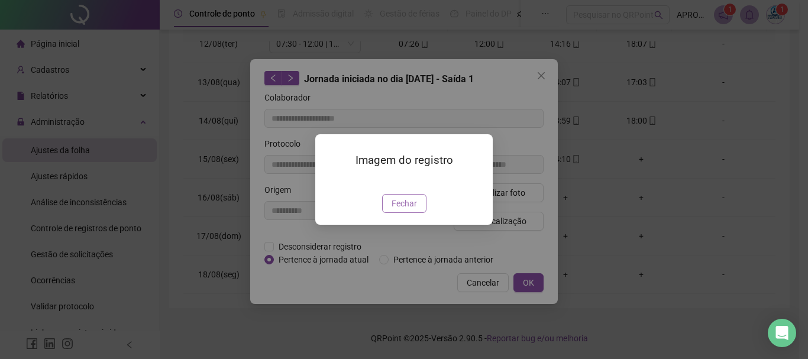
click at [412, 210] on span "Fechar" at bounding box center [404, 203] width 25 height 13
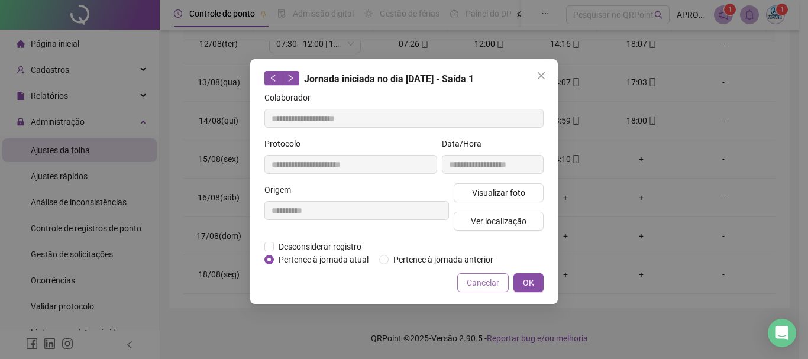
click at [481, 285] on span "Cancelar" at bounding box center [483, 282] width 33 height 13
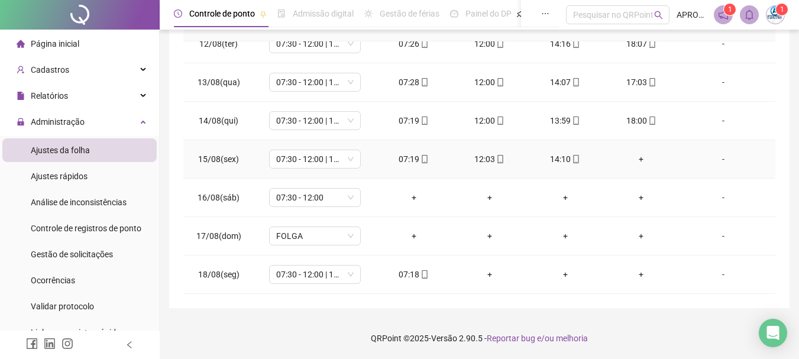
click at [633, 157] on div "+" at bounding box center [641, 159] width 57 height 13
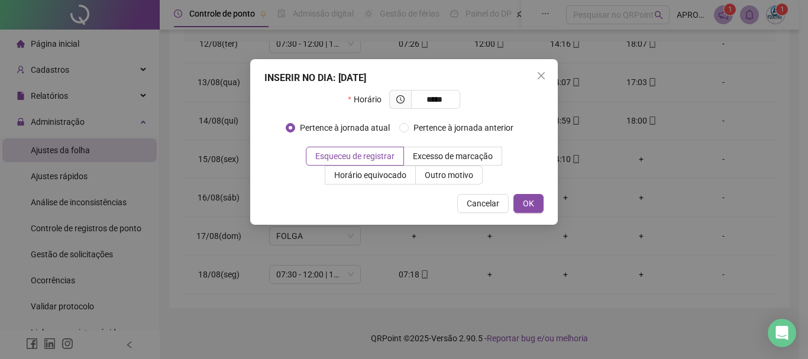
type input "*****"
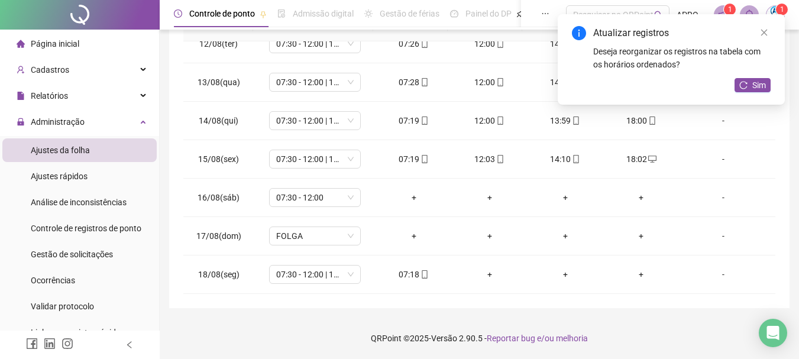
click at [749, 77] on div "Atualizar registros Deseja reorganizar os registros na tabela com os horários o…" at bounding box center [671, 59] width 227 height 91
click at [749, 79] on button "Sim" at bounding box center [753, 85] width 36 height 14
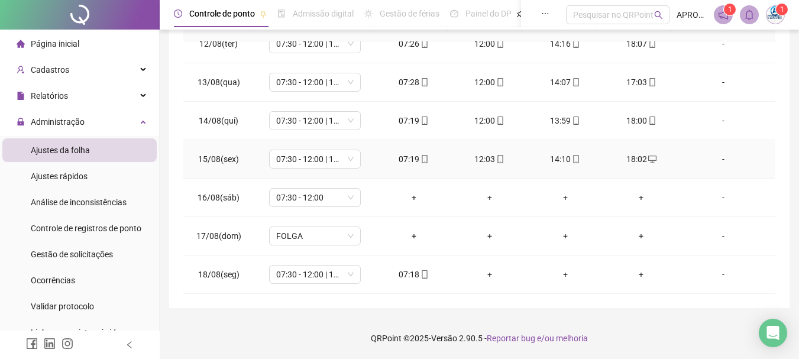
scroll to position [380, 0]
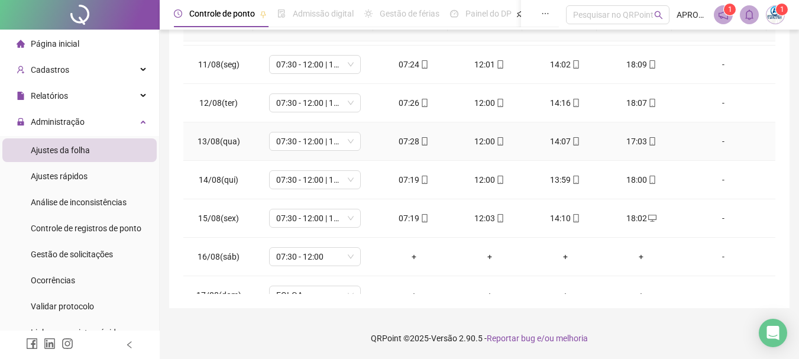
click at [648, 139] on icon "mobile" at bounding box center [652, 141] width 8 height 8
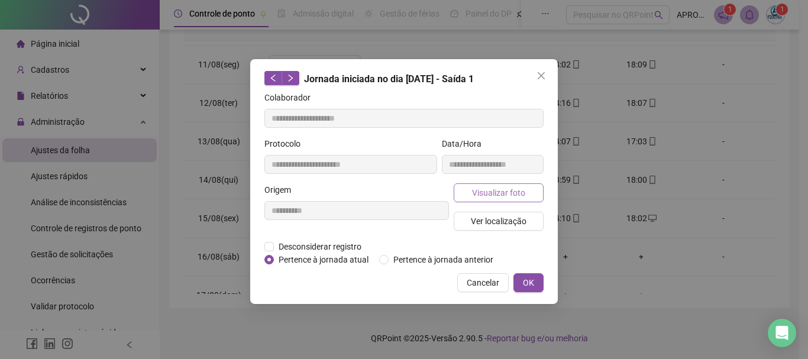
click at [489, 186] on span "Visualizar foto" at bounding box center [498, 192] width 53 height 13
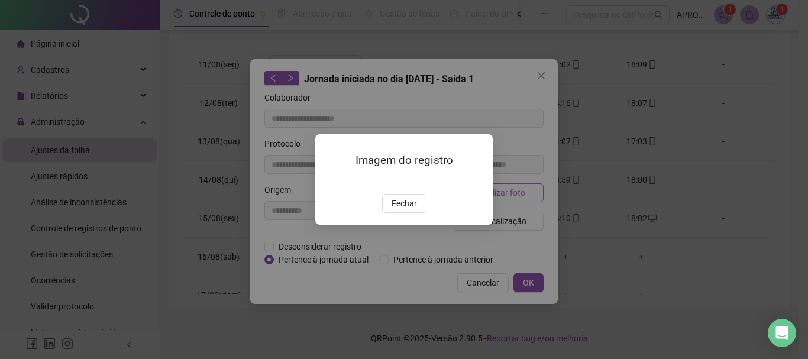
type input "**********"
click at [409, 210] on span "Fechar" at bounding box center [404, 203] width 25 height 13
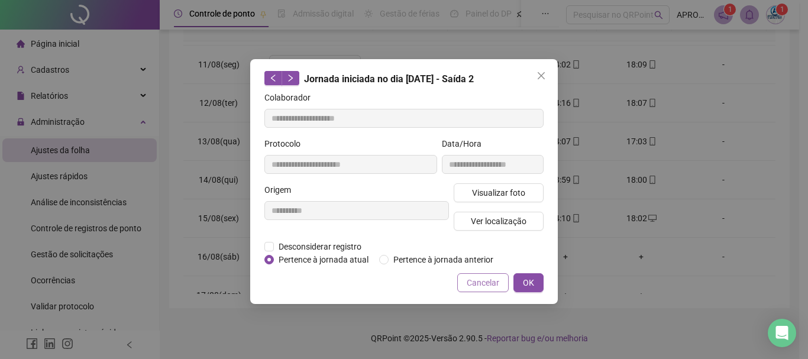
click at [484, 282] on span "Cancelar" at bounding box center [483, 282] width 33 height 13
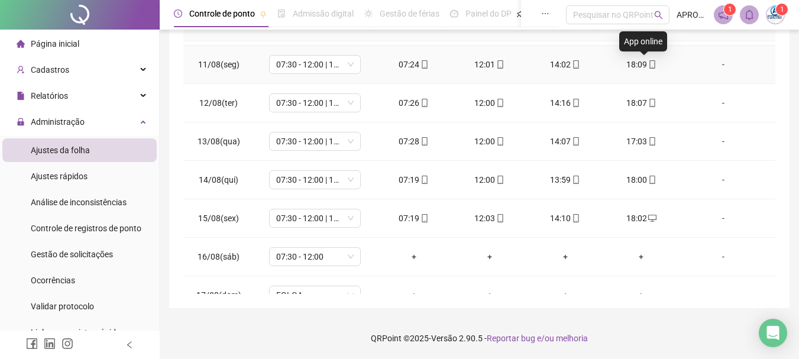
click at [648, 63] on icon "mobile" at bounding box center [652, 64] width 8 height 8
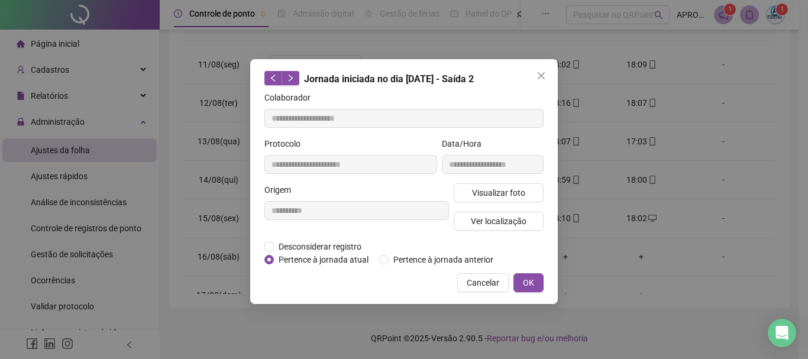
type input "**********"
click at [483, 191] on span "Visualizar foto" at bounding box center [498, 192] width 53 height 13
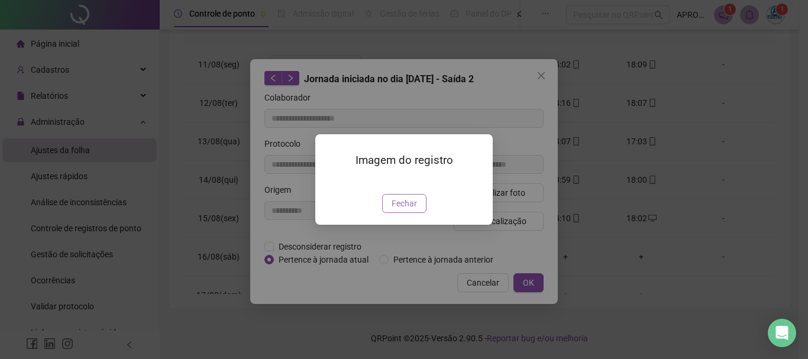
click at [402, 210] on span "Fechar" at bounding box center [404, 203] width 25 height 13
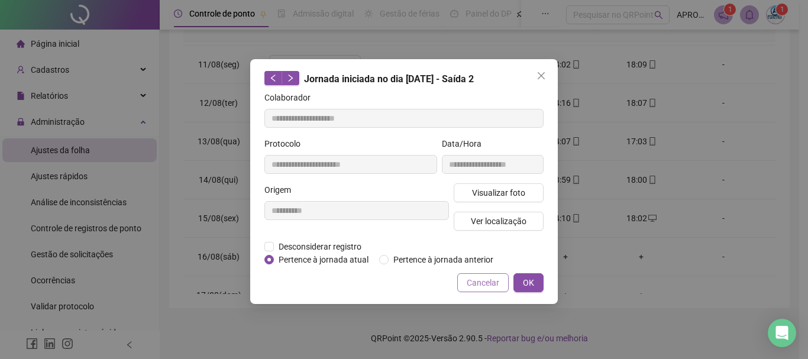
click at [490, 283] on span "Cancelar" at bounding box center [483, 282] width 33 height 13
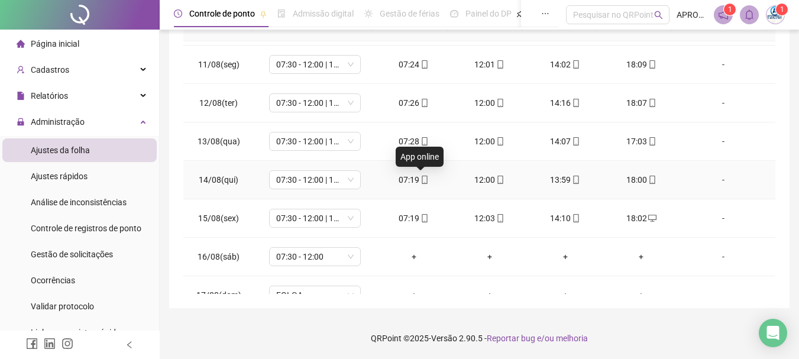
click at [422, 179] on icon "mobile" at bounding box center [425, 180] width 8 height 8
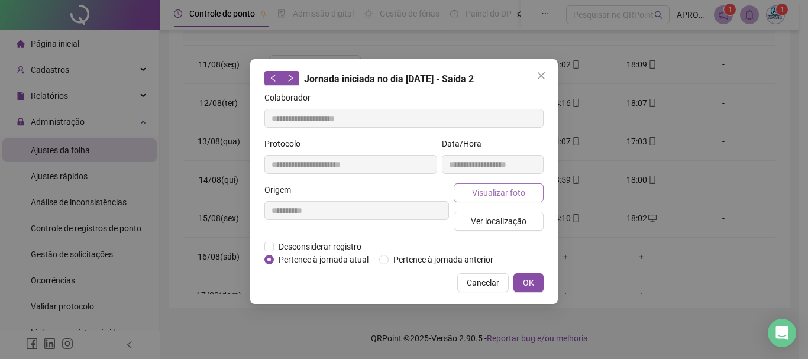
click at [502, 187] on span "Visualizar foto" at bounding box center [498, 192] width 53 height 13
type input "**********"
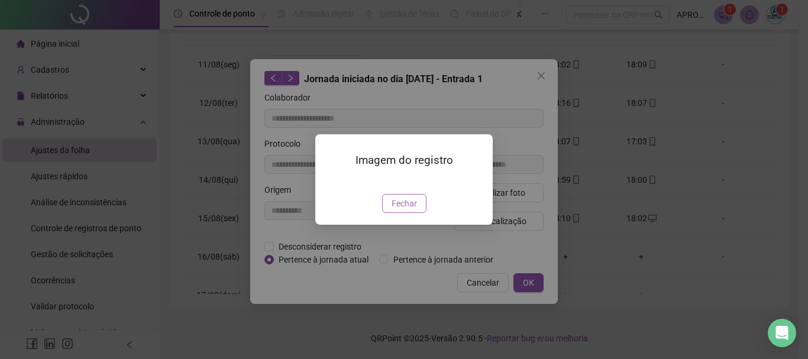
click at [412, 210] on span "Fechar" at bounding box center [404, 203] width 25 height 13
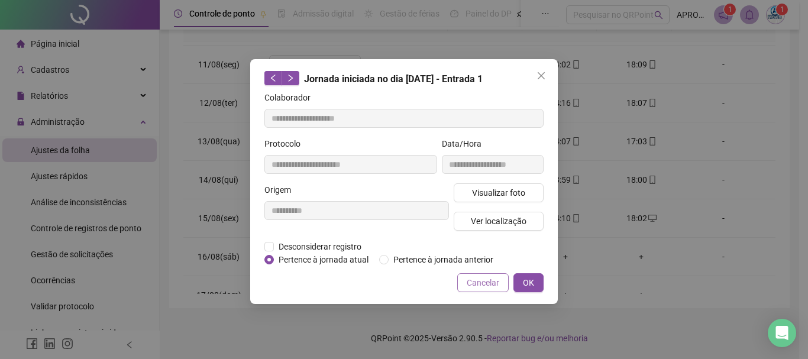
click at [473, 282] on span "Cancelar" at bounding box center [483, 282] width 33 height 13
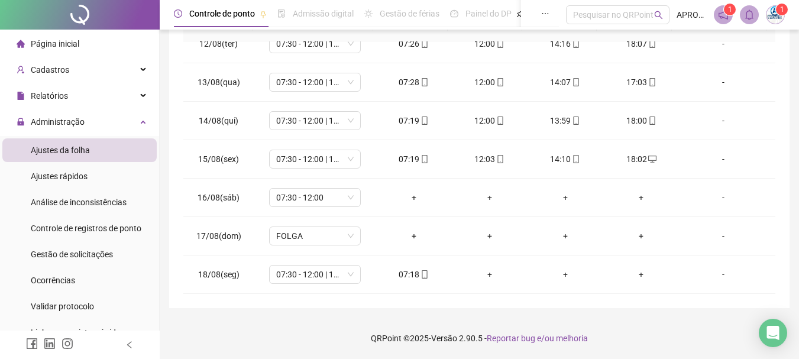
scroll to position [0, 0]
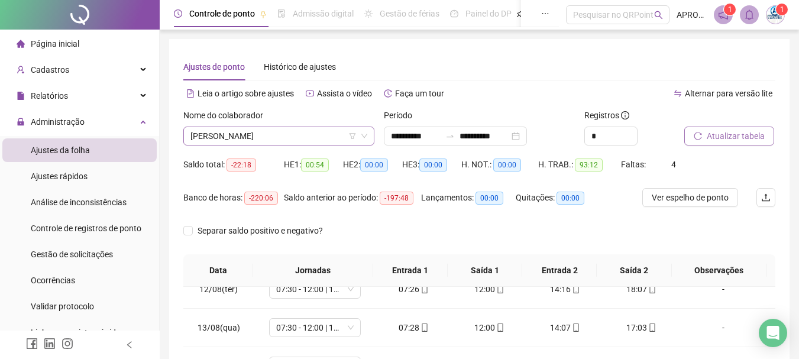
click at [299, 132] on span "[PERSON_NAME]" at bounding box center [278, 136] width 177 height 18
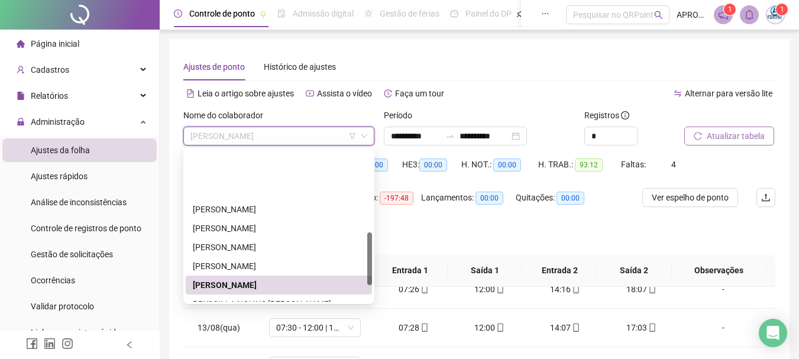
scroll to position [237, 0]
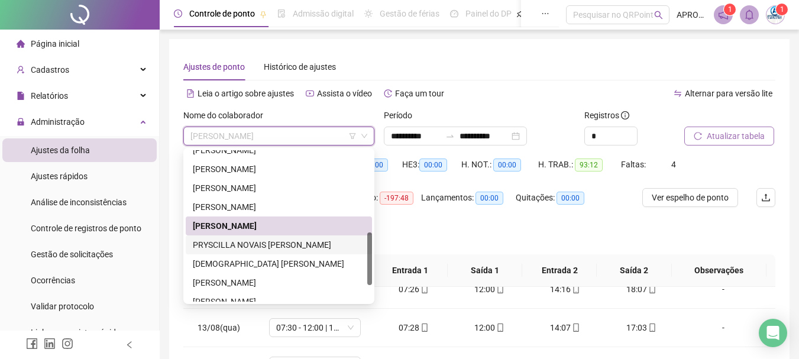
click at [299, 240] on div "PRYSCILLA NOVAIS [PERSON_NAME]" at bounding box center [279, 244] width 172 height 13
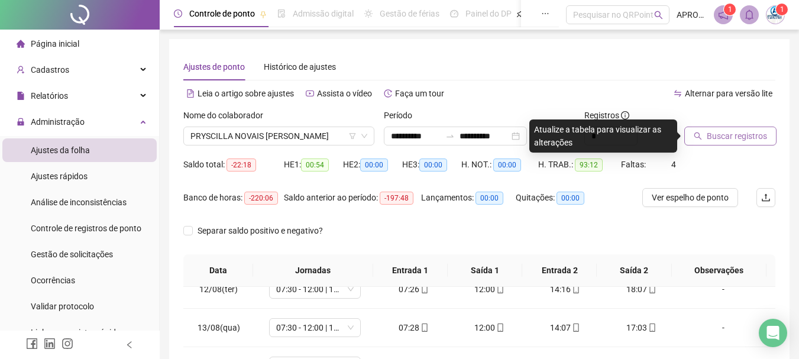
click at [728, 135] on span "Buscar registros" at bounding box center [737, 136] width 60 height 13
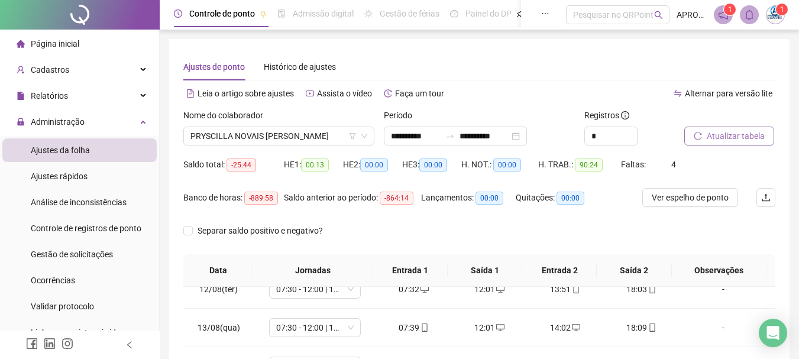
scroll to position [245, 0]
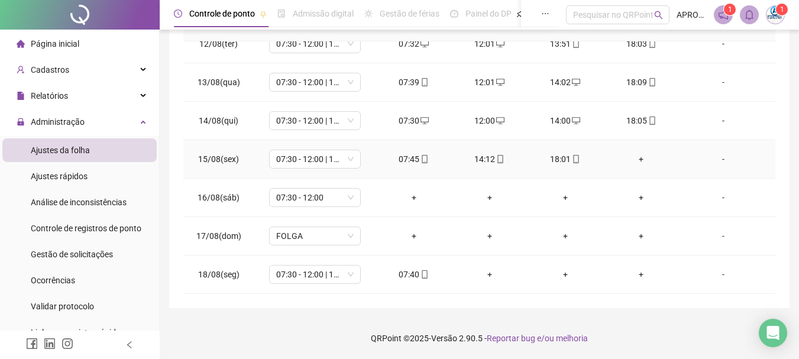
click at [421, 159] on icon "mobile" at bounding box center [425, 159] width 8 height 8
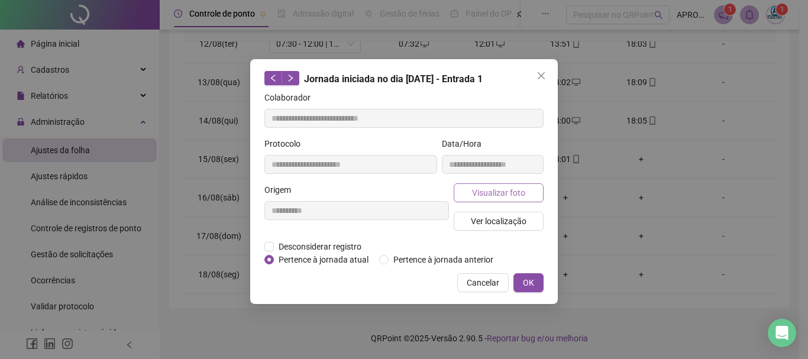
type input "**********"
click at [486, 190] on span "Visualizar foto" at bounding box center [498, 192] width 53 height 13
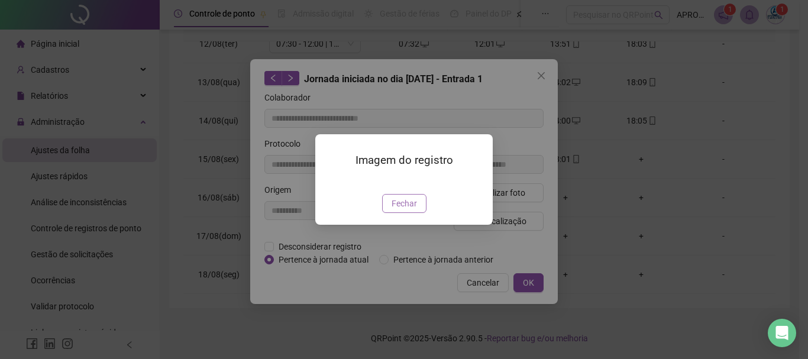
click at [409, 210] on span "Fechar" at bounding box center [404, 203] width 25 height 13
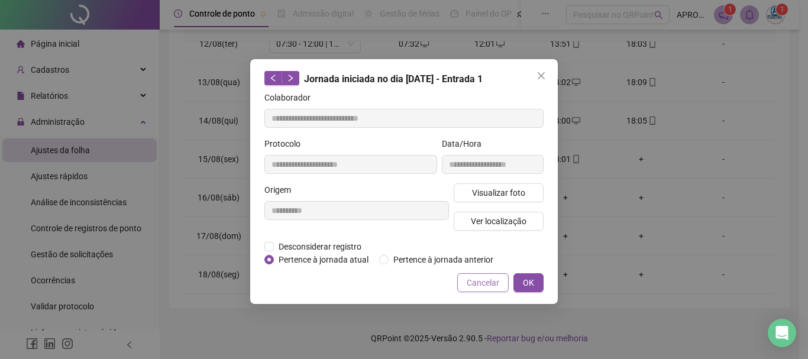
click at [483, 276] on span "Cancelar" at bounding box center [483, 282] width 33 height 13
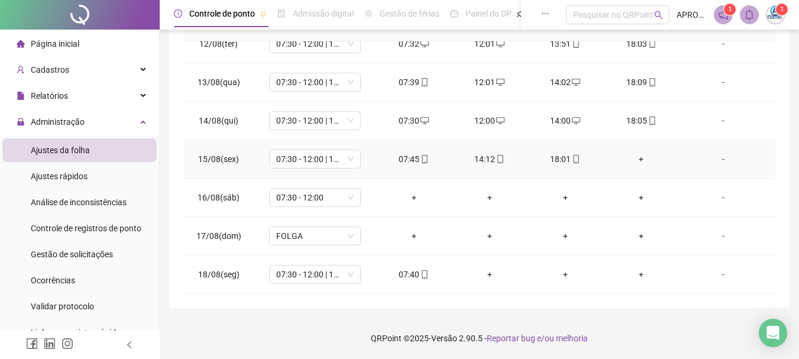
click at [630, 159] on div "+" at bounding box center [641, 159] width 57 height 13
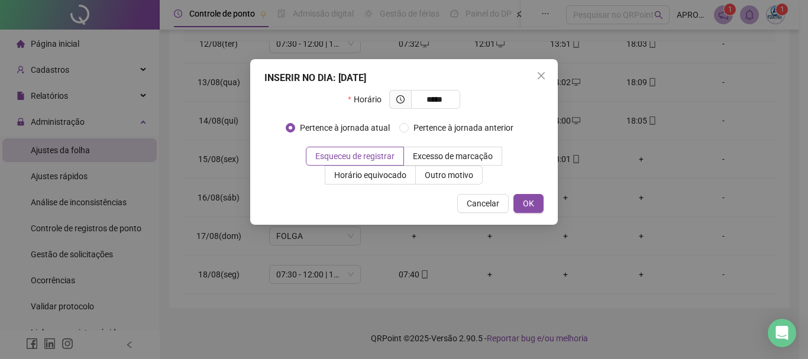
type input "*****"
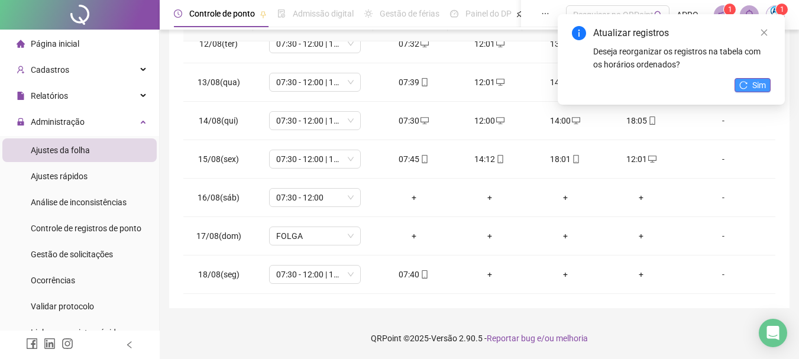
click at [758, 91] on span "Sim" at bounding box center [759, 85] width 14 height 13
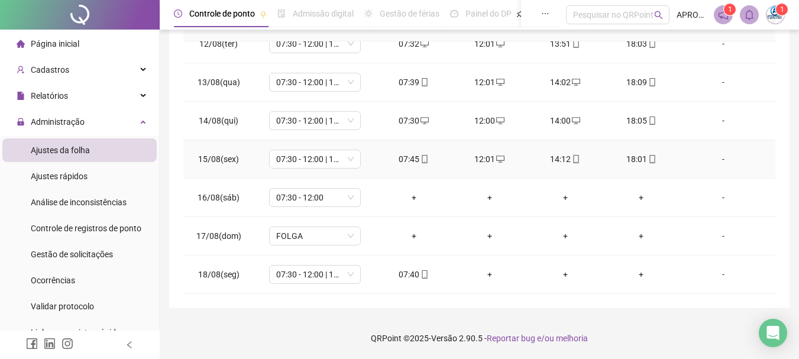
scroll to position [380, 0]
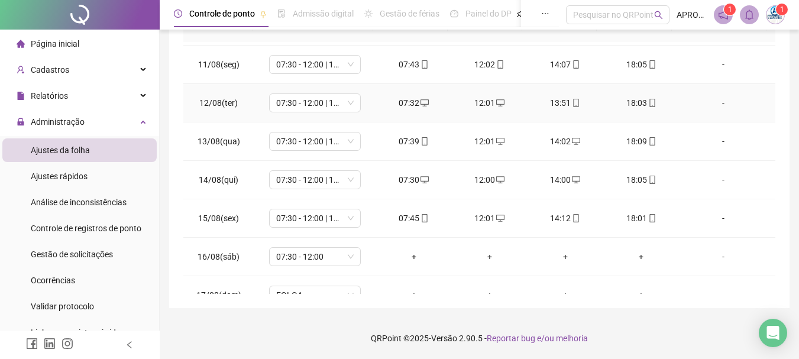
click at [648, 101] on icon "mobile" at bounding box center [652, 103] width 8 height 8
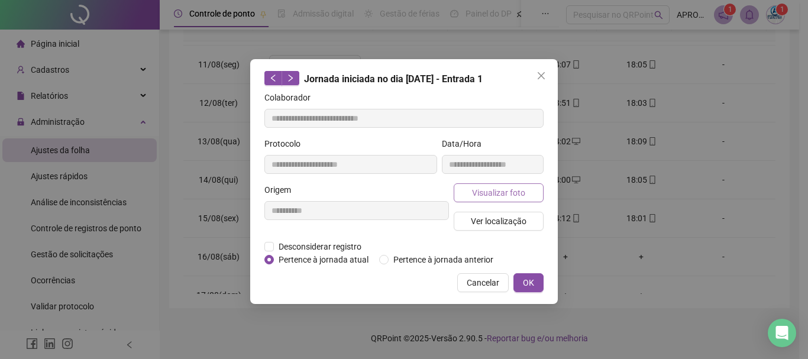
click at [512, 196] on span "Visualizar foto" at bounding box center [498, 192] width 53 height 13
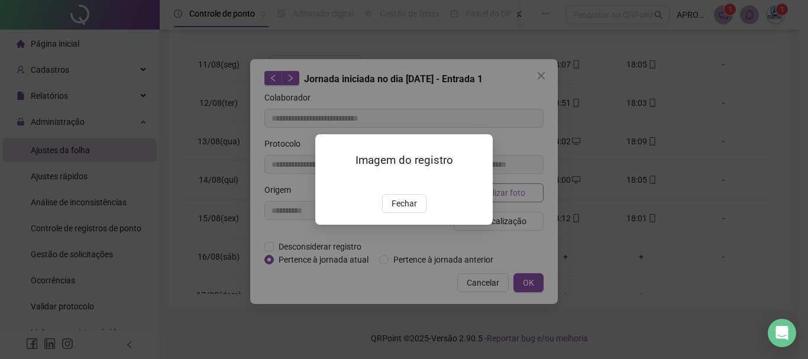
type input "**********"
click at [417, 213] on button "Fechar" at bounding box center [404, 203] width 44 height 19
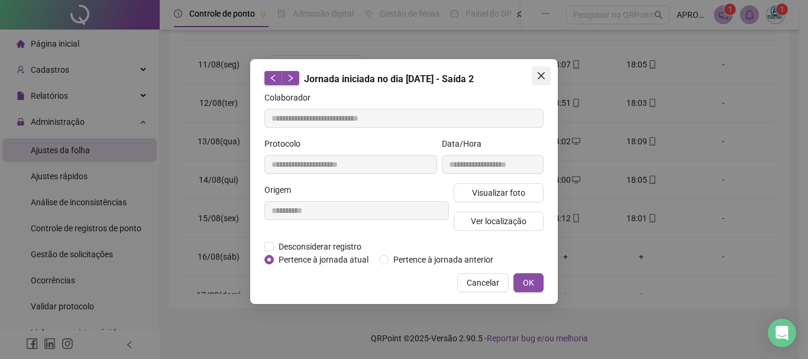
click at [544, 71] on icon "close" at bounding box center [541, 75] width 9 height 9
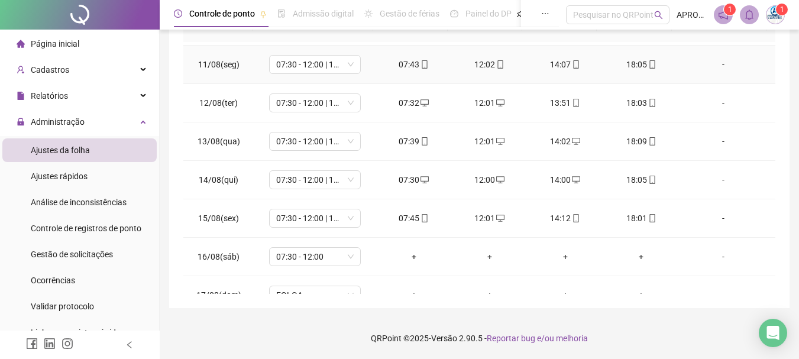
click at [572, 60] on icon "mobile" at bounding box center [576, 64] width 8 height 8
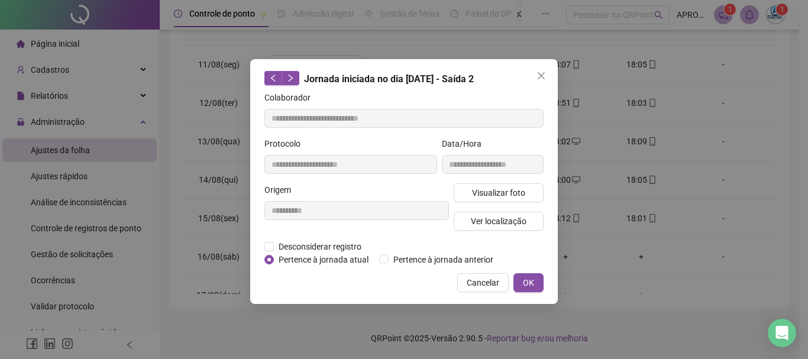
type input "**********"
click at [492, 200] on button "Visualizar foto" at bounding box center [499, 192] width 90 height 19
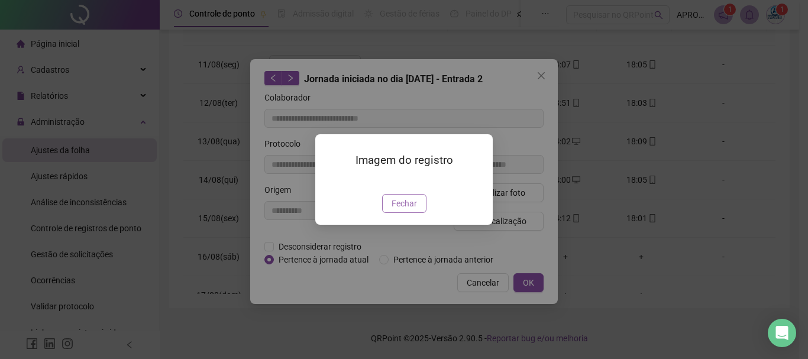
click at [413, 210] on span "Fechar" at bounding box center [404, 203] width 25 height 13
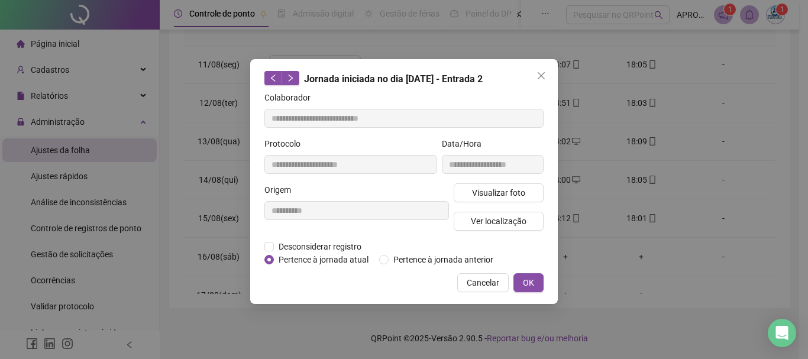
click at [479, 282] on span "Cancelar" at bounding box center [483, 282] width 33 height 13
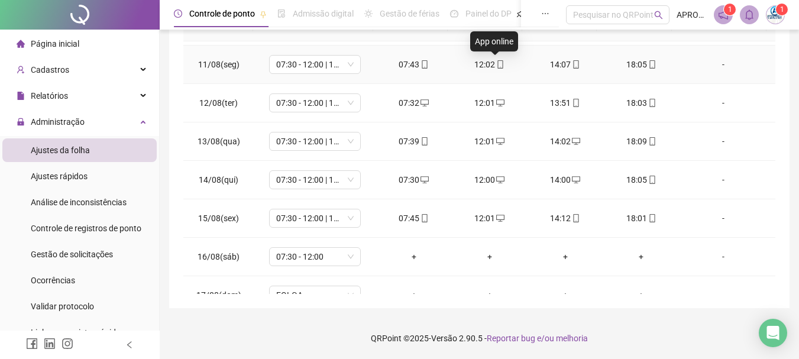
click at [498, 62] on icon "mobile" at bounding box center [500, 64] width 5 height 8
type input "**********"
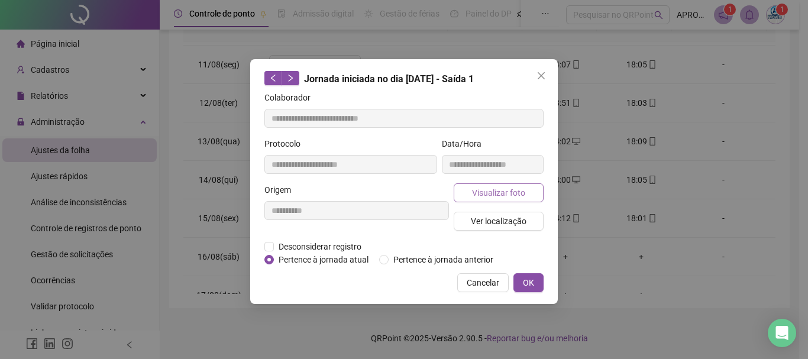
click at [502, 193] on span "Visualizar foto" at bounding box center [498, 192] width 53 height 13
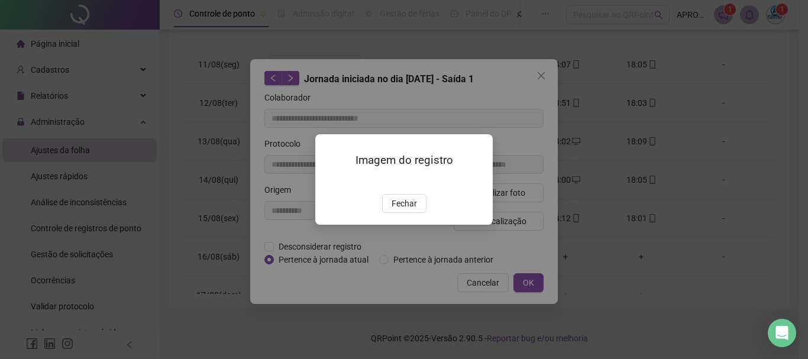
click at [402, 225] on div "Imagem do registro Fechar" at bounding box center [403, 179] width 177 height 91
click at [401, 213] on button "Fechar" at bounding box center [404, 203] width 44 height 19
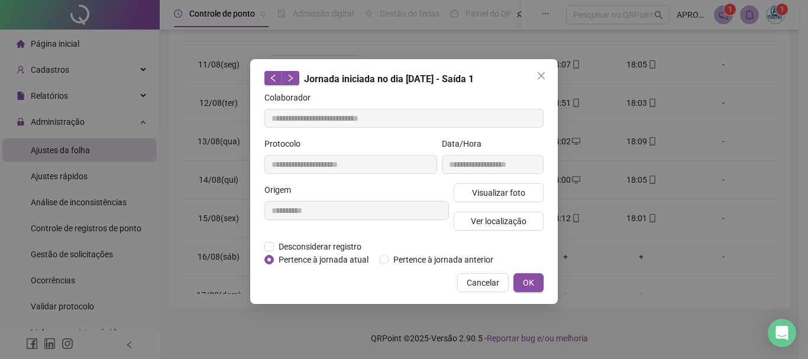
click at [475, 270] on div "**********" at bounding box center [404, 181] width 308 height 245
click at [477, 281] on span "Cancelar" at bounding box center [483, 282] width 33 height 13
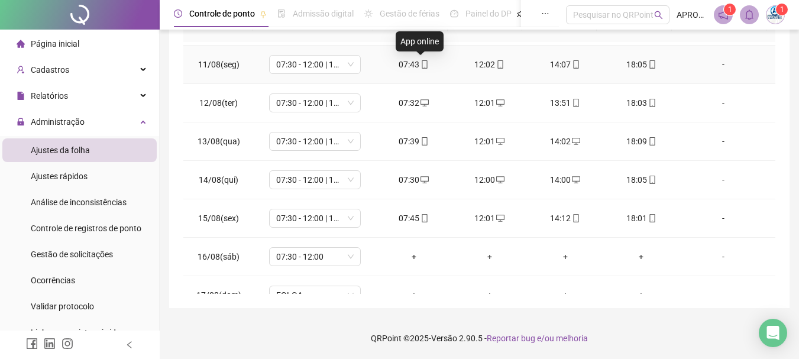
click at [422, 64] on icon "mobile" at bounding box center [424, 64] width 5 height 8
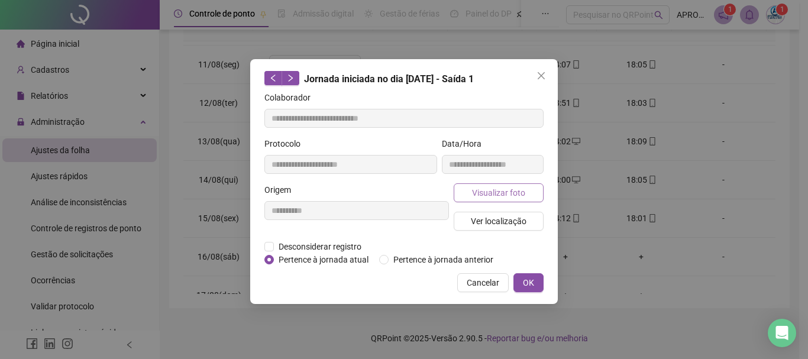
type input "**********"
click at [482, 196] on span "Visualizar foto" at bounding box center [498, 192] width 53 height 13
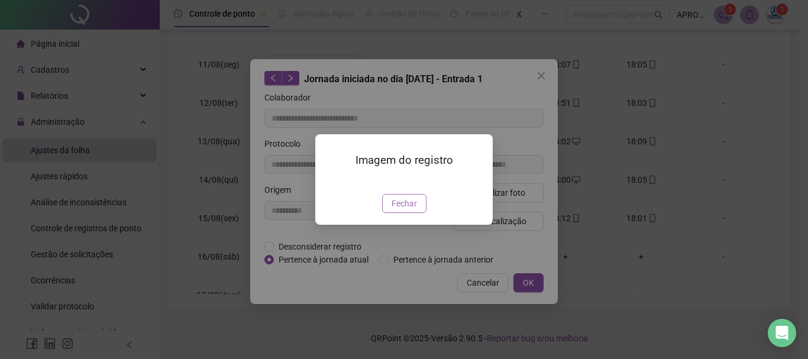
click at [408, 210] on span "Fechar" at bounding box center [404, 203] width 25 height 13
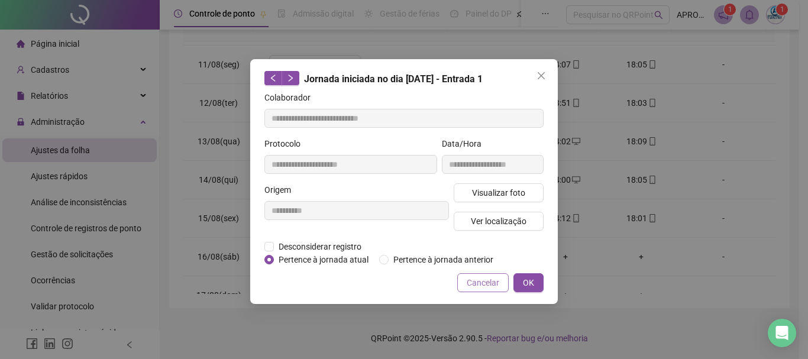
click at [473, 279] on span "Cancelar" at bounding box center [483, 282] width 33 height 13
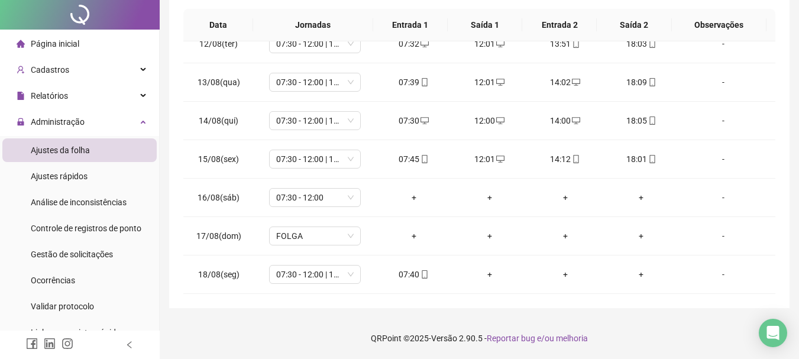
scroll to position [0, 0]
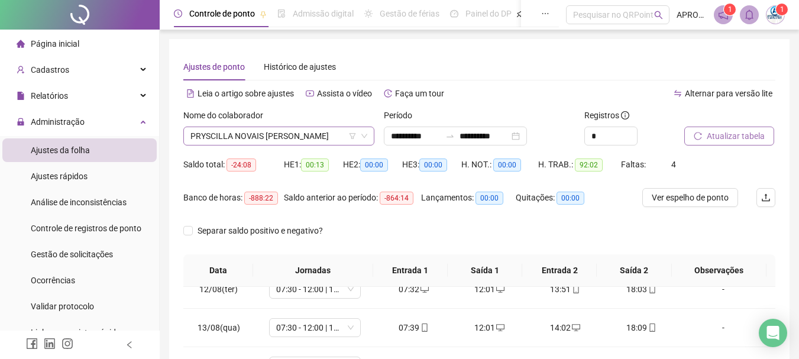
click at [220, 135] on span "PRYSCILLA NOVAIS [PERSON_NAME]" at bounding box center [278, 136] width 177 height 18
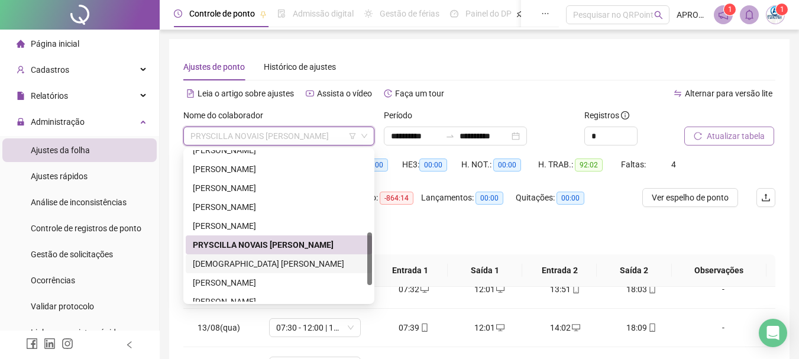
click at [315, 261] on div "[DEMOGRAPHIC_DATA] [PERSON_NAME]" at bounding box center [279, 263] width 172 height 13
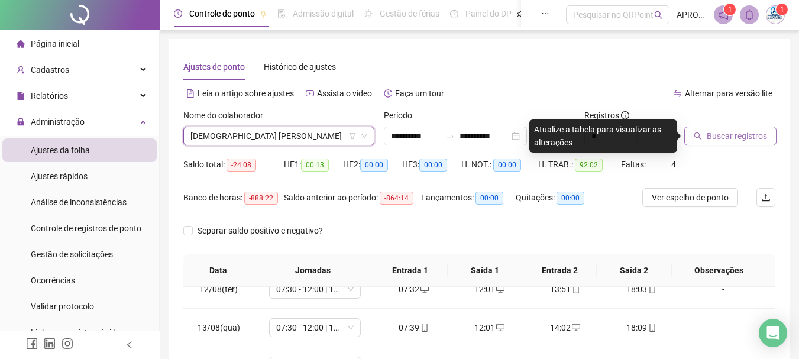
click at [751, 128] on button "Buscar registros" at bounding box center [730, 136] width 92 height 19
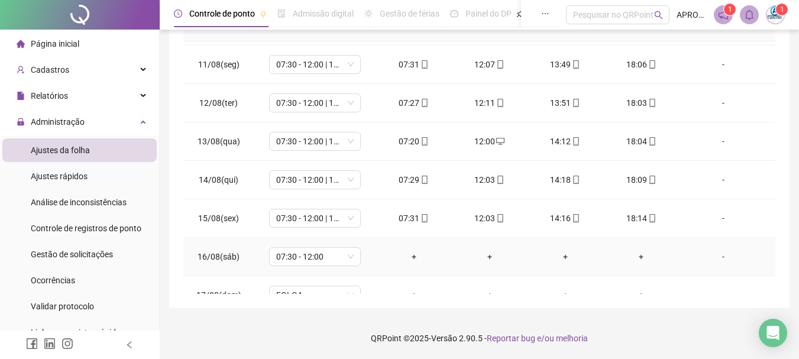
scroll to position [439, 0]
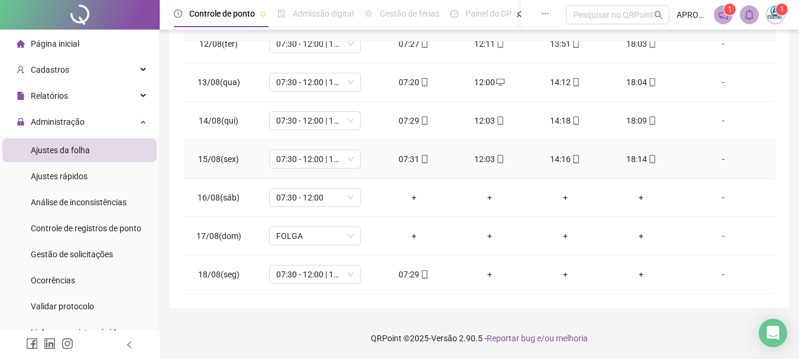
click at [572, 160] on icon "mobile" at bounding box center [576, 159] width 8 height 8
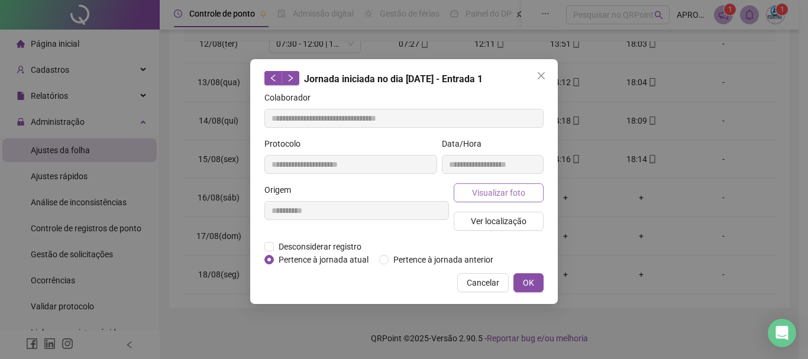
click at [515, 185] on button "Visualizar foto" at bounding box center [499, 192] width 90 height 19
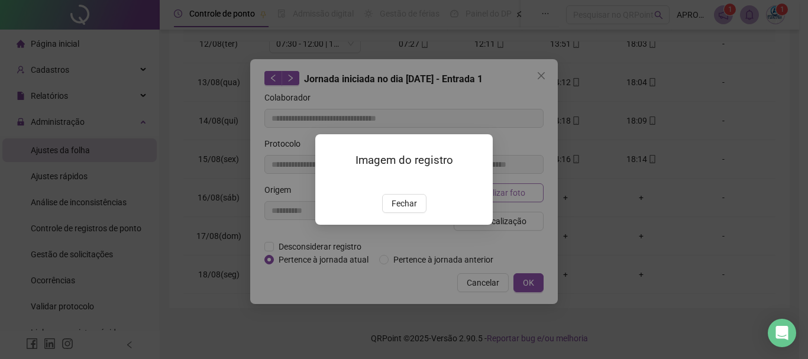
type input "**********"
click at [409, 210] on span "Fechar" at bounding box center [404, 203] width 25 height 13
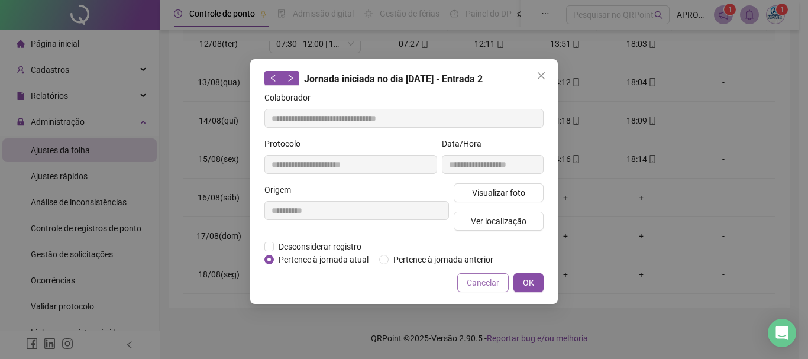
click at [471, 274] on button "Cancelar" at bounding box center [482, 282] width 51 height 19
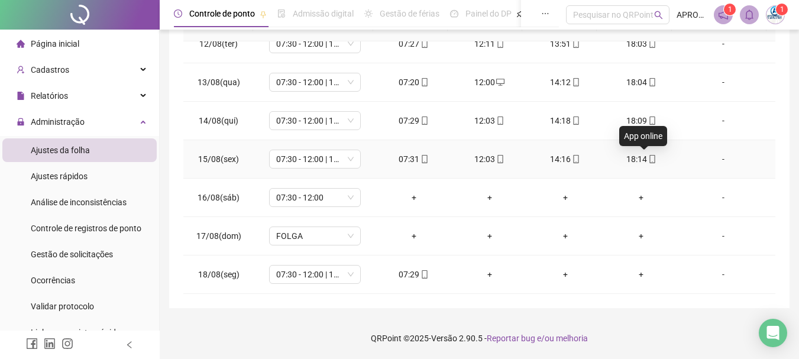
click at [648, 156] on icon "mobile" at bounding box center [652, 159] width 8 height 8
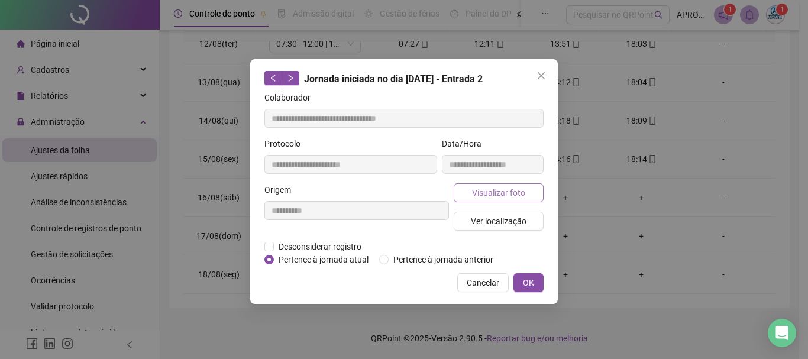
type input "**********"
click at [513, 185] on button "Visualizar foto" at bounding box center [499, 192] width 90 height 19
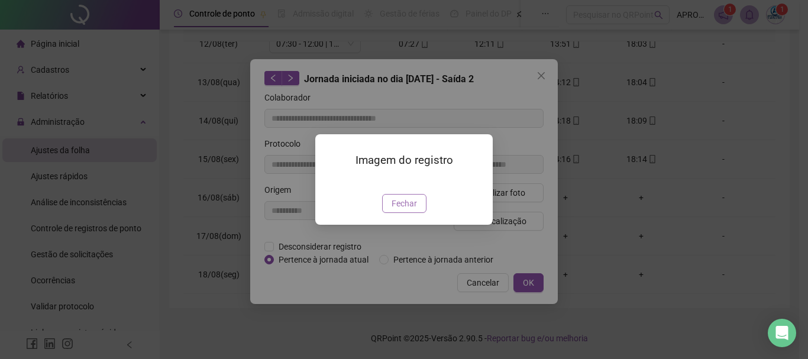
click at [409, 210] on span "Fechar" at bounding box center [404, 203] width 25 height 13
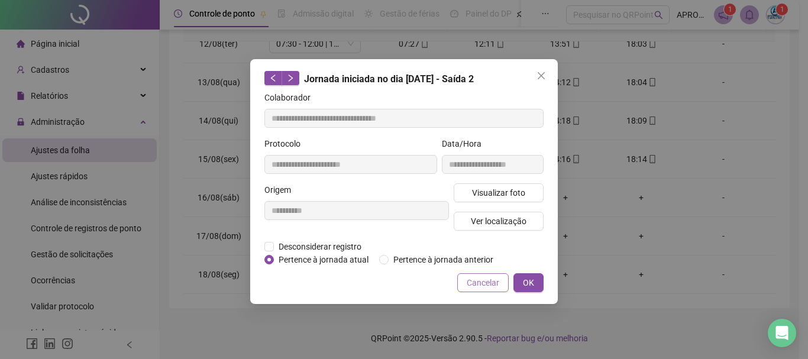
click at [497, 278] on span "Cancelar" at bounding box center [483, 282] width 33 height 13
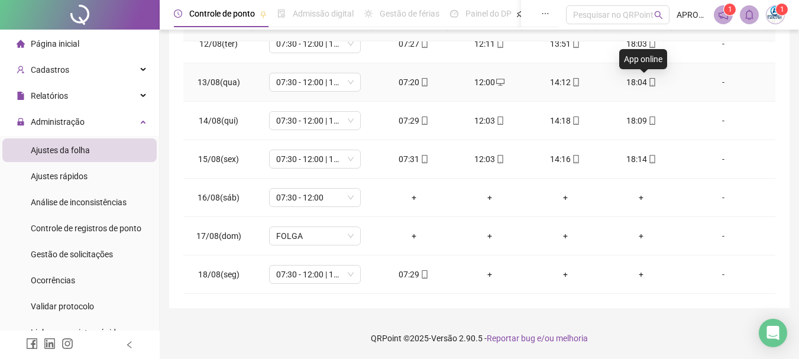
click at [648, 80] on icon "mobile" at bounding box center [652, 82] width 8 height 8
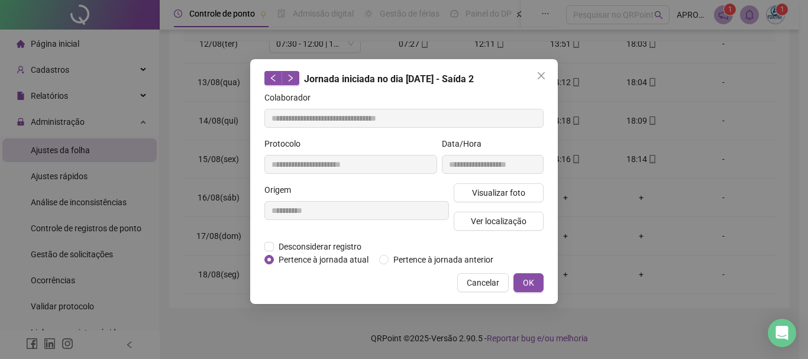
type input "**********"
click at [499, 192] on span "Visualizar foto" at bounding box center [498, 192] width 53 height 13
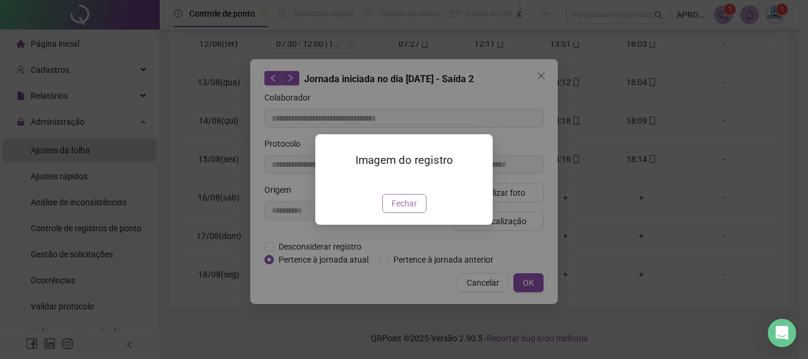
click at [413, 210] on span "Fechar" at bounding box center [404, 203] width 25 height 13
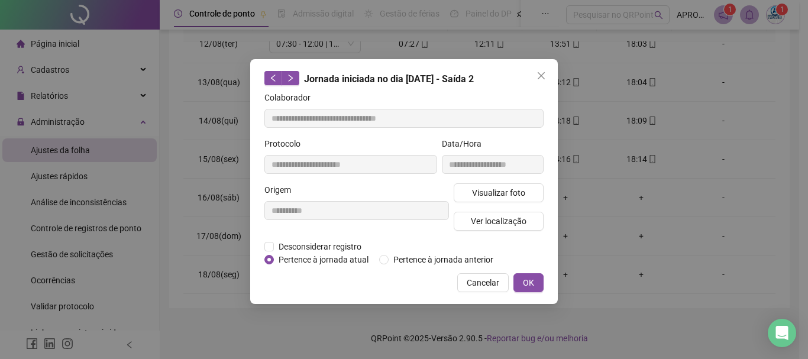
click at [480, 280] on span "Cancelar" at bounding box center [483, 282] width 33 height 13
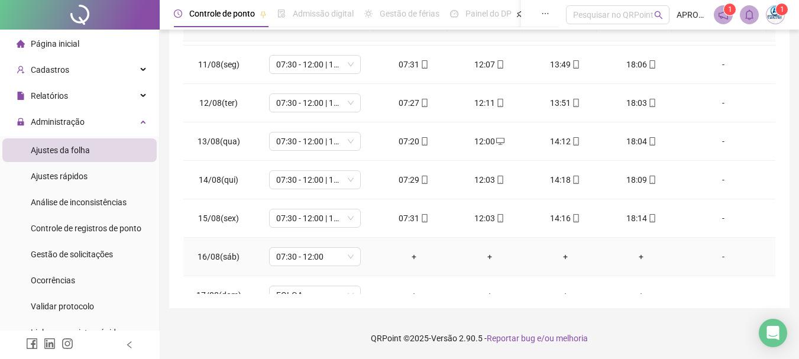
scroll to position [321, 0]
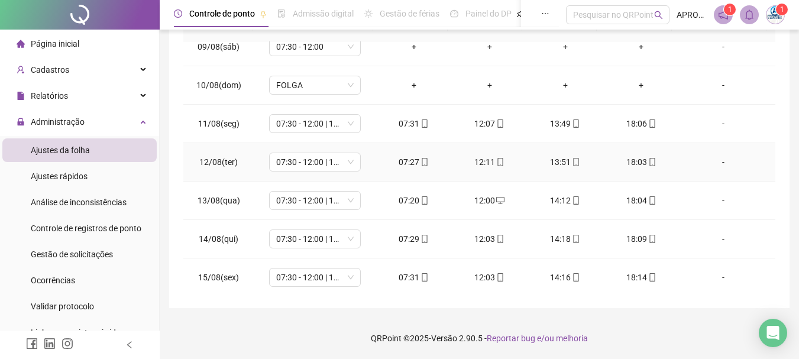
click at [499, 161] on icon "mobile" at bounding box center [500, 162] width 8 height 8
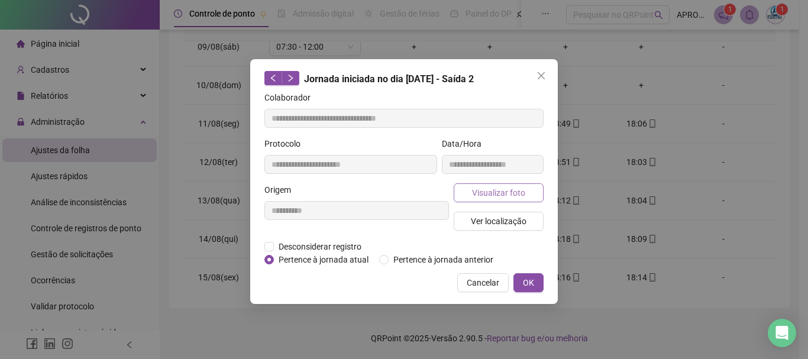
type input "**********"
click at [506, 187] on span "Visualizar foto" at bounding box center [498, 192] width 53 height 13
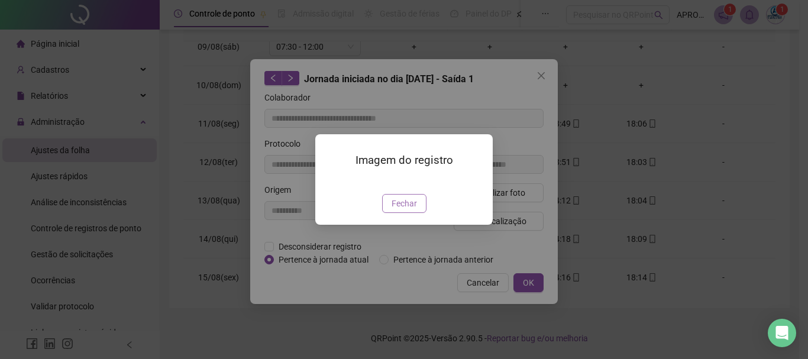
click at [405, 210] on span "Fechar" at bounding box center [404, 203] width 25 height 13
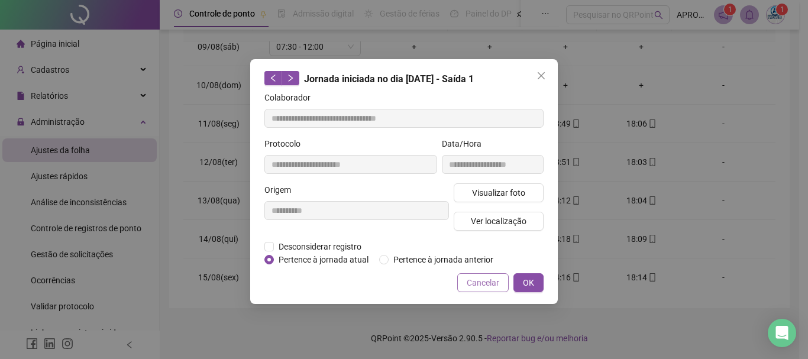
click at [468, 277] on span "Cancelar" at bounding box center [483, 282] width 33 height 13
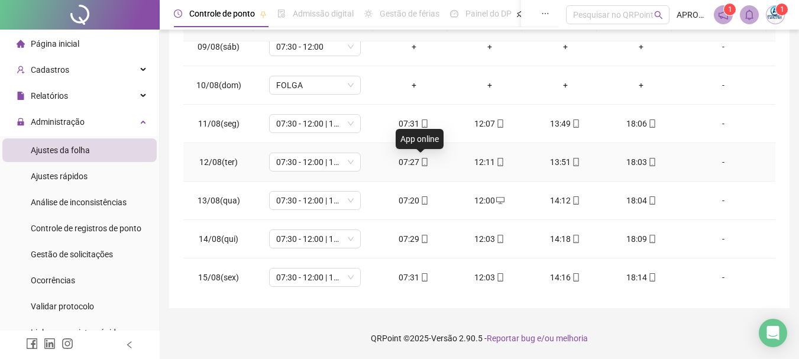
click at [423, 157] on span at bounding box center [423, 161] width 9 height 9
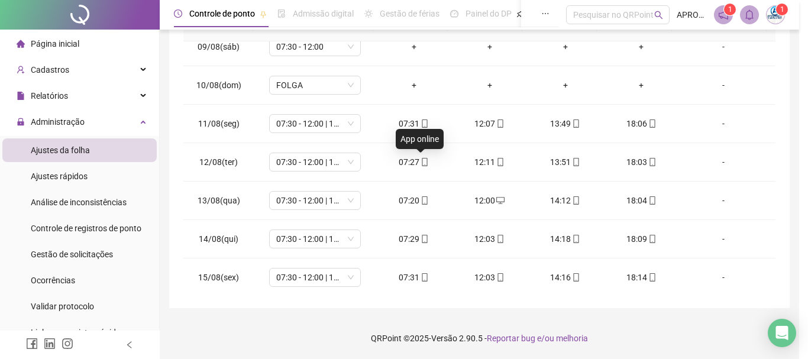
type input "**********"
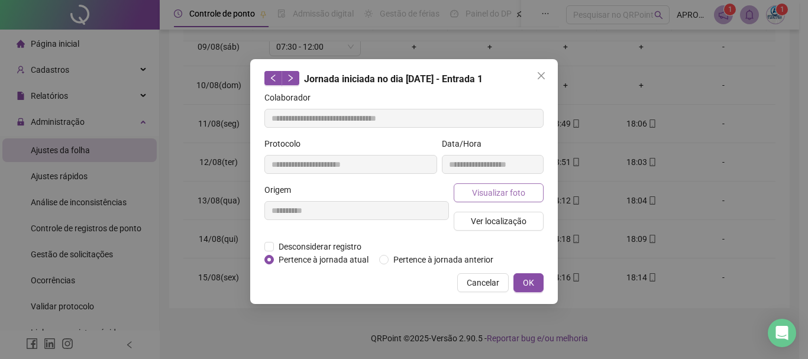
click at [464, 192] on button "Visualizar foto" at bounding box center [499, 192] width 90 height 19
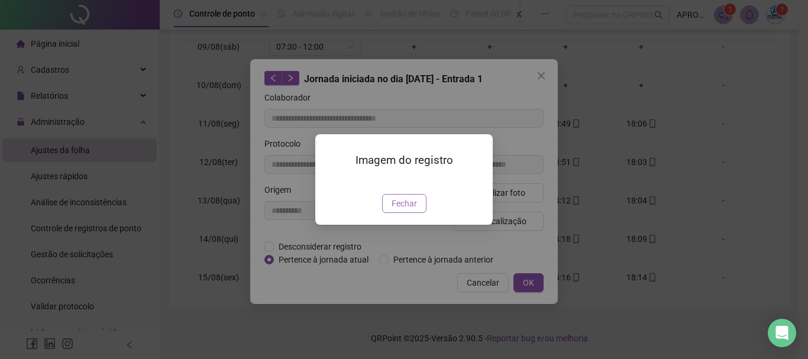
click at [405, 210] on span "Fechar" at bounding box center [404, 203] width 25 height 13
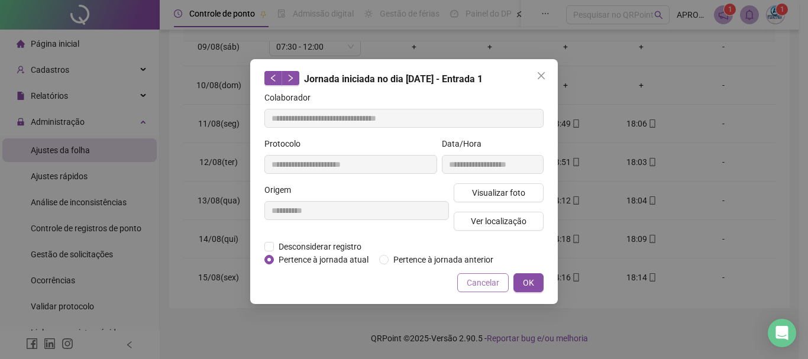
click at [478, 280] on span "Cancelar" at bounding box center [483, 282] width 33 height 13
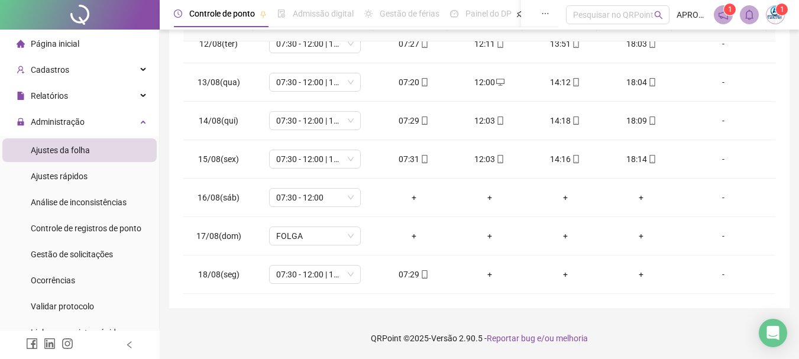
scroll to position [0, 0]
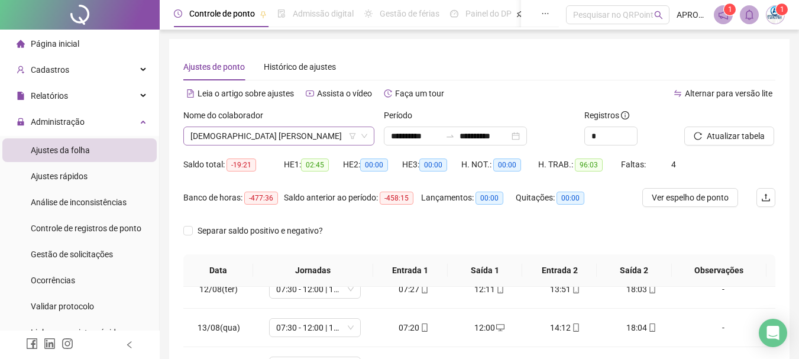
click at [269, 134] on span "[DEMOGRAPHIC_DATA] [PERSON_NAME]" at bounding box center [278, 136] width 177 height 18
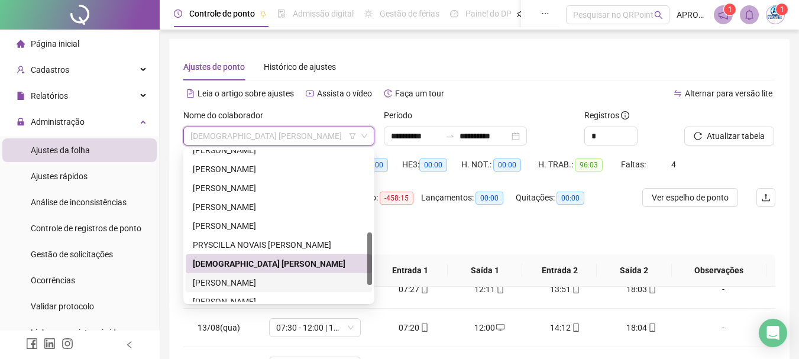
click at [263, 284] on div "[PERSON_NAME]" at bounding box center [279, 282] width 172 height 13
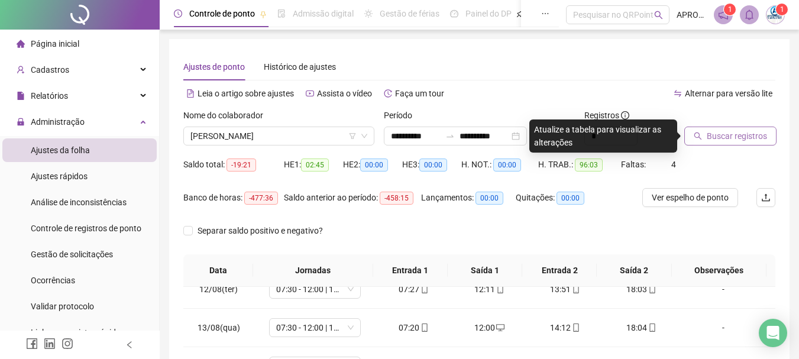
click at [694, 134] on icon "search" at bounding box center [698, 136] width 8 height 8
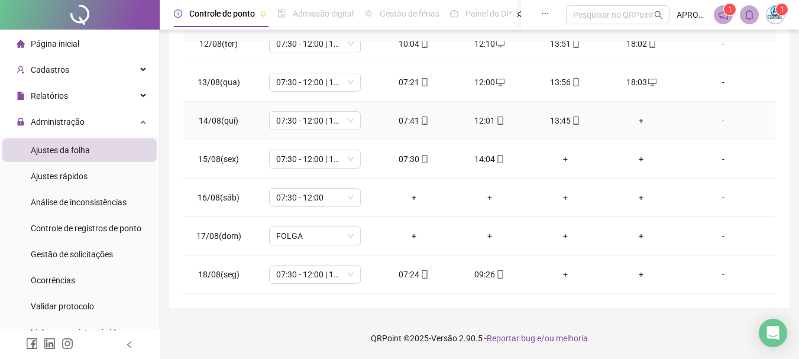
scroll to position [380, 0]
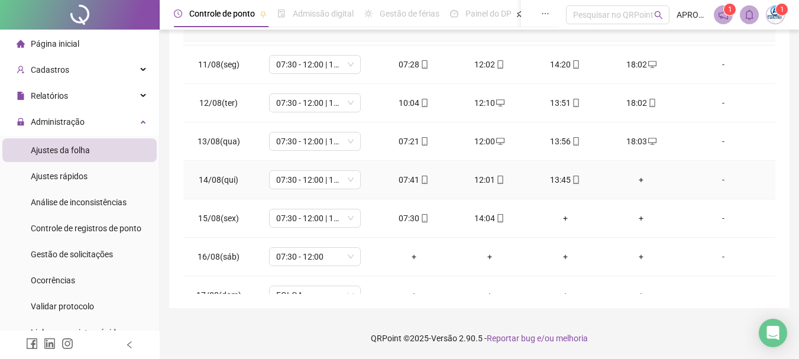
click at [632, 179] on div "+" at bounding box center [641, 179] width 57 height 13
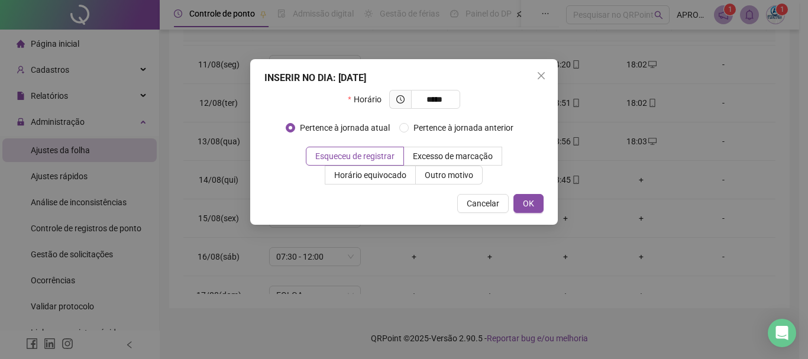
type input "*****"
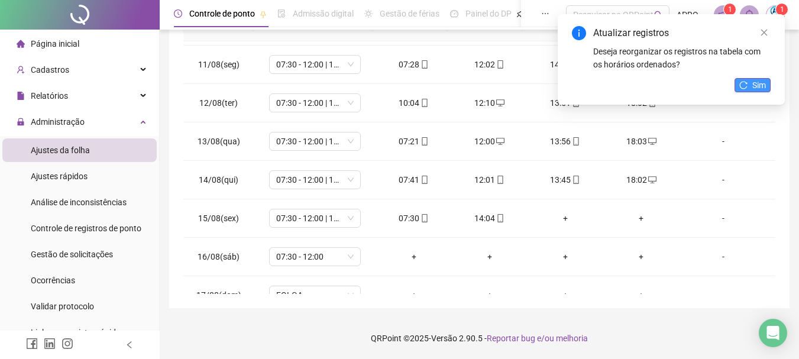
click at [755, 85] on span "Sim" at bounding box center [759, 85] width 14 height 13
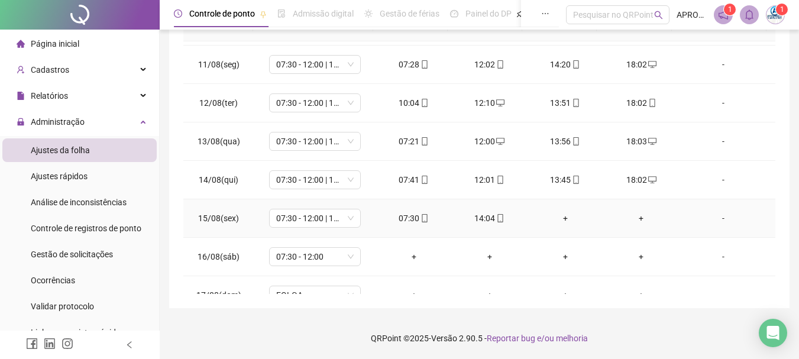
click at [561, 218] on div "+" at bounding box center [565, 218] width 57 height 13
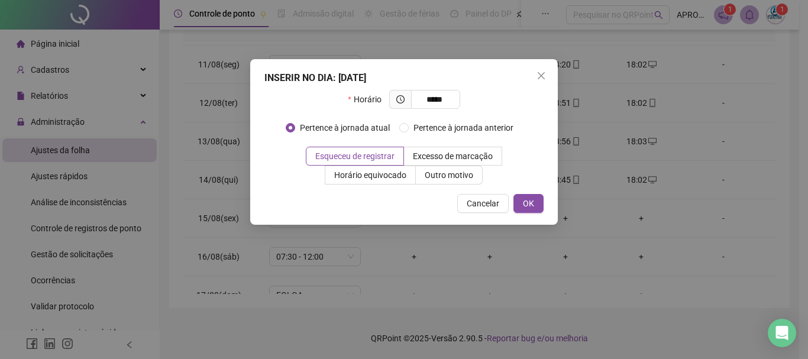
type input "*****"
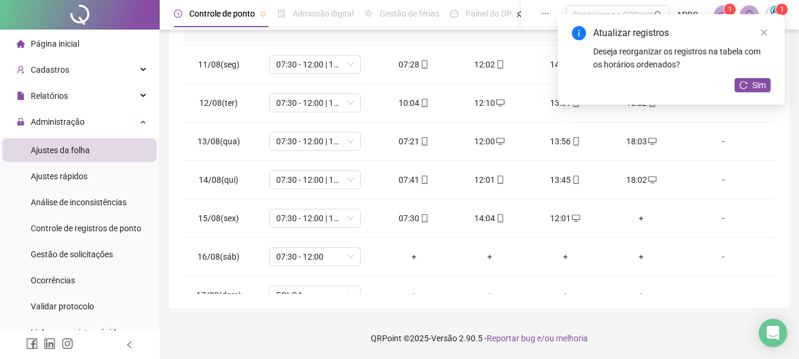
click at [734, 87] on div "Atualizar registros Deseja reorganizar os registros na tabela com os horários o…" at bounding box center [671, 59] width 227 height 91
click at [740, 87] on icon "reload" at bounding box center [743, 85] width 8 height 8
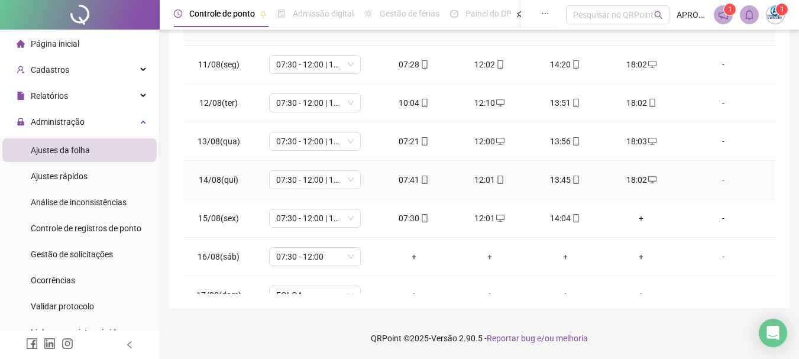
scroll to position [439, 0]
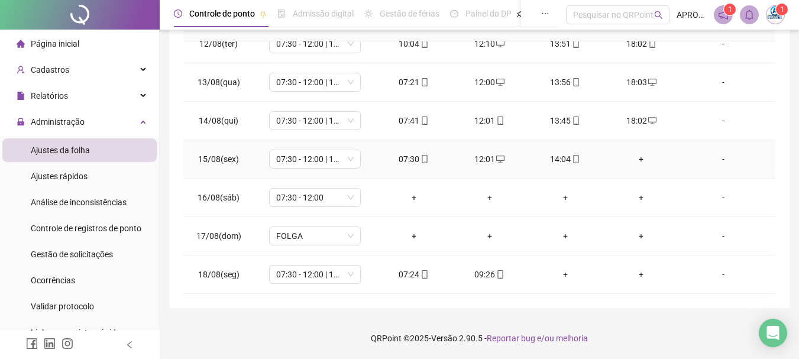
click at [635, 159] on div "+" at bounding box center [641, 159] width 57 height 13
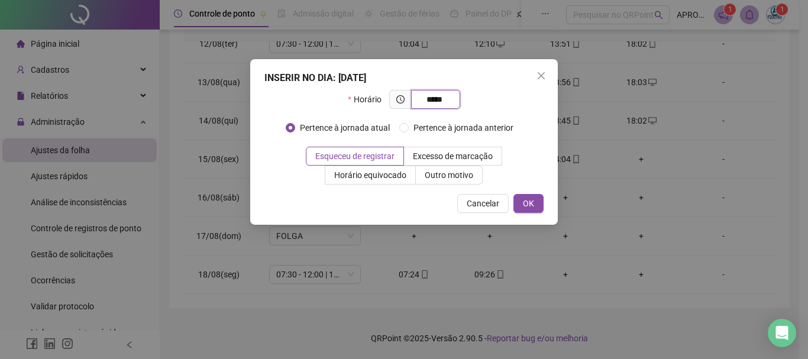
type input "*****"
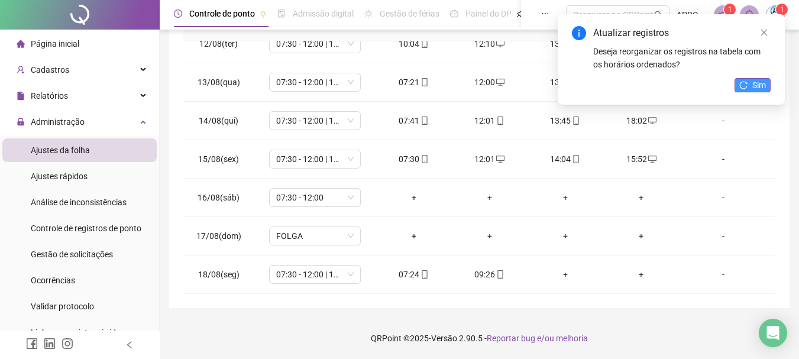
click at [762, 82] on span "Sim" at bounding box center [759, 85] width 14 height 13
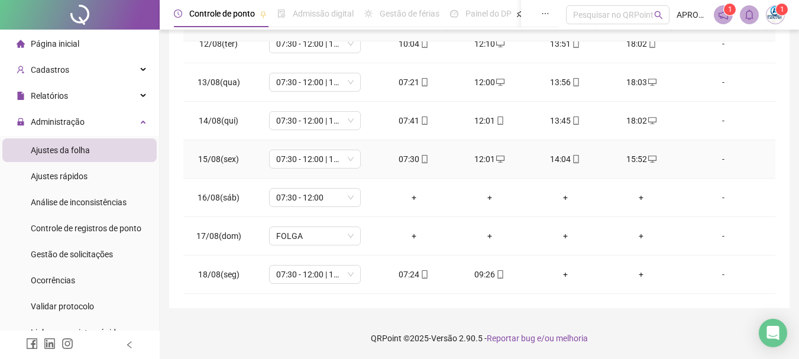
click at [718, 158] on div "-" at bounding box center [724, 159] width 70 height 13
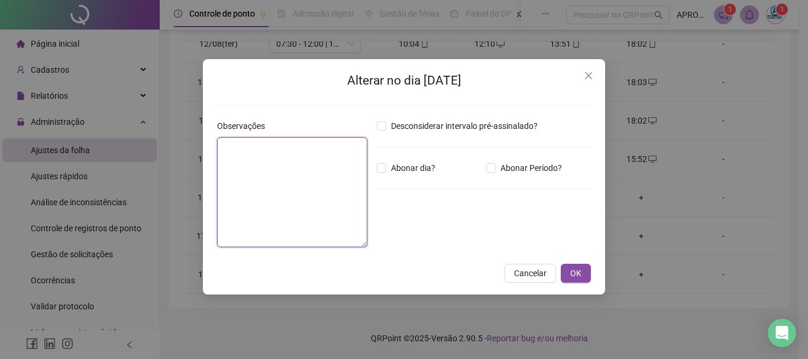
click at [297, 188] on textarea at bounding box center [292, 192] width 150 height 110
type textarea "**********"
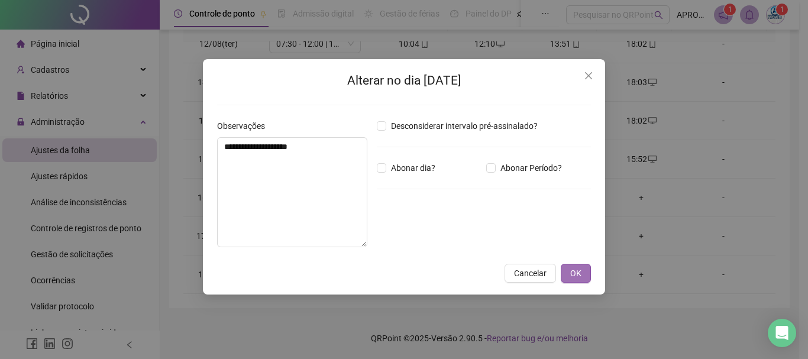
click at [579, 269] on span "OK" at bounding box center [575, 273] width 11 height 13
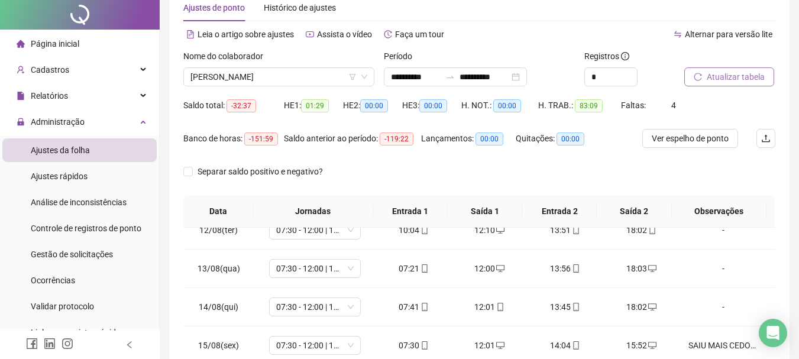
scroll to position [245, 0]
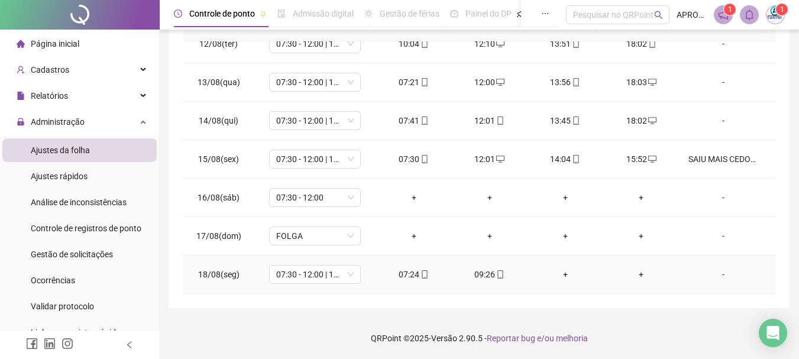
click at [496, 274] on icon "mobile" at bounding box center [500, 274] width 8 height 8
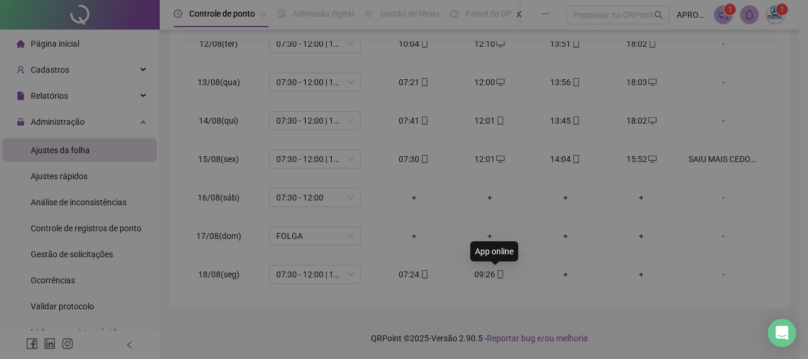
type input "**********"
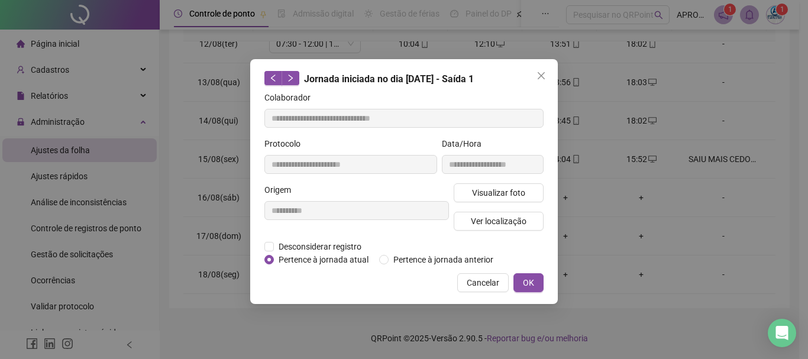
click at [503, 180] on div "**********" at bounding box center [492, 160] width 106 height 46
click at [506, 195] on span "Visualizar foto" at bounding box center [498, 192] width 53 height 13
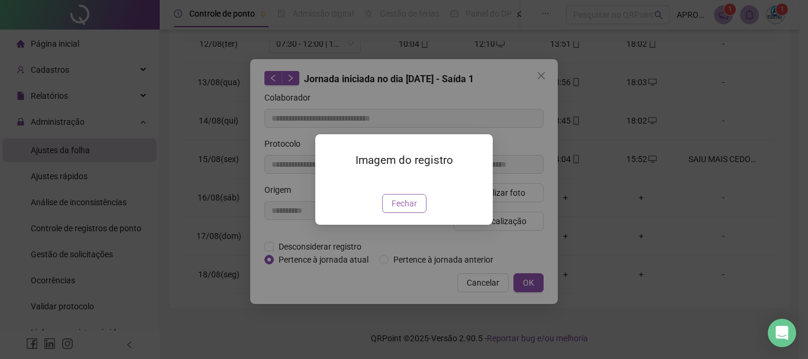
click at [393, 213] on button "Fechar" at bounding box center [404, 203] width 44 height 19
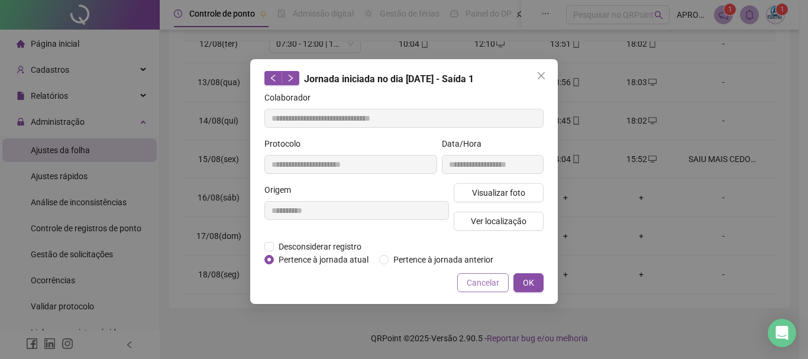
click at [484, 280] on span "Cancelar" at bounding box center [483, 282] width 33 height 13
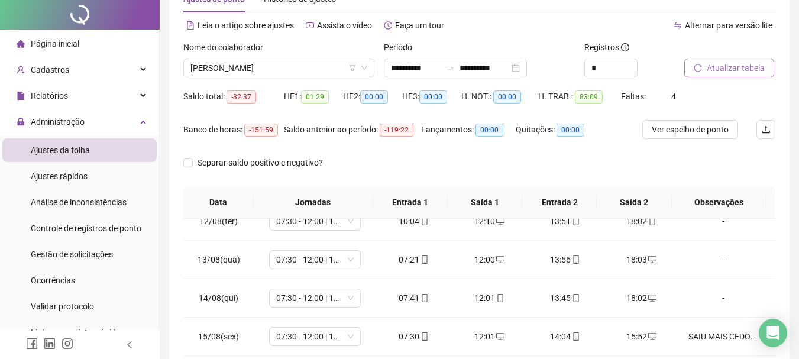
scroll to position [0, 0]
